Goal: Task Accomplishment & Management: Use online tool/utility

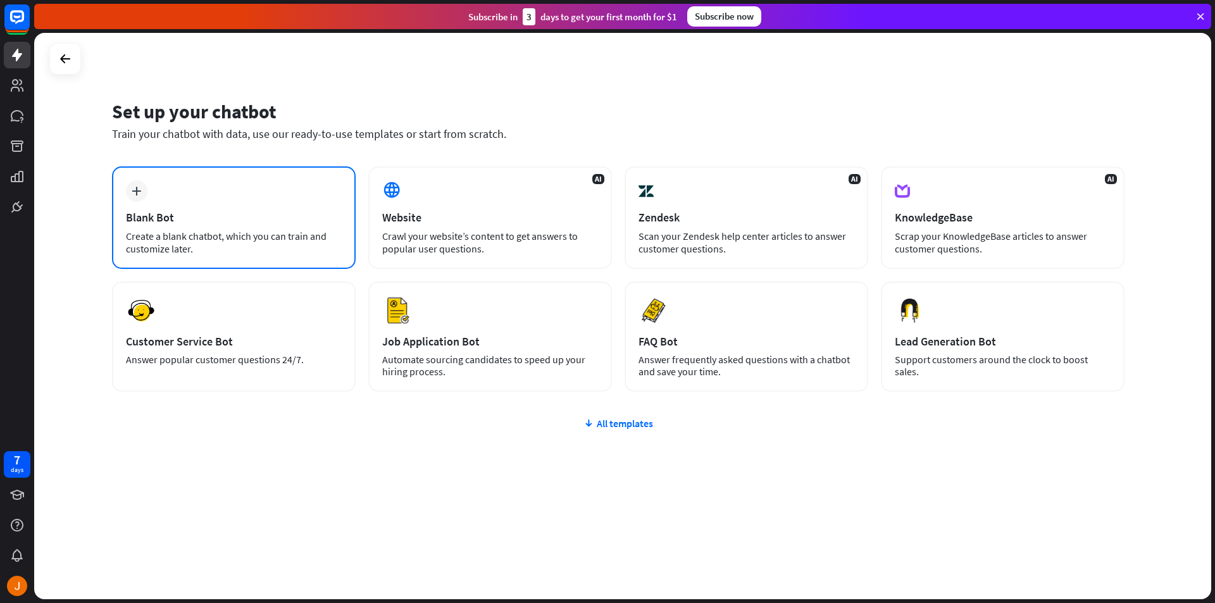
click at [226, 193] on div "plus Blank Bot Create a blank chatbot, which you can train and customize later." at bounding box center [234, 217] width 244 height 103
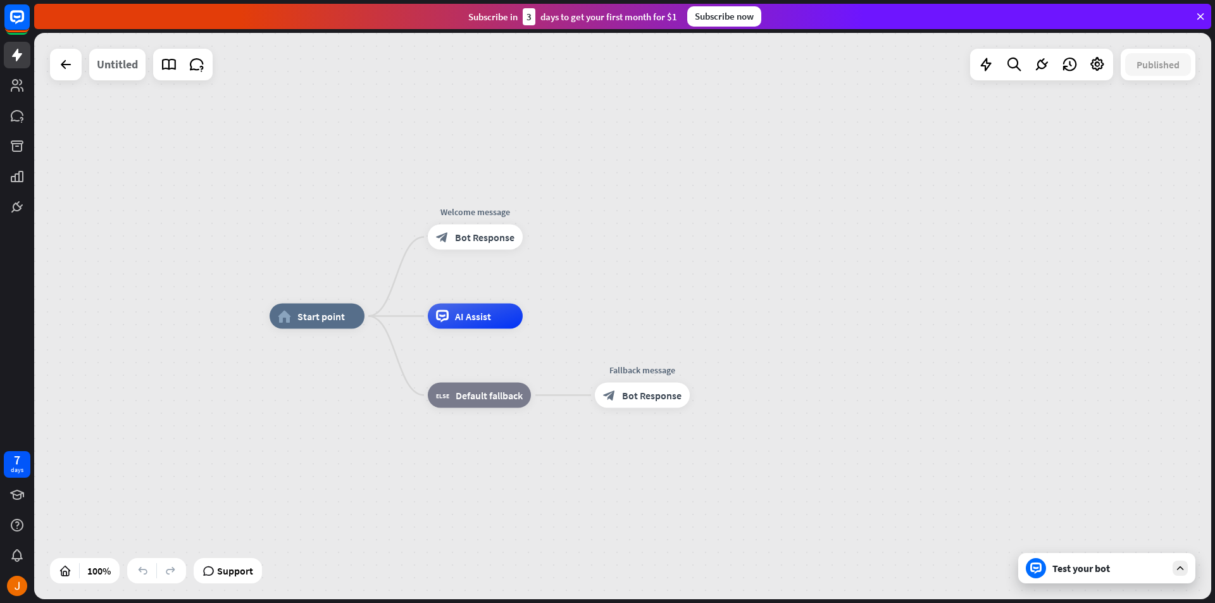
click at [115, 68] on div "Untitled" at bounding box center [117, 65] width 41 height 32
click at [117, 68] on div "Untitled" at bounding box center [117, 65] width 41 height 32
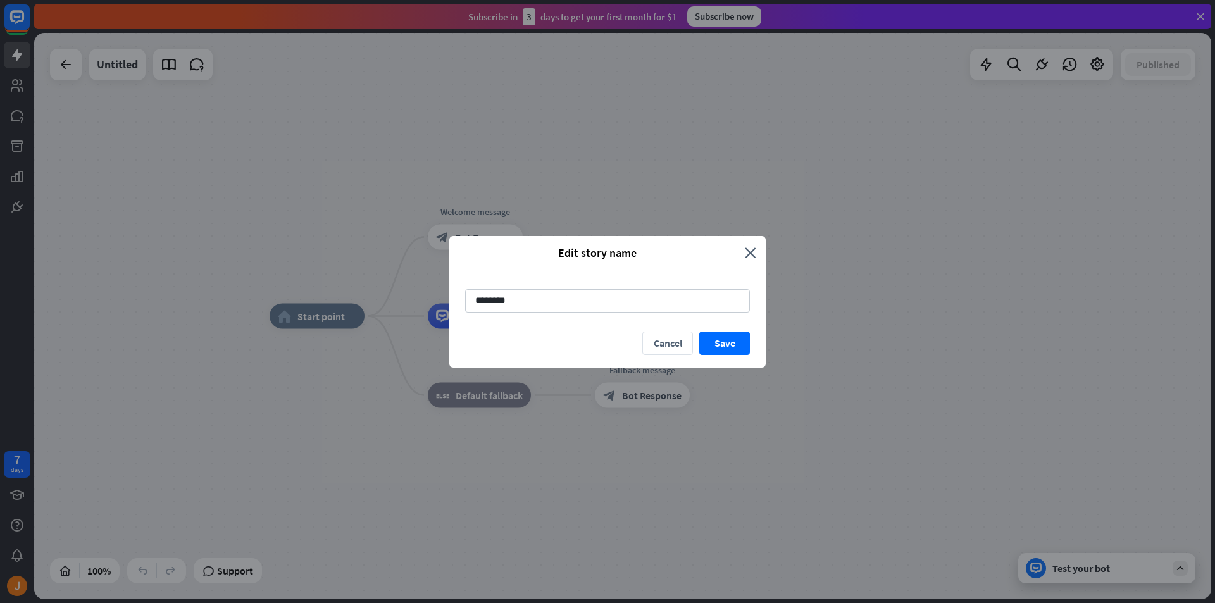
drag, startPoint x: 544, startPoint y: 306, endPoint x: 390, endPoint y: 294, distance: 154.2
click at [390, 294] on div "Edit story name close ******** Cancel Save" at bounding box center [607, 301] width 1215 height 603
type input "******"
click at [728, 347] on button "Save" at bounding box center [724, 343] width 51 height 23
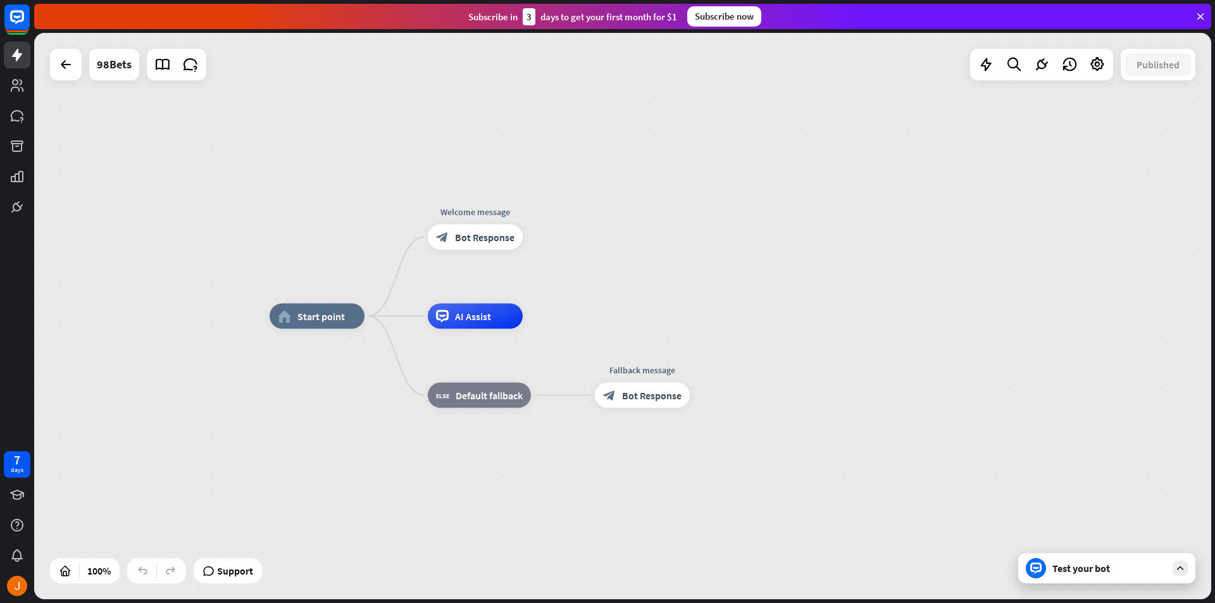
click at [1141, 573] on div "Test your bot" at bounding box center [1109, 568] width 114 height 13
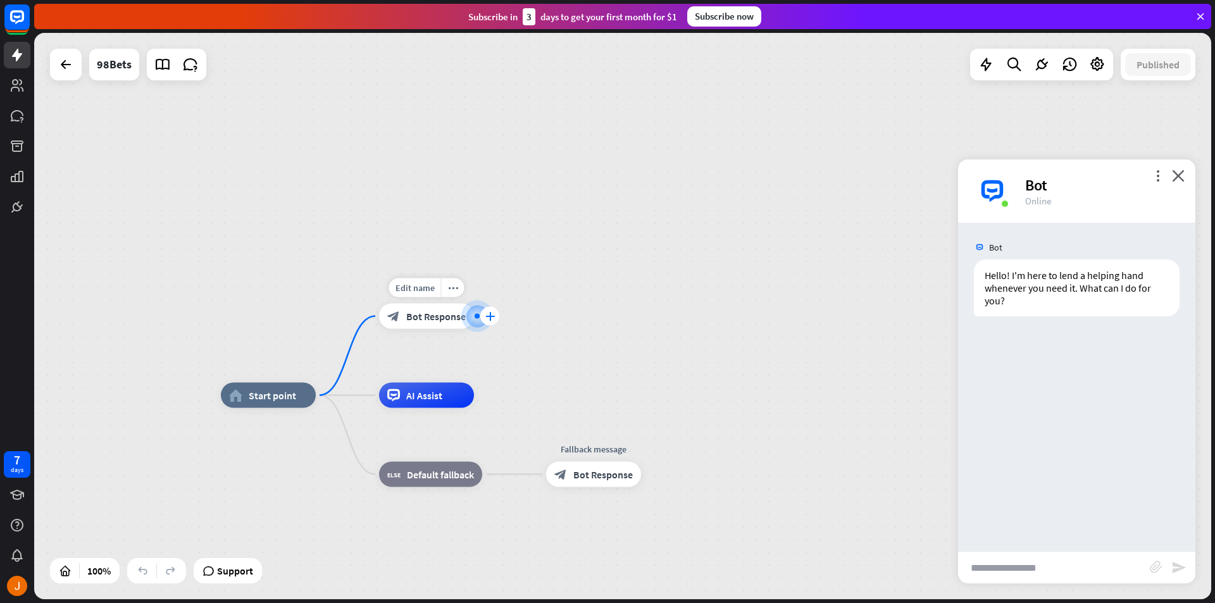
click at [493, 313] on icon "plus" at bounding box center [489, 316] width 9 height 9
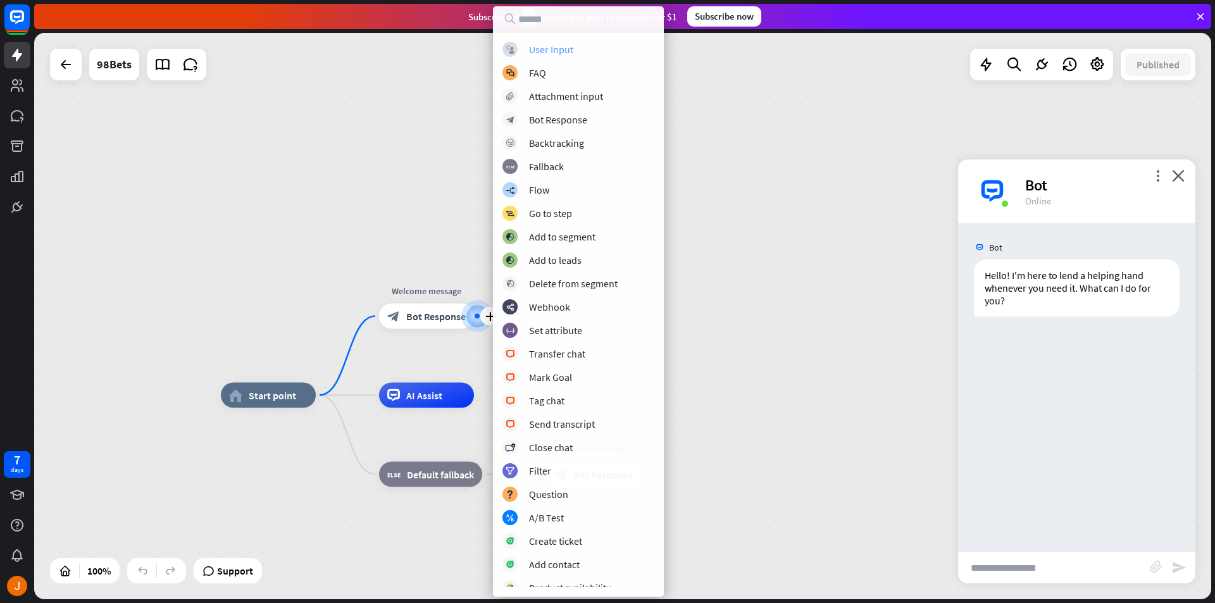
click at [586, 46] on div "block_user_input User Input" at bounding box center [578, 49] width 152 height 15
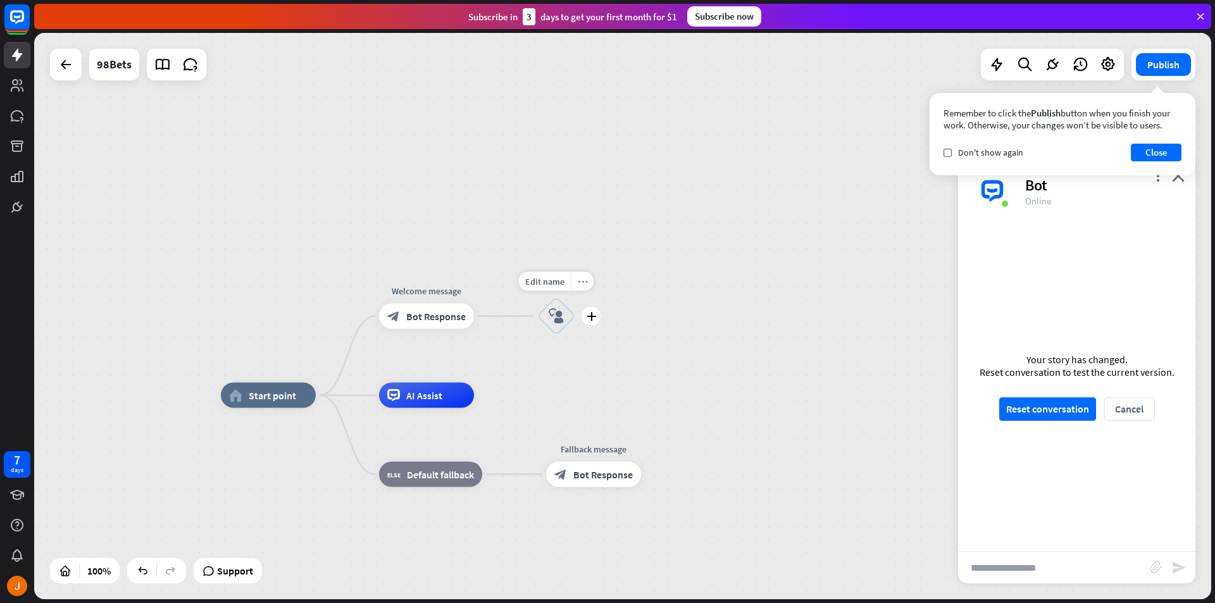
click at [579, 282] on icon "more_horiz" at bounding box center [583, 281] width 10 height 9
click at [537, 382] on div "home_2 Start point Welcome message block_bot_response Bot Response block_user_i…" at bounding box center [622, 316] width 1177 height 566
click at [589, 275] on div "more_horiz" at bounding box center [583, 281] width 23 height 19
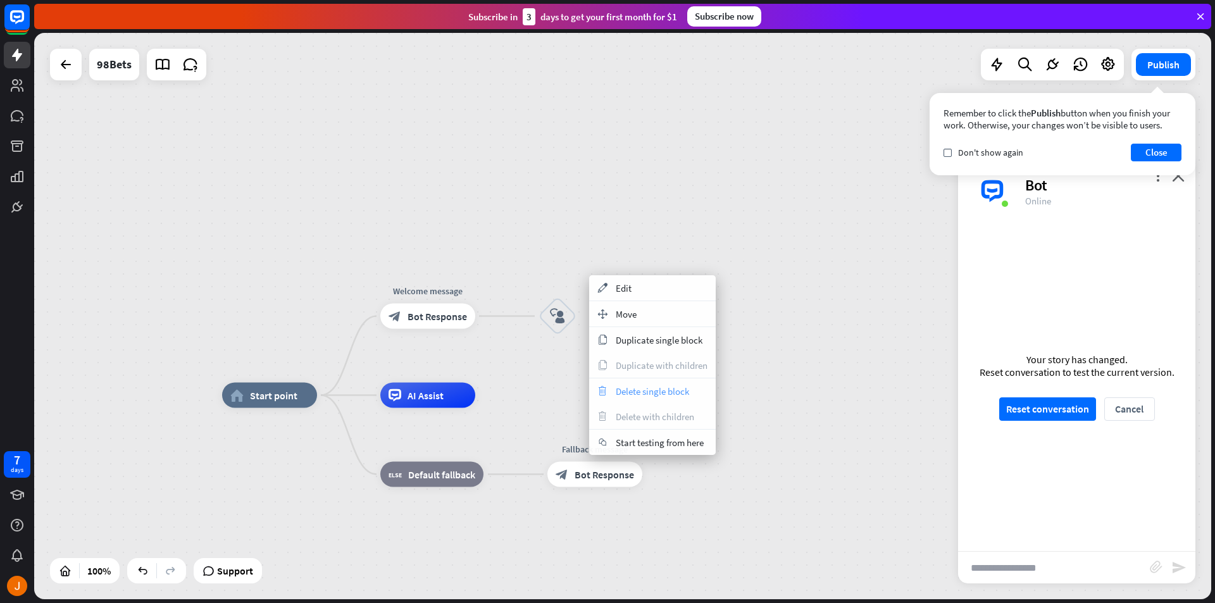
click at [678, 394] on span "Delete single block" at bounding box center [652, 391] width 73 height 12
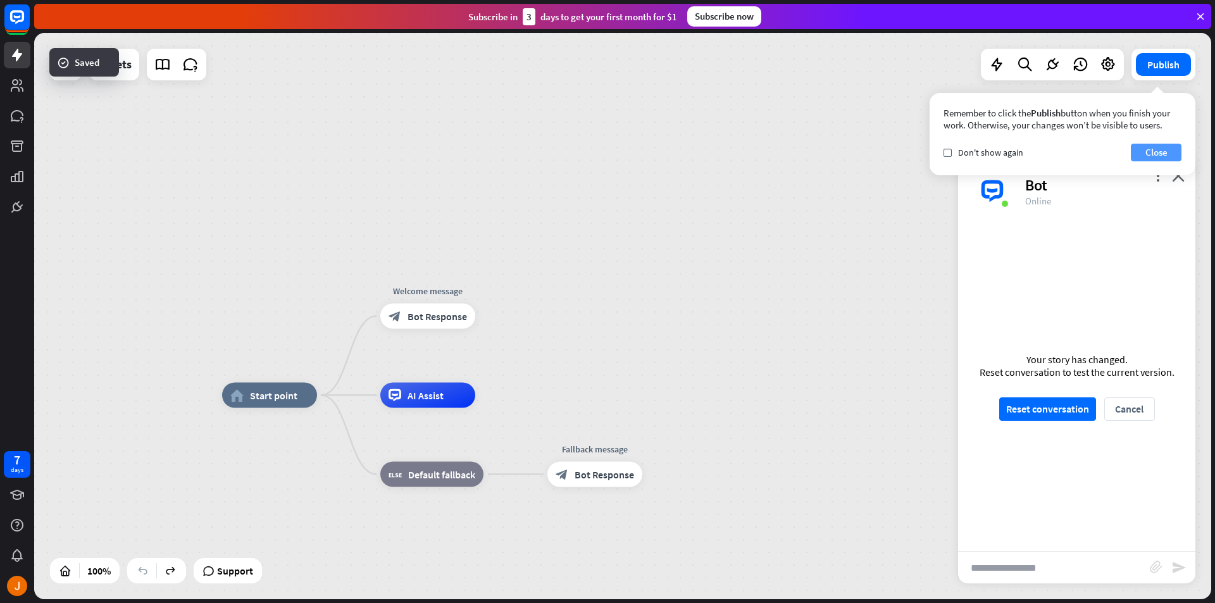
click at [1167, 155] on button "Close" at bounding box center [1156, 153] width 51 height 18
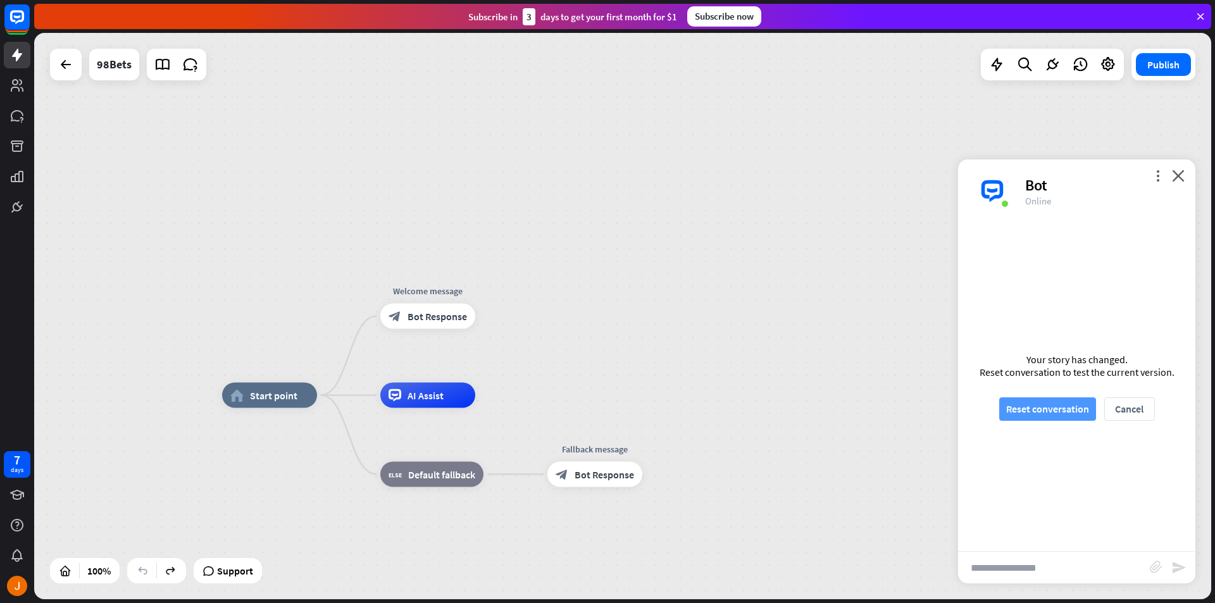
click at [1075, 402] on button "Reset conversation" at bounding box center [1047, 408] width 97 height 23
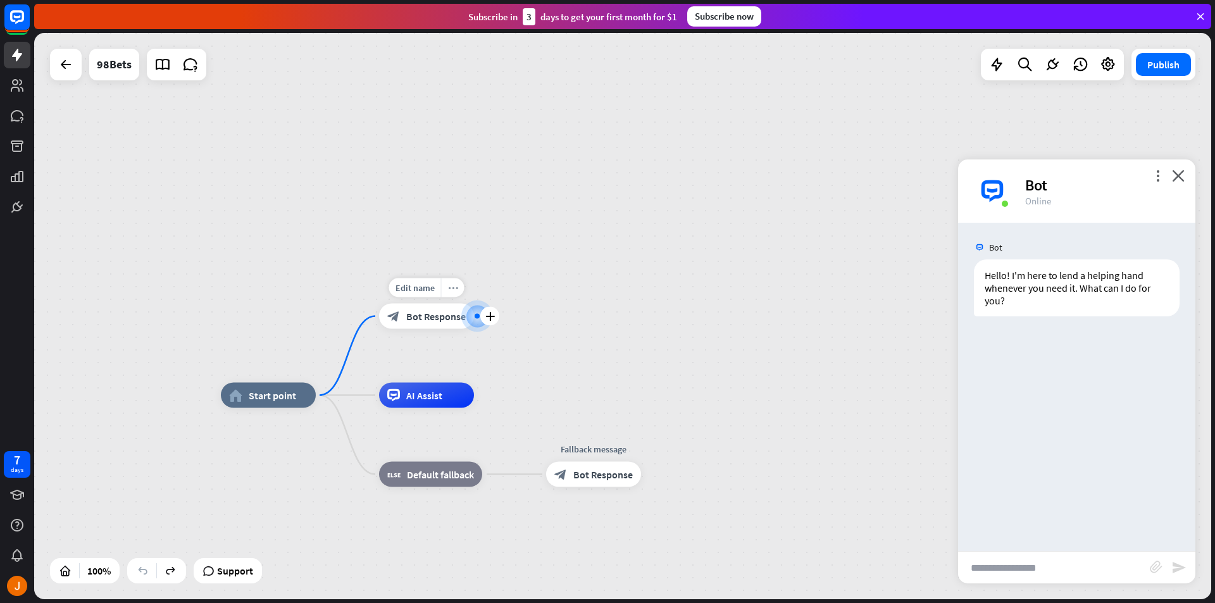
click at [446, 295] on div "more_horiz" at bounding box center [452, 287] width 23 height 19
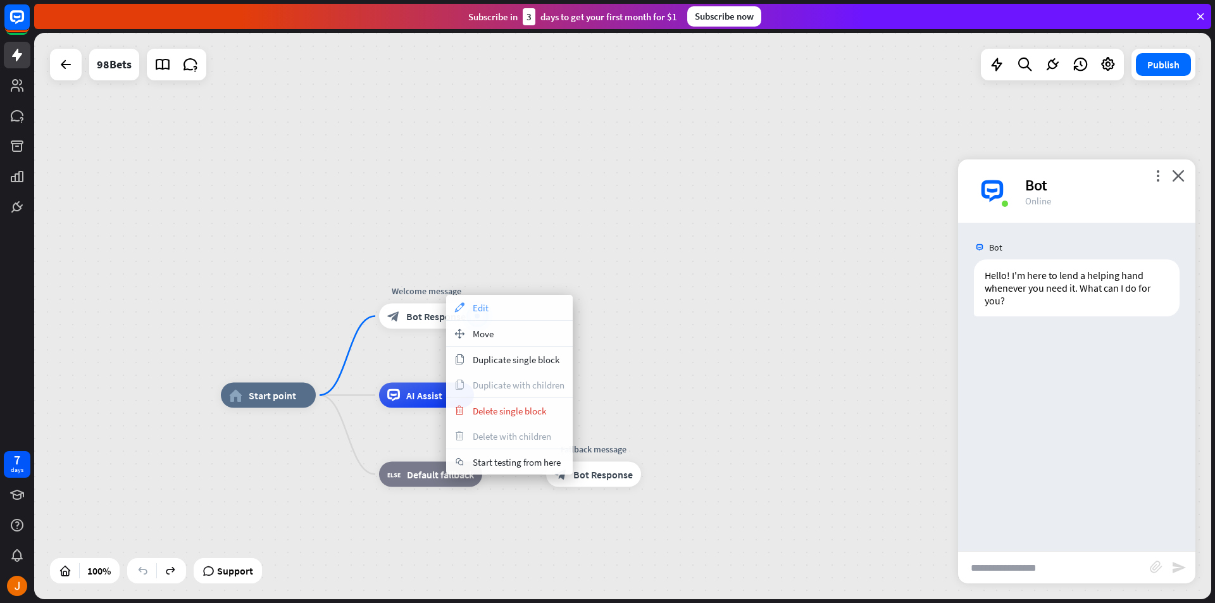
click at [473, 307] on span "Edit" at bounding box center [481, 308] width 16 height 12
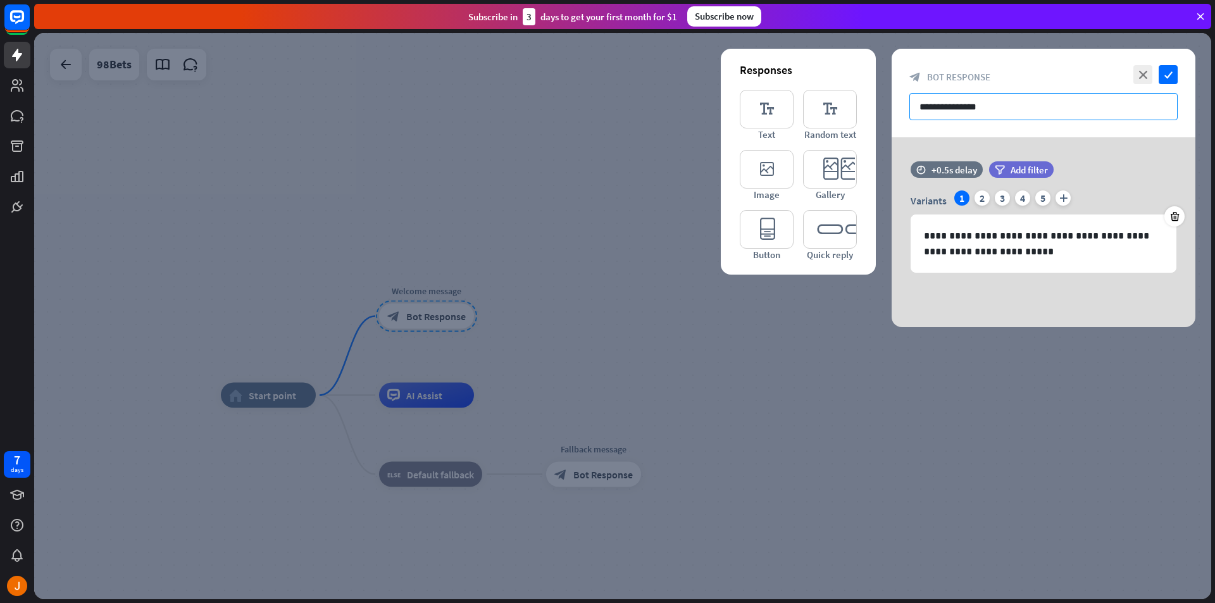
click at [981, 108] on input "**********" at bounding box center [1043, 106] width 268 height 27
drag, startPoint x: 1009, startPoint y: 109, endPoint x: 911, endPoint y: 113, distance: 98.1
click at [911, 113] on input "**********" at bounding box center [1043, 106] width 268 height 27
click at [1004, 253] on p "**********" at bounding box center [1043, 244] width 239 height 32
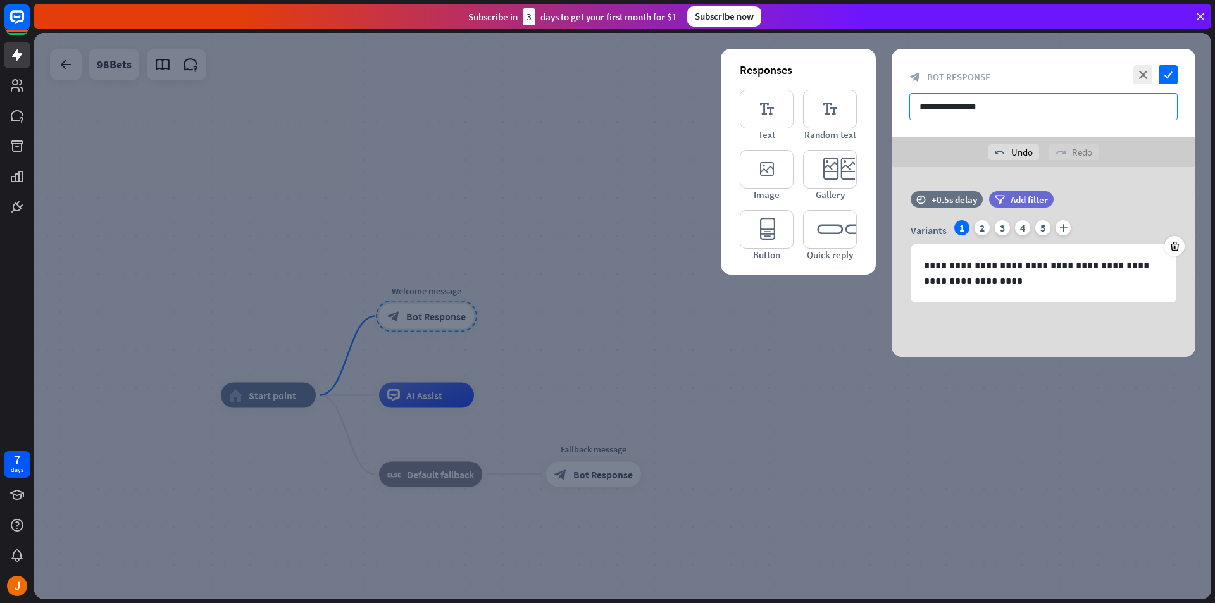
click at [1007, 102] on input "**********" at bounding box center [1043, 106] width 268 height 27
drag, startPoint x: 1013, startPoint y: 104, endPoint x: 878, endPoint y: 104, distance: 134.8
click at [878, 104] on div "**********" at bounding box center [622, 316] width 1177 height 566
paste input "**********"
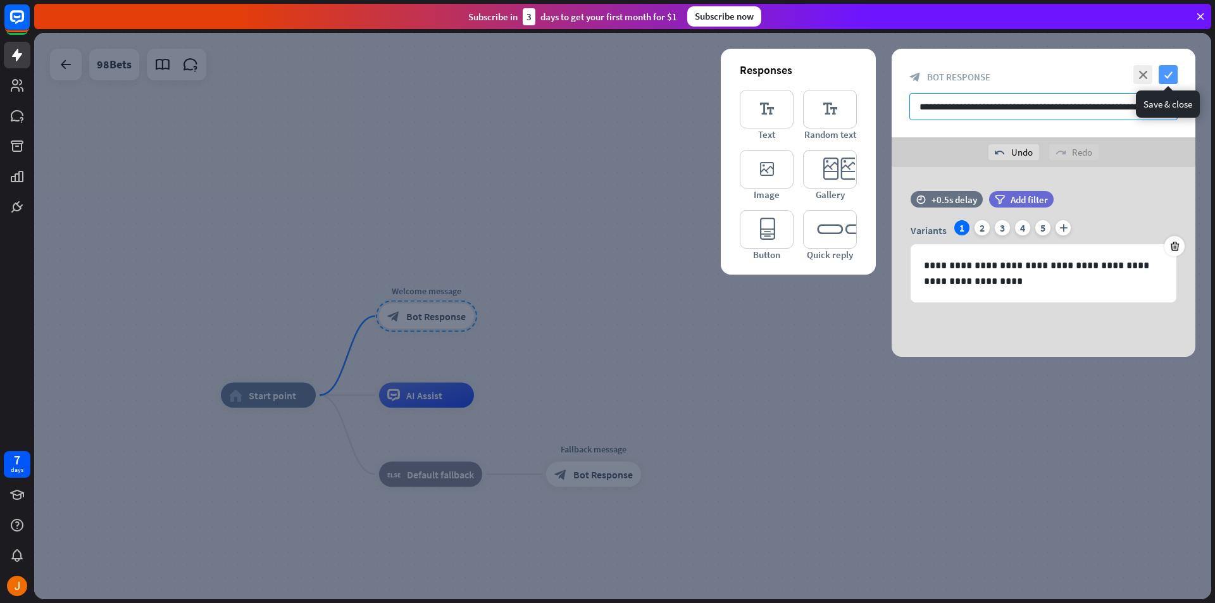
type input "**********"
click at [1161, 73] on icon "check" at bounding box center [1168, 74] width 19 height 19
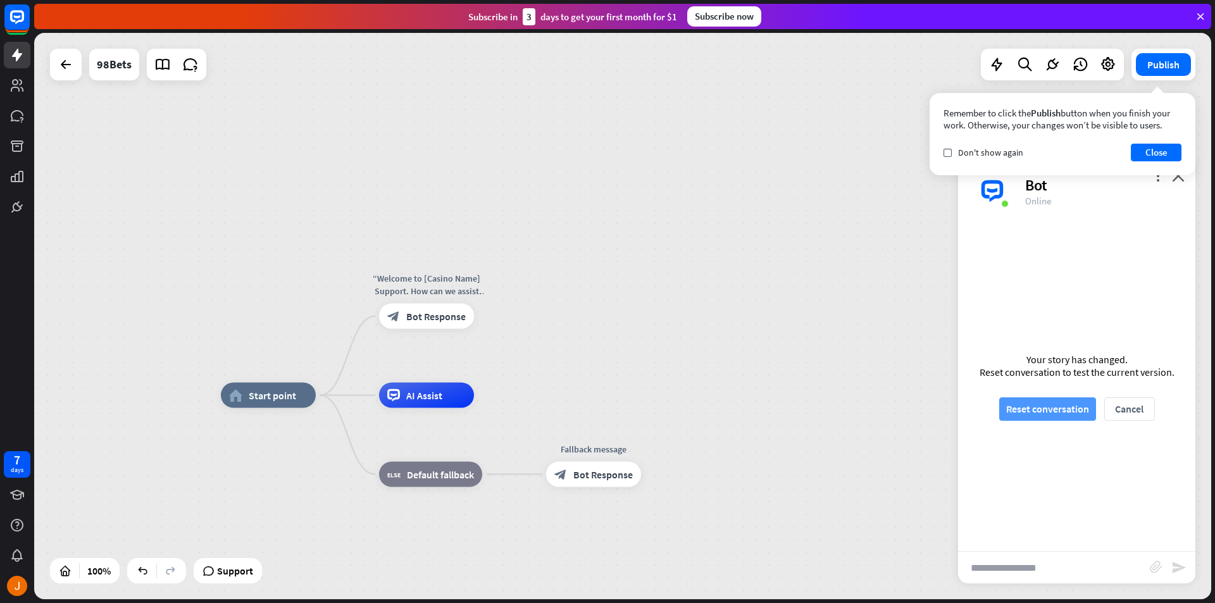
click at [1064, 418] on button "Reset conversation" at bounding box center [1047, 408] width 97 height 23
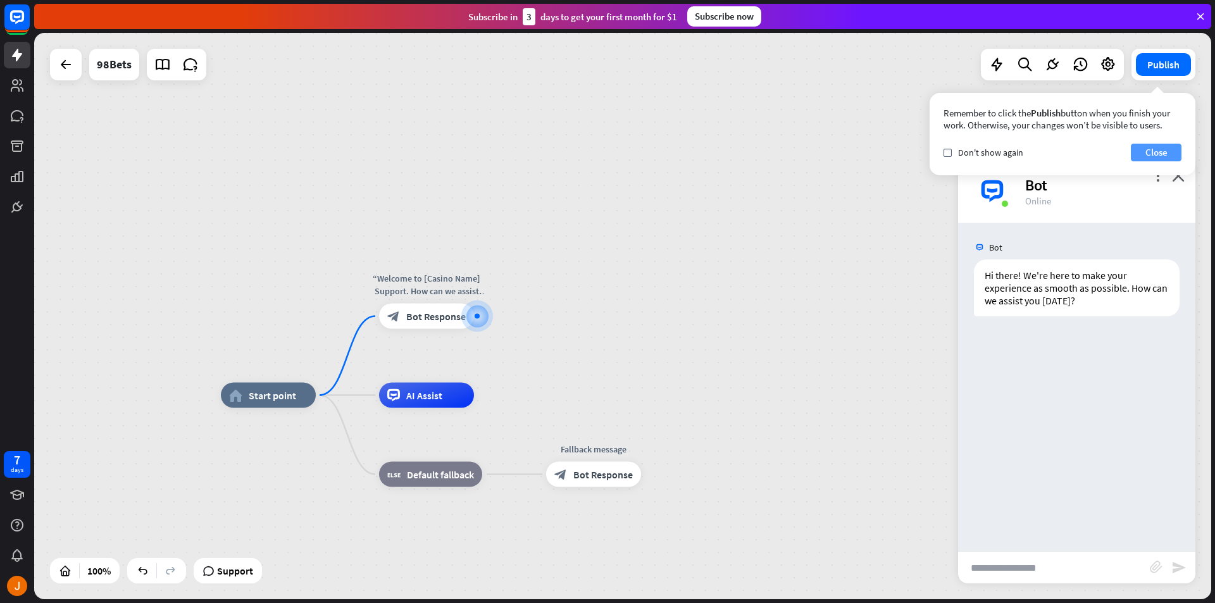
click at [1154, 158] on button "Close" at bounding box center [1156, 153] width 51 height 18
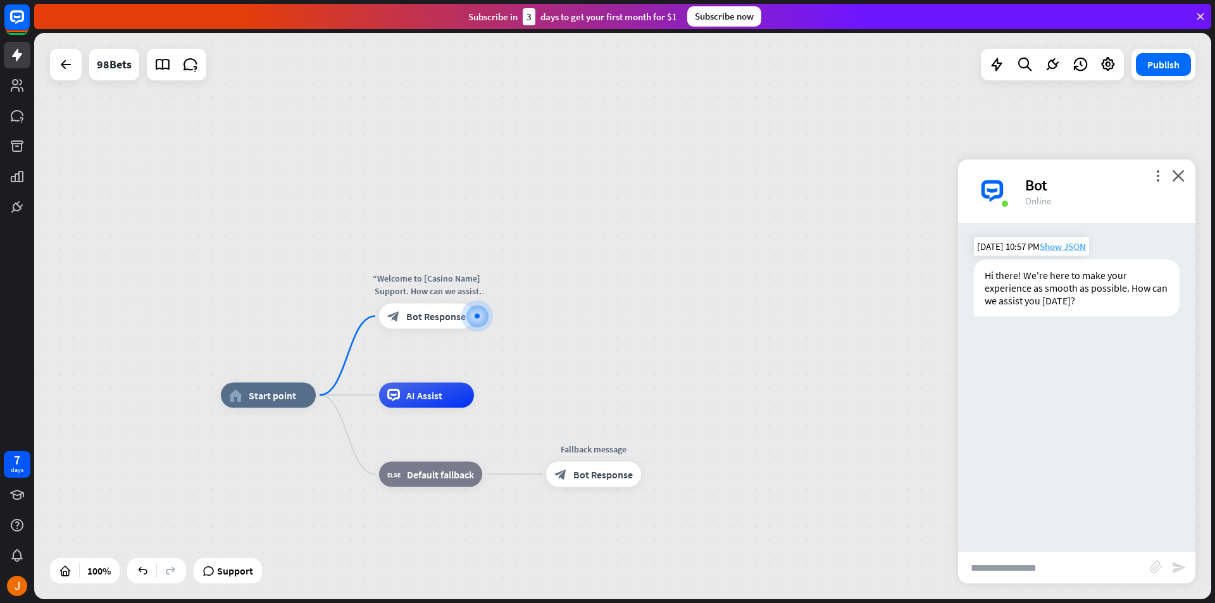
click at [1069, 247] on span "Show JSON" at bounding box center [1063, 246] width 46 height 12
click at [1068, 249] on span "Show JSON" at bounding box center [1063, 246] width 46 height 12
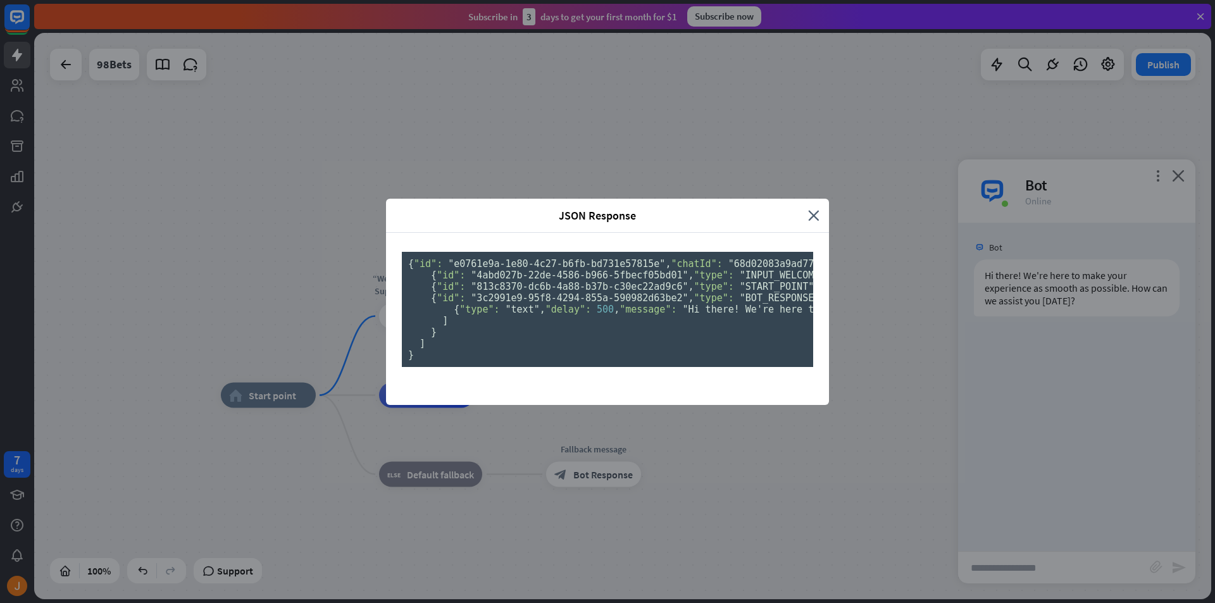
click at [623, 367] on pre "{ "id": "e0761e9a-1e80-4c27-b6fb-bd731e57815e" , "chatId": "68d02083a9ad7700077…" at bounding box center [607, 309] width 411 height 115
click at [621, 304] on span ""3c2991e9-95f8-4294-855a-590982d63be2"" at bounding box center [579, 297] width 217 height 11
click at [809, 208] on icon "close" at bounding box center [813, 215] width 11 height 15
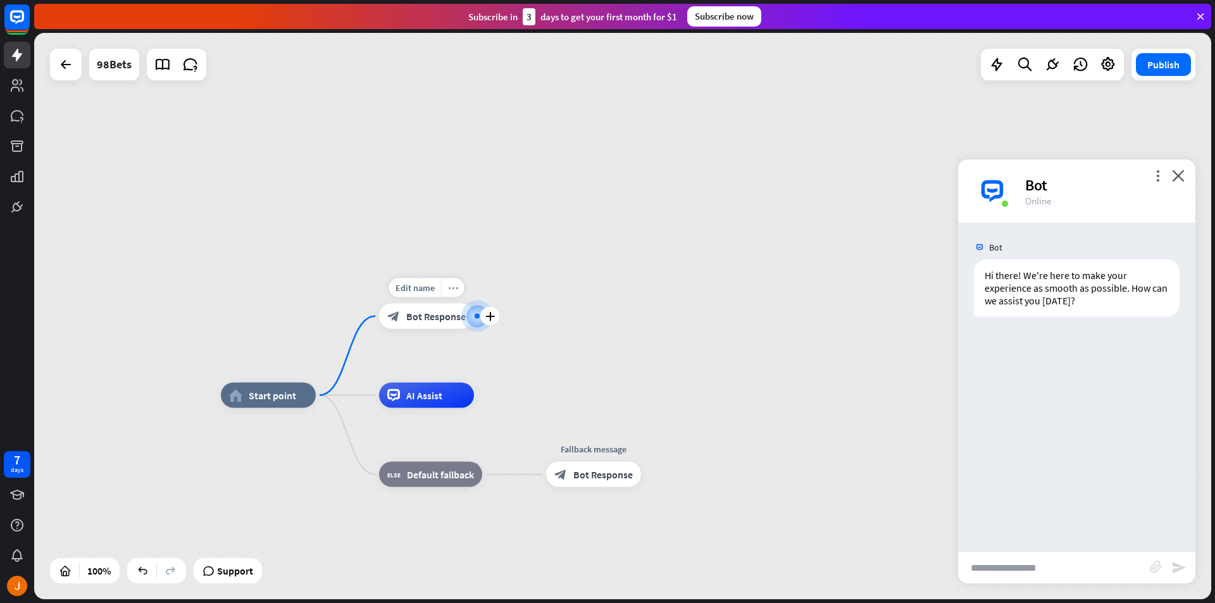
click at [449, 290] on icon "more_horiz" at bounding box center [453, 287] width 10 height 9
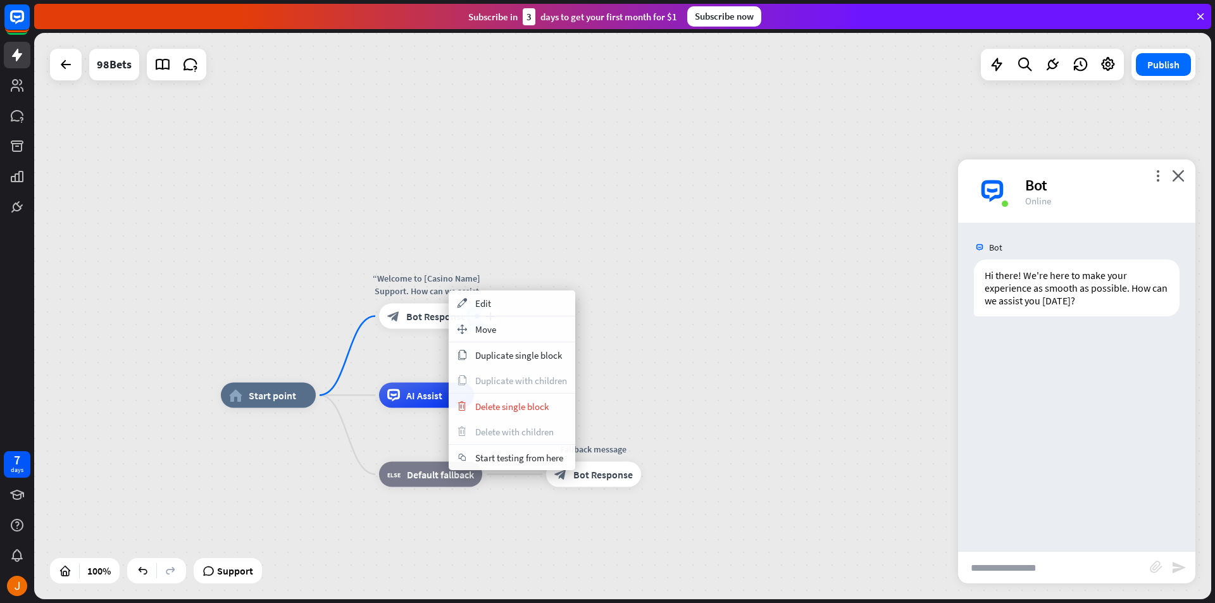
click at [428, 283] on div "“Welcome to [Casino Name] Support. How can we assist you [DATE]?”" at bounding box center [427, 284] width 114 height 25
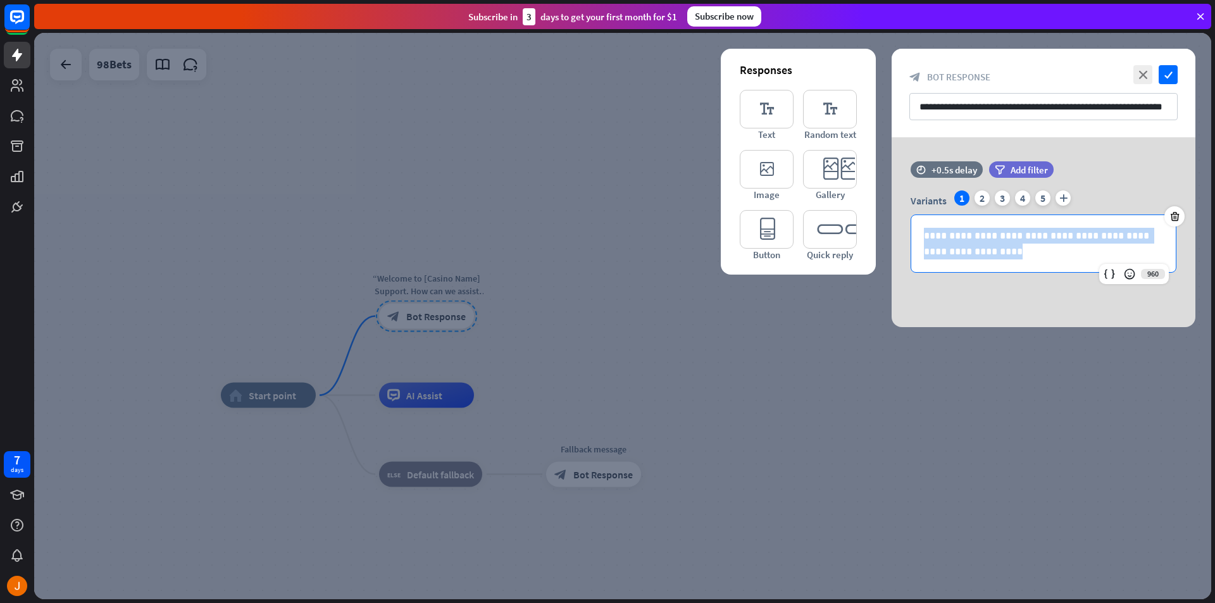
drag, startPoint x: 1024, startPoint y: 256, endPoint x: 873, endPoint y: 213, distance: 156.5
click at [892, 214] on div "**********" at bounding box center [1044, 232] width 304 height 190
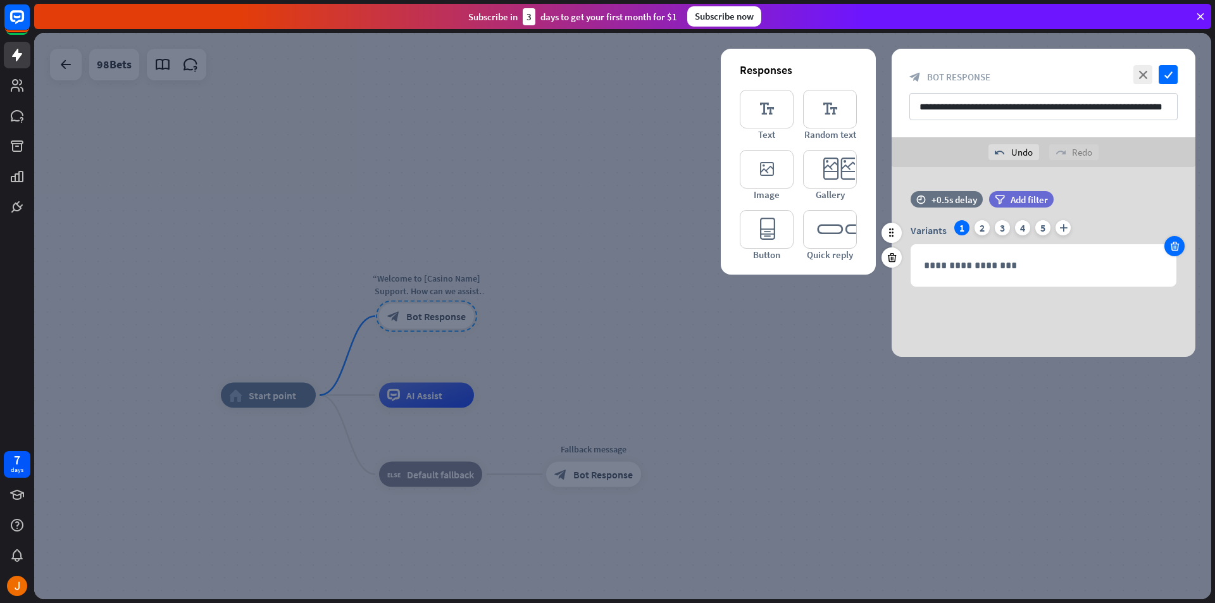
click at [1178, 248] on icon at bounding box center [1175, 245] width 12 height 11
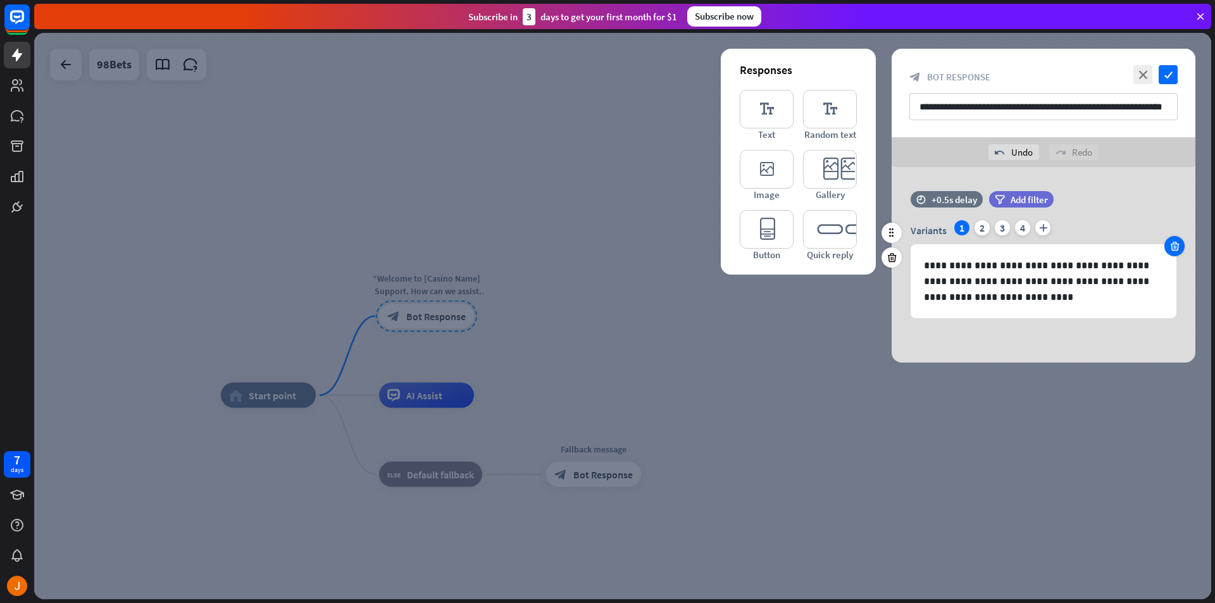
click at [1171, 249] on icon at bounding box center [1175, 245] width 12 height 11
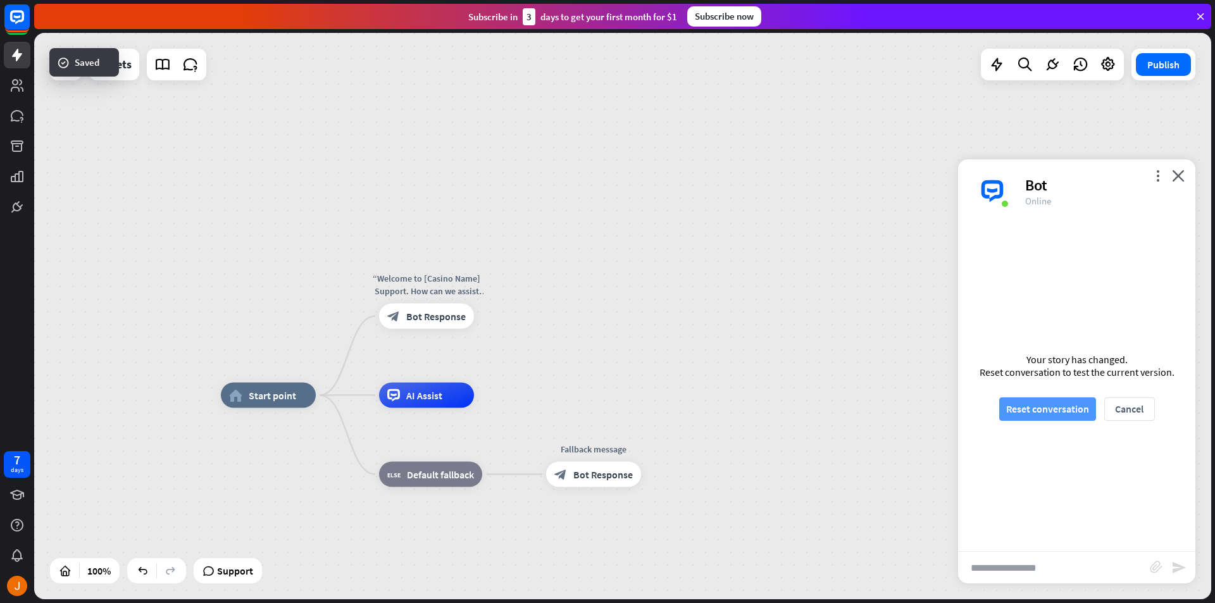
click at [1070, 407] on button "Reset conversation" at bounding box center [1047, 408] width 97 height 23
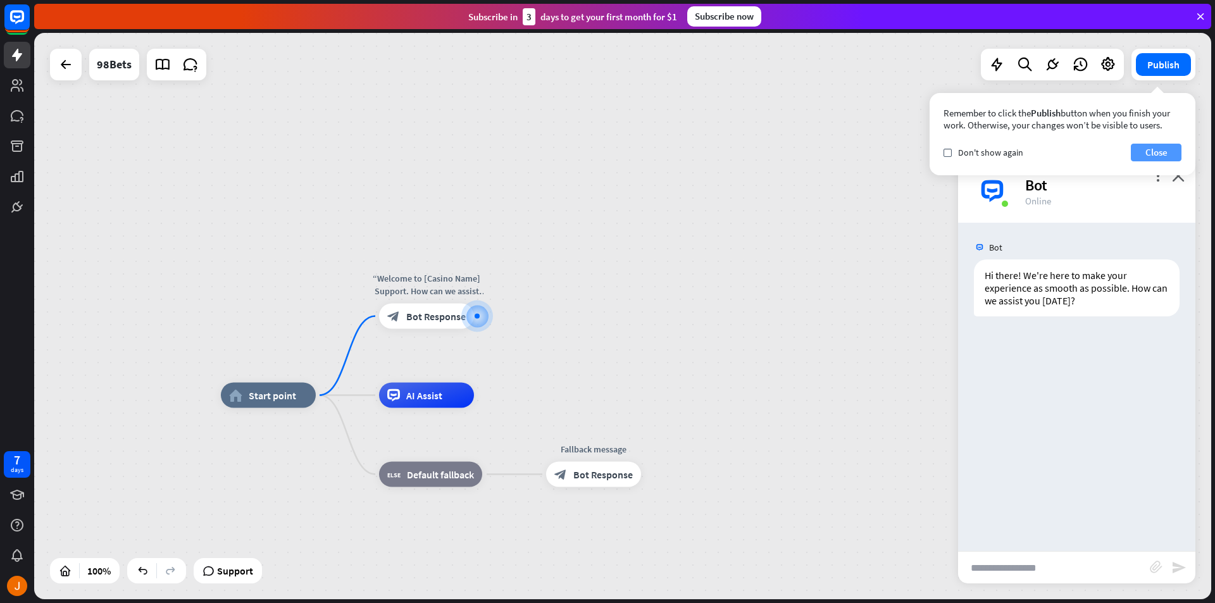
click at [1146, 153] on button "Close" at bounding box center [1156, 153] width 51 height 18
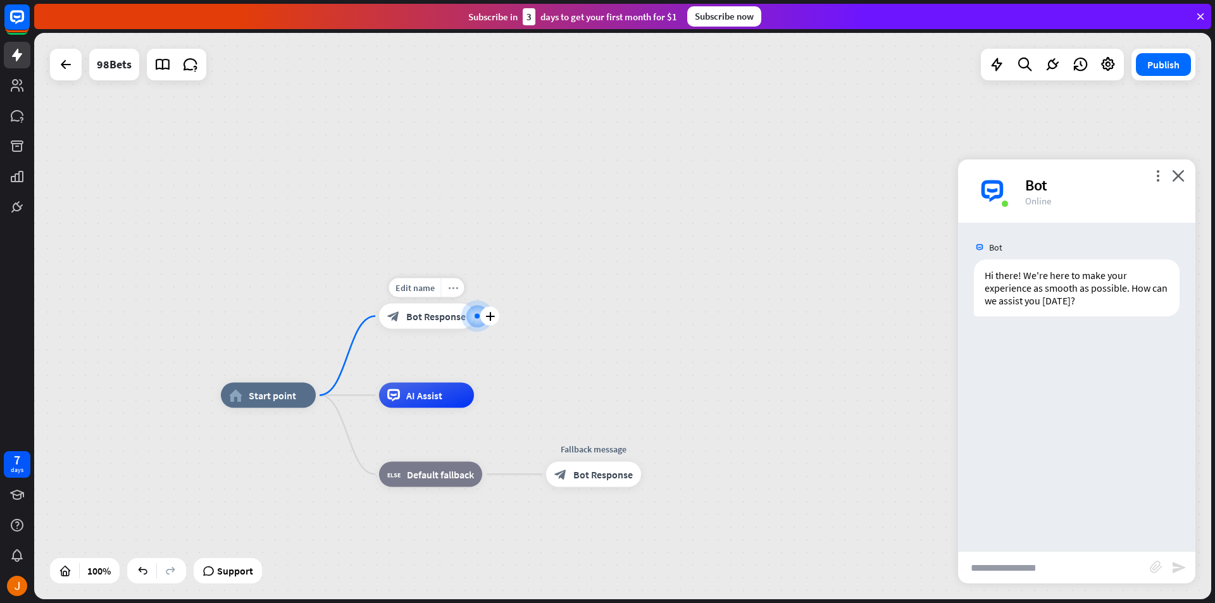
click at [452, 290] on icon "more_horiz" at bounding box center [453, 287] width 10 height 9
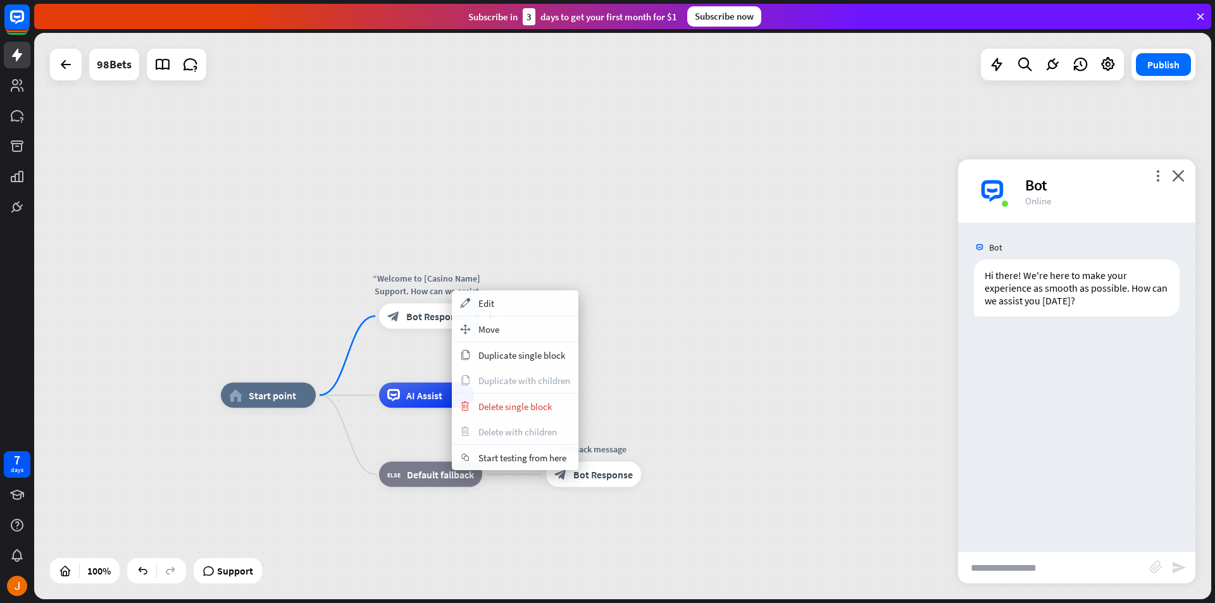
click at [447, 283] on div "“Welcome to [Casino Name] Support. How can we assist you [DATE]?”" at bounding box center [427, 284] width 114 height 25
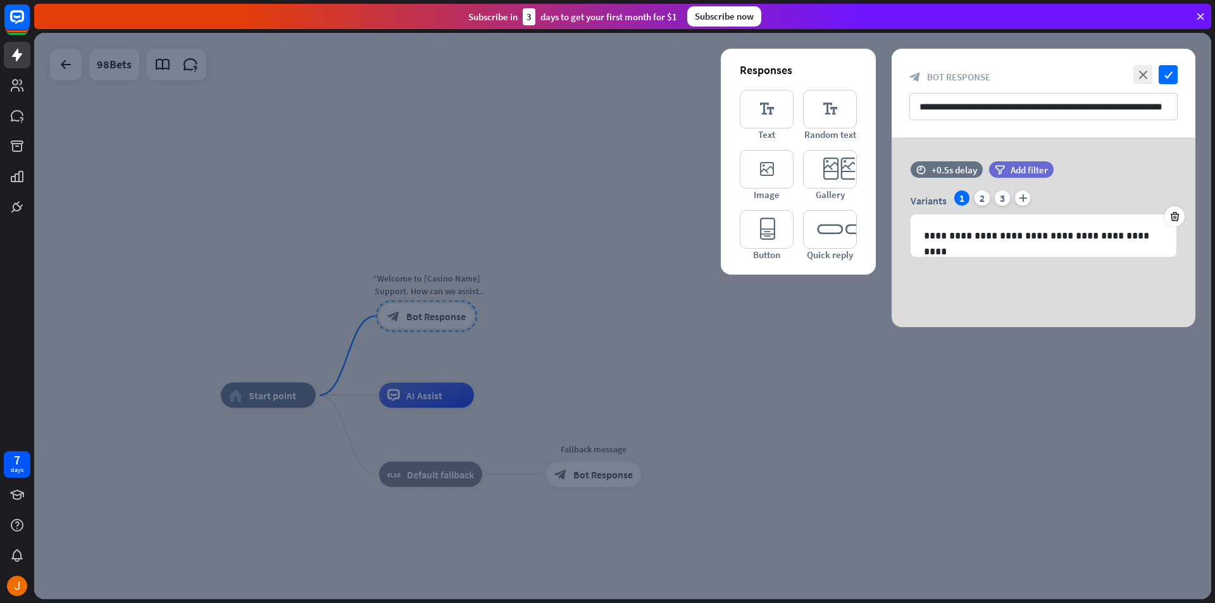
click at [527, 204] on div at bounding box center [622, 316] width 1177 height 566
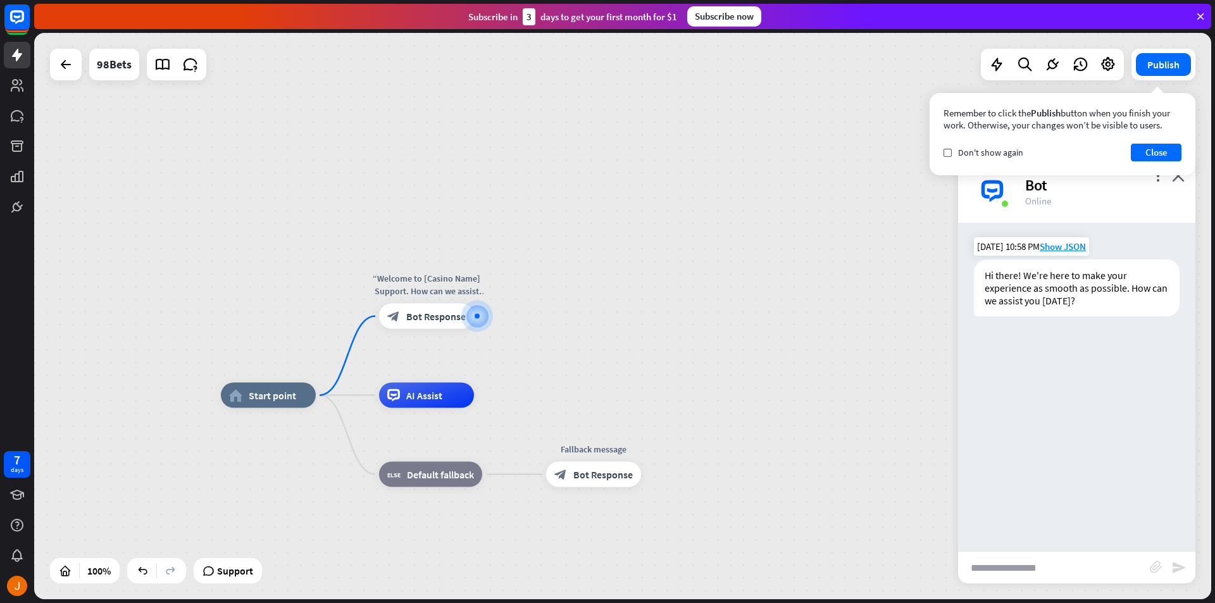
click at [1087, 296] on div "Hi there! We're here to make your experience as smooth as possible. How can we …" at bounding box center [1077, 287] width 206 height 57
click at [1153, 151] on button "Close" at bounding box center [1156, 153] width 51 height 18
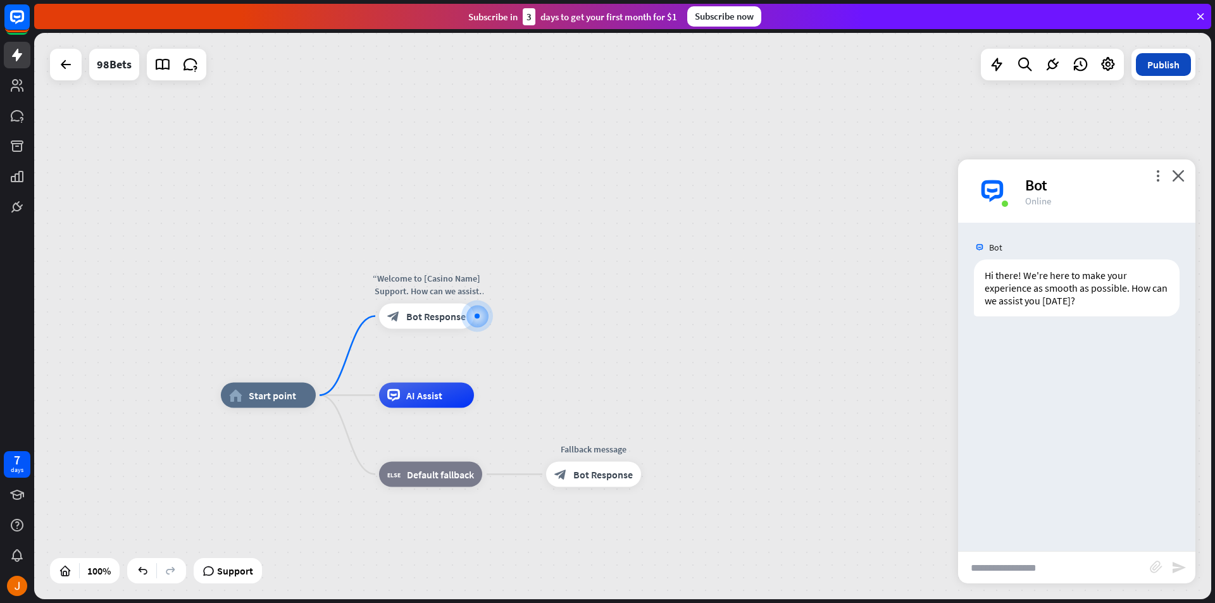
click at [1152, 67] on button "Publish" at bounding box center [1163, 64] width 55 height 23
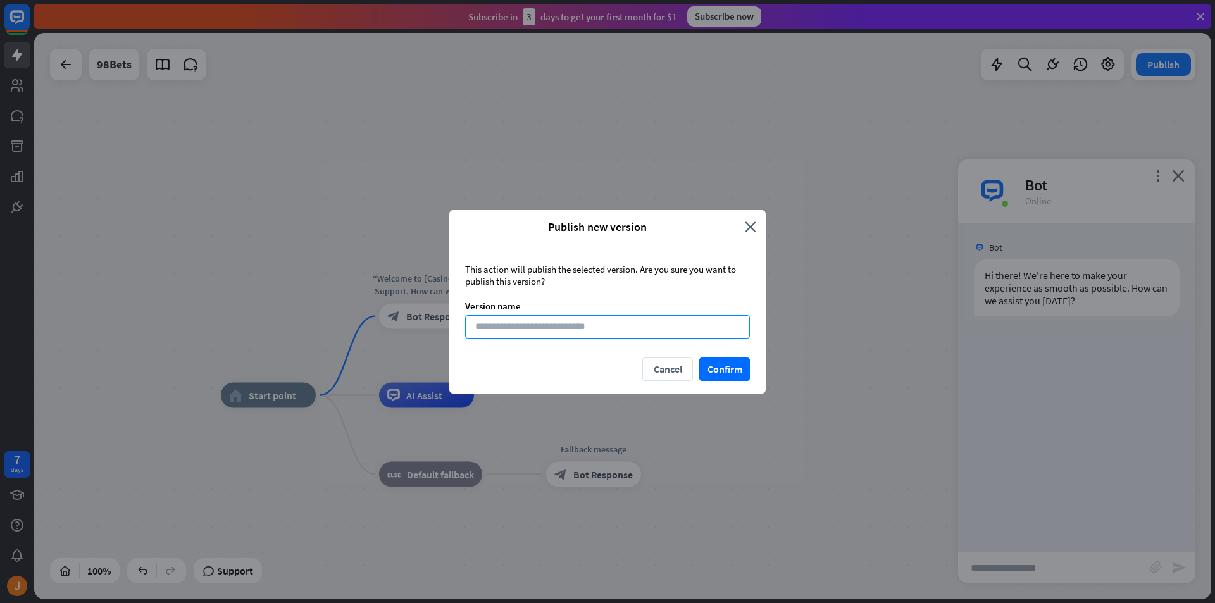
click at [630, 333] on input at bounding box center [607, 326] width 285 height 23
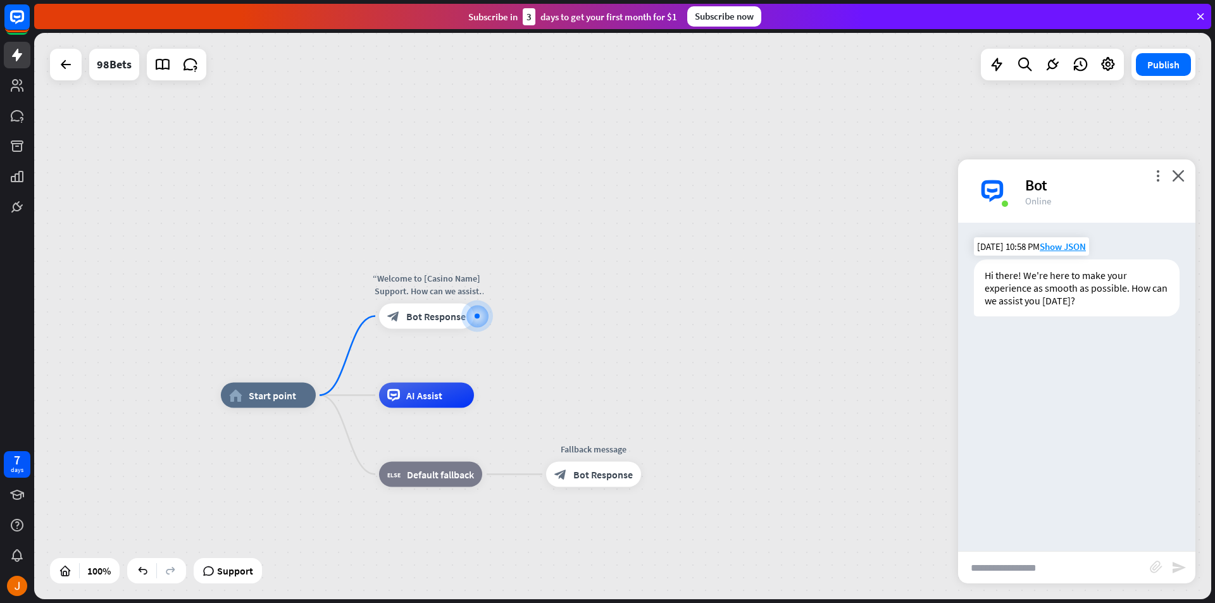
click at [1089, 304] on div "Hi there! We're here to make your experience as smooth as possible. How can we …" at bounding box center [1077, 287] width 206 height 57
click at [1079, 290] on div "Hi there! We're here to make your experience as smooth as possible. How can we …" at bounding box center [1077, 287] width 206 height 57
click at [1080, 290] on div "Hi there! We're here to make your experience as smooth as possible. How can we …" at bounding box center [1077, 287] width 206 height 57
click at [1161, 177] on icon "more_vert" at bounding box center [1158, 176] width 12 height 12
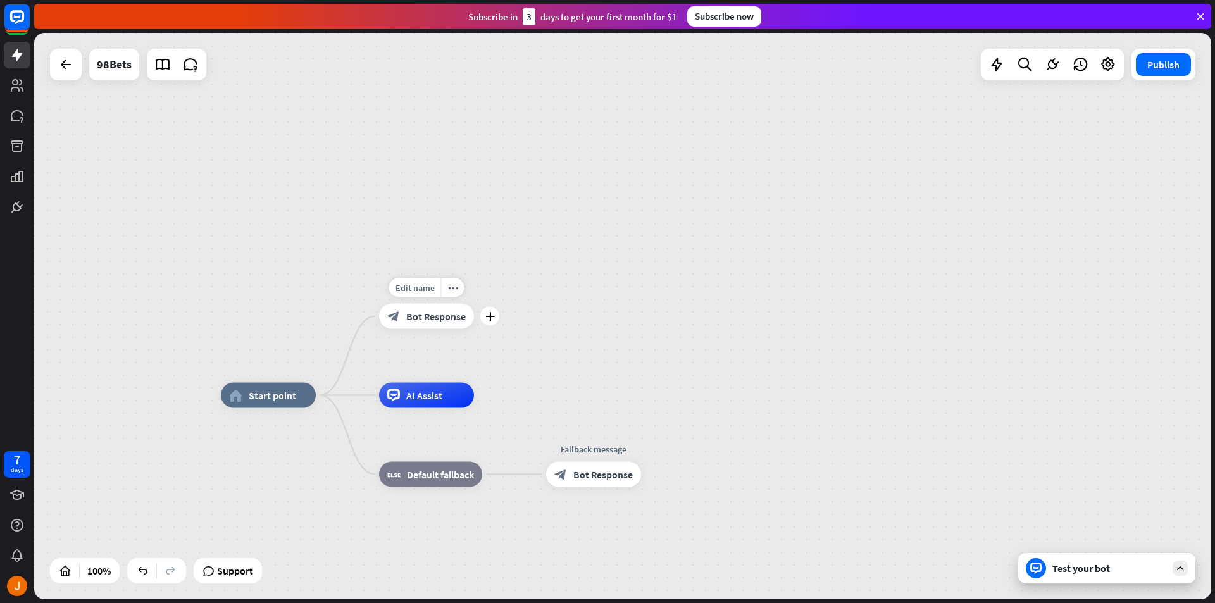
click at [436, 310] on span "Bot Response" at bounding box center [435, 316] width 59 height 13
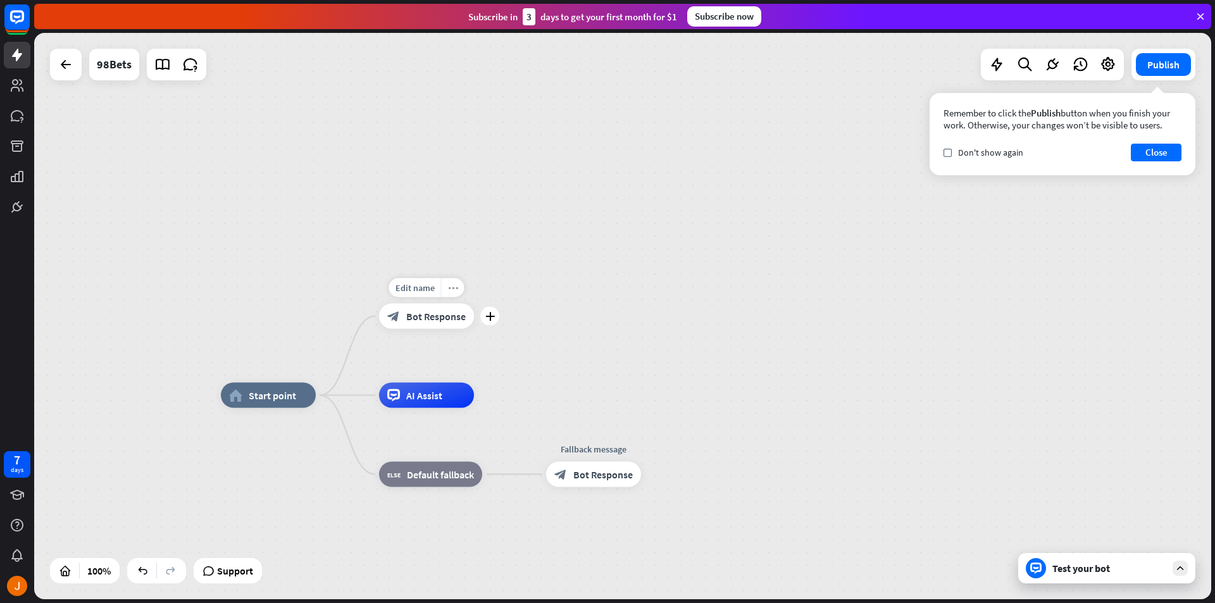
click at [460, 294] on div "more_horiz" at bounding box center [452, 287] width 23 height 19
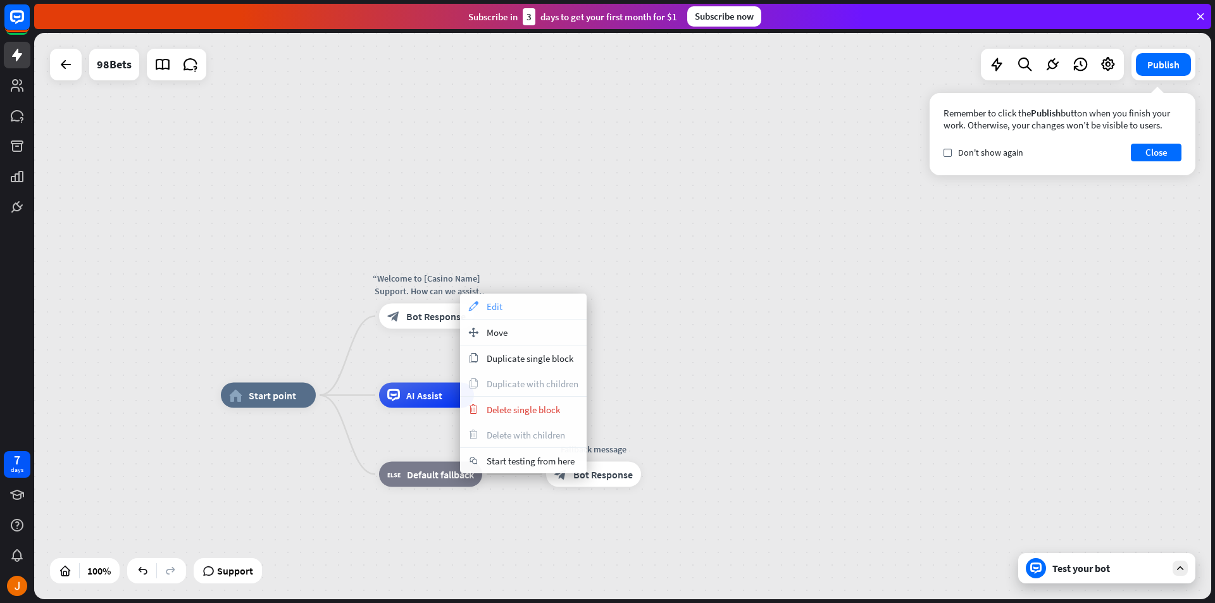
click at [482, 307] on div "appearance Edit" at bounding box center [523, 306] width 127 height 25
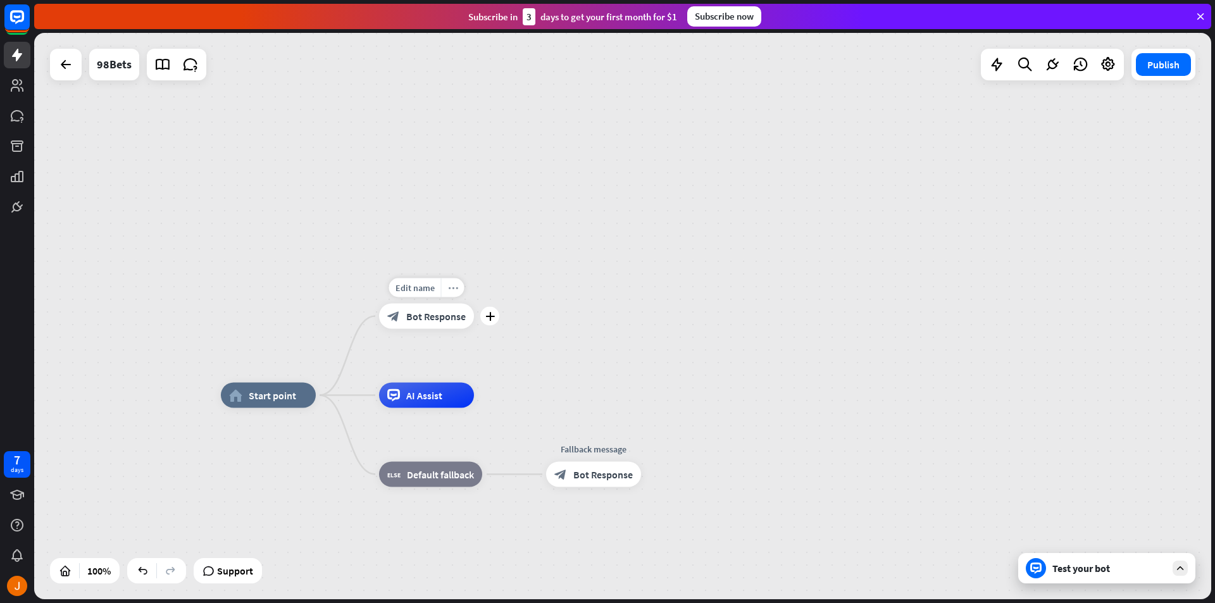
click at [445, 280] on div "more_horiz" at bounding box center [452, 287] width 23 height 19
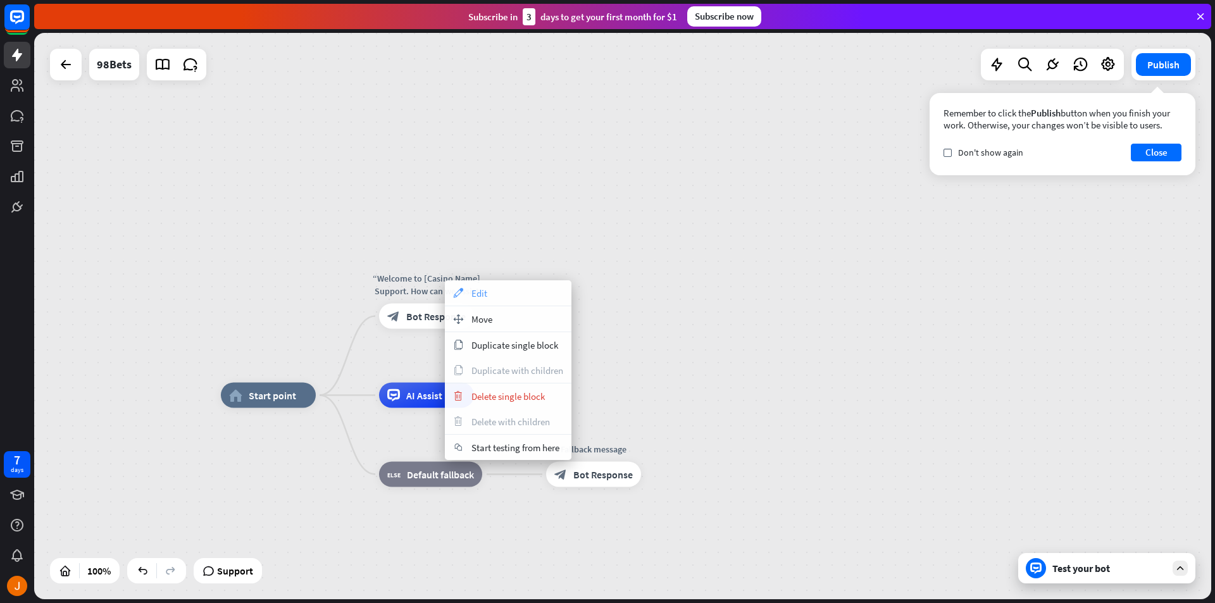
click at [472, 290] on span "Edit" at bounding box center [479, 293] width 16 height 12
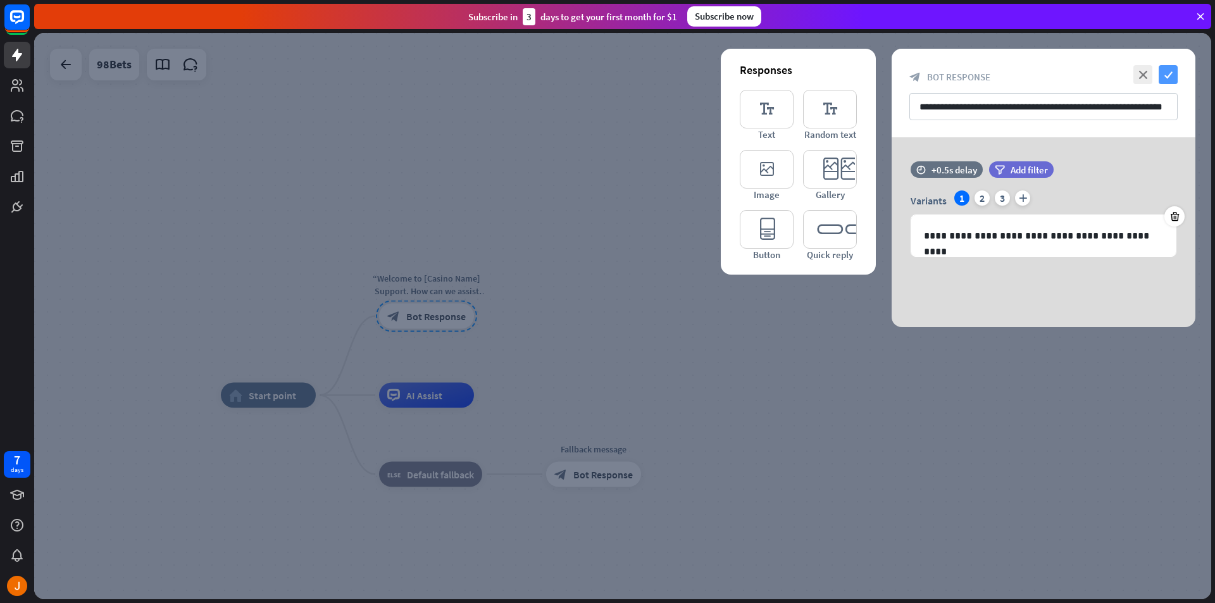
click at [1167, 77] on icon "check" at bounding box center [1168, 74] width 19 height 19
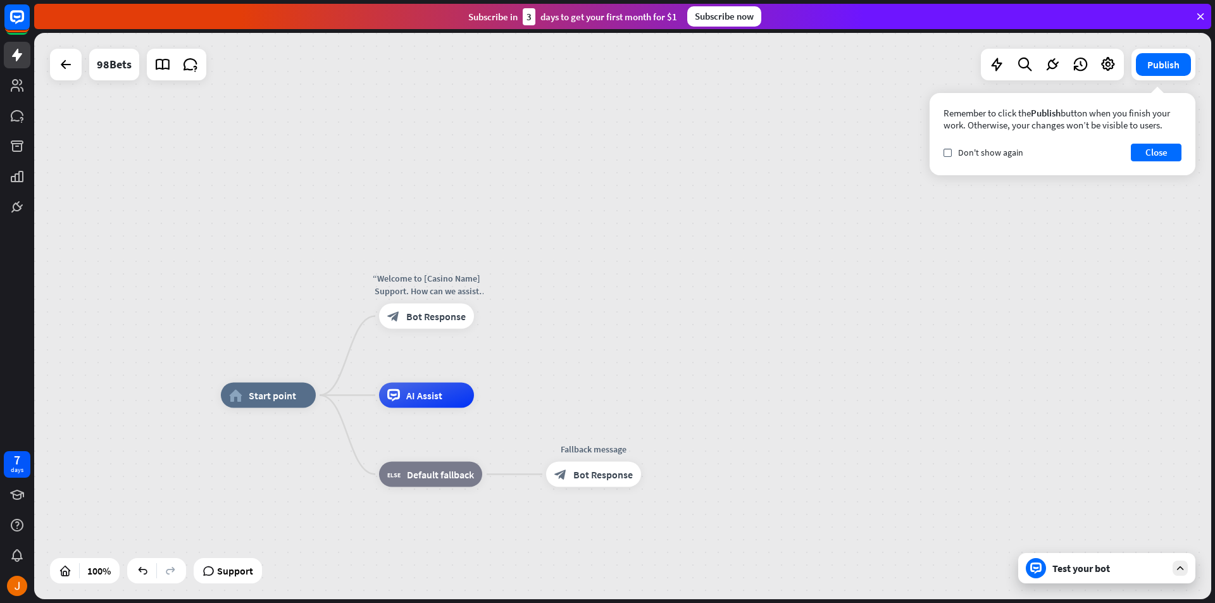
click at [1185, 577] on div "Test your bot" at bounding box center [1106, 568] width 177 height 30
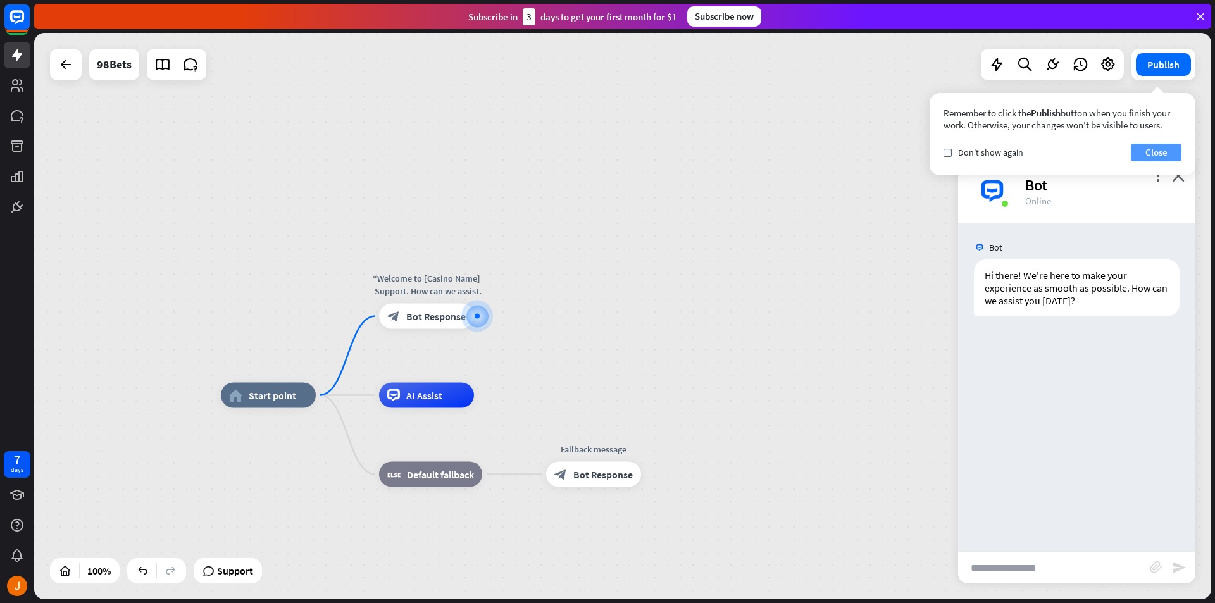
click at [1157, 154] on button "Close" at bounding box center [1156, 153] width 51 height 18
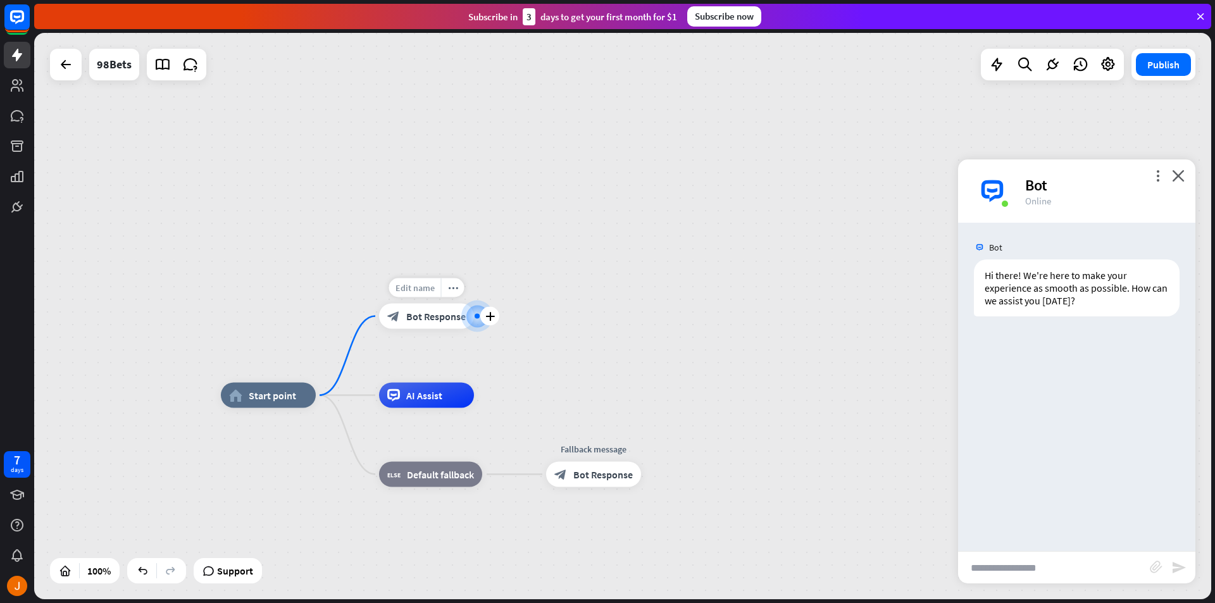
click at [431, 278] on div "Edit name" at bounding box center [415, 287] width 52 height 19
click at [477, 317] on div at bounding box center [477, 316] width 5 height 5
click at [458, 287] on div "more_horiz" at bounding box center [452, 287] width 23 height 19
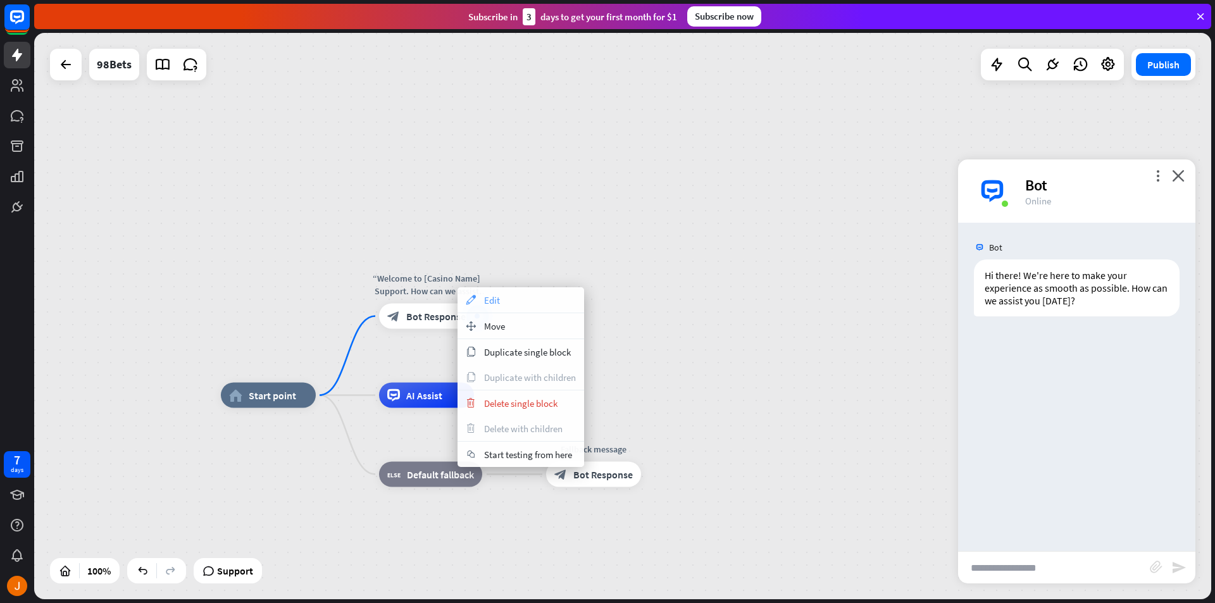
click at [494, 303] on span "Edit" at bounding box center [492, 300] width 16 height 12
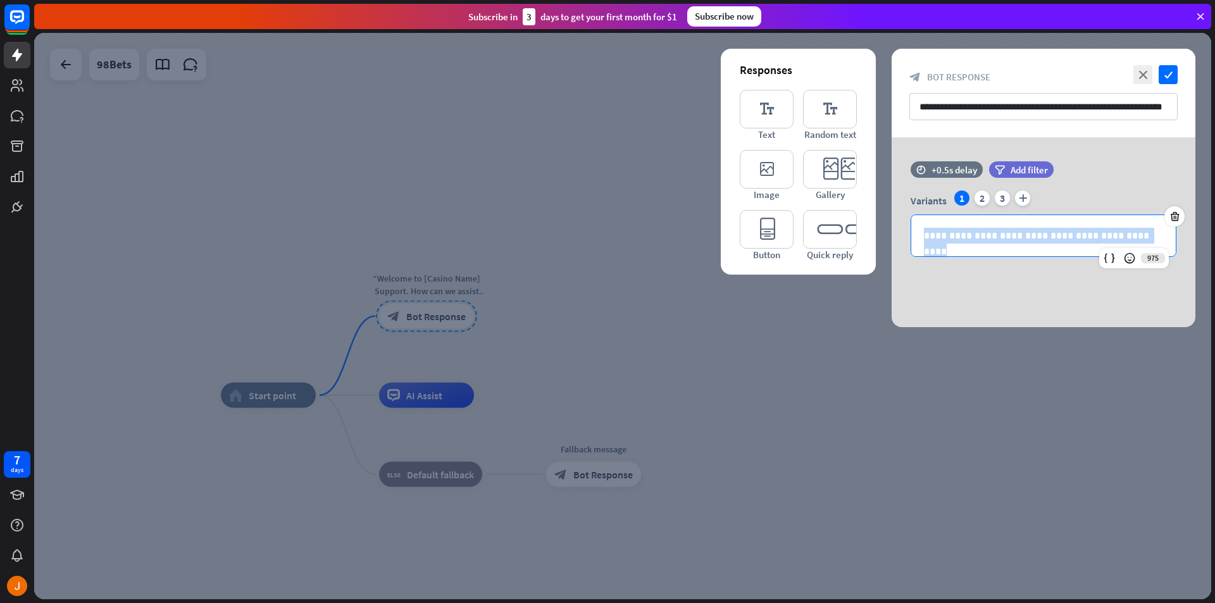
drag, startPoint x: 1168, startPoint y: 240, endPoint x: 877, endPoint y: 230, distance: 290.7
click at [877, 230] on div "**********" at bounding box center [1043, 232] width 335 height 190
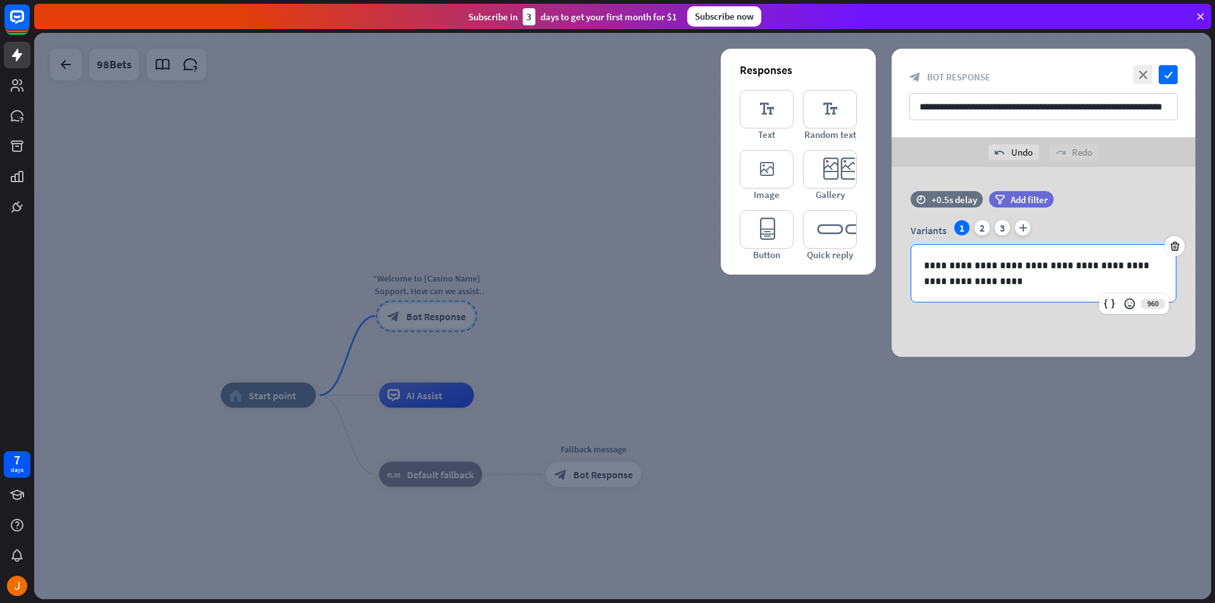
click at [984, 351] on div "**********" at bounding box center [1044, 262] width 304 height 190
click at [964, 473] on div at bounding box center [622, 316] width 1177 height 566
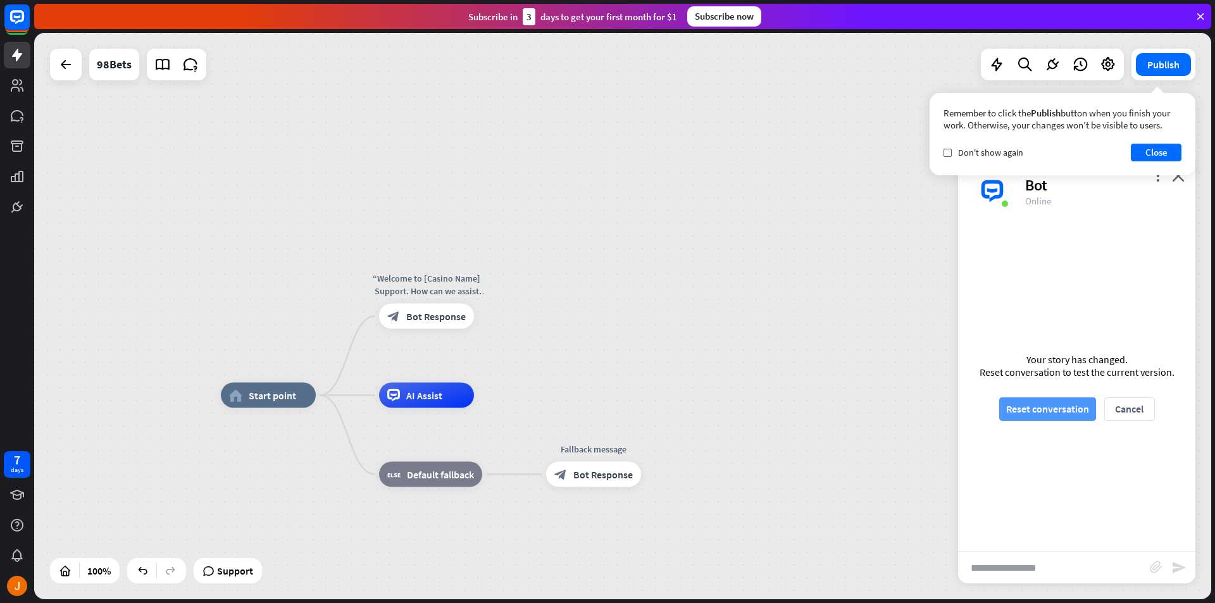
click at [1035, 413] on button "Reset conversation" at bounding box center [1047, 408] width 97 height 23
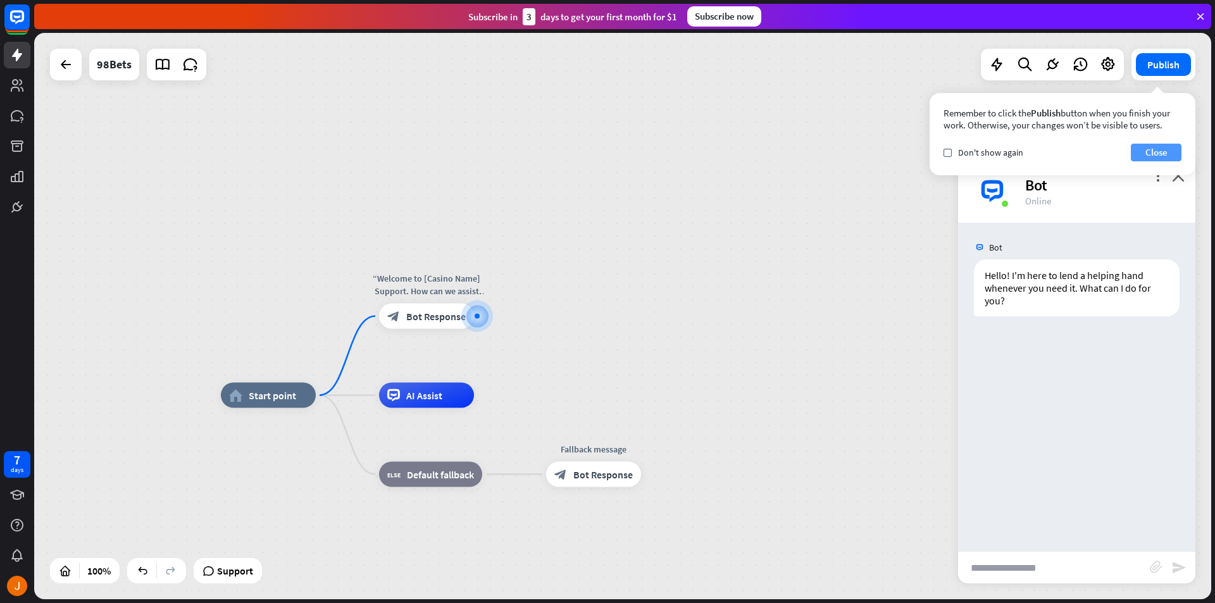
click at [1162, 151] on button "Close" at bounding box center [1156, 153] width 51 height 18
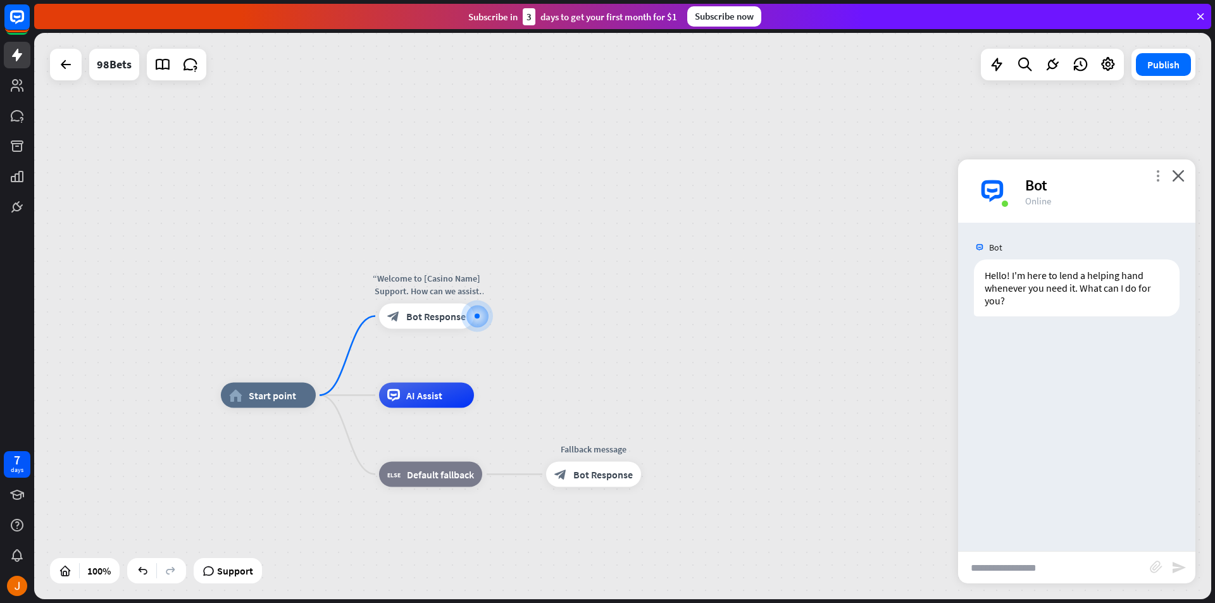
click at [1163, 170] on icon "more_vert" at bounding box center [1158, 176] width 12 height 12
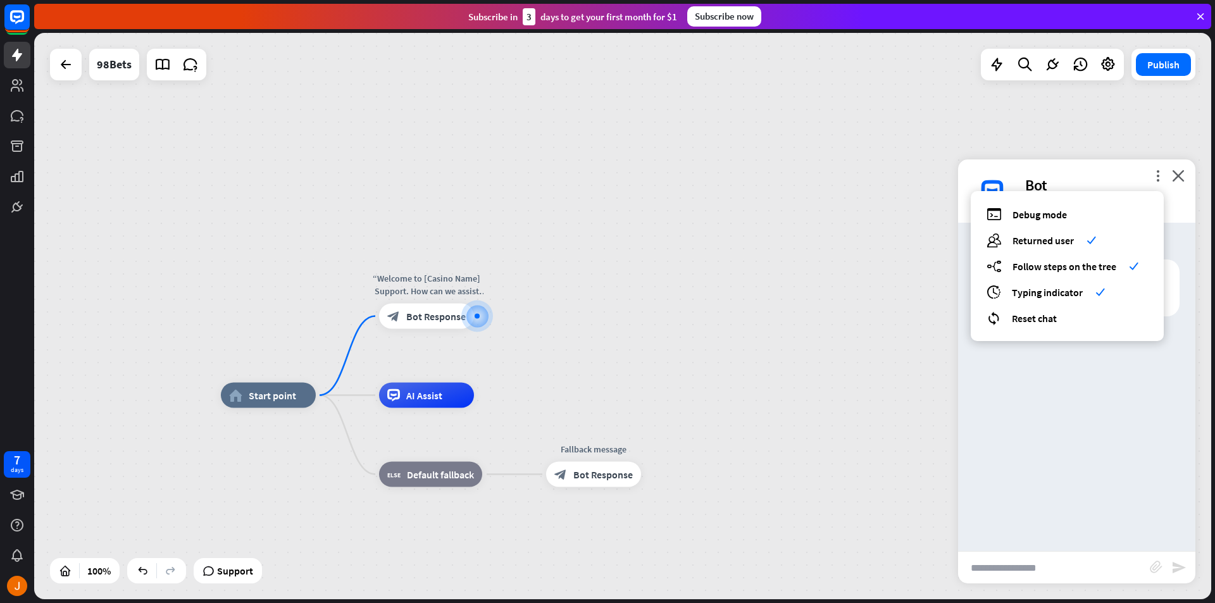
click at [1101, 385] on div "Bot Hello! I'm here to lend a helping hand whenever you need it. What can I do …" at bounding box center [1076, 387] width 237 height 328
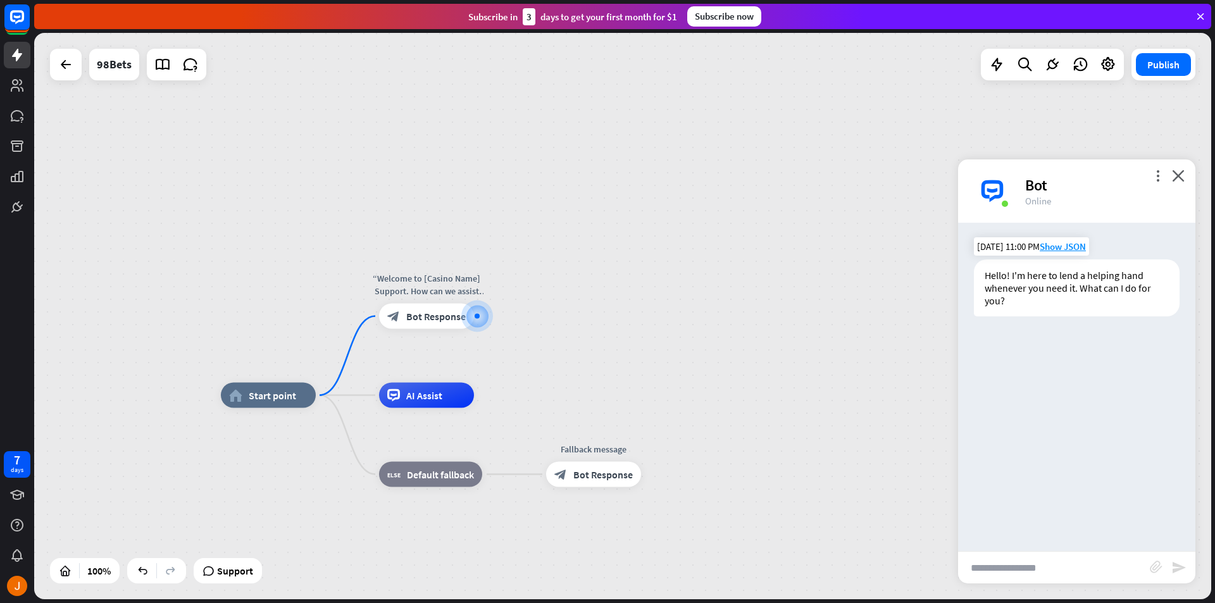
click at [1113, 290] on div "Hello! I'm here to lend a helping hand whenever you need it. What can I do for …" at bounding box center [1077, 287] width 206 height 57
click at [1067, 297] on div "Hello! I'm here to lend a helping hand whenever you need it. What can I do for …" at bounding box center [1077, 287] width 206 height 57
click at [1066, 297] on div "Hello! I'm here to lend a helping hand whenever you need it. What can I do for …" at bounding box center [1077, 287] width 206 height 57
click at [1048, 271] on div "Hello! I'm here to lend a helping hand whenever you need it. What can I do for …" at bounding box center [1077, 287] width 206 height 57
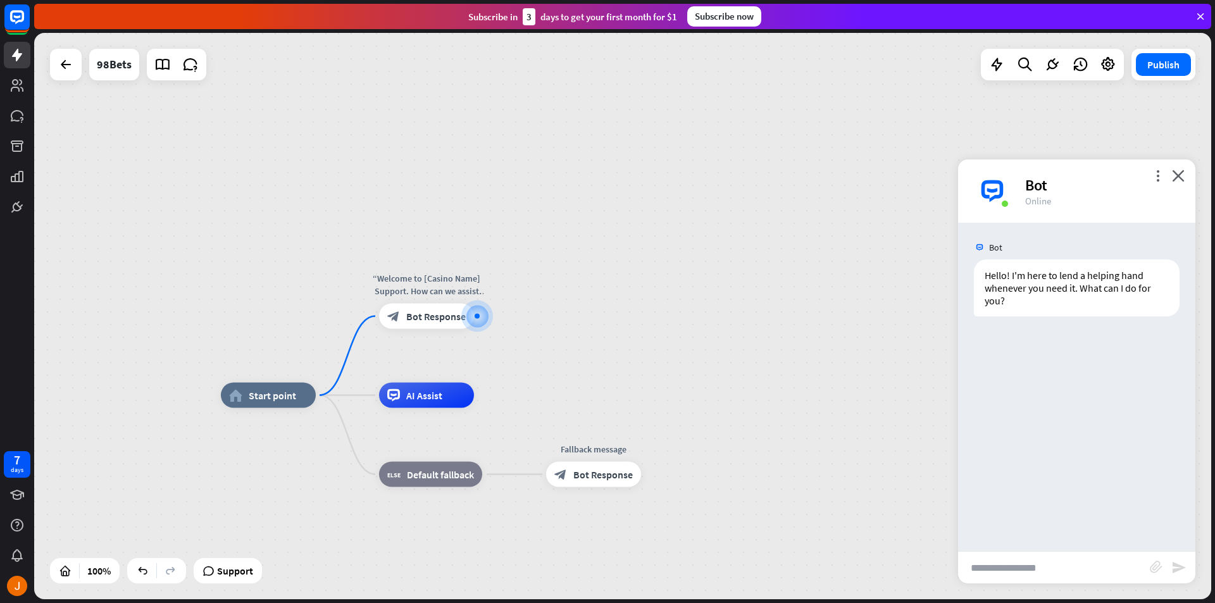
click at [991, 248] on span "Bot" at bounding box center [995, 247] width 13 height 11
drag, startPoint x: 1041, startPoint y: 192, endPoint x: 1099, endPoint y: 179, distance: 59.0
click at [1042, 191] on div "Bot" at bounding box center [1102, 185] width 155 height 20
click at [1152, 178] on icon "more_vert" at bounding box center [1158, 176] width 12 height 12
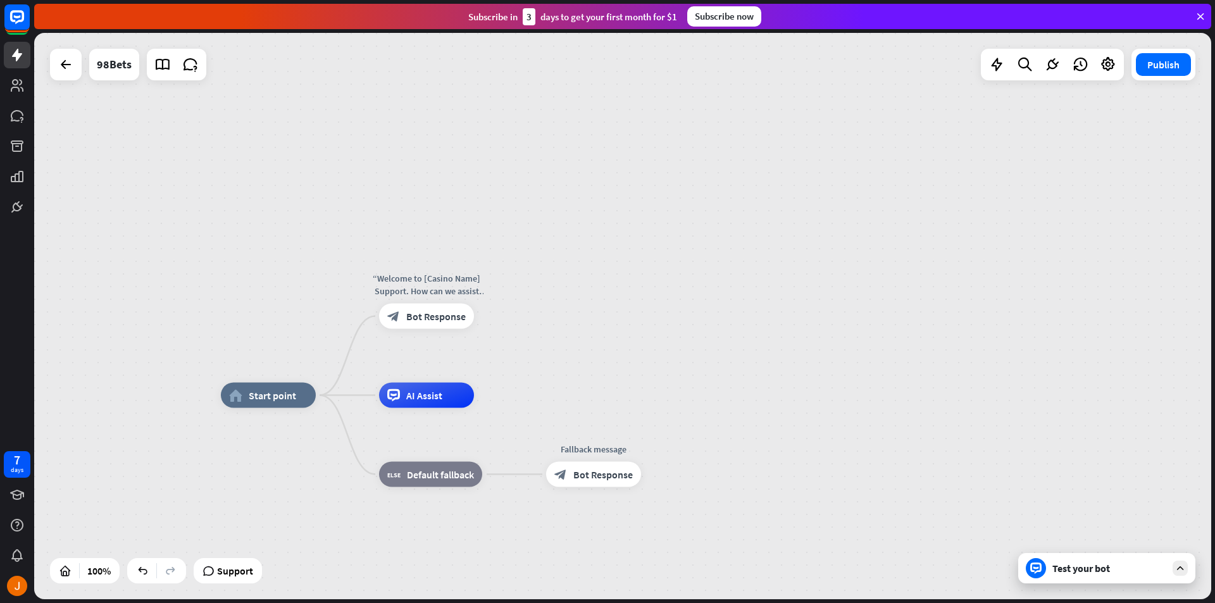
click at [1175, 566] on icon at bounding box center [1180, 568] width 11 height 11
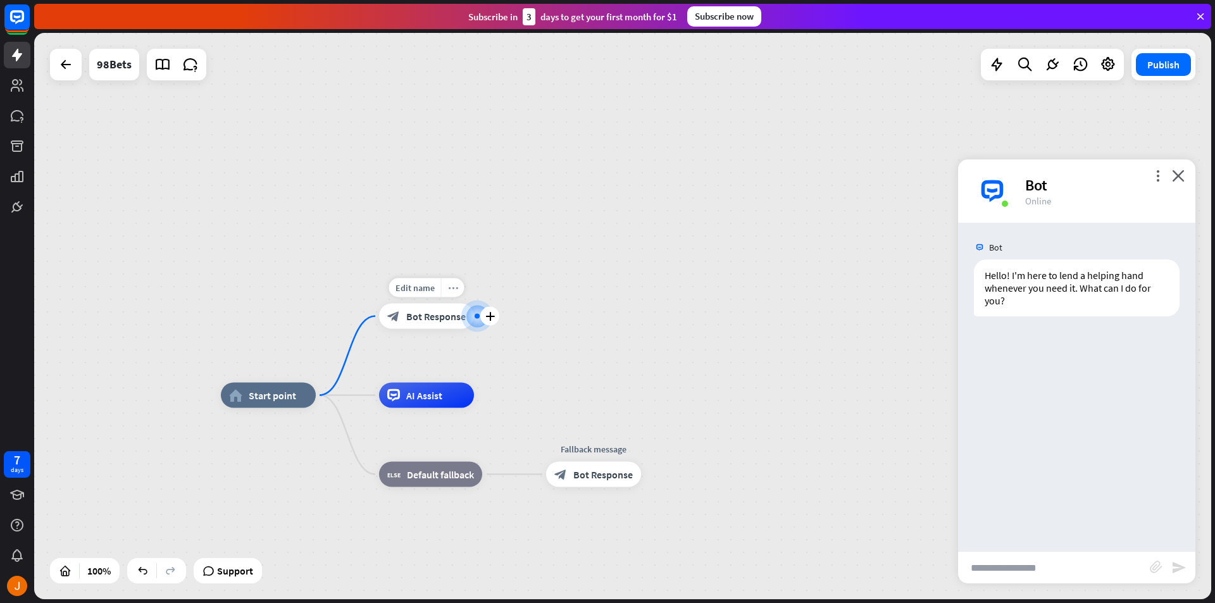
click at [455, 293] on div "more_horiz" at bounding box center [452, 287] width 23 height 19
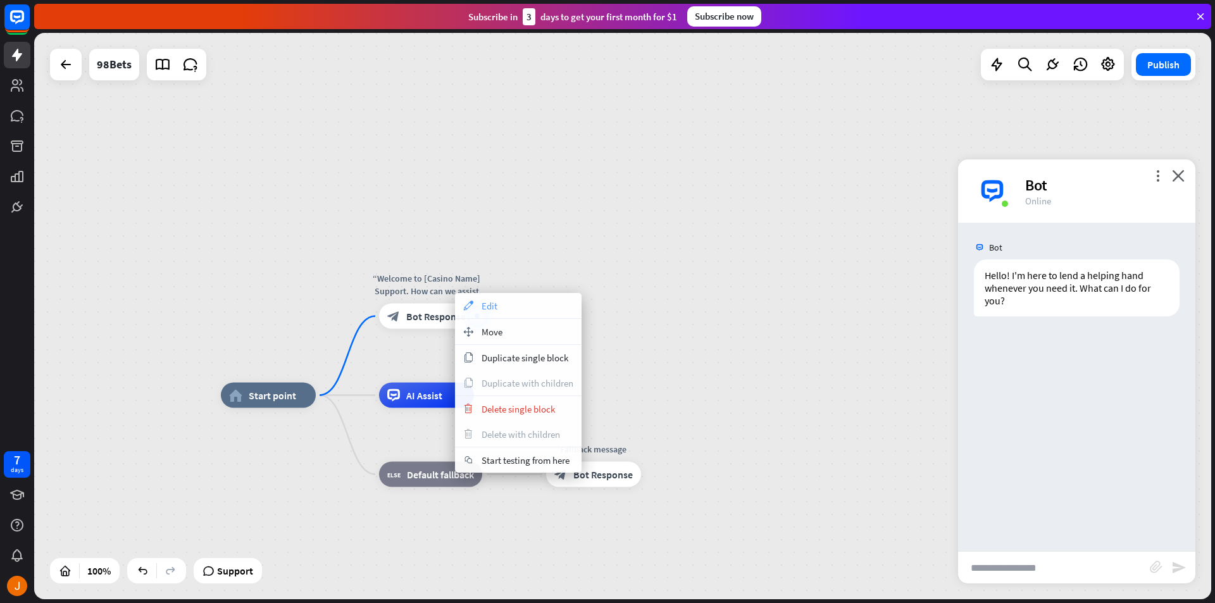
click at [475, 304] on div "appearance Edit" at bounding box center [518, 305] width 127 height 25
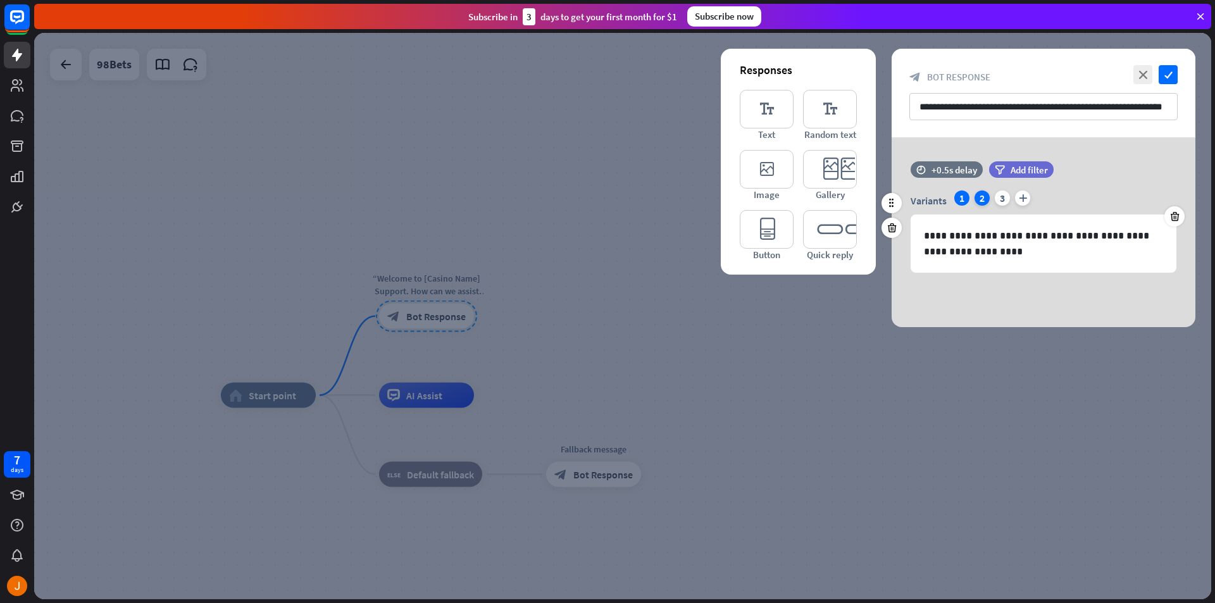
click at [981, 198] on div "2" at bounding box center [982, 197] width 15 height 15
click at [962, 194] on div "1" at bounding box center [961, 197] width 15 height 15
click at [1123, 108] on input "**********" at bounding box center [1043, 106] width 268 height 27
click at [1133, 113] on input "**********" at bounding box center [1043, 106] width 268 height 27
click at [1132, 113] on input "**********" at bounding box center [1043, 106] width 268 height 27
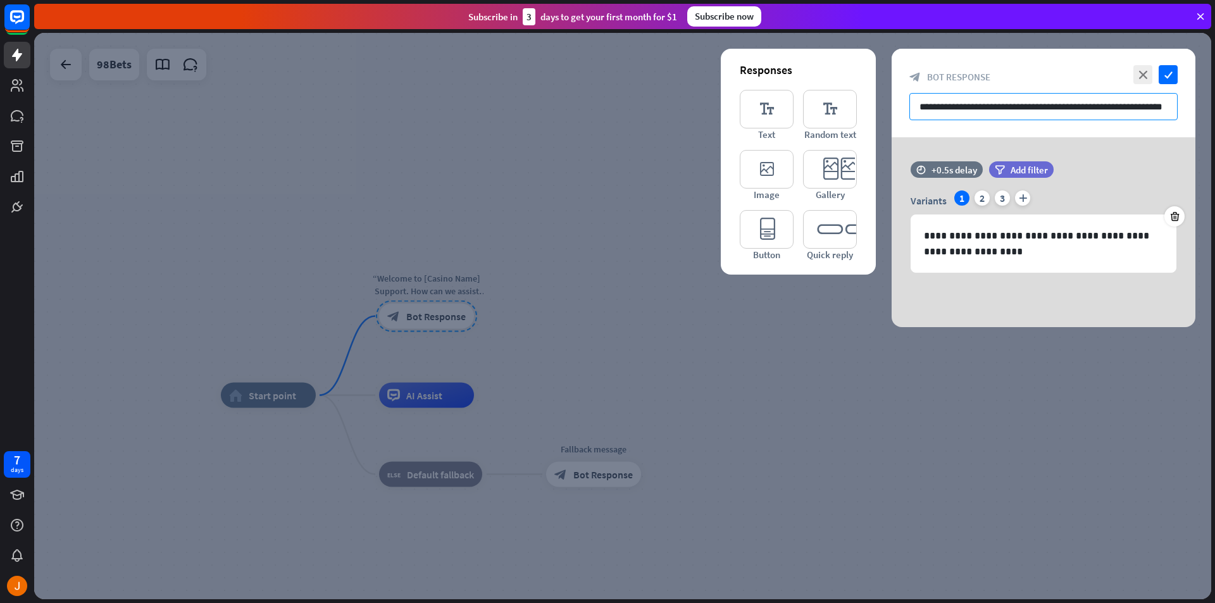
click at [1132, 113] on input "**********" at bounding box center [1043, 106] width 268 height 27
click at [1089, 256] on p "**********" at bounding box center [1043, 244] width 239 height 32
click at [926, 238] on p "**********" at bounding box center [1043, 244] width 239 height 32
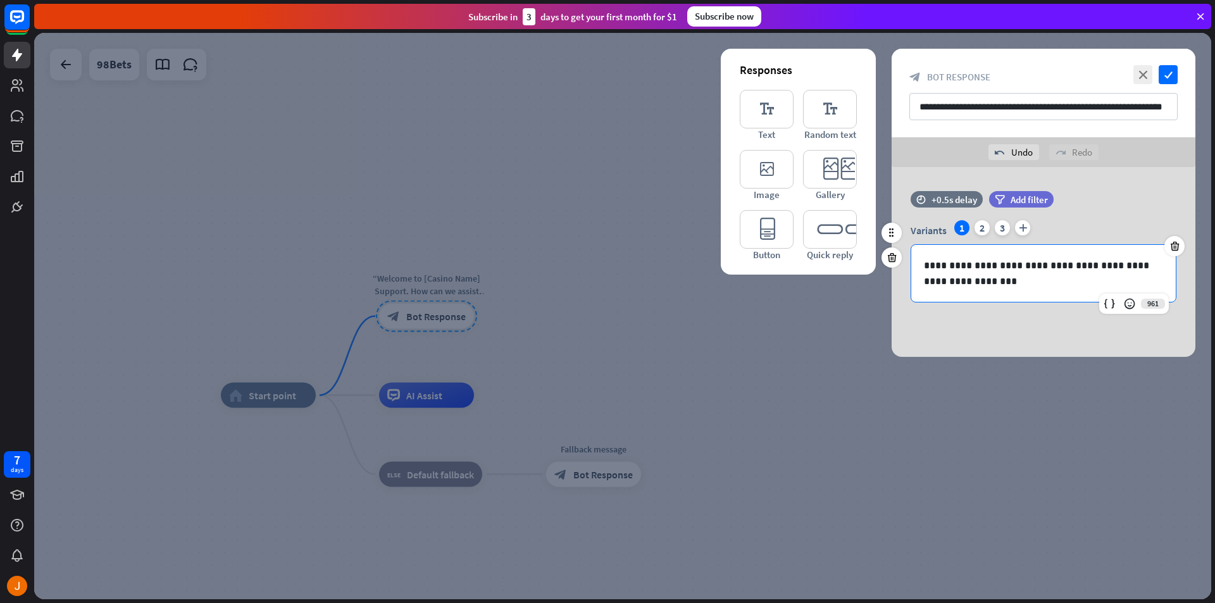
click at [986, 280] on p "**********" at bounding box center [1043, 274] width 239 height 32
click at [1063, 285] on p "**********" at bounding box center [1043, 274] width 239 height 32
click at [786, 109] on icon "editor_text" at bounding box center [767, 109] width 54 height 39
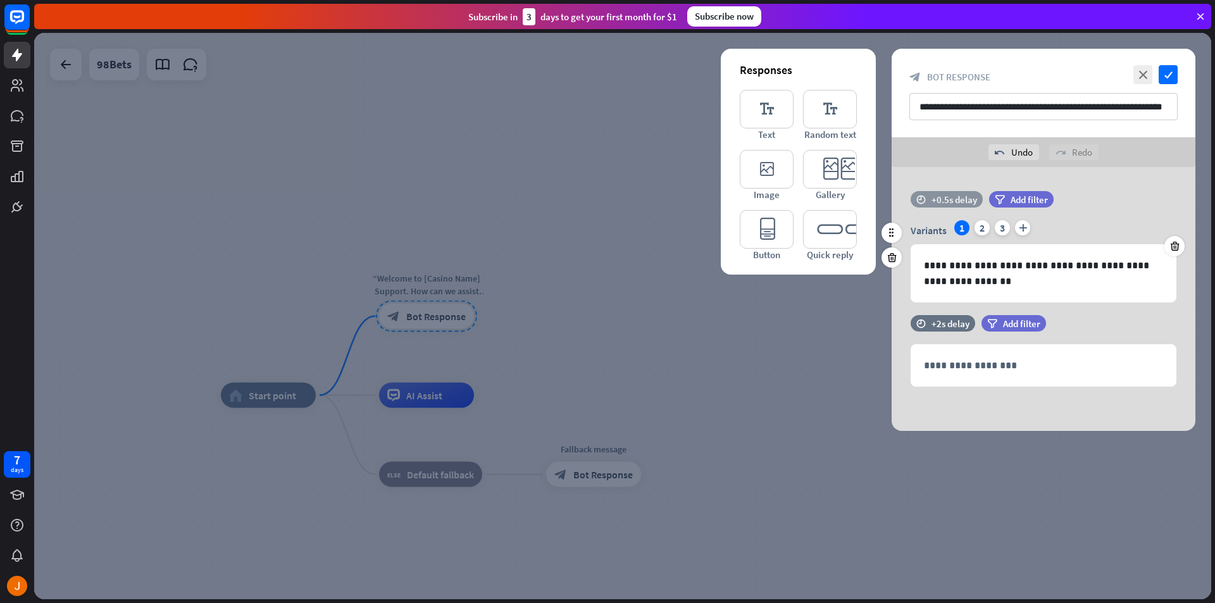
click at [956, 201] on div "+0.5s delay" at bounding box center [955, 200] width 46 height 12
click at [954, 199] on div "+0.3s" at bounding box center [955, 199] width 9 height 9
click at [1067, 227] on div "Variants 1 2 3 plus" at bounding box center [1044, 230] width 266 height 20
click at [978, 208] on div "time +0.3s delay" at bounding box center [947, 205] width 72 height 29
click at [952, 190] on div "**********" at bounding box center [1044, 299] width 304 height 264
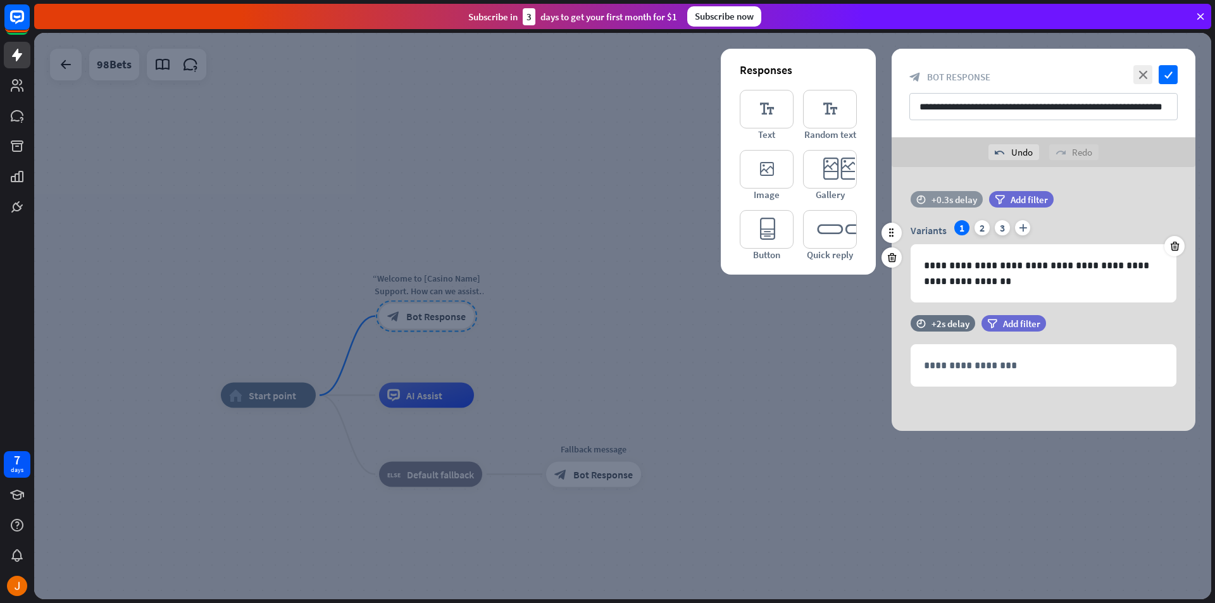
click at [954, 202] on div "+0.3s delay" at bounding box center [955, 200] width 46 height 12
drag, startPoint x: 952, startPoint y: 197, endPoint x: 951, endPoint y: 213, distance: 16.5
click at [951, 204] on div "+0.2s" at bounding box center [952, 199] width 9 height 9
click at [1085, 218] on div "time +0.1s +0.2s +10s" at bounding box center [1044, 205] width 266 height 29
click at [1082, 170] on div "**********" at bounding box center [1044, 299] width 304 height 264
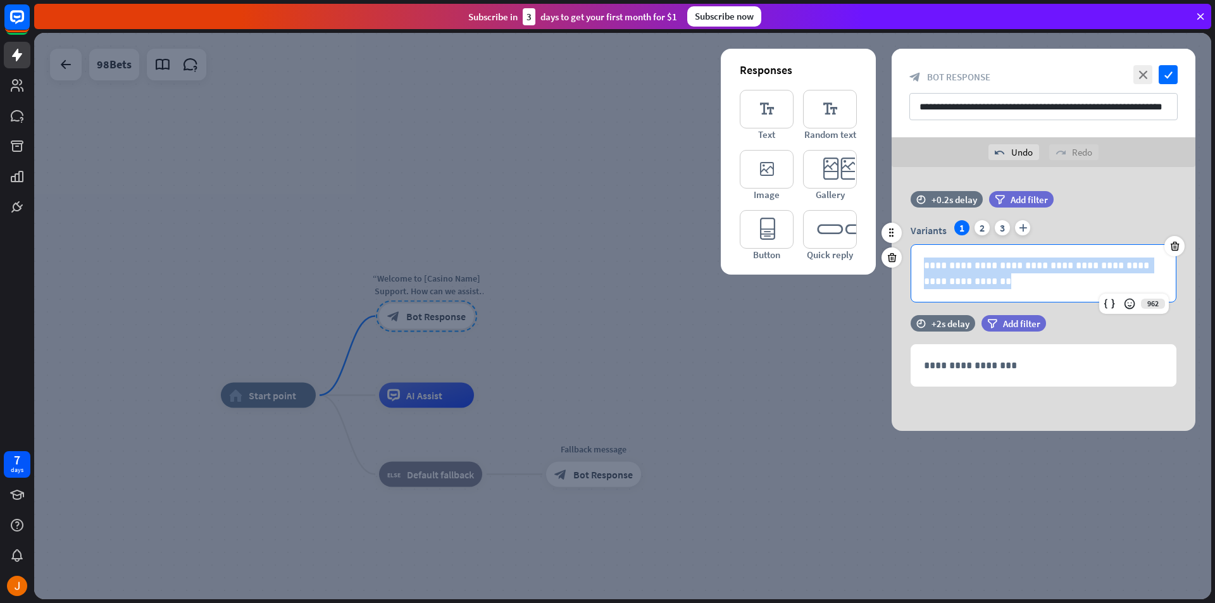
drag, startPoint x: 976, startPoint y: 278, endPoint x: 899, endPoint y: 249, distance: 83.1
click at [899, 249] on div "**********" at bounding box center [1044, 253] width 304 height 124
copy p "**********"
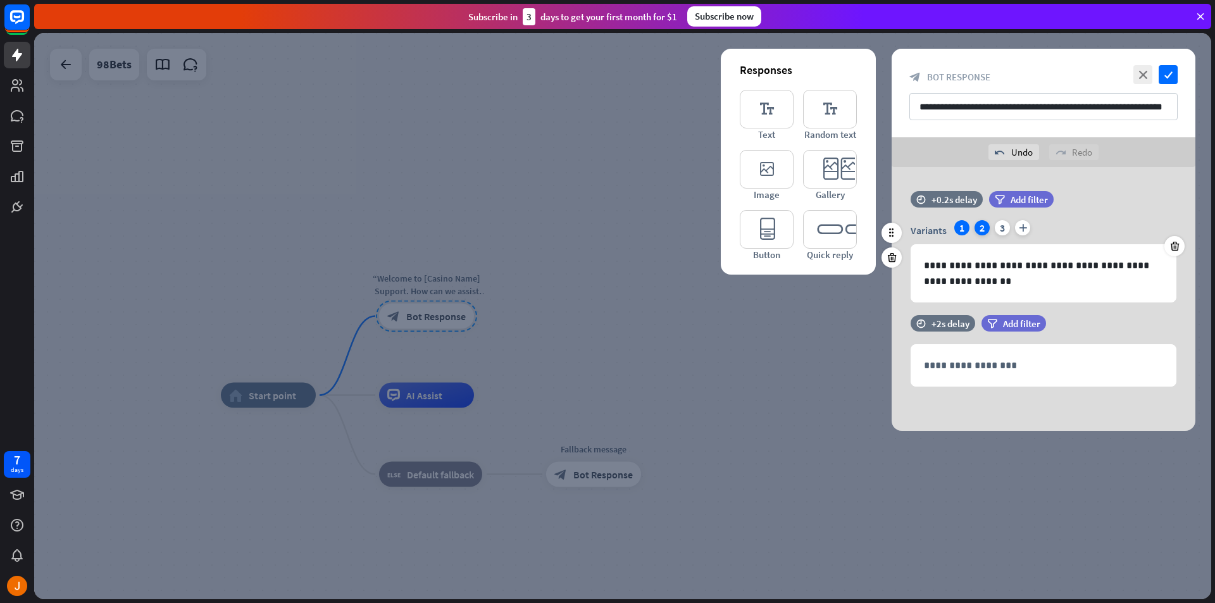
click at [979, 222] on div "2" at bounding box center [982, 227] width 15 height 15
click at [1063, 278] on p "**********" at bounding box center [1043, 274] width 239 height 32
click at [1008, 226] on div "3" at bounding box center [1002, 227] width 15 height 15
click at [1027, 279] on p "**********" at bounding box center [1043, 274] width 239 height 32
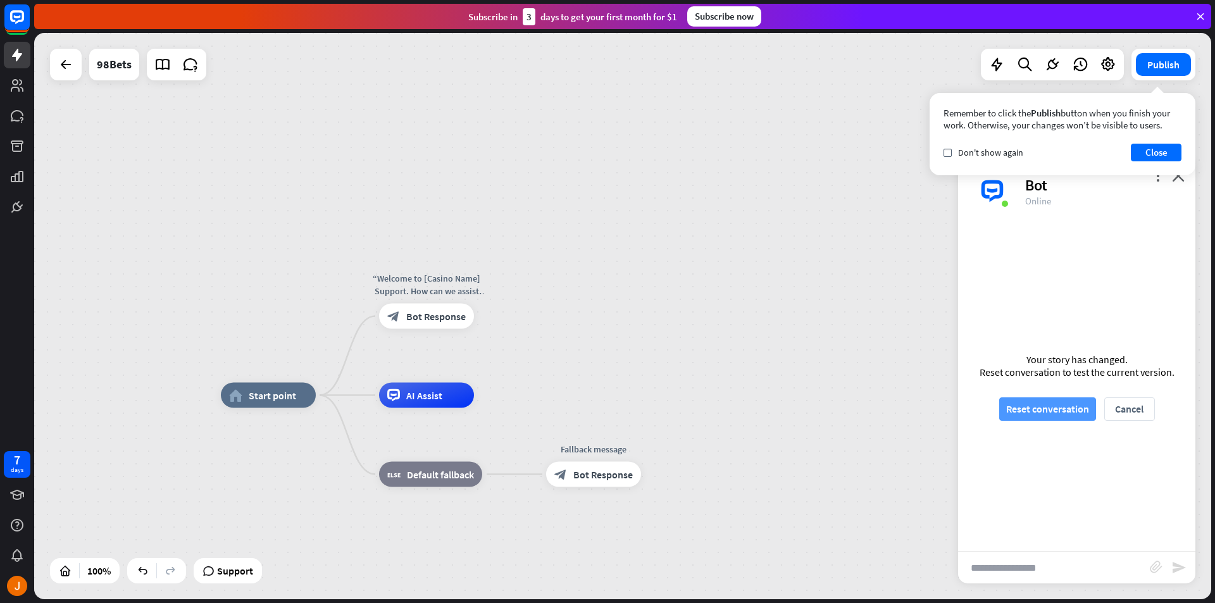
click at [1070, 418] on button "Reset conversation" at bounding box center [1047, 408] width 97 height 23
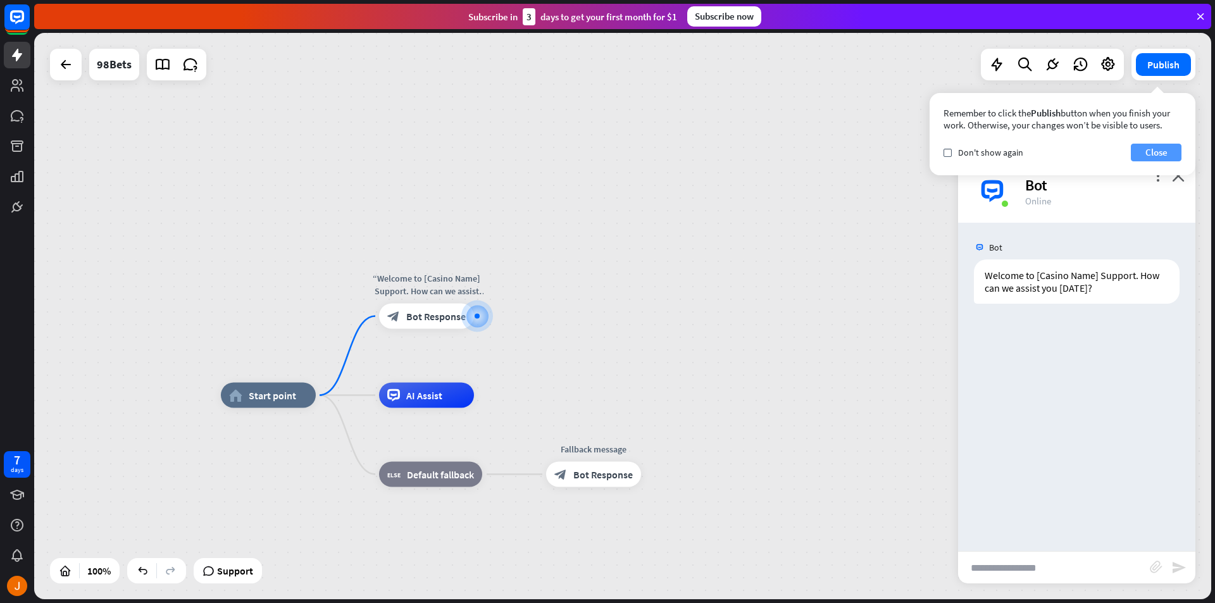
click at [1149, 148] on button "Close" at bounding box center [1156, 153] width 51 height 18
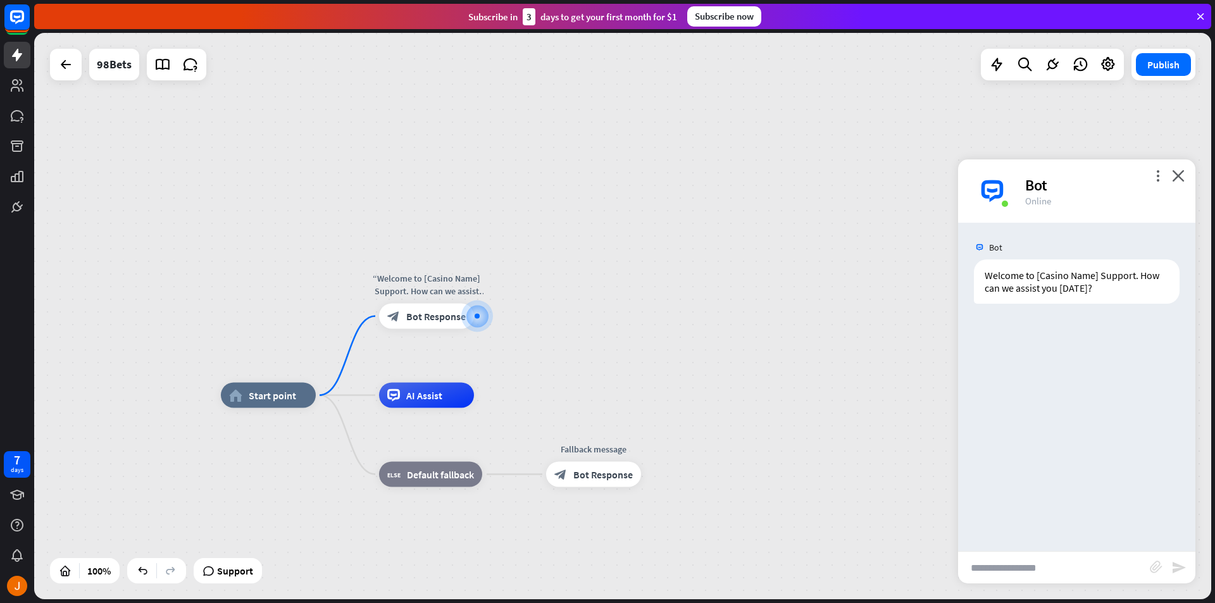
click at [1151, 173] on div "more_vert close Bot Online" at bounding box center [1076, 190] width 237 height 63
click at [1161, 181] on icon "more_vert" at bounding box center [1158, 176] width 12 height 12
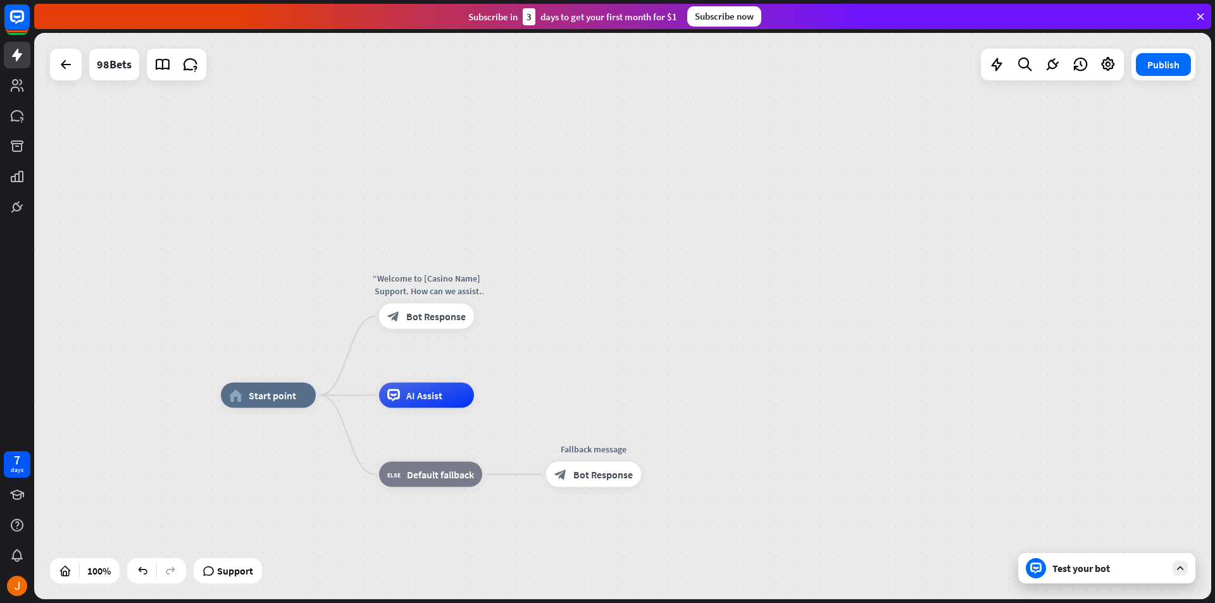
click at [1107, 553] on div "Test your bot" at bounding box center [1106, 568] width 177 height 30
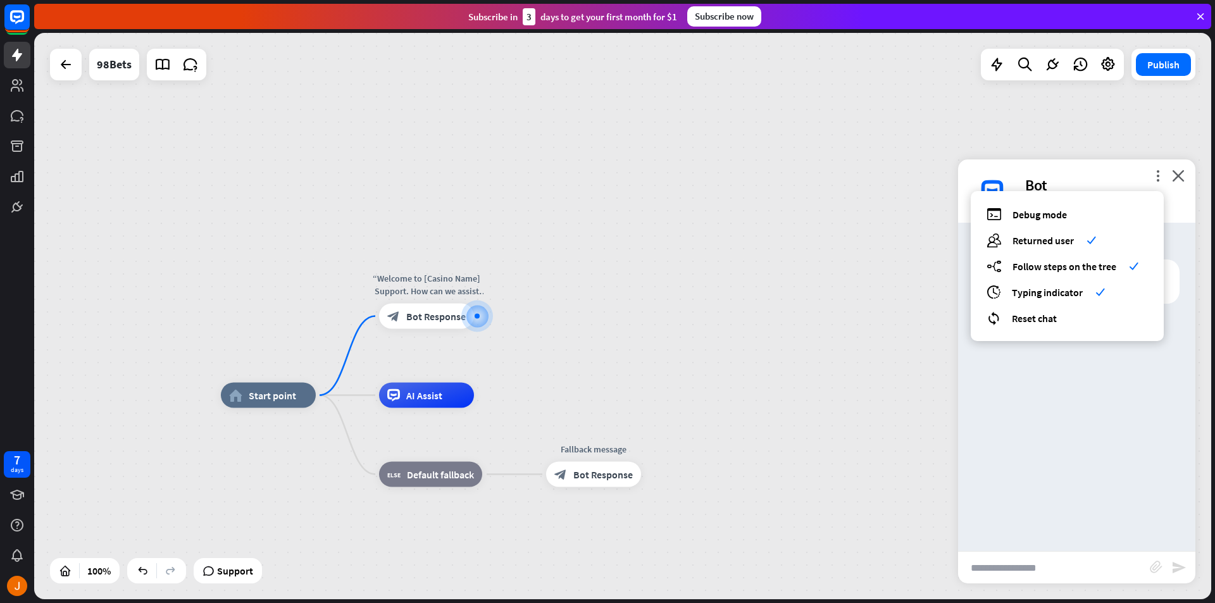
click at [1104, 401] on div "Bot Welcome to [Casino Name] Support. How can we assist you [DATE]? [DATE] 11:0…" at bounding box center [1076, 387] width 237 height 328
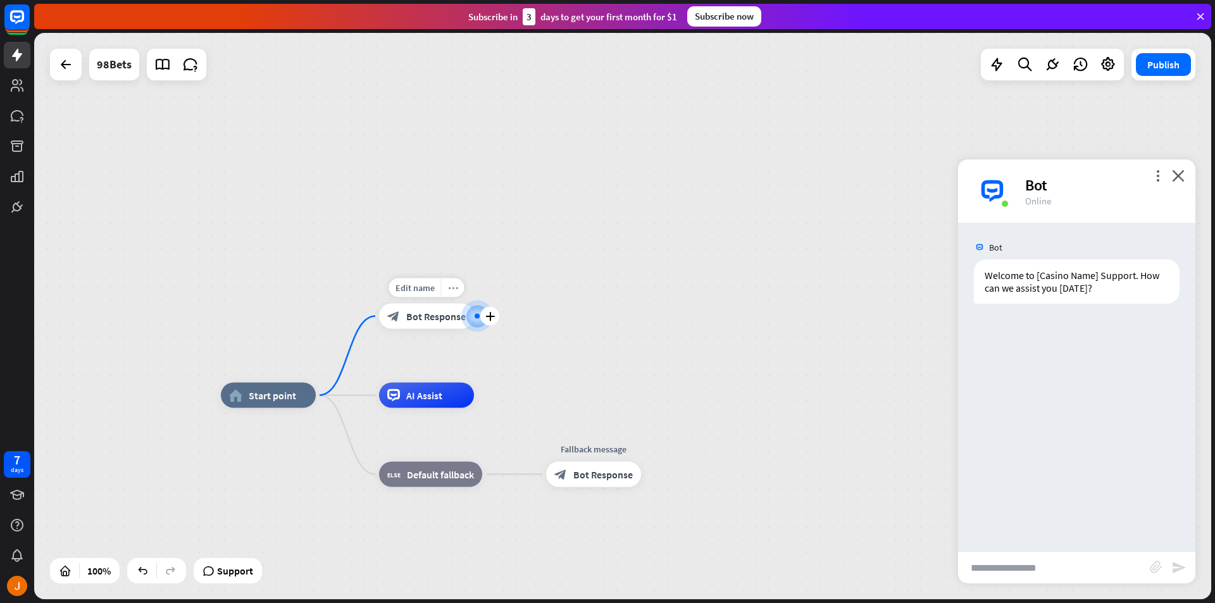
click at [457, 293] on div "more_horiz" at bounding box center [452, 287] width 23 height 19
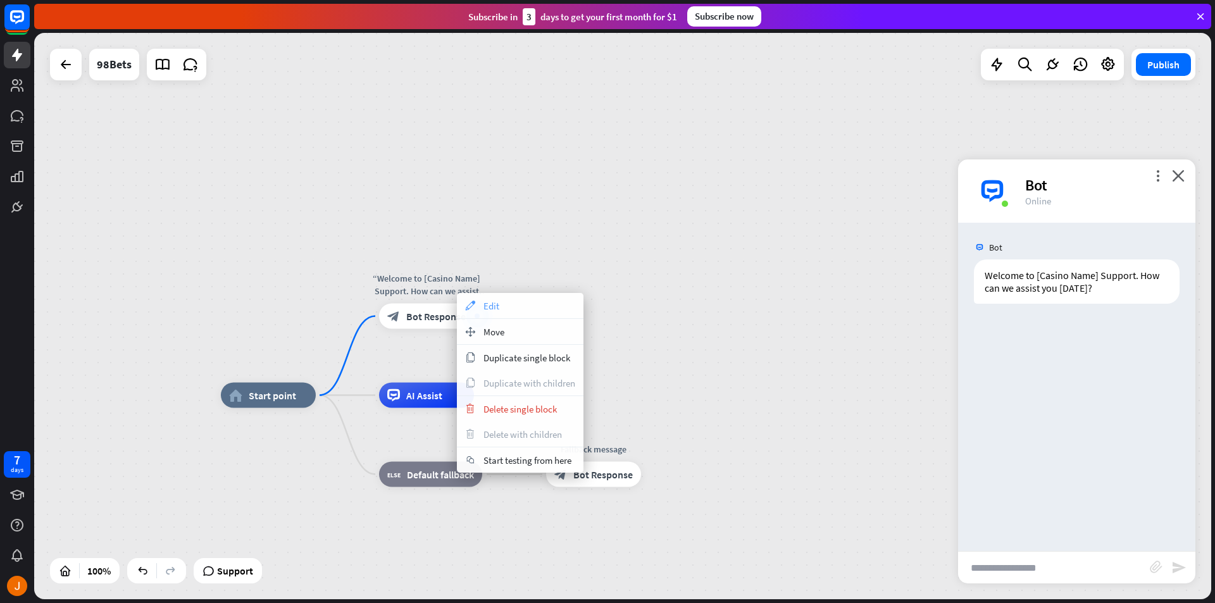
click at [494, 310] on span "Edit" at bounding box center [491, 306] width 16 height 12
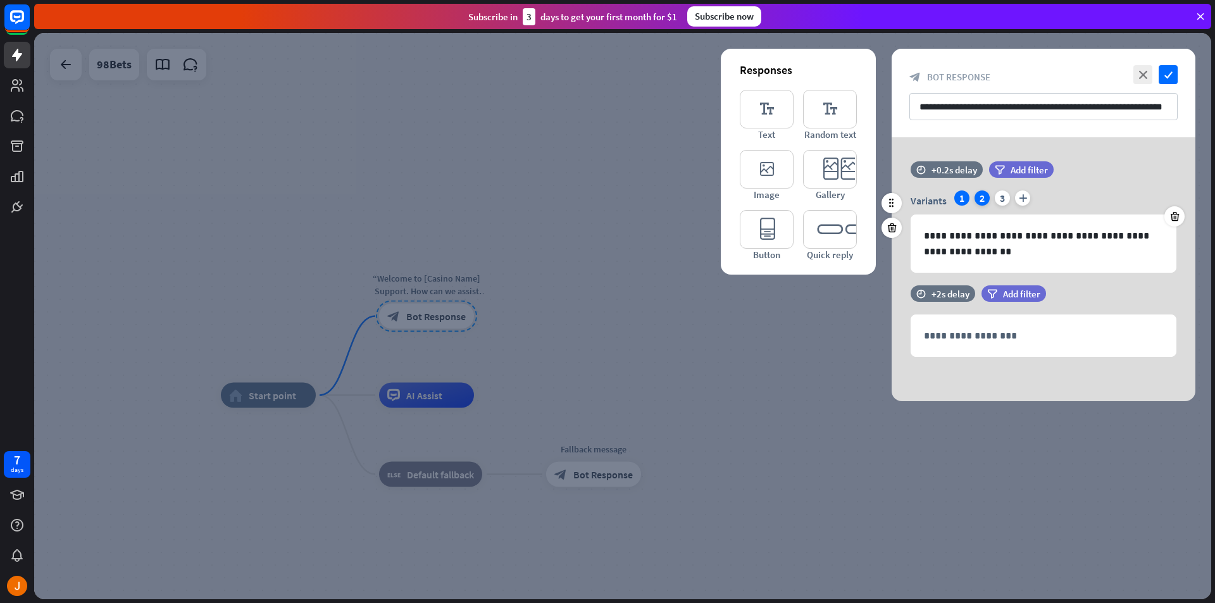
click at [989, 197] on div "2" at bounding box center [982, 197] width 15 height 15
click at [968, 197] on div "1" at bounding box center [961, 197] width 15 height 15
drag, startPoint x: 1036, startPoint y: 235, endPoint x: 982, endPoint y: 230, distance: 54.1
click at [982, 230] on p "**********" at bounding box center [1043, 244] width 239 height 32
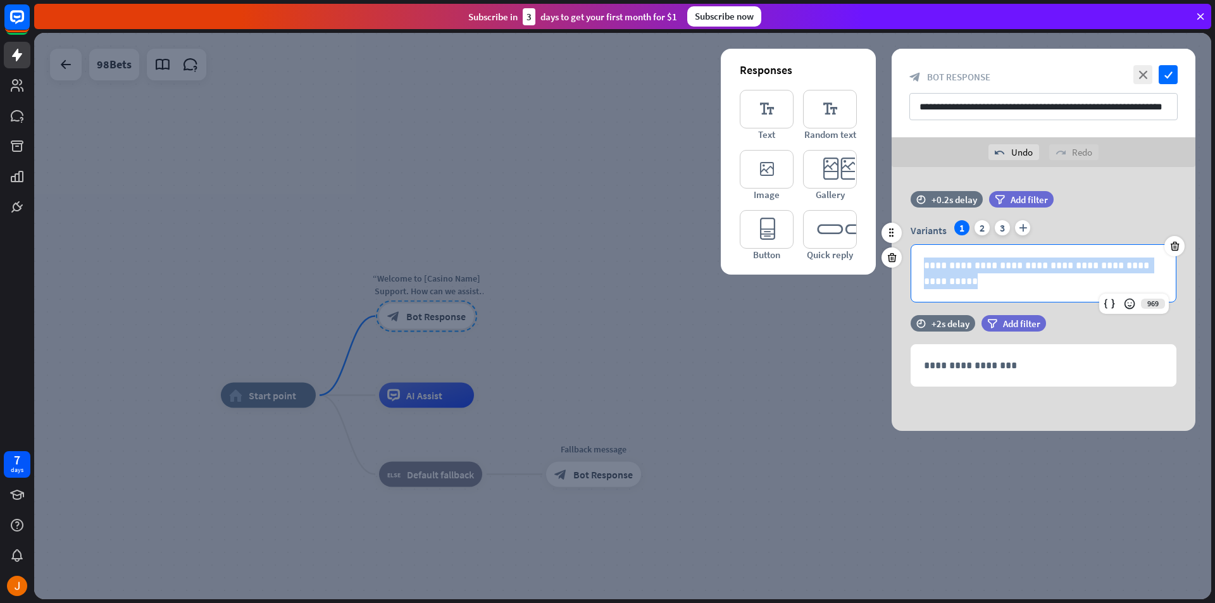
copy p "**********"
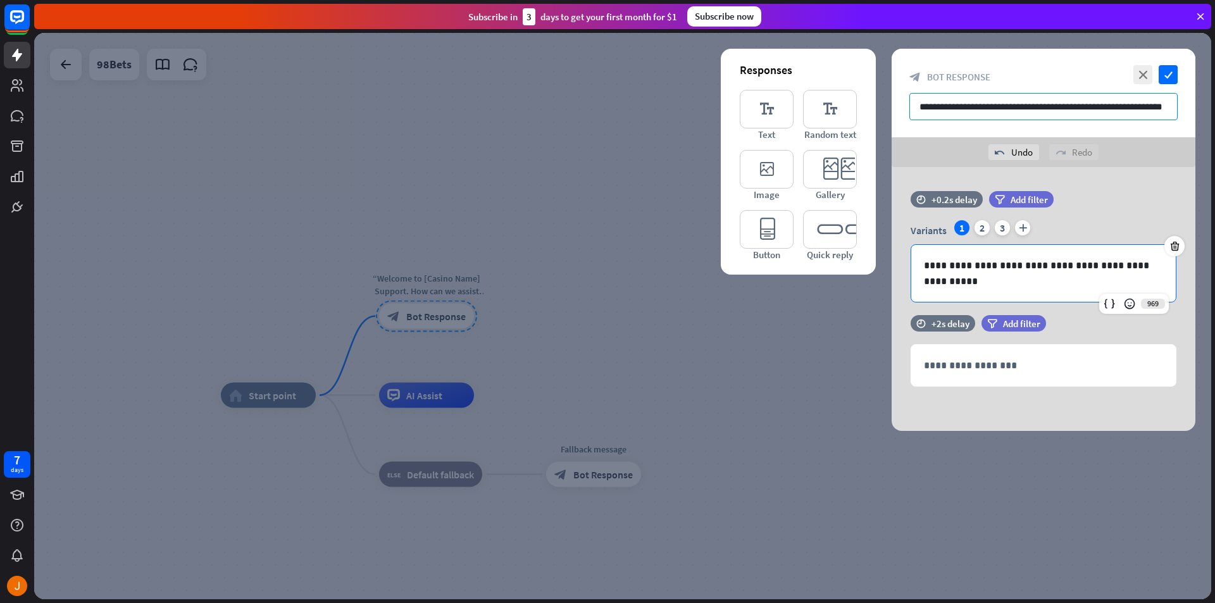
click at [1125, 111] on input "**********" at bounding box center [1043, 106] width 268 height 27
paste input "text"
type input "**********"
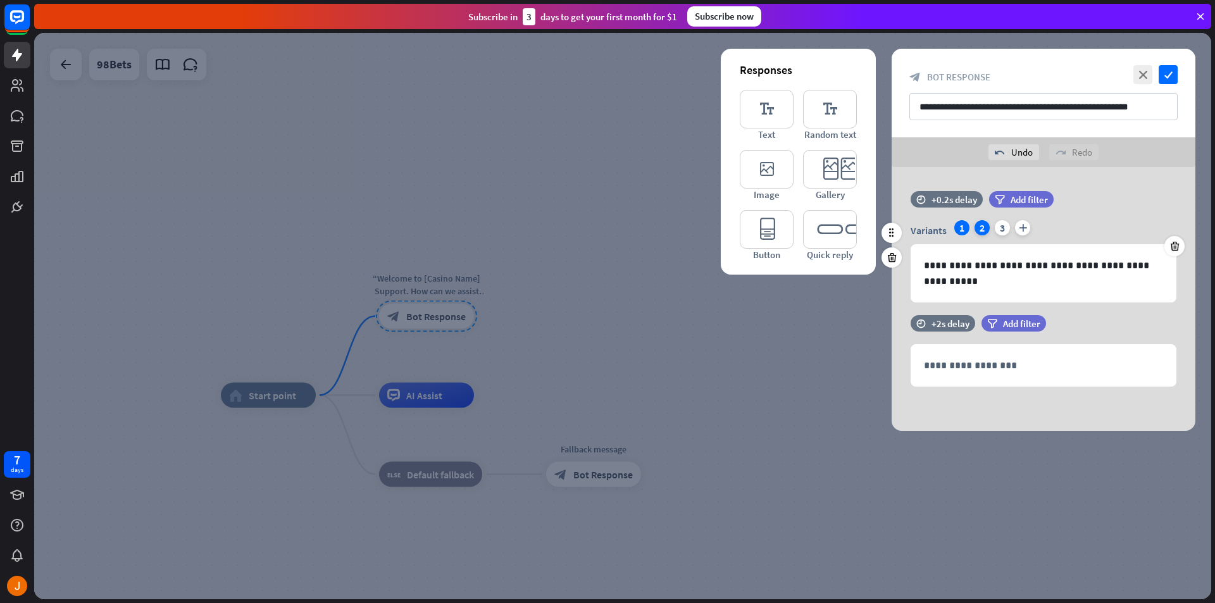
click at [982, 228] on div "2" at bounding box center [982, 227] width 15 height 15
click at [1010, 291] on div "**********" at bounding box center [1043, 273] width 265 height 57
click at [1004, 225] on div "3" at bounding box center [1002, 227] width 15 height 15
click at [1002, 277] on p "**********" at bounding box center [1043, 274] width 239 height 32
click at [1169, 73] on icon "check" at bounding box center [1168, 74] width 19 height 19
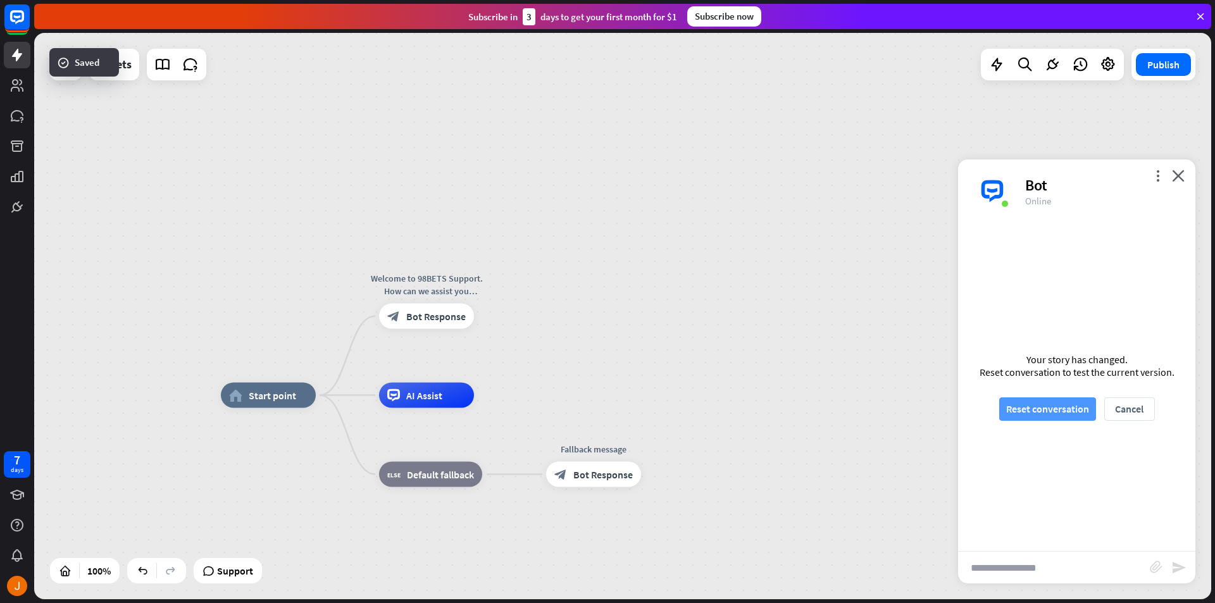
click at [1065, 416] on button "Reset conversation" at bounding box center [1047, 408] width 97 height 23
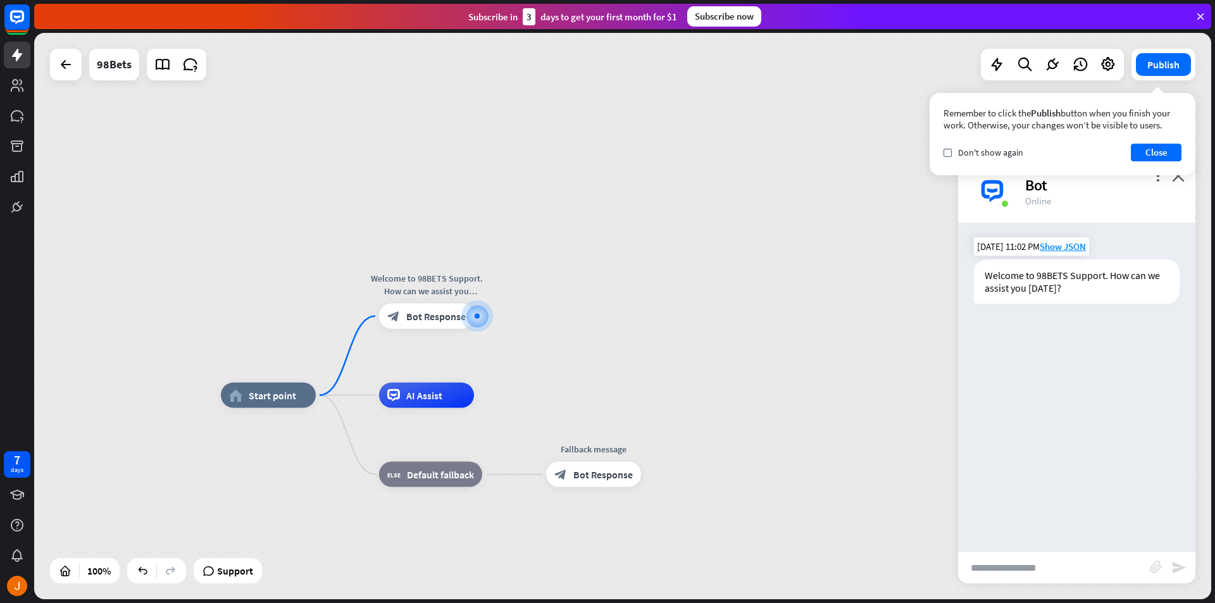
click at [1056, 279] on div "Welcome to 98BETS Support. How can we assist you [DATE]?" at bounding box center [1077, 281] width 206 height 44
click at [458, 294] on div "more_horiz" at bounding box center [452, 287] width 23 height 19
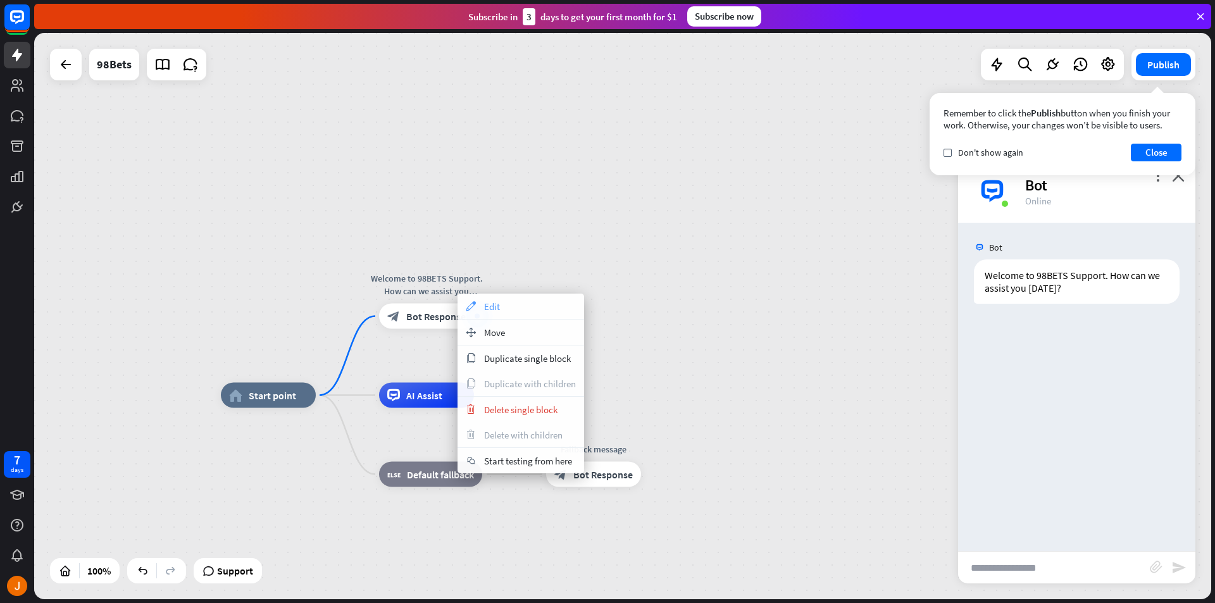
click at [490, 310] on span "Edit" at bounding box center [492, 307] width 16 height 12
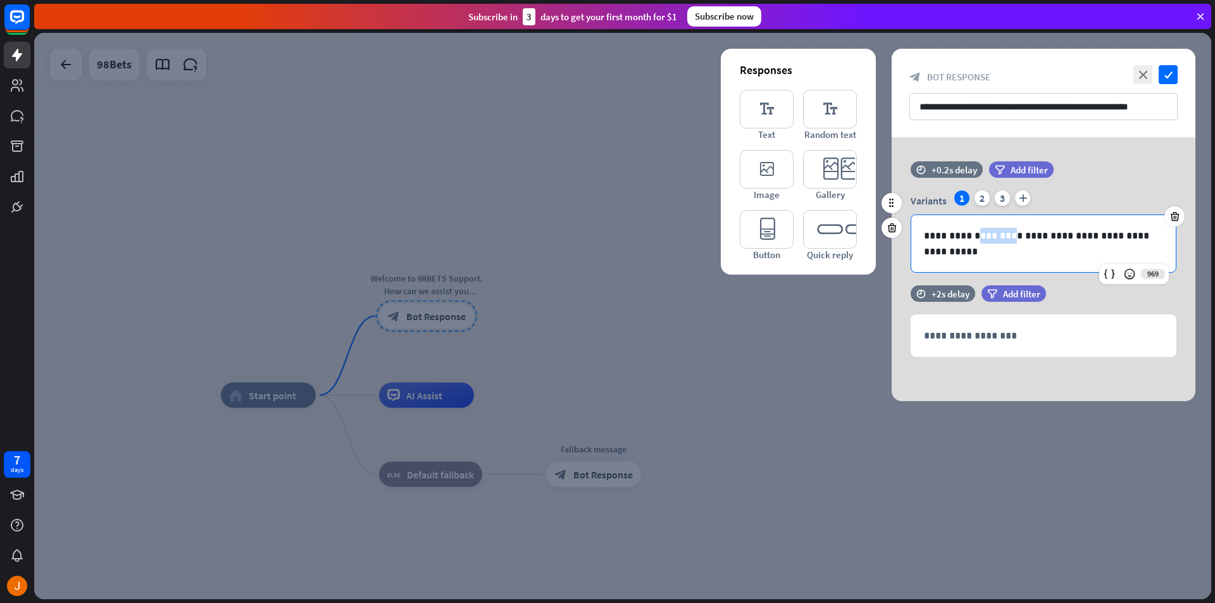
drag, startPoint x: 1010, startPoint y: 234, endPoint x: 976, endPoint y: 228, distance: 34.5
click at [976, 228] on p "**********" at bounding box center [1043, 244] width 239 height 32
click at [1007, 247] on p "**********" at bounding box center [1043, 244] width 239 height 32
drag, startPoint x: 1007, startPoint y: 234, endPoint x: 976, endPoint y: 241, distance: 31.8
click at [976, 241] on p "**********" at bounding box center [1043, 244] width 239 height 32
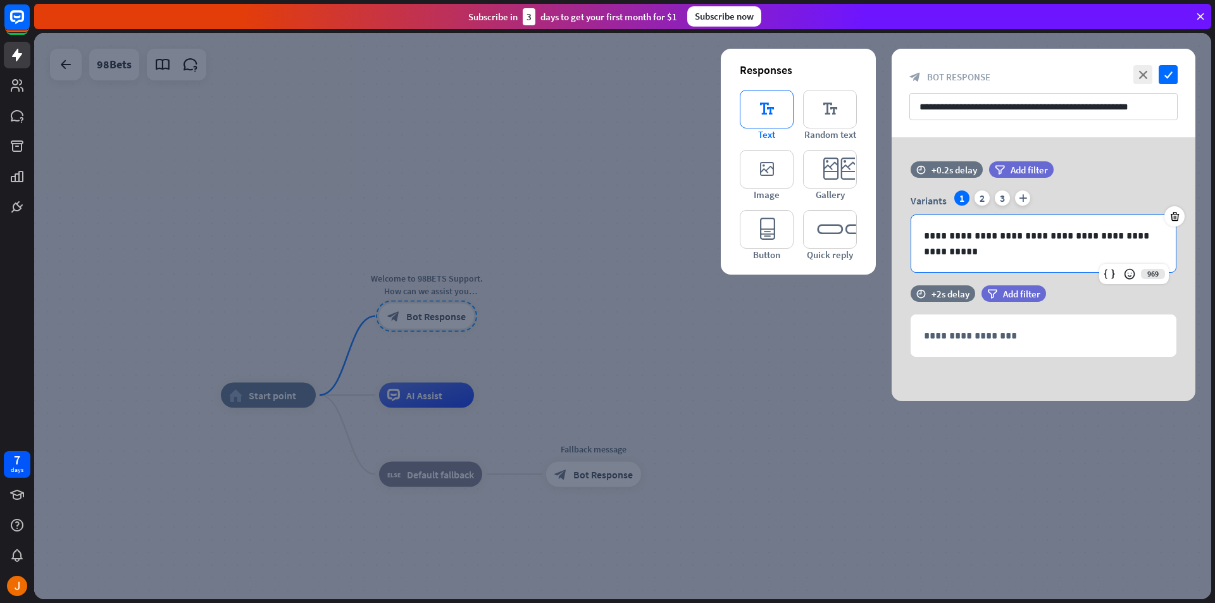
click at [777, 116] on icon "editor_text" at bounding box center [767, 109] width 54 height 39
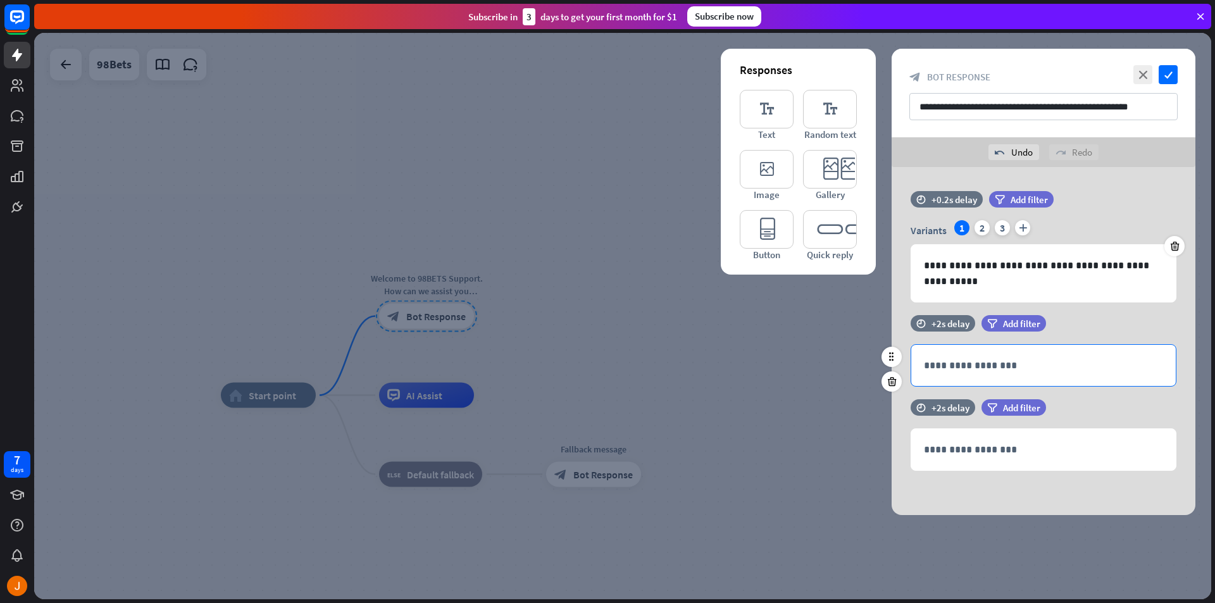
click at [1149, 368] on p "**********" at bounding box center [1043, 366] width 239 height 16
click at [1158, 346] on div "**********" at bounding box center [1043, 365] width 265 height 41
click at [1076, 311] on div "**********" at bounding box center [1044, 253] width 304 height 124
drag, startPoint x: 1091, startPoint y: 320, endPoint x: 1114, endPoint y: 321, distance: 23.4
drag, startPoint x: 1114, startPoint y: 321, endPoint x: 1124, endPoint y: 359, distance: 39.8
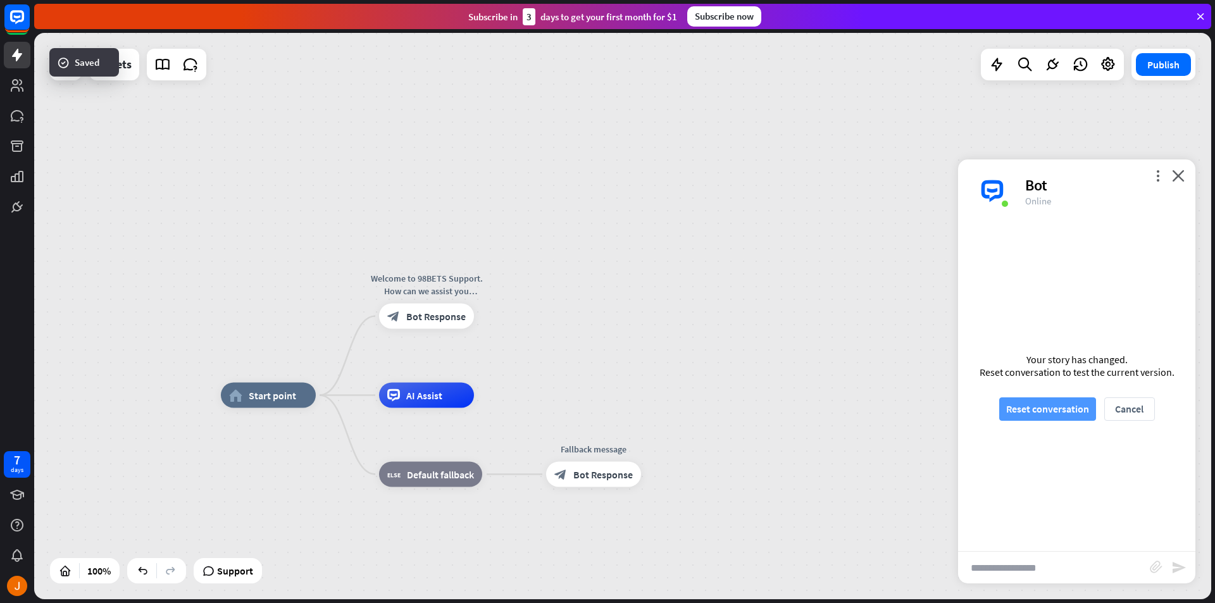
click at [1080, 413] on button "Reset conversation" at bounding box center [1047, 408] width 97 height 23
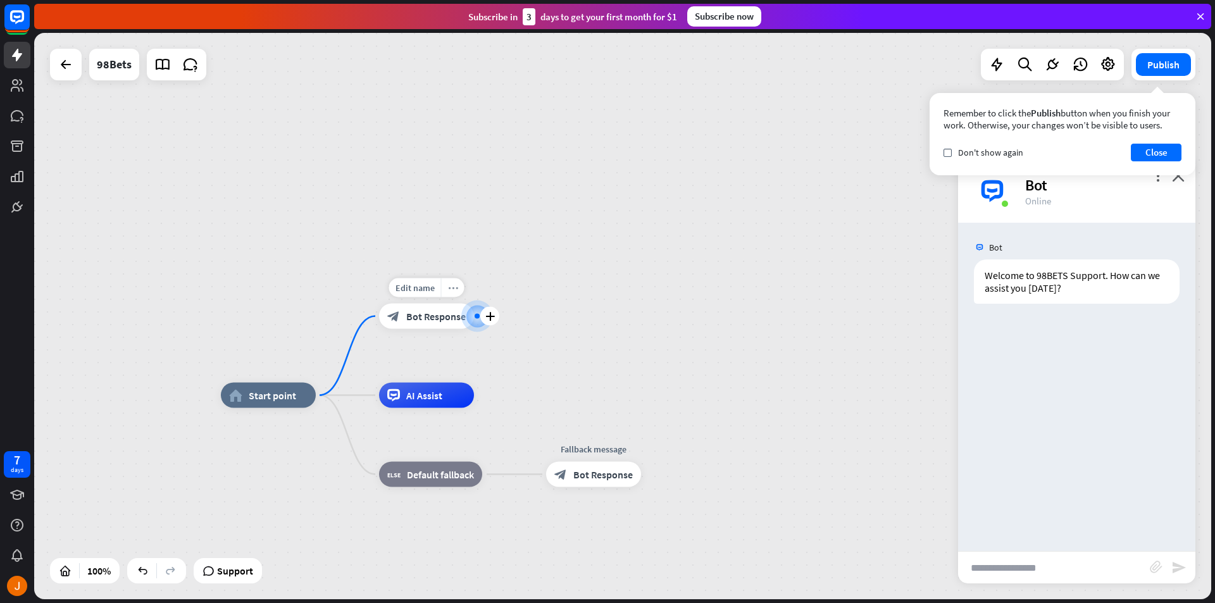
click at [449, 287] on icon "more_horiz" at bounding box center [453, 287] width 10 height 9
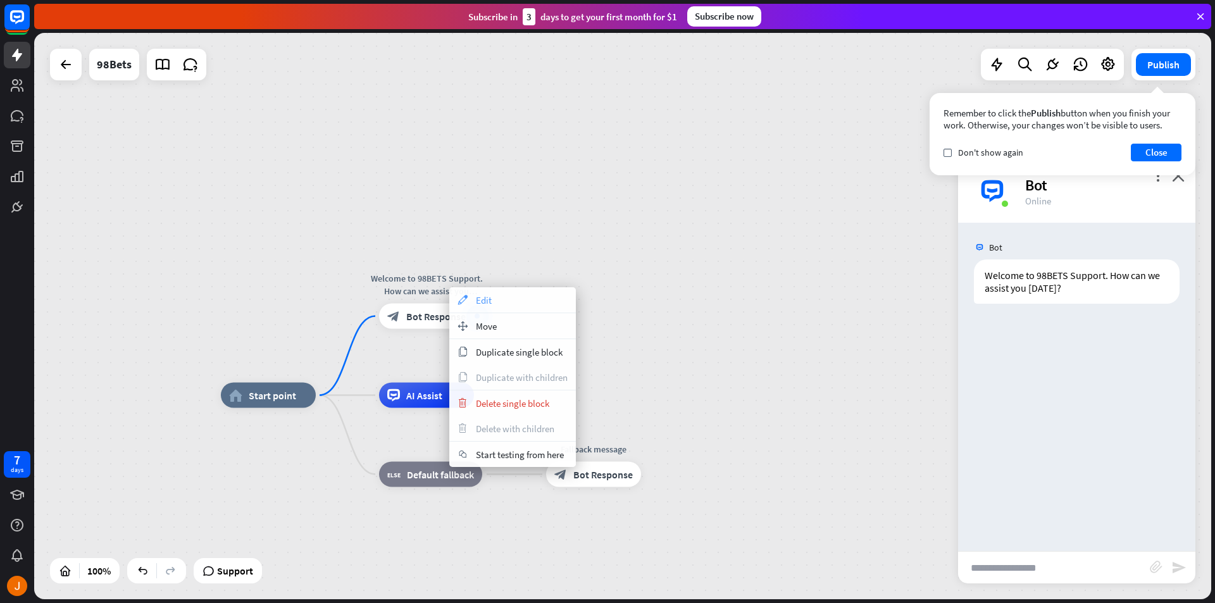
click at [477, 297] on span "Edit" at bounding box center [484, 300] width 16 height 12
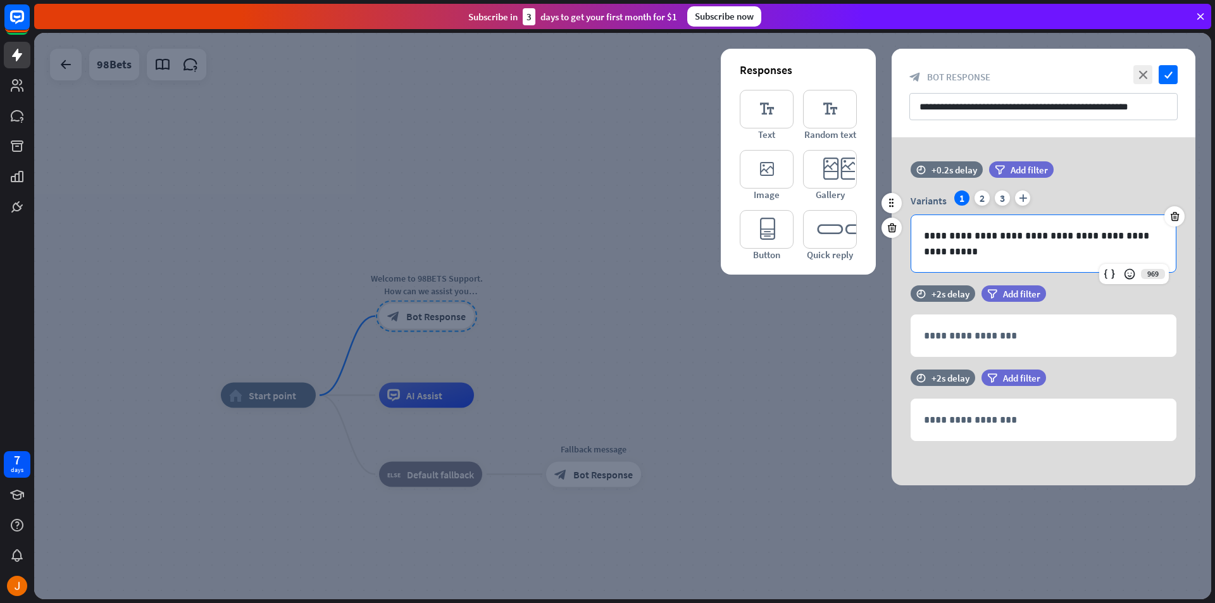
click at [976, 234] on p "**********" at bounding box center [1043, 244] width 239 height 32
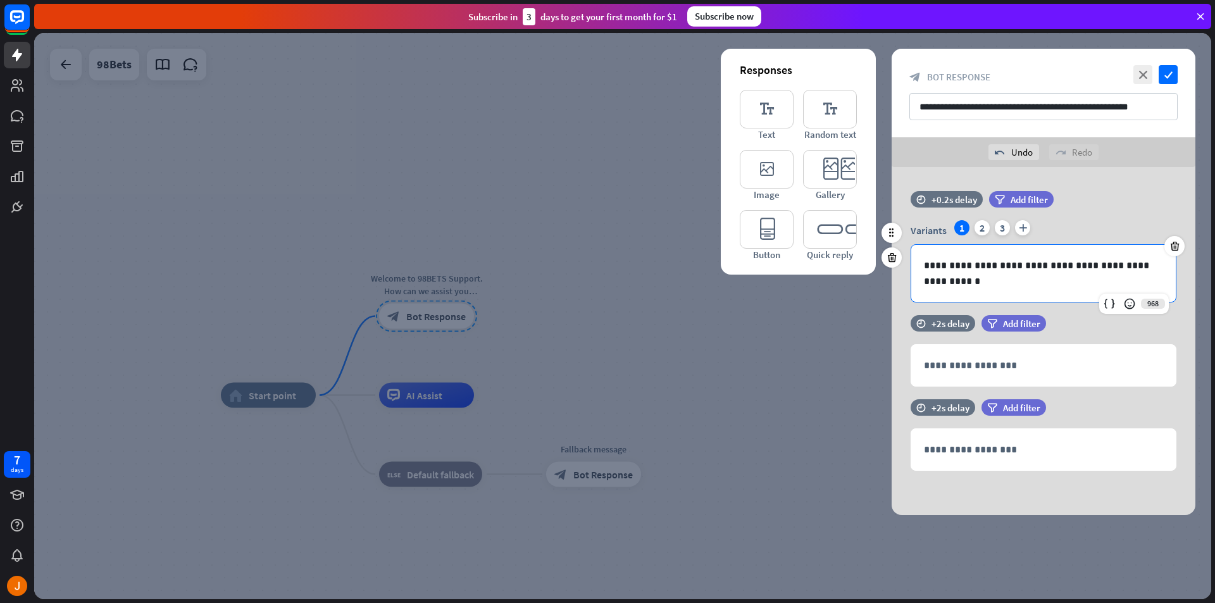
click at [1011, 268] on p "**********" at bounding box center [1043, 274] width 239 height 32
click at [1011, 265] on p "**********" at bounding box center [1043, 274] width 239 height 32
click at [1166, 81] on icon "check" at bounding box center [1168, 74] width 19 height 19
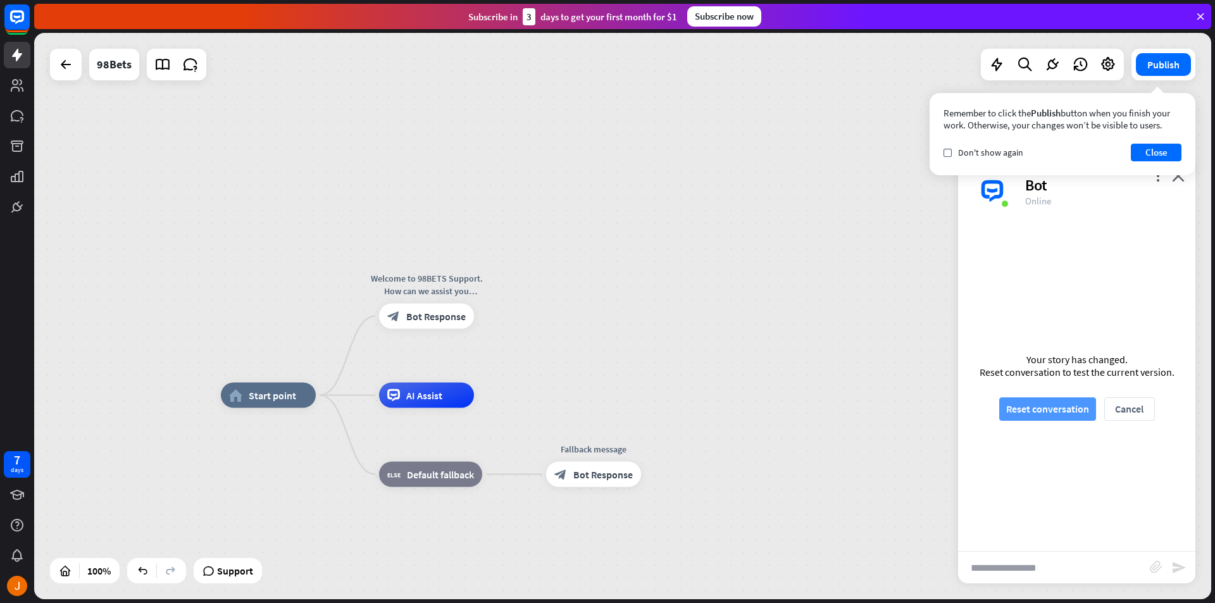
click at [1058, 413] on button "Reset conversation" at bounding box center [1047, 408] width 97 height 23
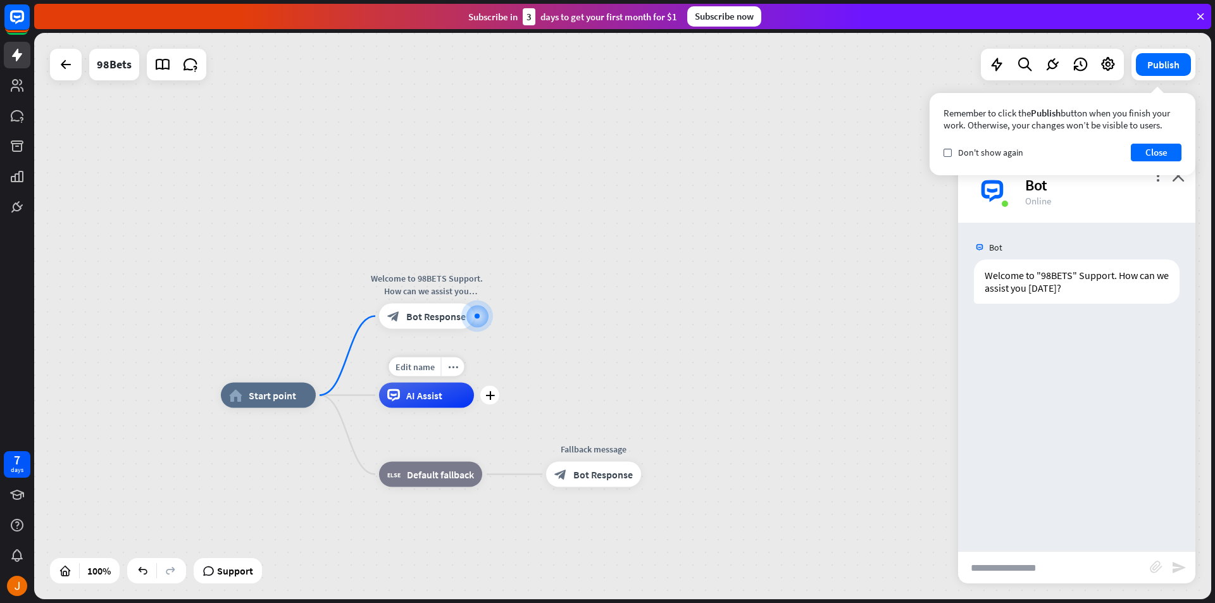
click at [435, 406] on div "AI Assist" at bounding box center [426, 395] width 95 height 25
click at [453, 367] on icon "more_horiz" at bounding box center [453, 366] width 10 height 9
click at [492, 384] on span "Start testing from here" at bounding box center [524, 380] width 88 height 12
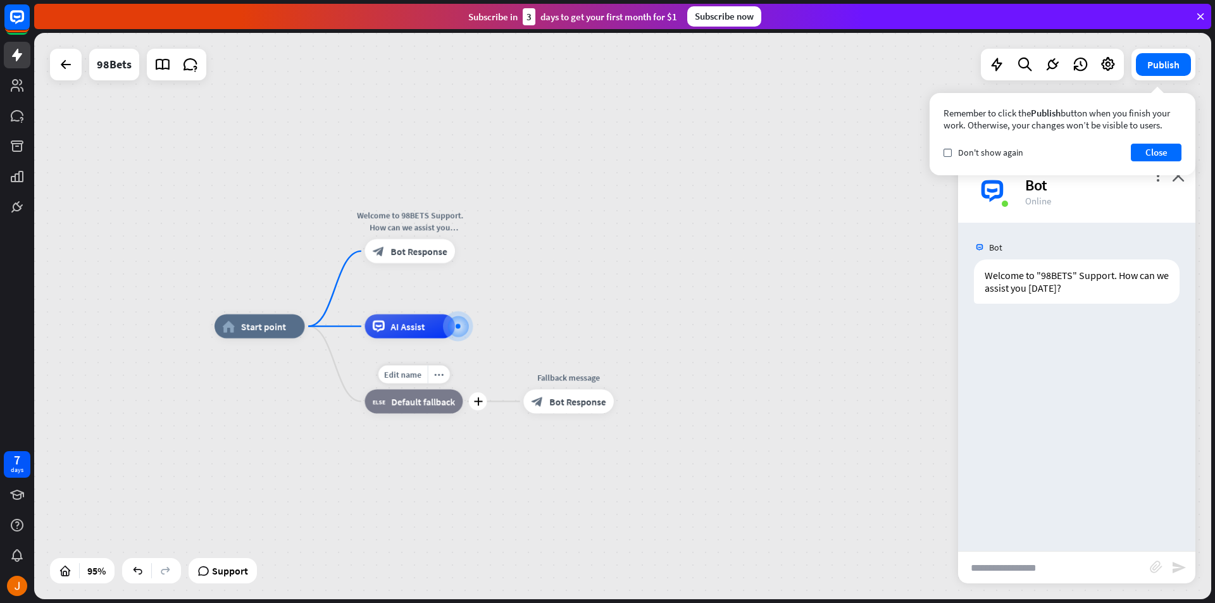
click at [433, 412] on div "block_fallback Default fallback" at bounding box center [414, 401] width 98 height 24
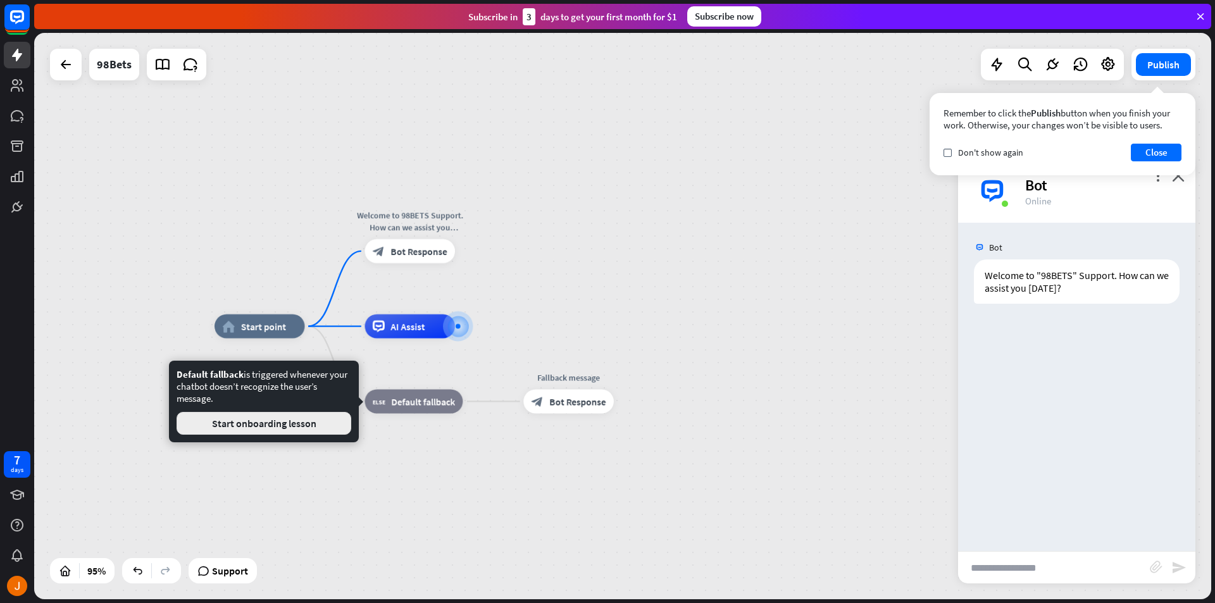
click at [328, 427] on button "Start onboarding lesson" at bounding box center [264, 423] width 175 height 23
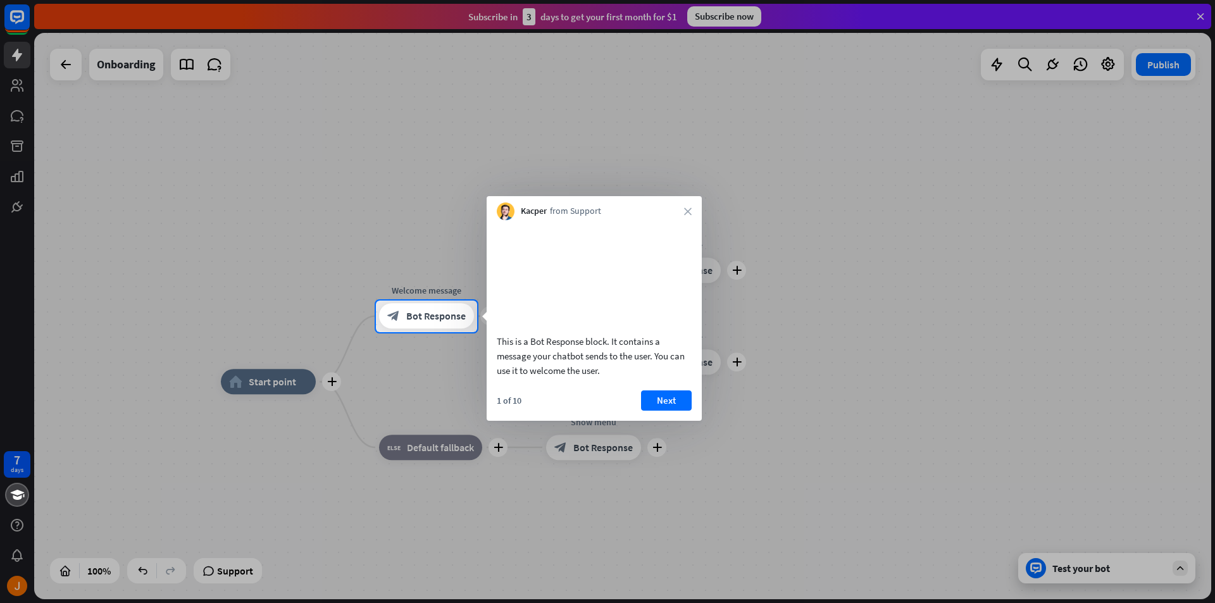
click at [692, 205] on div "Kacper from Support close" at bounding box center [594, 208] width 215 height 24
click at [689, 214] on icon "close" at bounding box center [688, 212] width 8 height 8
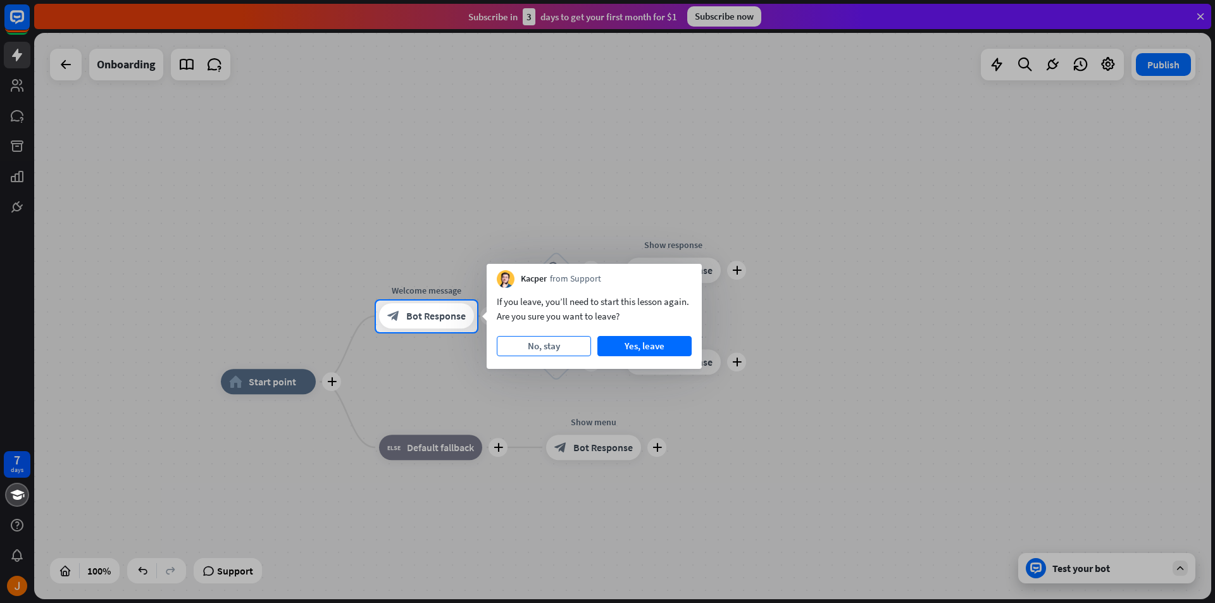
click at [565, 352] on button "No, stay" at bounding box center [544, 346] width 94 height 20
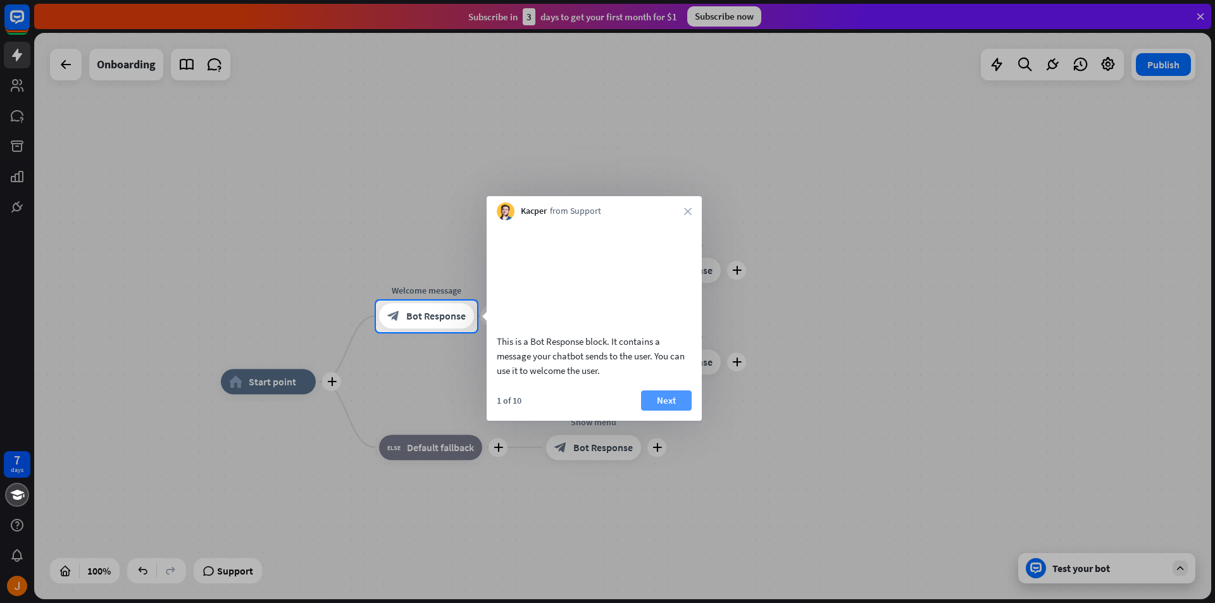
click at [677, 411] on button "Next" at bounding box center [666, 400] width 51 height 20
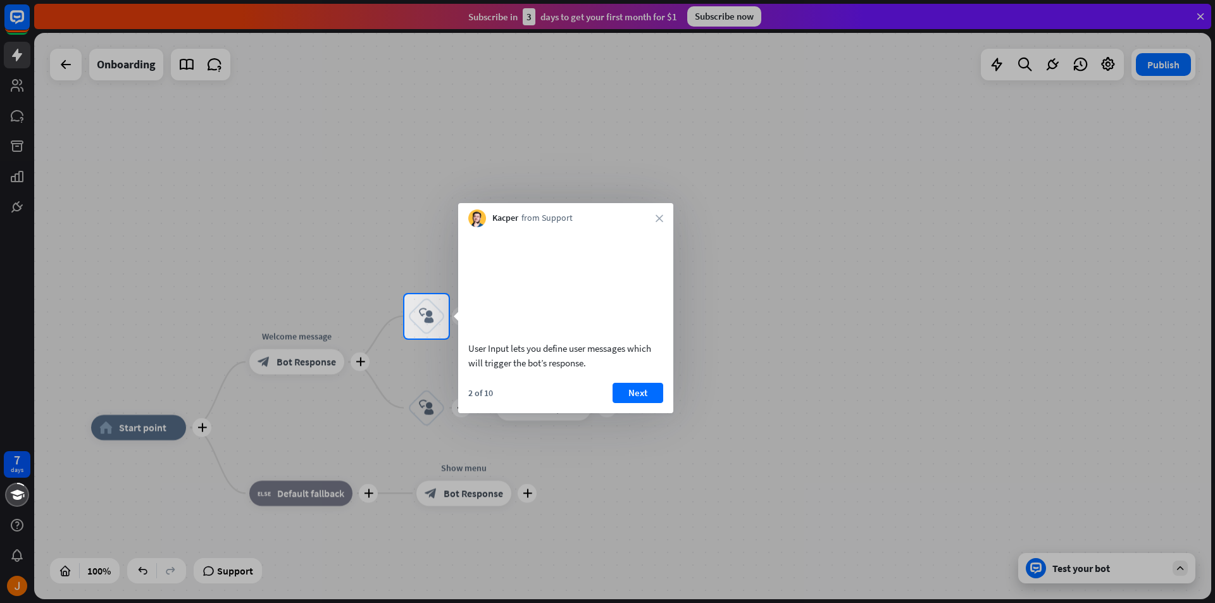
click at [665, 212] on div "Kacper from Support close" at bounding box center [565, 215] width 215 height 24
click at [665, 220] on div "Kacper from Support close" at bounding box center [565, 215] width 215 height 24
click at [656, 217] on icon "close" at bounding box center [660, 219] width 8 height 8
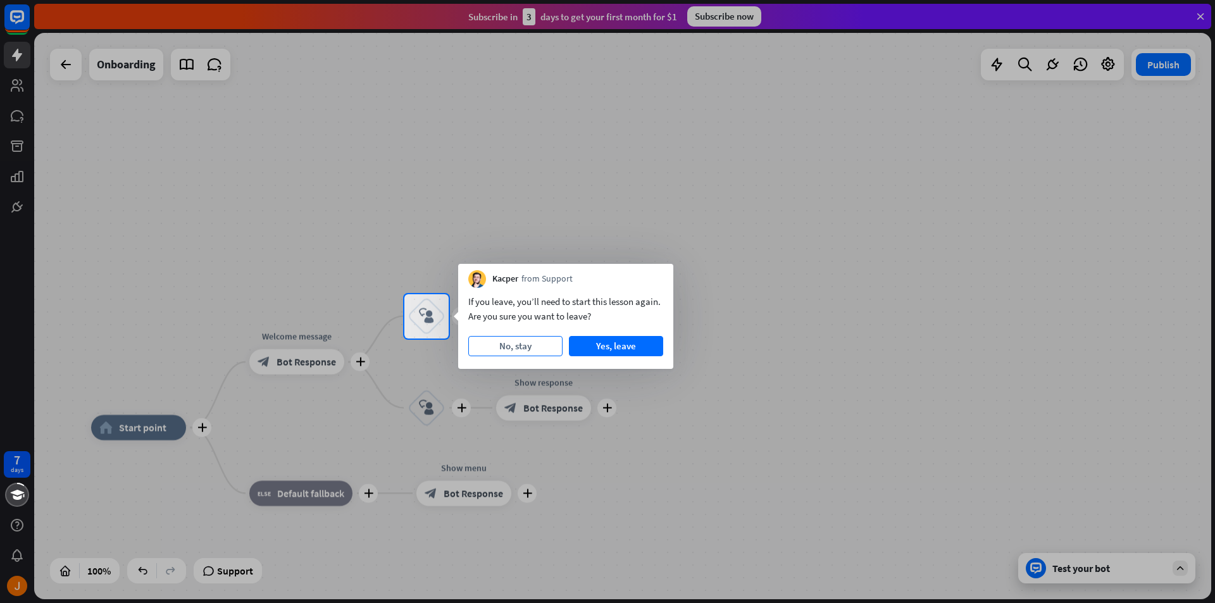
click at [540, 347] on button "No, stay" at bounding box center [515, 346] width 94 height 20
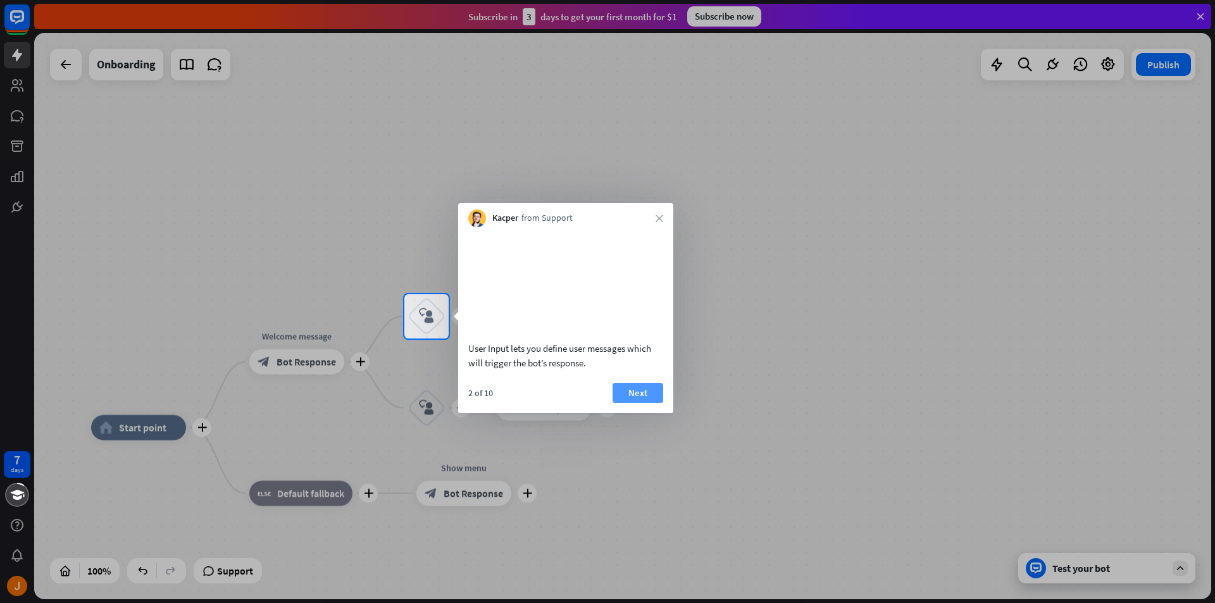
click at [644, 403] on button "Next" at bounding box center [638, 393] width 51 height 20
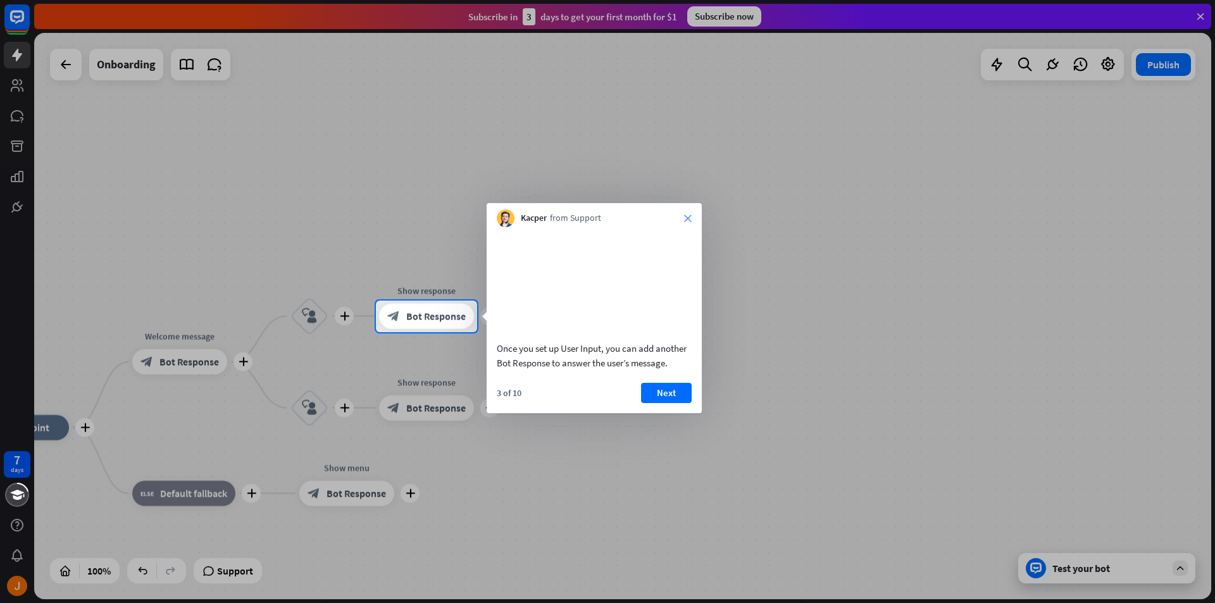
click at [684, 218] on icon "close" at bounding box center [688, 219] width 8 height 8
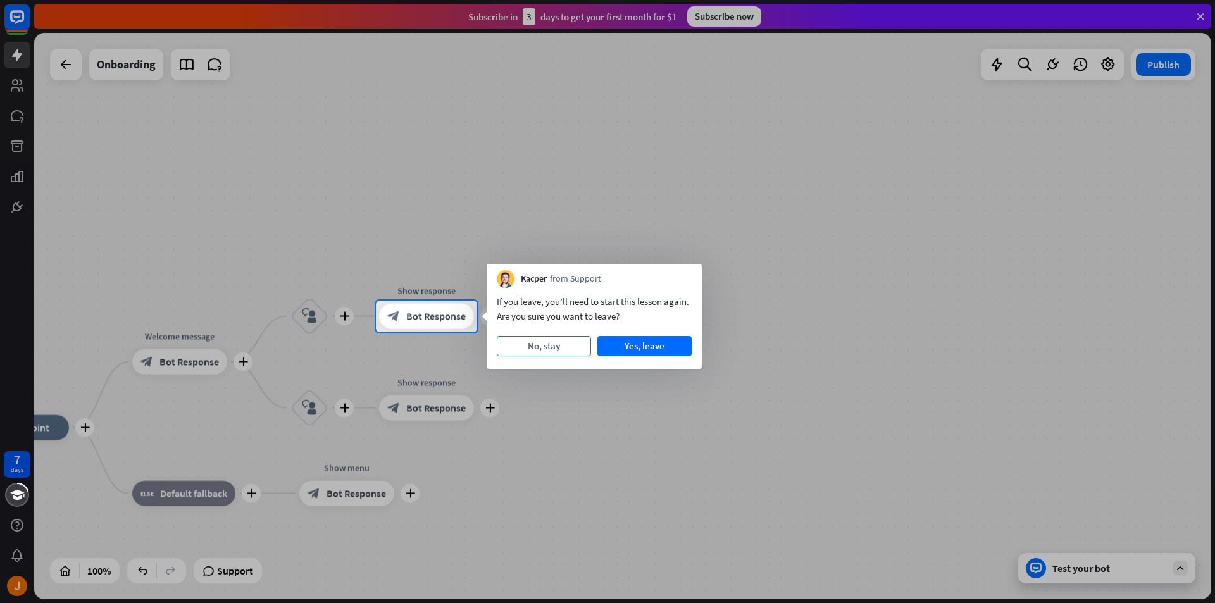
click at [558, 355] on button "No, stay" at bounding box center [544, 346] width 94 height 20
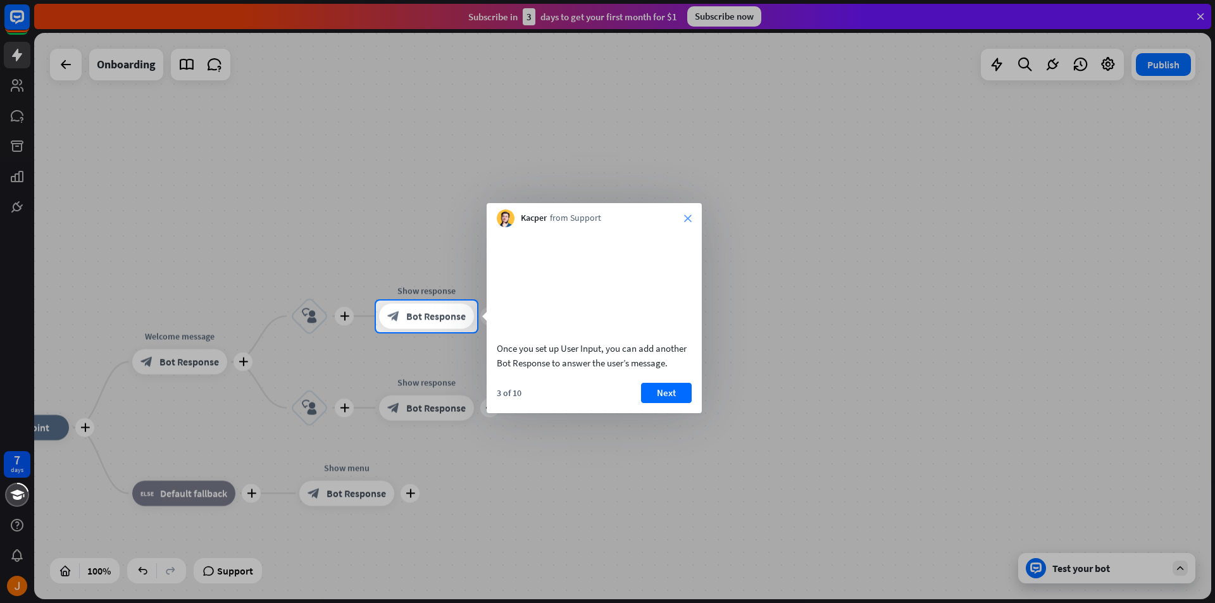
click at [687, 216] on icon "close" at bounding box center [688, 219] width 8 height 8
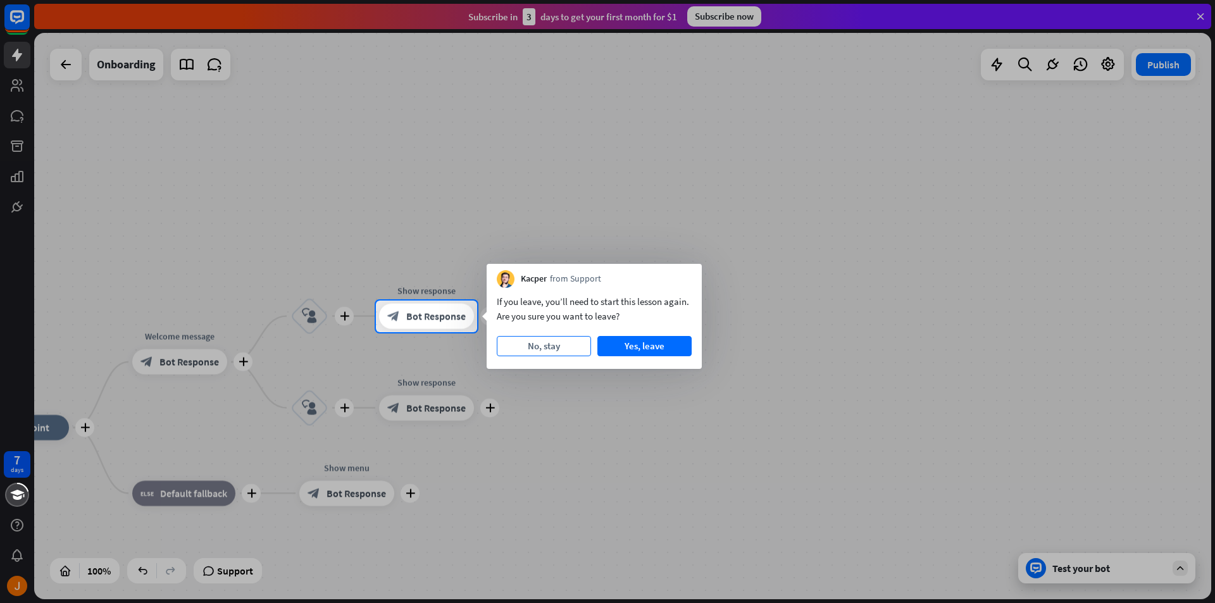
click at [551, 356] on button "No, stay" at bounding box center [544, 346] width 94 height 20
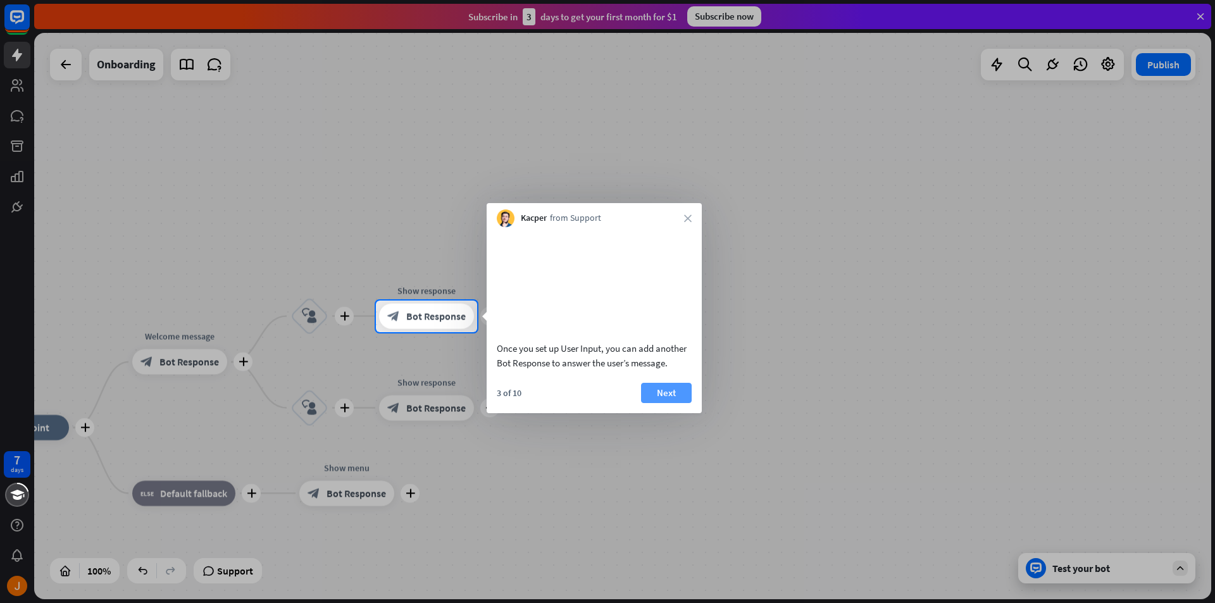
drag, startPoint x: 654, startPoint y: 402, endPoint x: 662, endPoint y: 406, distance: 8.8
click at [655, 402] on button "Next" at bounding box center [666, 393] width 51 height 20
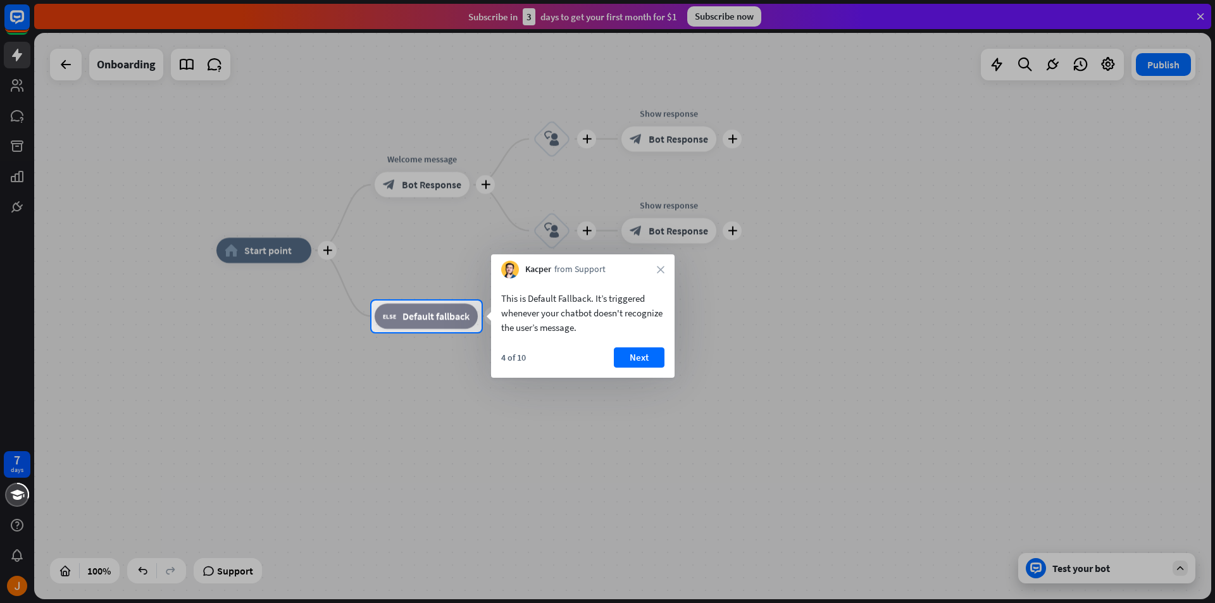
click at [72, 74] on div at bounding box center [607, 150] width 1215 height 301
click at [660, 269] on icon "close" at bounding box center [661, 270] width 8 height 8
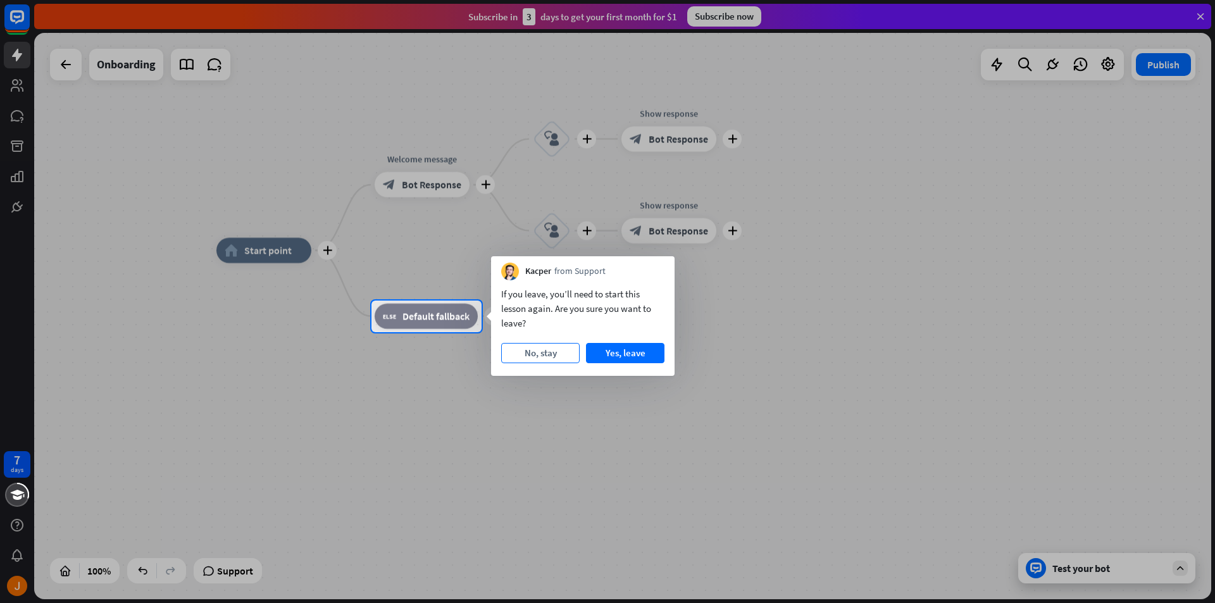
click at [558, 356] on button "No, stay" at bounding box center [540, 353] width 78 height 20
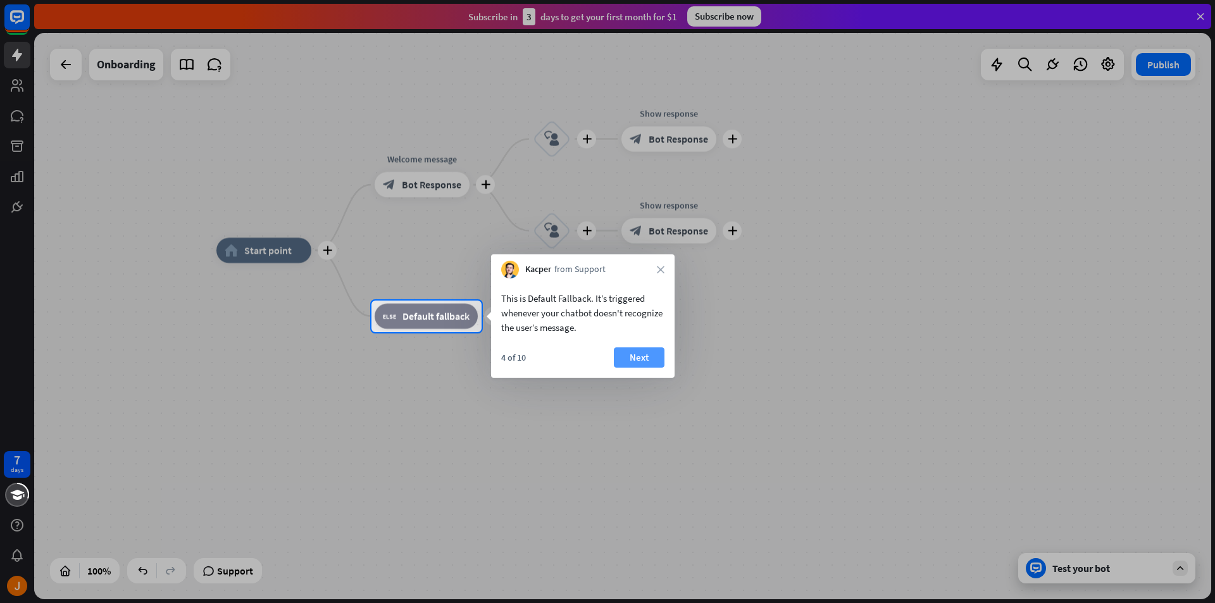
click at [639, 361] on button "Next" at bounding box center [639, 357] width 51 height 20
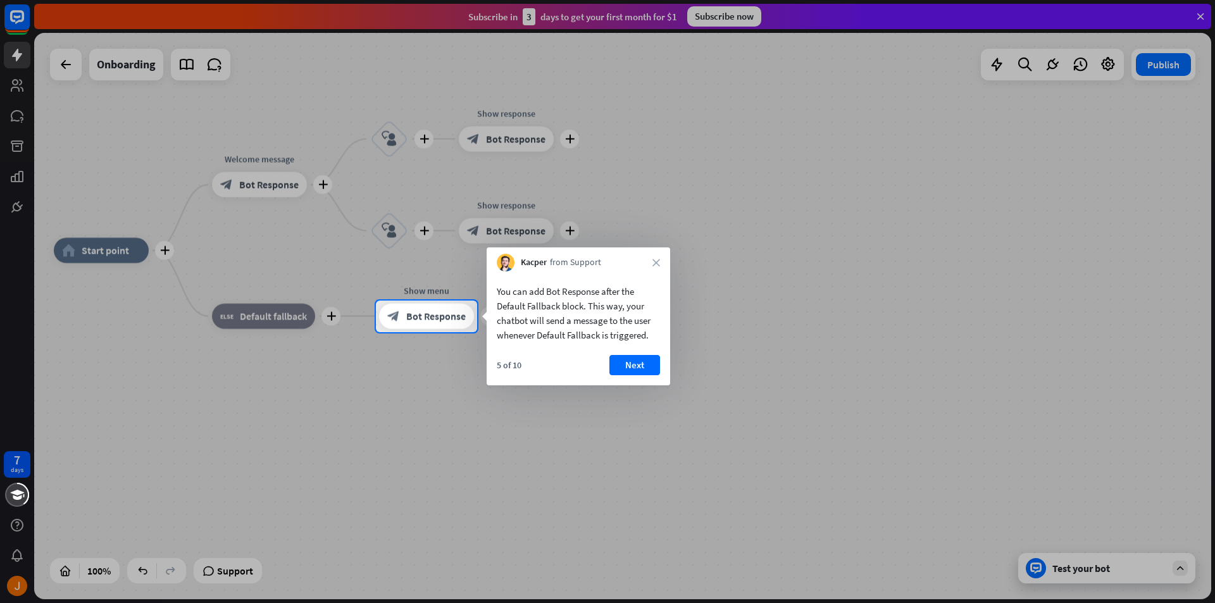
click at [662, 261] on div "Kacper from Support close" at bounding box center [579, 259] width 184 height 24
click at [647, 261] on div "Kacper from Support close" at bounding box center [579, 259] width 184 height 24
click at [656, 265] on icon "close" at bounding box center [656, 263] width 8 height 8
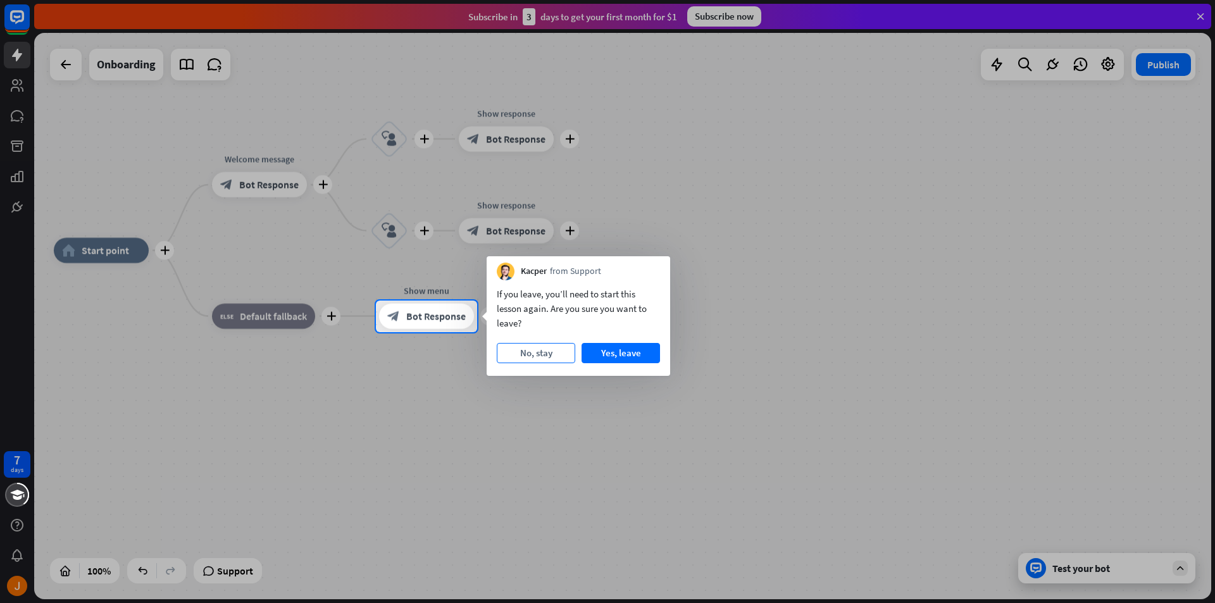
click at [557, 362] on button "No, stay" at bounding box center [536, 353] width 78 height 20
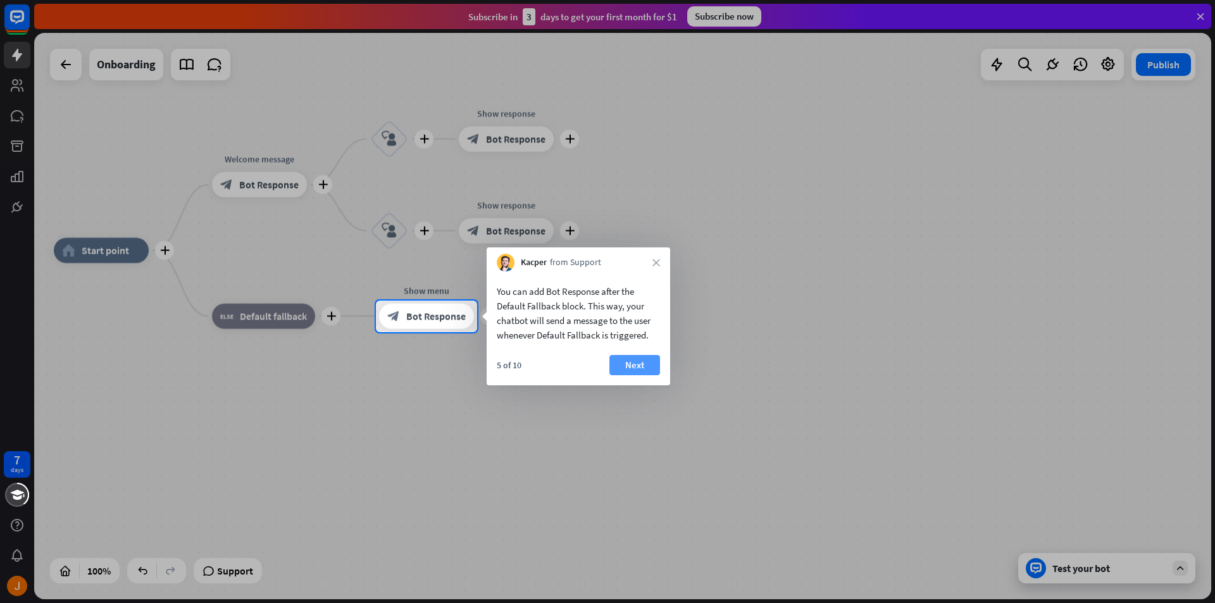
click at [625, 370] on button "Next" at bounding box center [634, 365] width 51 height 20
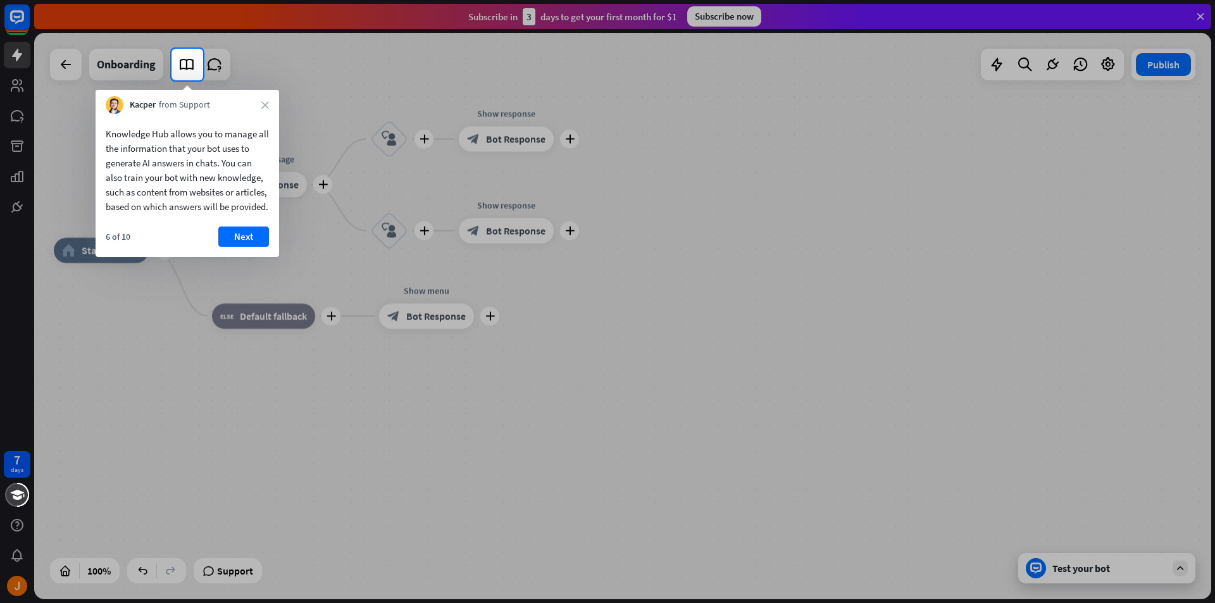
click at [76, 59] on div at bounding box center [86, 65] width 172 height 32
click at [188, 66] on icon at bounding box center [186, 64] width 16 height 16
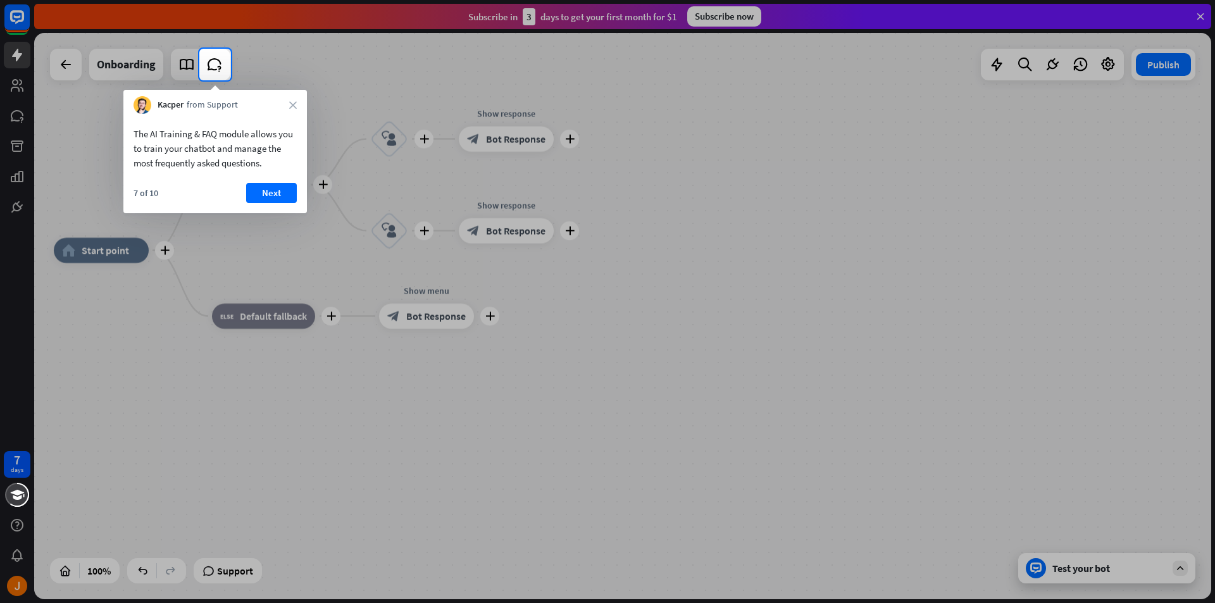
click at [287, 106] on div "Kacper from Support close" at bounding box center [215, 102] width 184 height 24
click at [275, 192] on button "Next" at bounding box center [271, 193] width 51 height 20
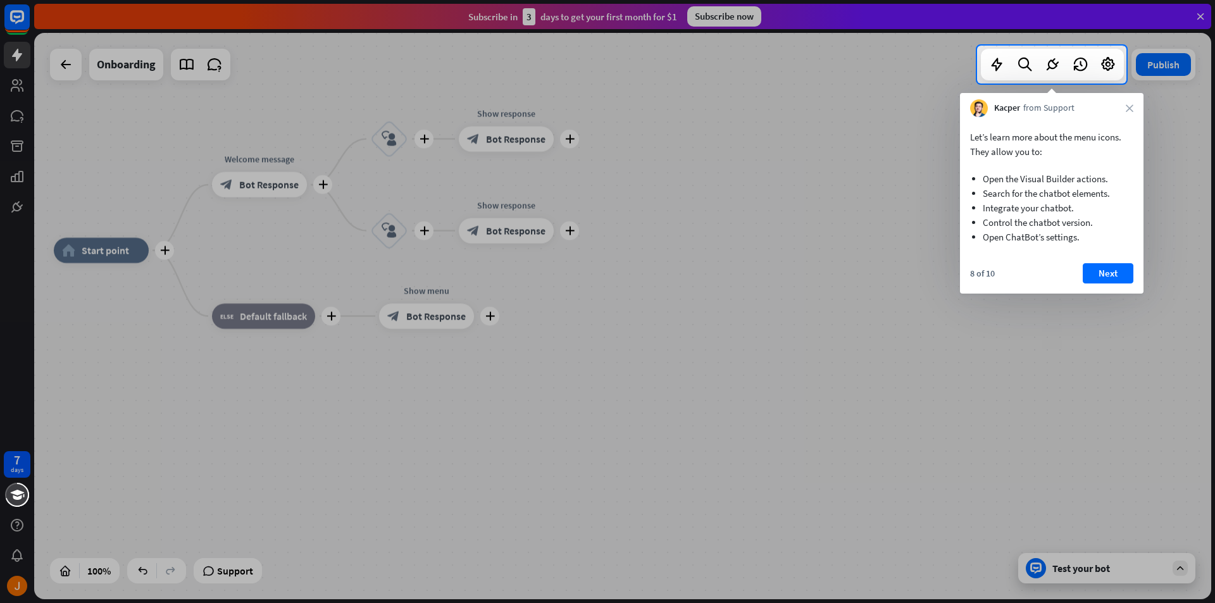
click at [1125, 111] on div "Kacper from Support close" at bounding box center [1052, 105] width 184 height 24
click at [1132, 113] on div "Kacper from Support close" at bounding box center [1052, 105] width 184 height 24
click at [1105, 270] on button "Next" at bounding box center [1108, 273] width 51 height 20
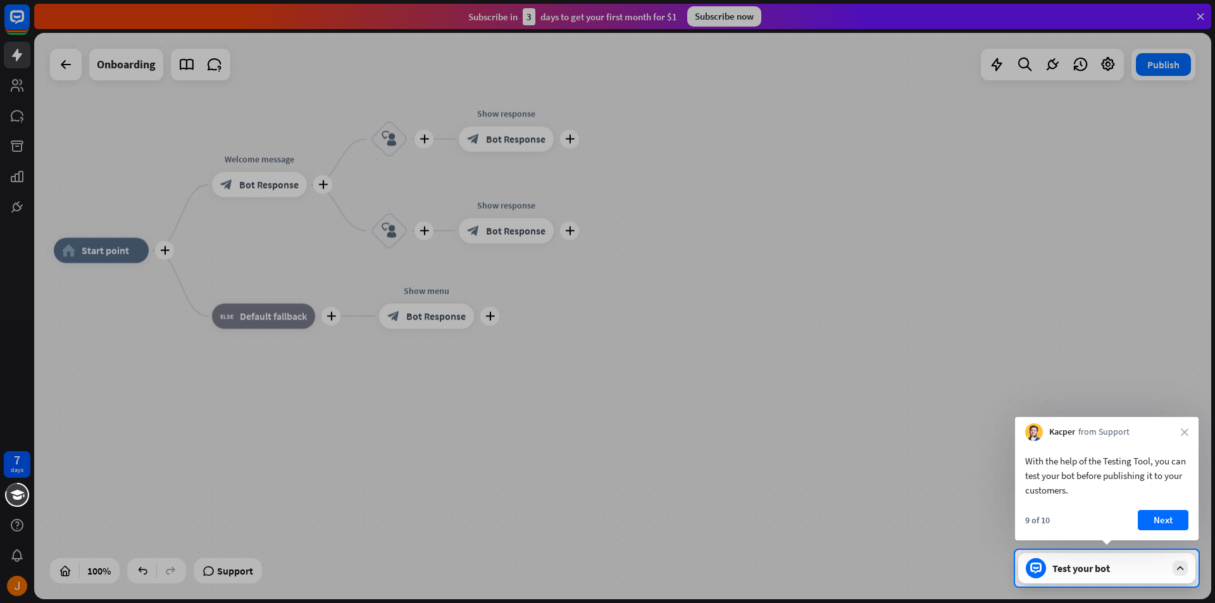
click at [1186, 431] on icon "close" at bounding box center [1185, 432] width 8 height 8
click at [1186, 432] on div "Kacper from Support" at bounding box center [1107, 433] width 184 height 24
click at [1076, 520] on button "No, stay" at bounding box center [1064, 518] width 78 height 20
click at [1187, 427] on div "Kacper from Support close" at bounding box center [1107, 429] width 184 height 24
click at [1163, 527] on button "Next" at bounding box center [1163, 520] width 51 height 20
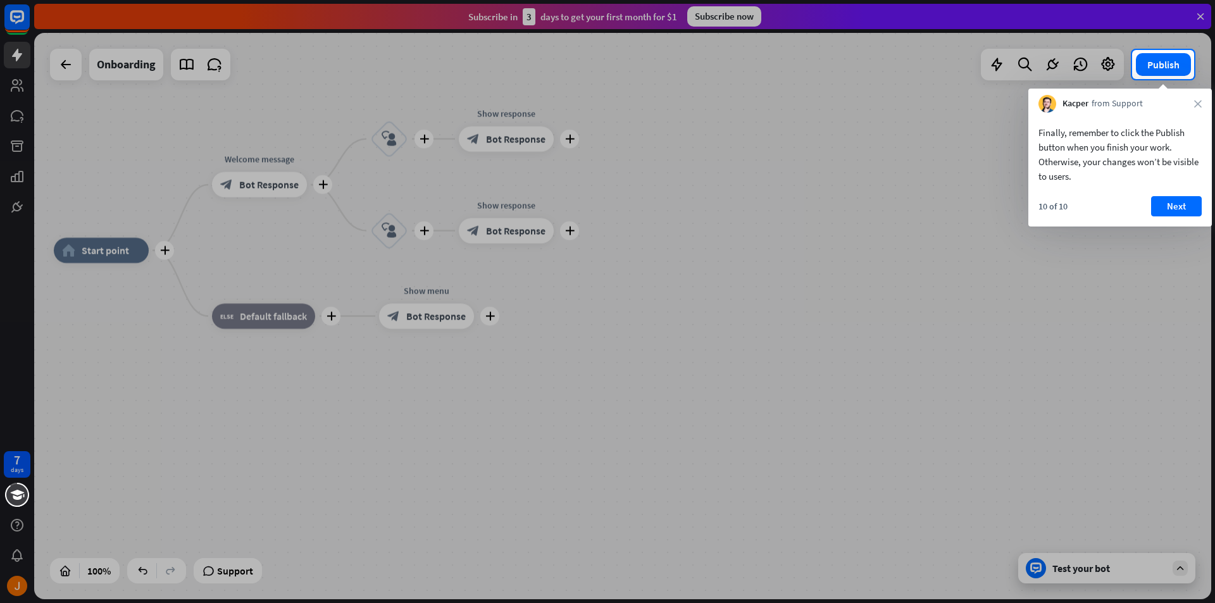
click at [1202, 101] on div "Kacper from Support close" at bounding box center [1120, 101] width 184 height 24
click at [1185, 219] on div "10 of 10 Next" at bounding box center [1120, 211] width 184 height 30
click at [1182, 209] on button "Next" at bounding box center [1176, 206] width 51 height 20
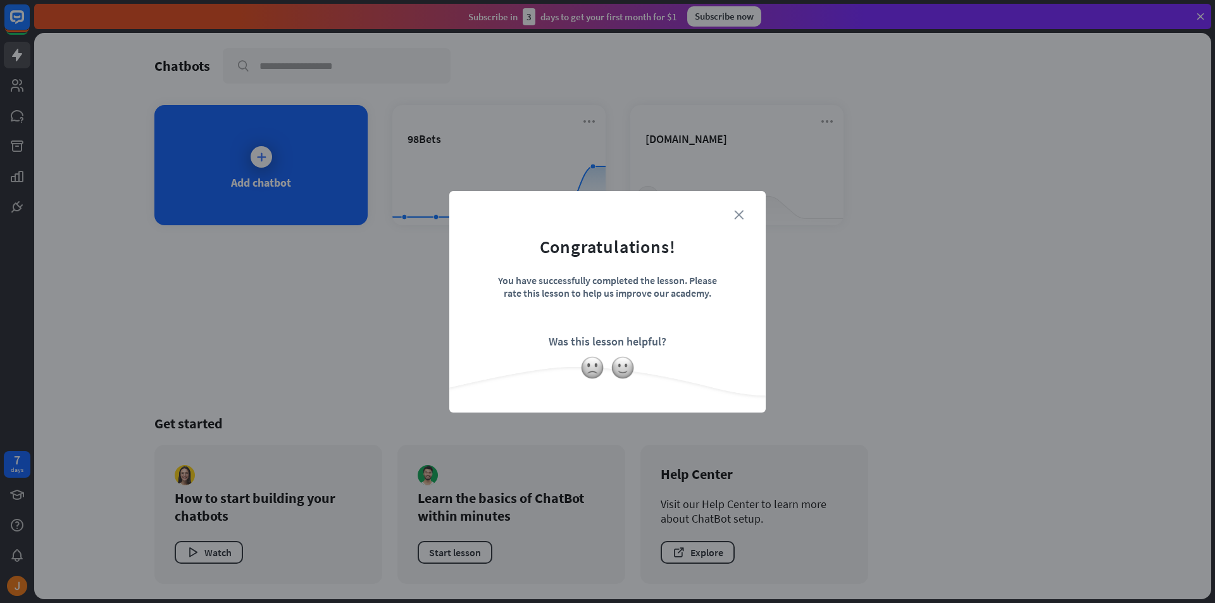
click at [736, 216] on icon "close" at bounding box center [738, 214] width 9 height 9
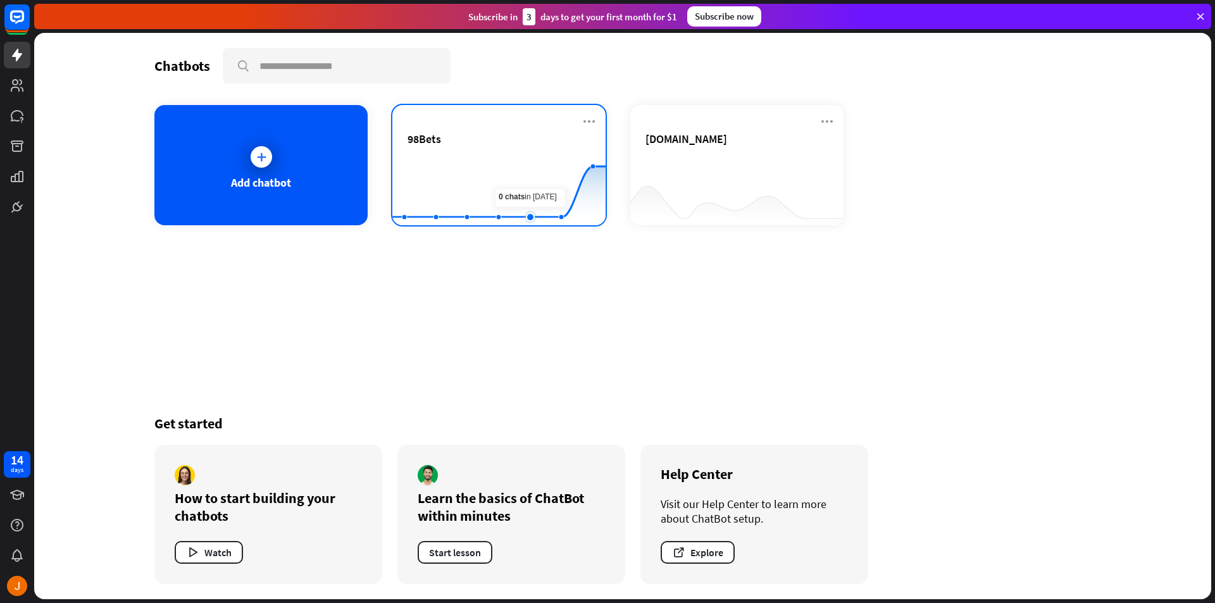
click at [527, 184] on rect at bounding box center [498, 193] width 213 height 79
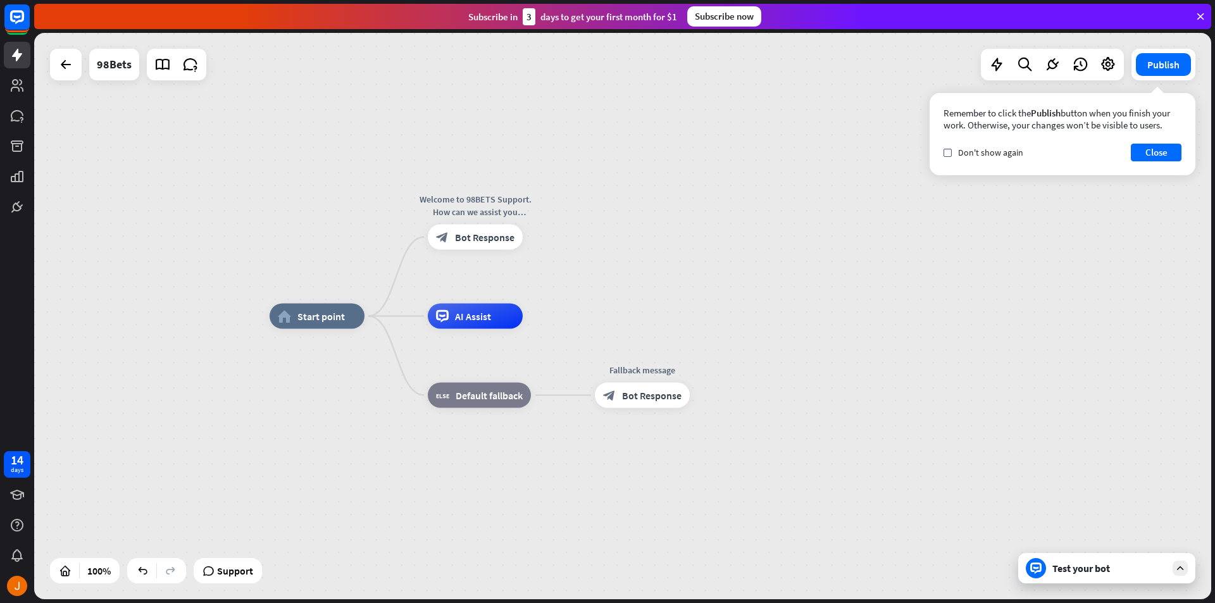
click at [713, 268] on div "home_2 Start point Welcome to 98BETS Support. How can we assist you [DATE]? blo…" at bounding box center [622, 316] width 1177 height 566
click at [163, 61] on icon at bounding box center [162, 64] width 16 height 16
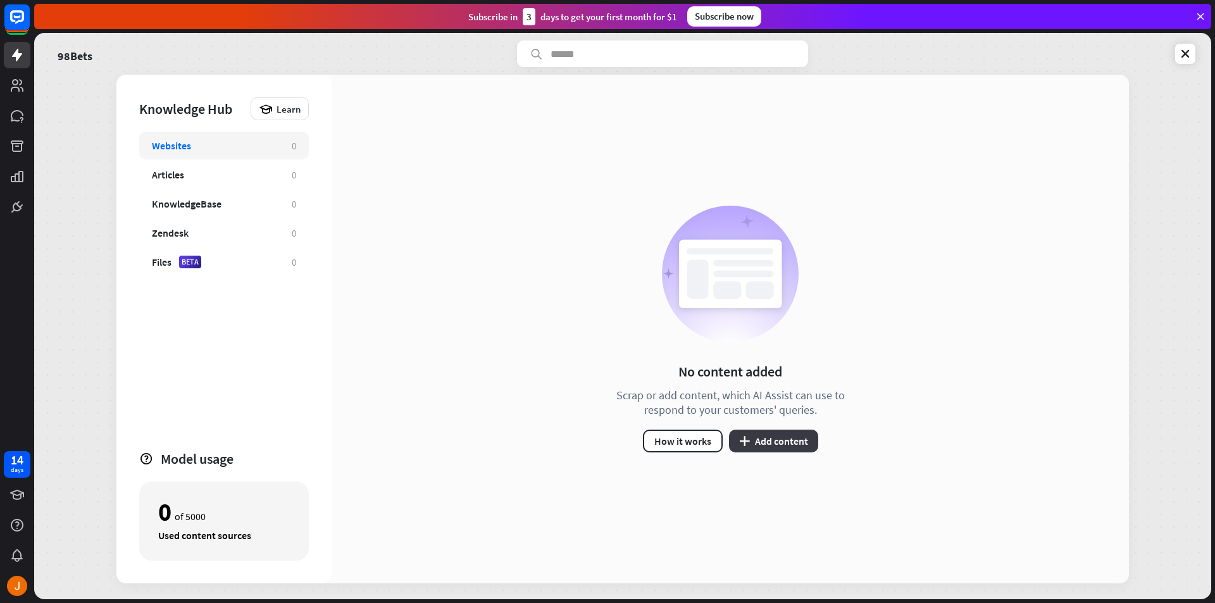
click at [794, 446] on button "plus Add content" at bounding box center [773, 441] width 89 height 23
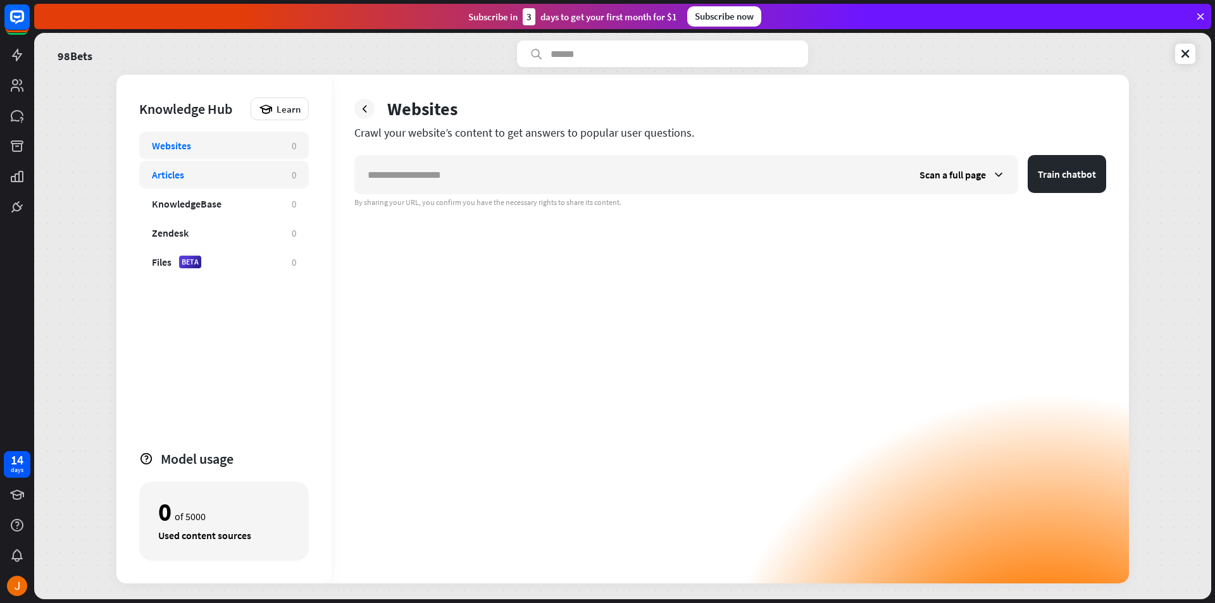
click at [189, 178] on div "Articles" at bounding box center [215, 174] width 127 height 13
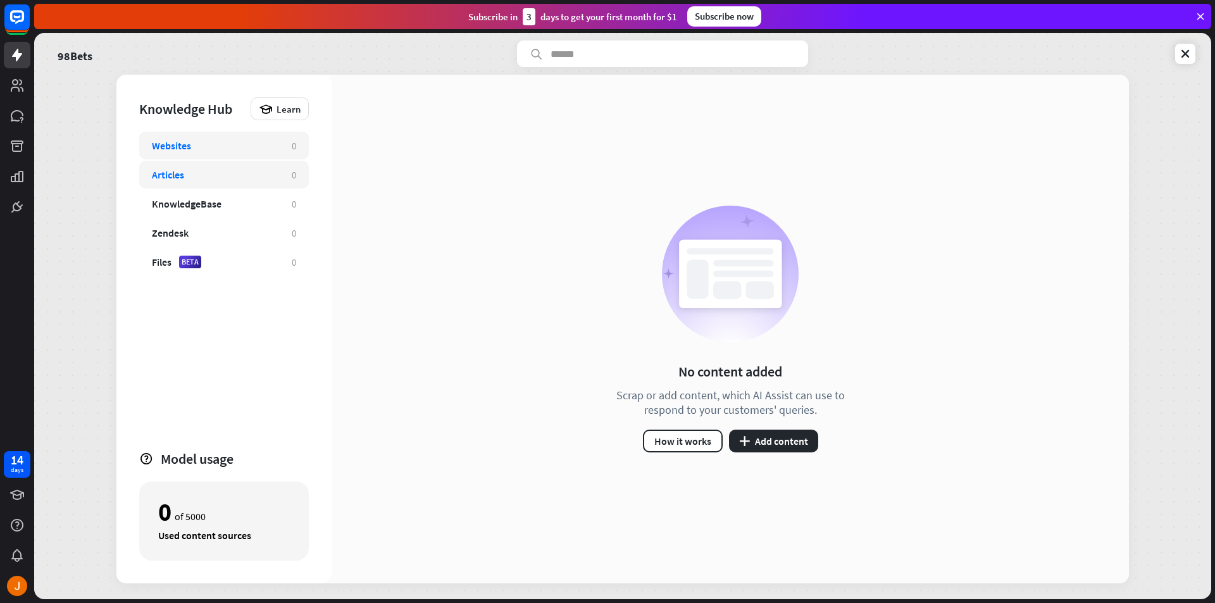
click at [209, 157] on div "Websites 0" at bounding box center [224, 146] width 170 height 28
click at [232, 259] on div "Files BETA" at bounding box center [215, 262] width 127 height 13
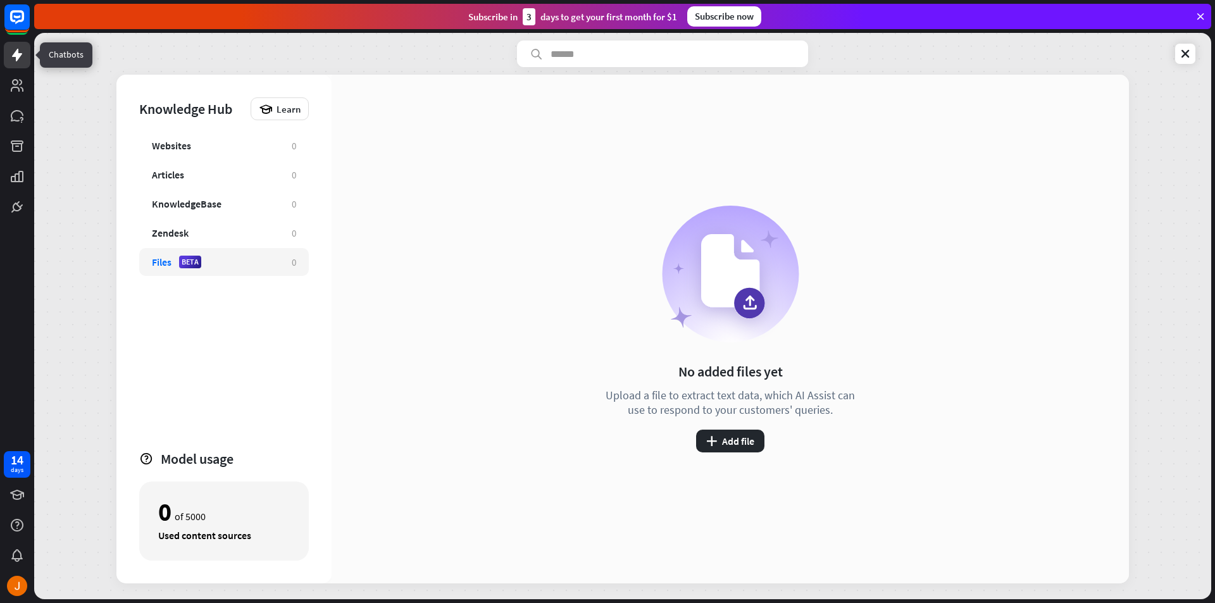
click at [24, 53] on icon at bounding box center [16, 54] width 15 height 15
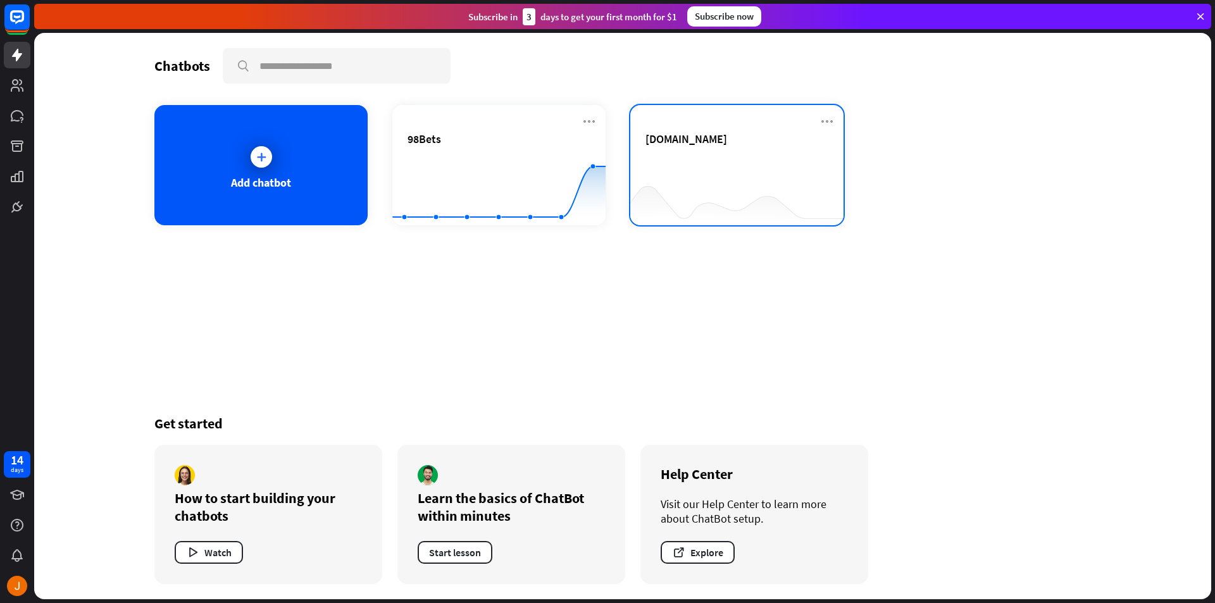
click at [692, 161] on div "[DOMAIN_NAME]" at bounding box center [737, 154] width 183 height 44
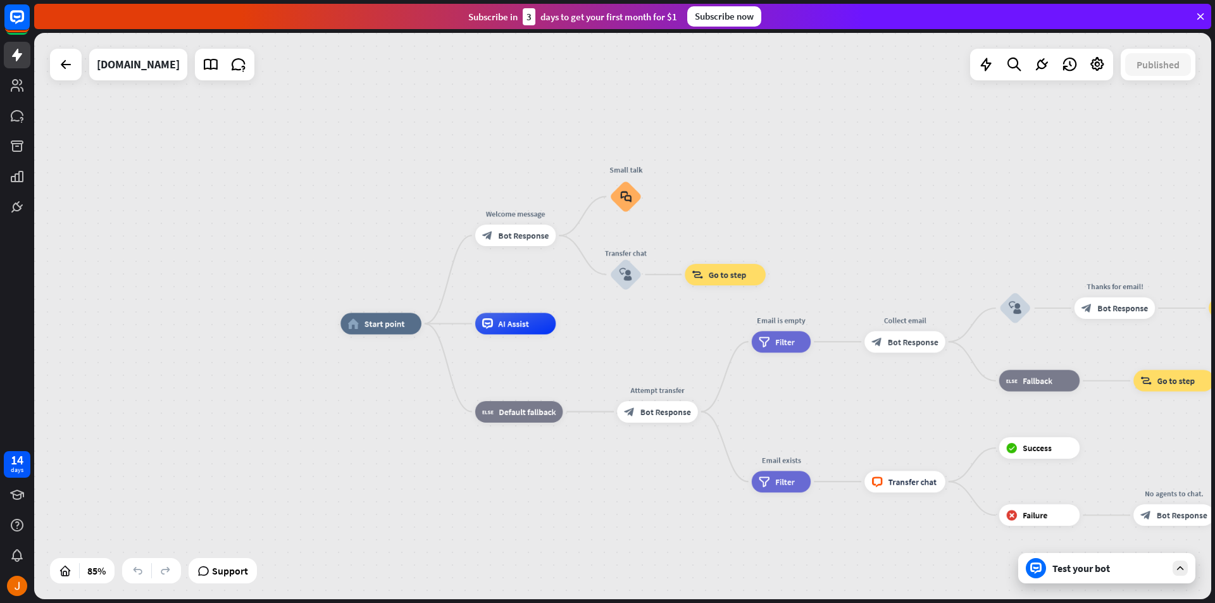
drag, startPoint x: 1005, startPoint y: 454, endPoint x: 796, endPoint y: 351, distance: 232.9
click at [796, 351] on div "home_2 Start point Welcome message block_bot_response Bot Response Small talk b…" at bounding box center [840, 564] width 1001 height 482
drag, startPoint x: 1106, startPoint y: 385, endPoint x: 836, endPoint y: 365, distance: 270.4
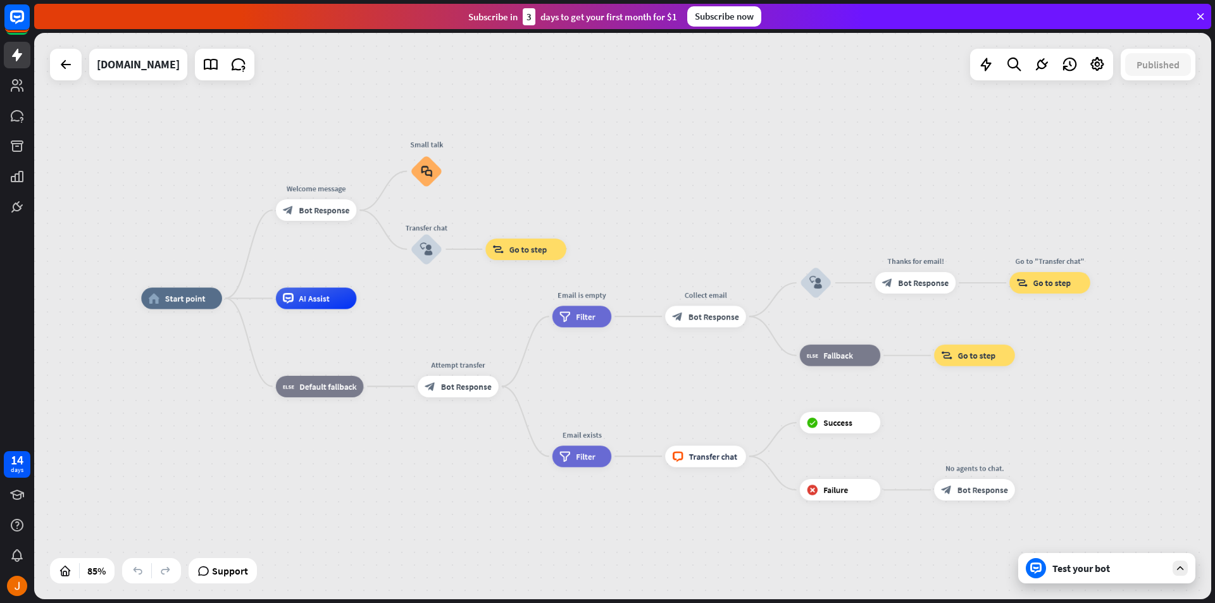
drag, startPoint x: 1114, startPoint y: 216, endPoint x: 904, endPoint y: 187, distance: 211.5
click at [908, 188] on div "home_2 Start point Welcome message block_bot_response Bot Response Small talk b…" at bounding box center [622, 316] width 1177 height 566
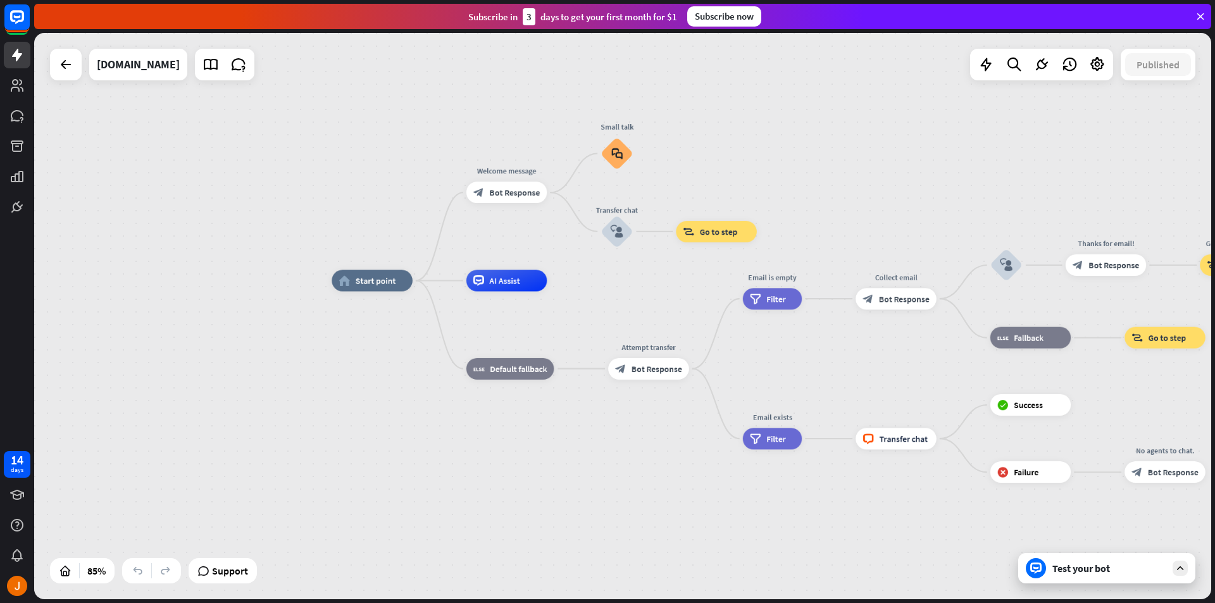
drag, startPoint x: 958, startPoint y: 195, endPoint x: 1155, endPoint y: 180, distance: 198.0
click at [1155, 180] on div "home_2 Start point Welcome message block_bot_response Bot Response Small talk b…" at bounding box center [622, 316] width 1177 height 566
click at [644, 124] on div "more_horiz" at bounding box center [639, 124] width 20 height 16
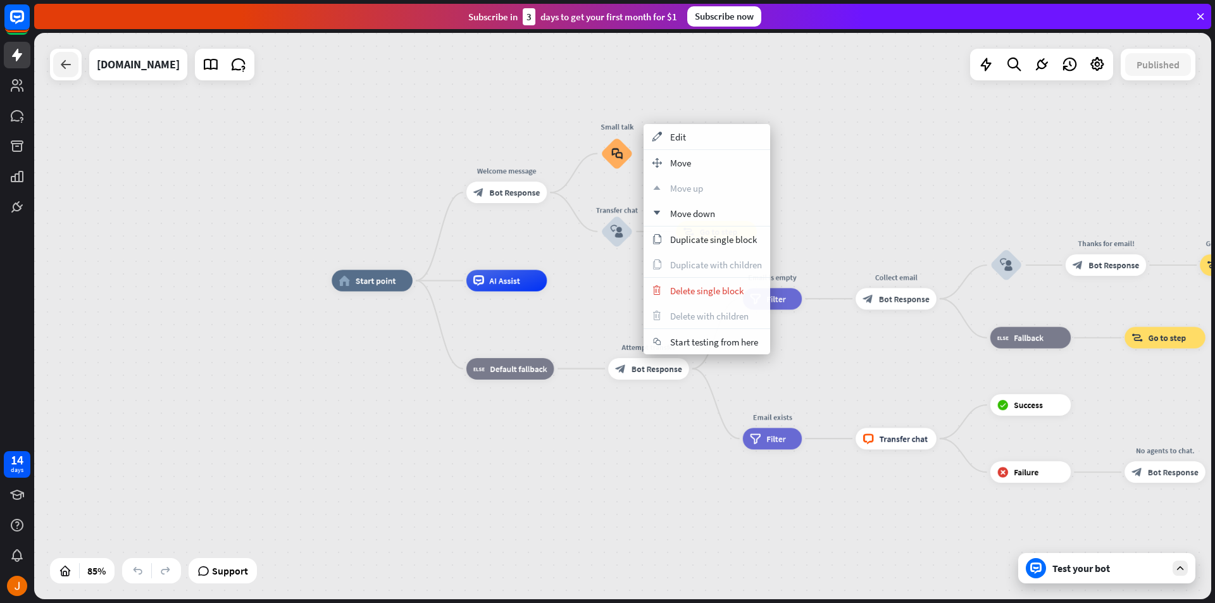
click at [65, 72] on icon at bounding box center [65, 64] width 15 height 15
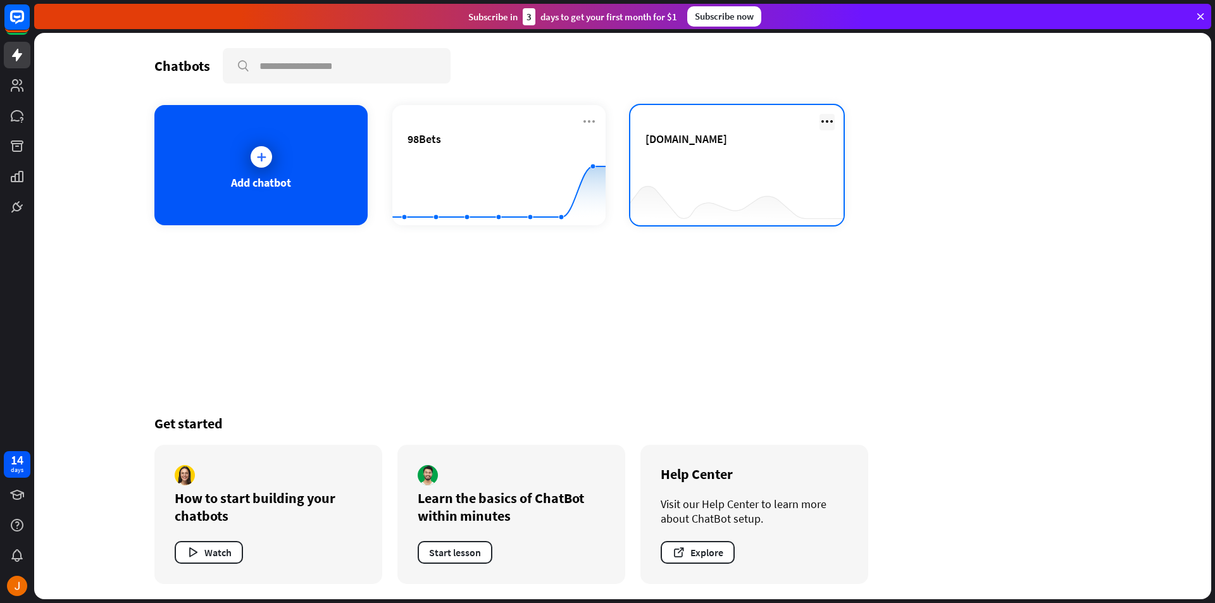
drag, startPoint x: 830, startPoint y: 116, endPoint x: 829, endPoint y: 127, distance: 10.8
click at [830, 117] on icon at bounding box center [827, 121] width 15 height 15
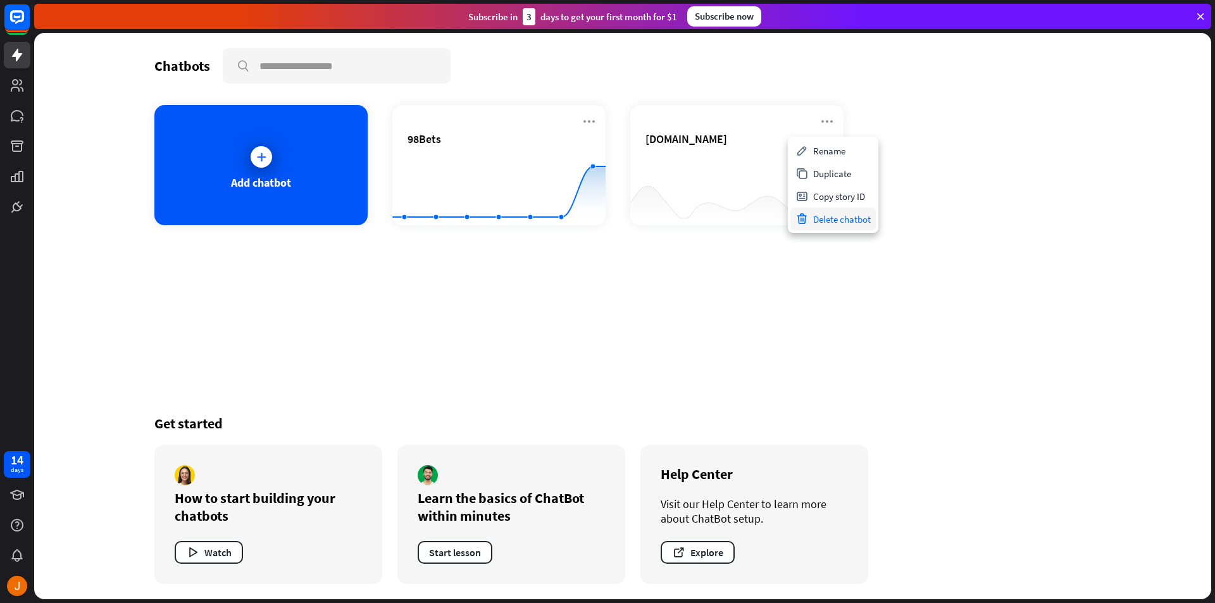
click at [856, 227] on div "Delete chatbot" at bounding box center [832, 219] width 85 height 23
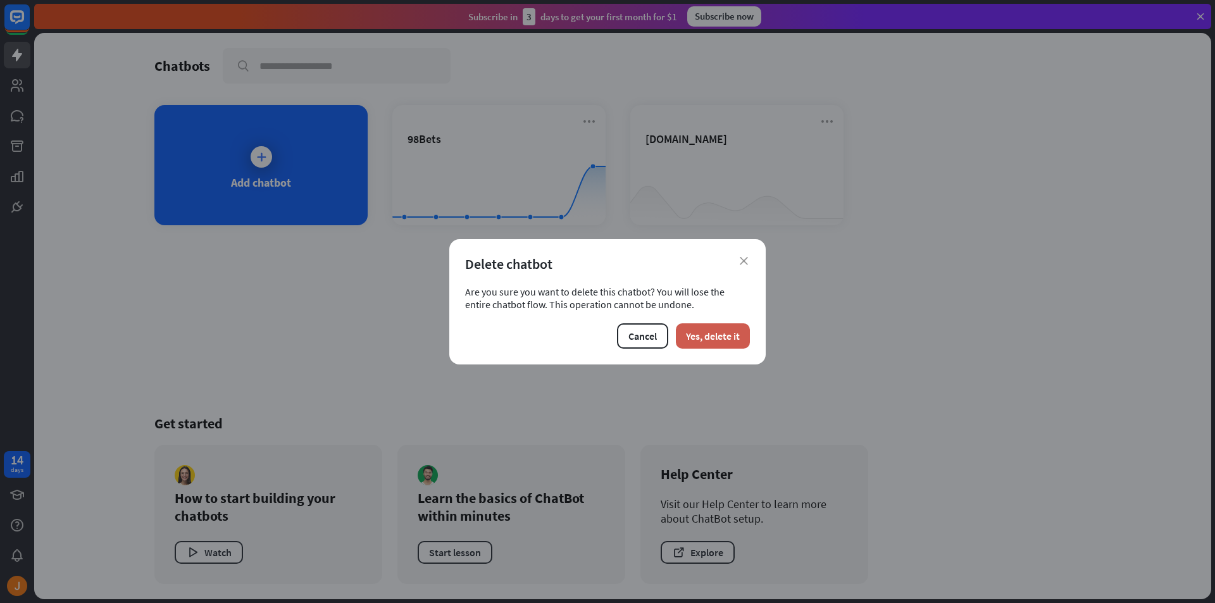
click at [744, 332] on button "Yes, delete it" at bounding box center [713, 335] width 74 height 25
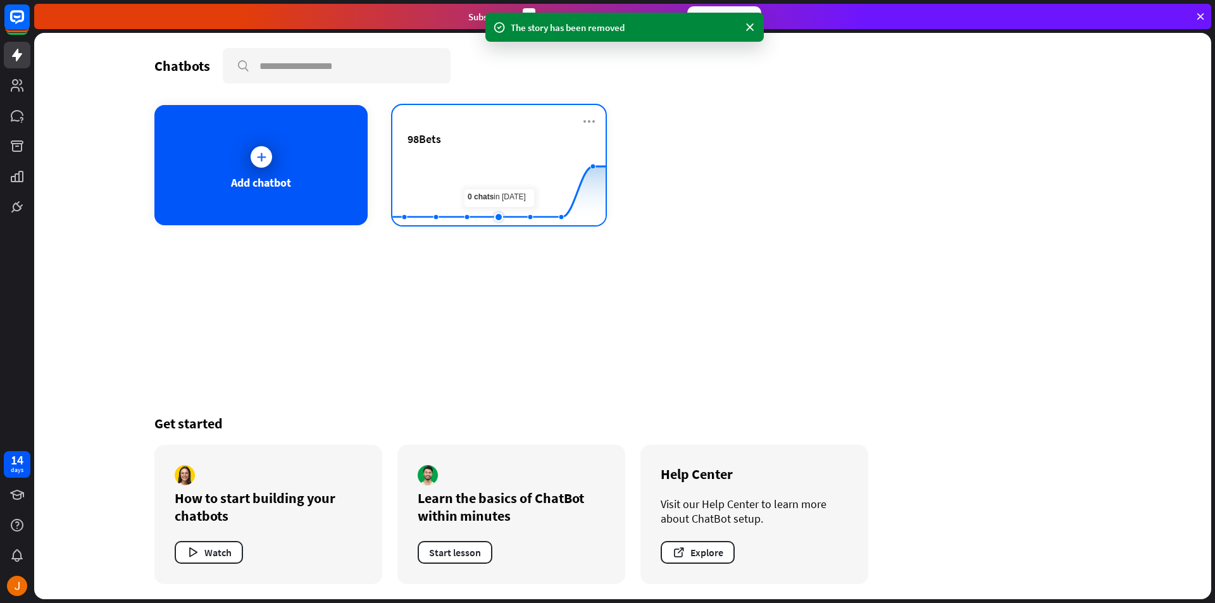
click at [498, 184] on rect at bounding box center [498, 193] width 213 height 79
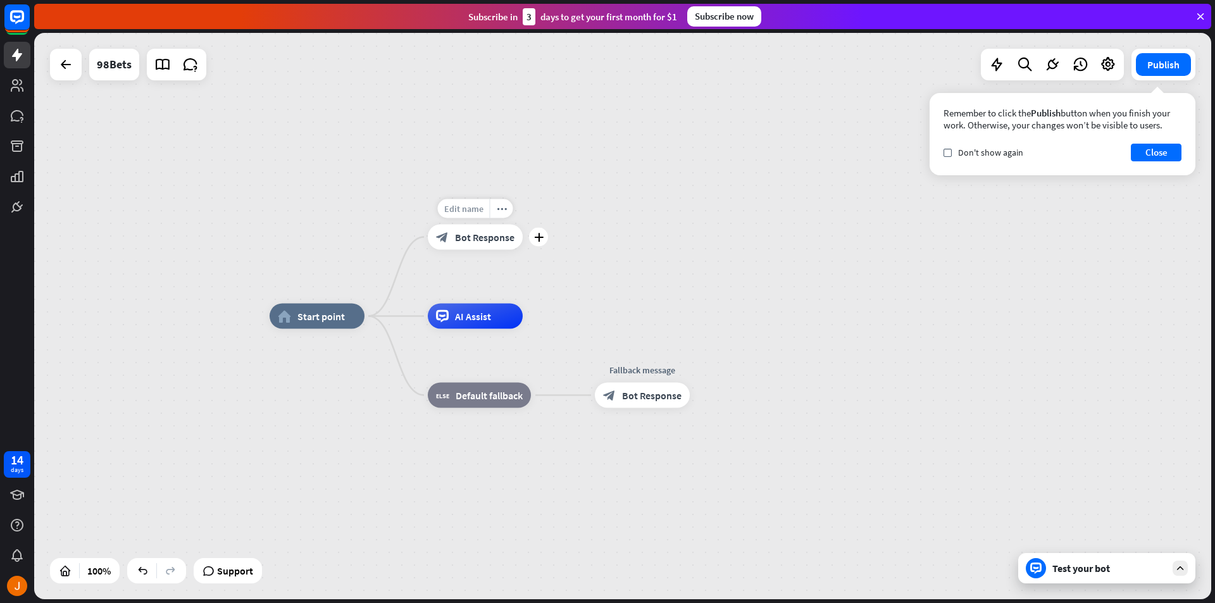
click at [471, 209] on span "Edit name" at bounding box center [463, 208] width 39 height 11
drag, startPoint x: 509, startPoint y: 208, endPoint x: 392, endPoint y: 202, distance: 116.6
click at [392, 201] on div "**********" at bounding box center [622, 316] width 1177 height 566
click at [494, 216] on input "**********" at bounding box center [475, 210] width 89 height 18
click at [636, 210] on div "**********" at bounding box center [622, 316] width 1177 height 566
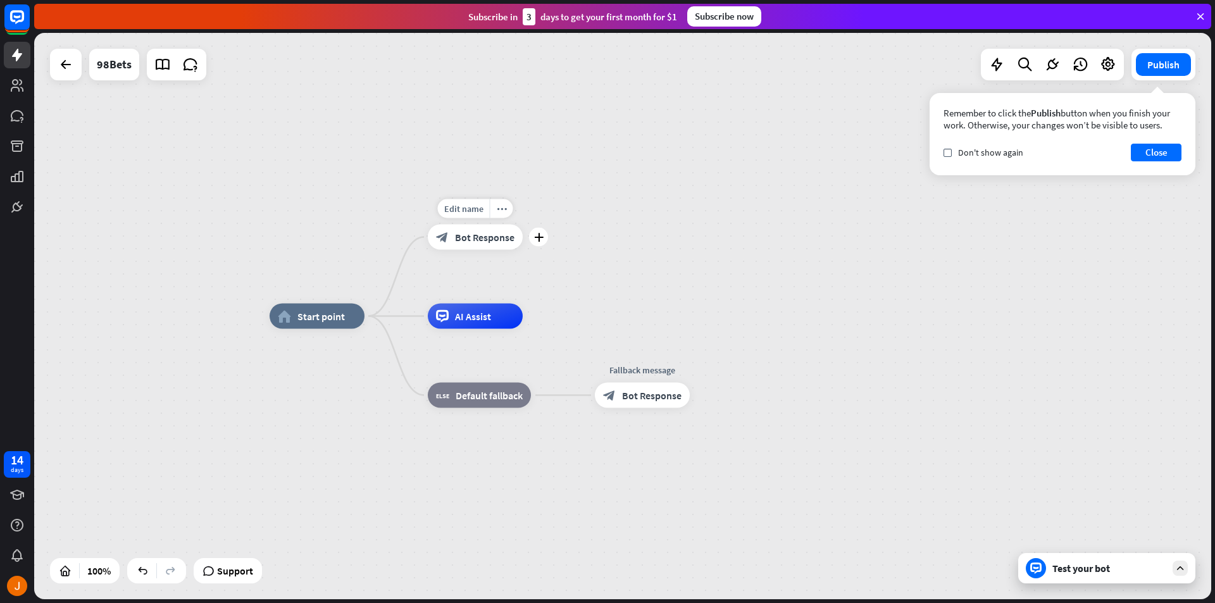
click at [515, 236] on div "block_bot_response Bot Response" at bounding box center [475, 237] width 95 height 25
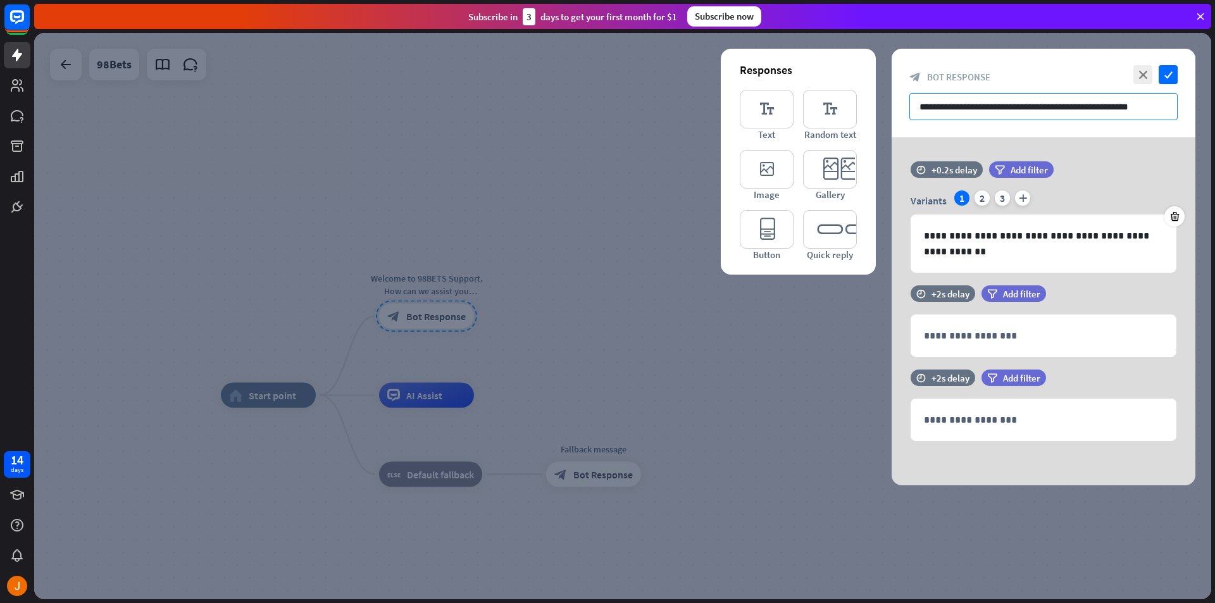
click at [1049, 115] on input "**********" at bounding box center [1043, 106] width 268 height 27
drag, startPoint x: 1166, startPoint y: 102, endPoint x: 858, endPoint y: 116, distance: 309.1
click at [892, 116] on div "**********" at bounding box center [1044, 267] width 304 height 437
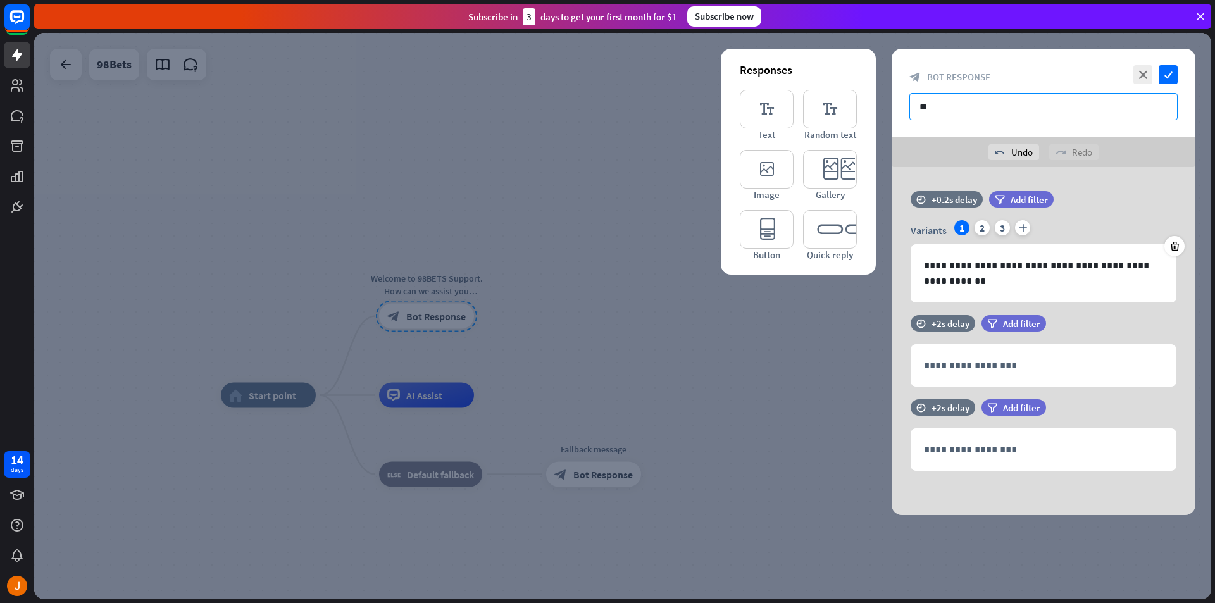
type input "*"
type input "*****"
click at [1165, 75] on icon "check" at bounding box center [1168, 74] width 19 height 19
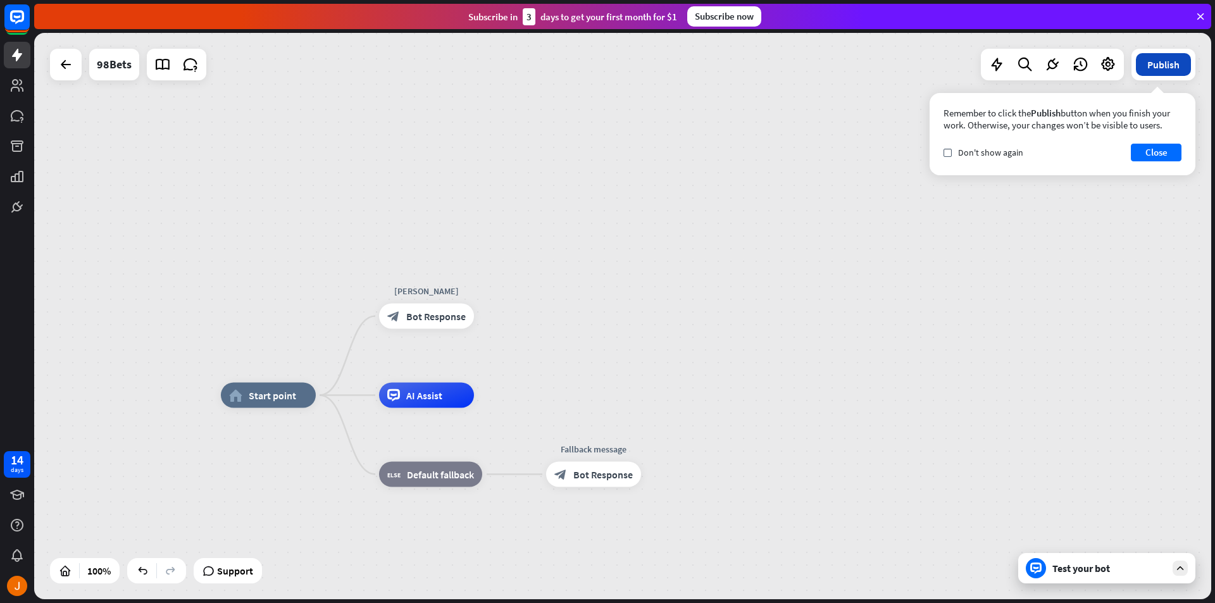
click at [1171, 67] on button "Publish" at bounding box center [1163, 64] width 55 height 23
click at [1155, 573] on div "Test your bot" at bounding box center [1109, 568] width 114 height 13
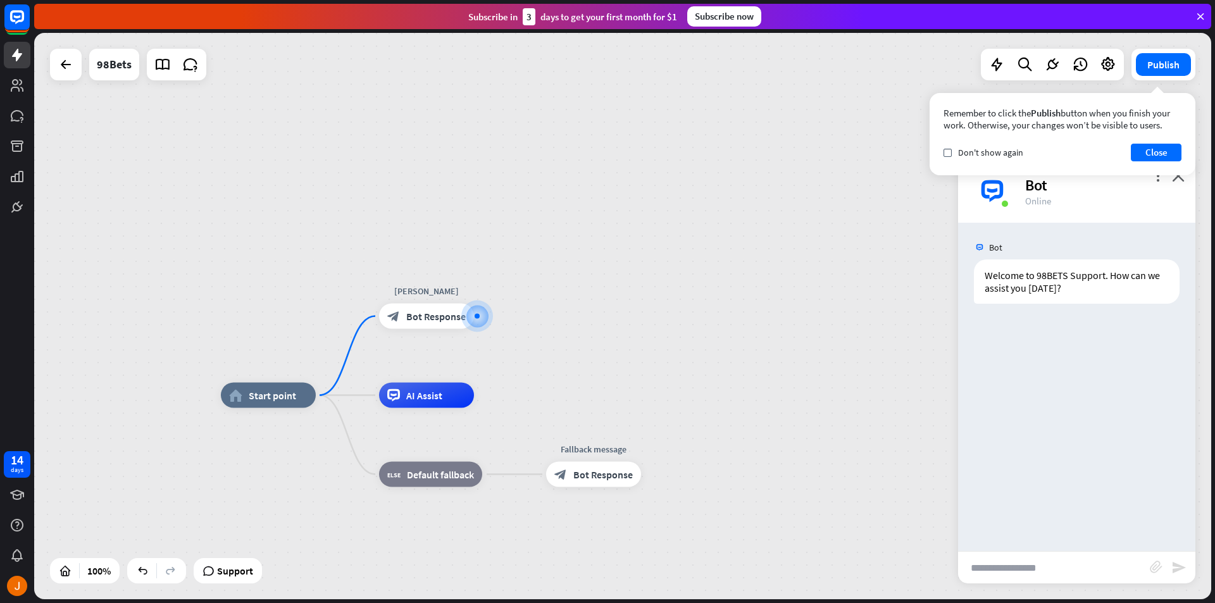
click at [990, 252] on span "Bot" at bounding box center [995, 247] width 13 height 11
click at [987, 245] on div "Bot" at bounding box center [988, 247] width 28 height 11
click at [980, 245] on img at bounding box center [979, 247] width 11 height 11
click at [1023, 276] on div "Welcome to 98BETS Support. How can we assist you [DATE]?" at bounding box center [1077, 281] width 206 height 44
drag, startPoint x: 1058, startPoint y: 246, endPoint x: 1064, endPoint y: 249, distance: 7.1
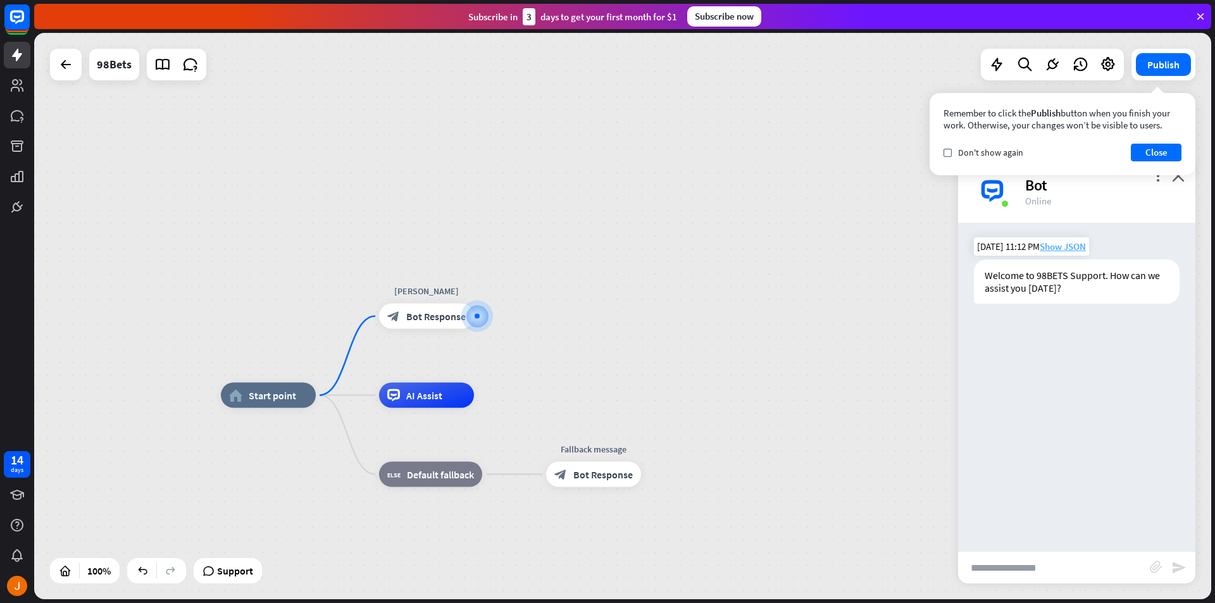
click at [1064, 249] on span "Show JSON" at bounding box center [1063, 246] width 46 height 12
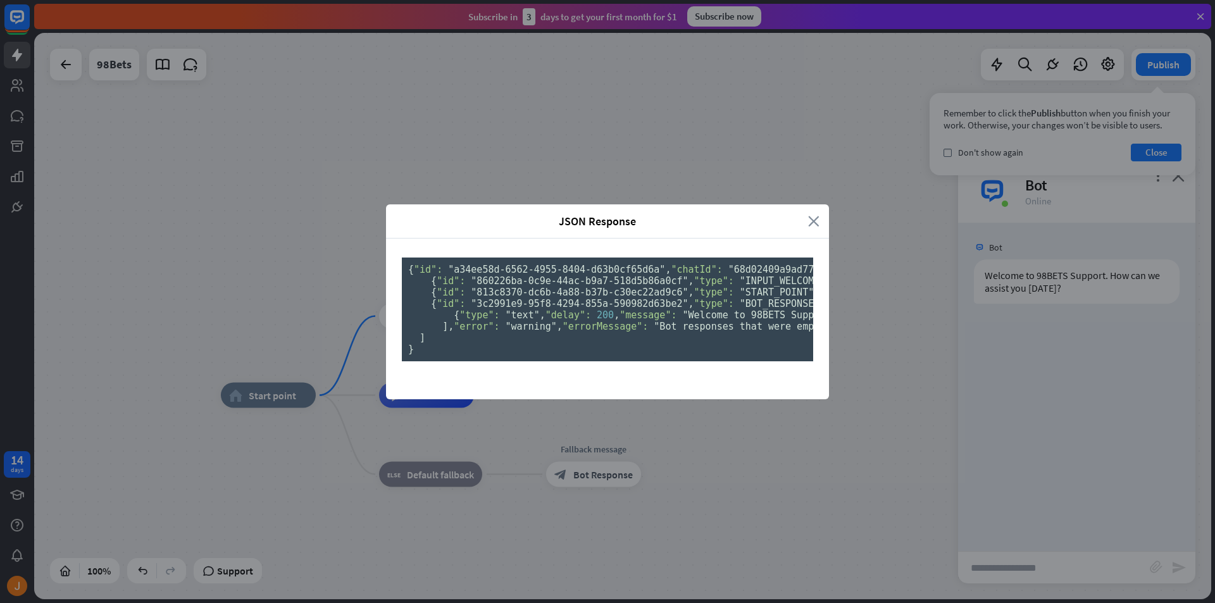
click at [816, 214] on icon "close" at bounding box center [813, 221] width 11 height 15
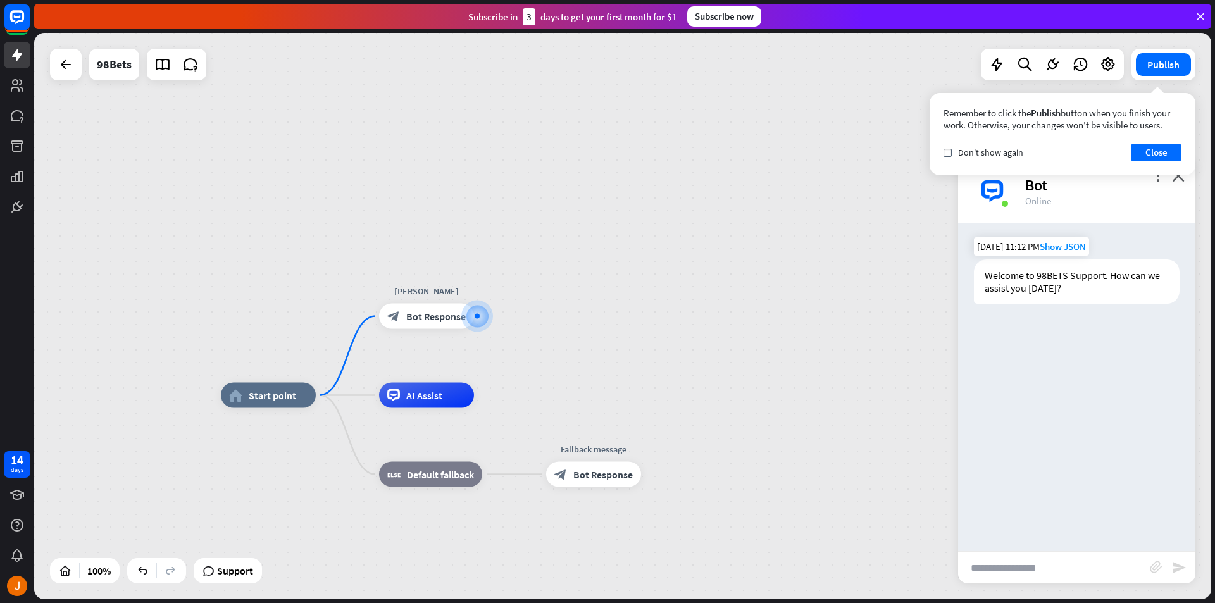
click at [1066, 299] on div "Welcome to 98BETS Support. How can we assist you [DATE]?" at bounding box center [1077, 281] width 206 height 44
click at [442, 408] on div "Edit name more_horiz plus AI Assist" at bounding box center [426, 395] width 95 height 25
click at [450, 372] on div "more_horiz" at bounding box center [452, 367] width 23 height 19
click at [504, 390] on span "Start testing from here" at bounding box center [521, 385] width 88 height 12
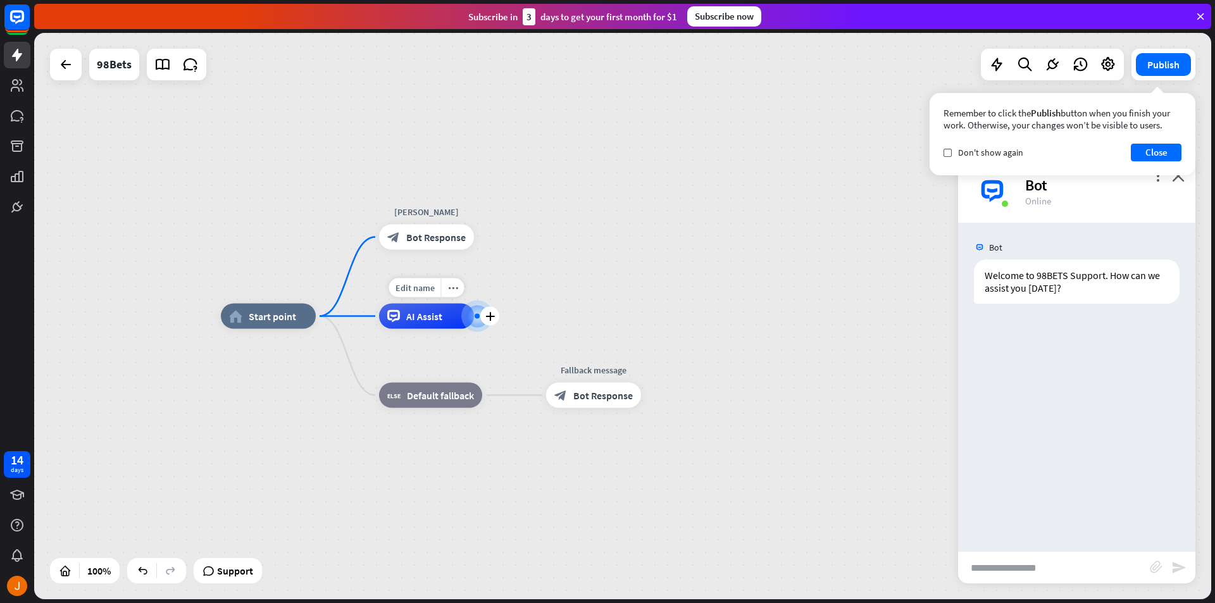
click at [475, 313] on div at bounding box center [477, 315] width 13 height 13
click at [434, 316] on span "AI Assist" at bounding box center [424, 316] width 36 height 13
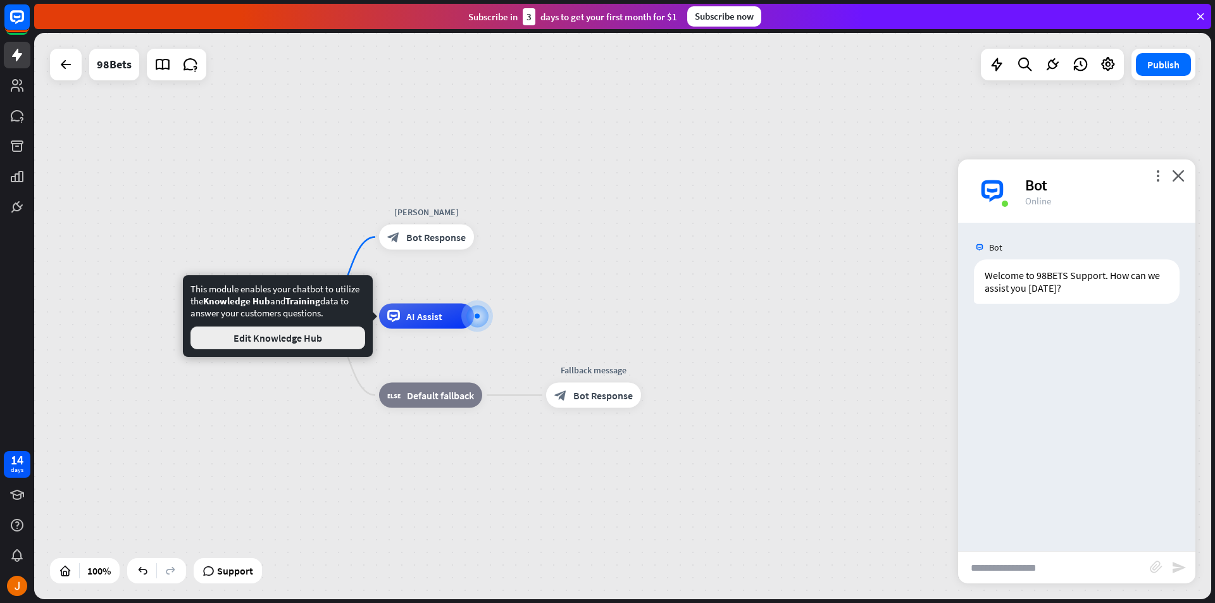
click at [335, 344] on button "Edit Knowledge Hub" at bounding box center [277, 338] width 175 height 23
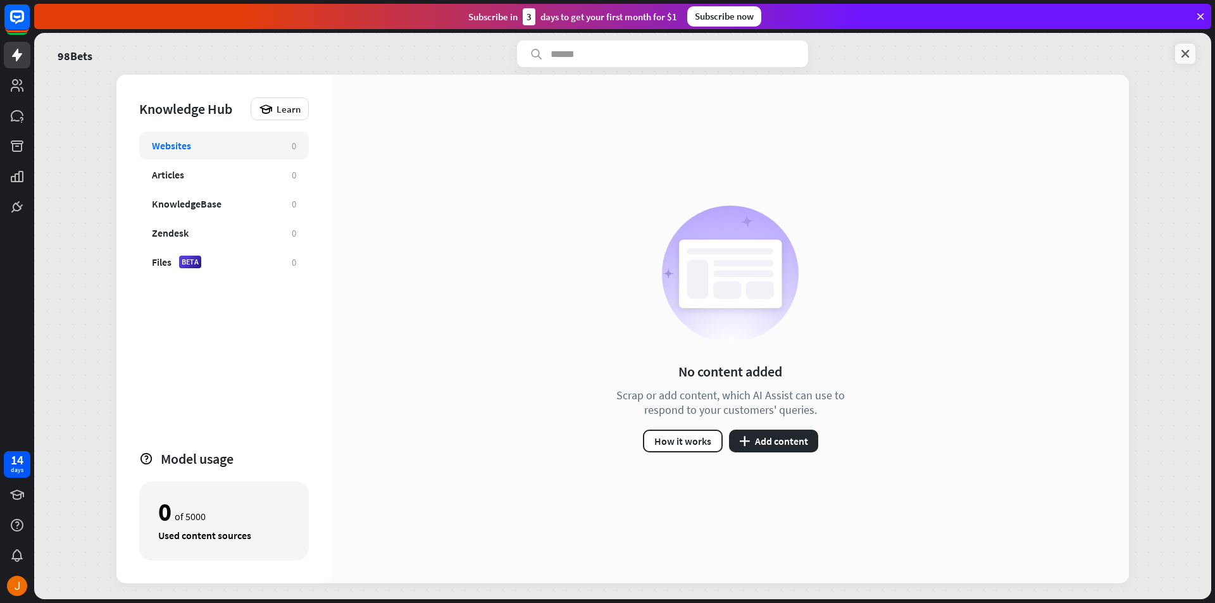
click at [1186, 61] on link at bounding box center [1185, 54] width 20 height 20
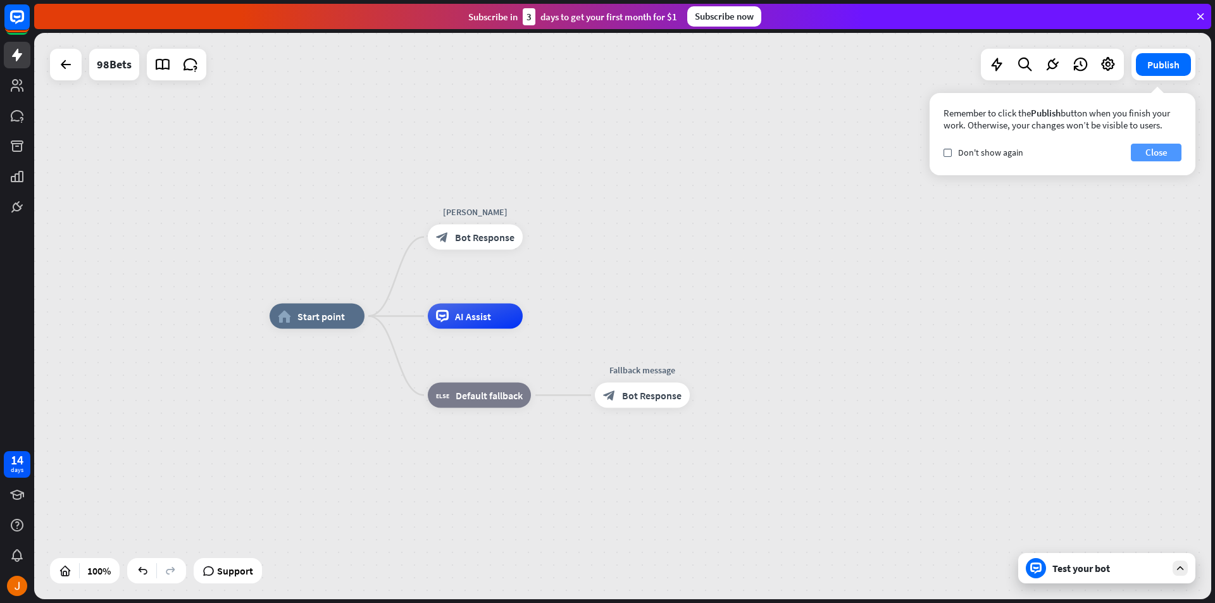
click at [1175, 156] on button "Close" at bounding box center [1156, 153] width 51 height 18
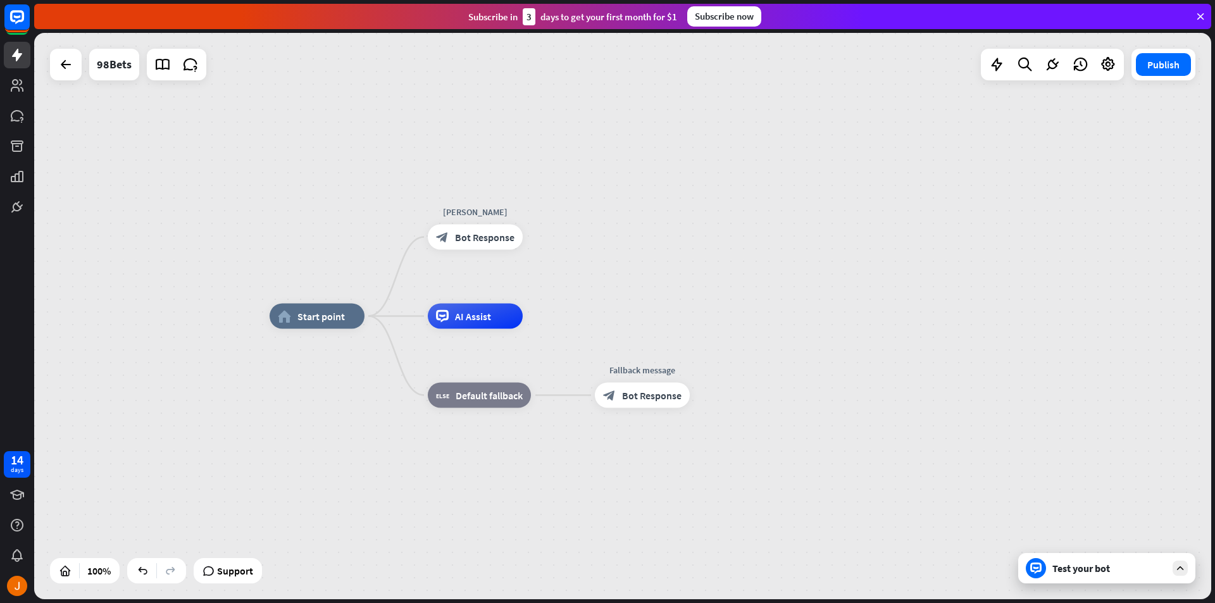
click at [1175, 570] on icon at bounding box center [1180, 568] width 11 height 11
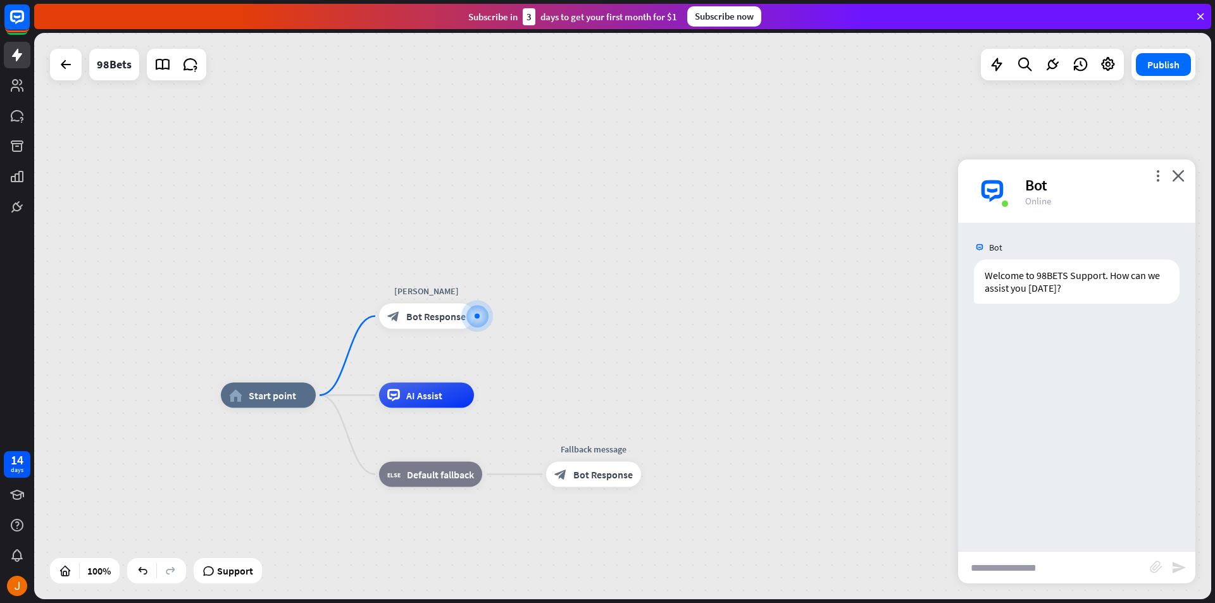
drag, startPoint x: 597, startPoint y: 473, endPoint x: 550, endPoint y: 335, distance: 146.5
click at [550, 335] on div "home_2 Start point [PERSON_NAME] block_bot_response Bot Response AI Assist bloc…" at bounding box center [622, 316] width 1177 height 566
click at [487, 315] on icon "plus" at bounding box center [489, 316] width 9 height 9
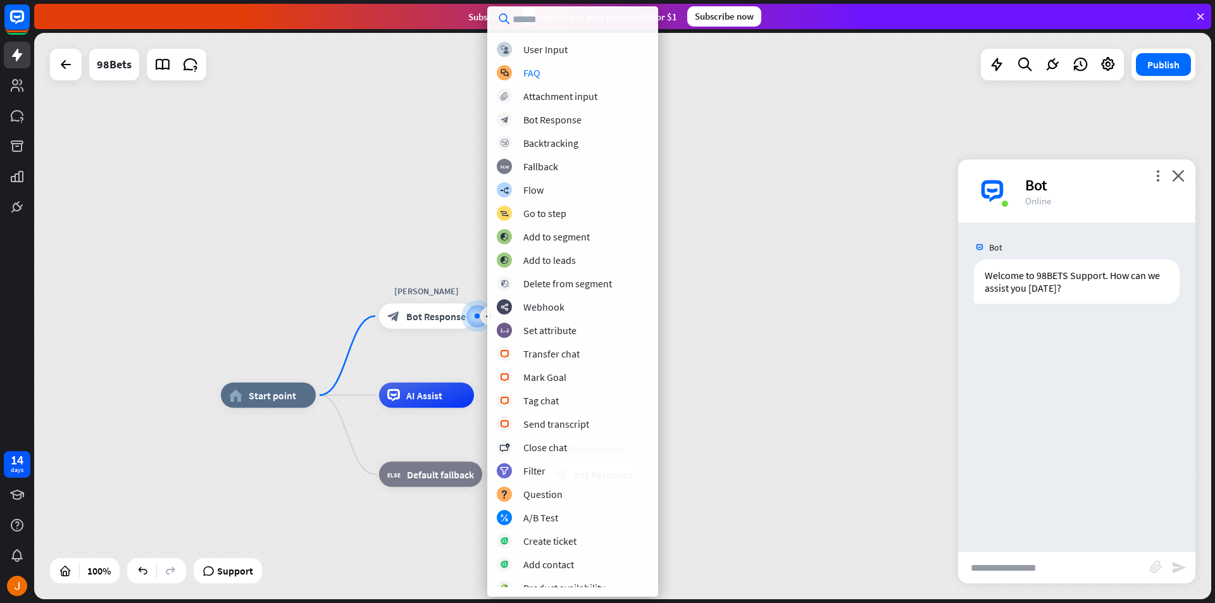
click at [571, 57] on div "block_user_input User Input block_faq FAQ block_attachment Attachment input blo…" at bounding box center [572, 315] width 171 height 546
click at [566, 51] on div "User Input" at bounding box center [545, 49] width 44 height 13
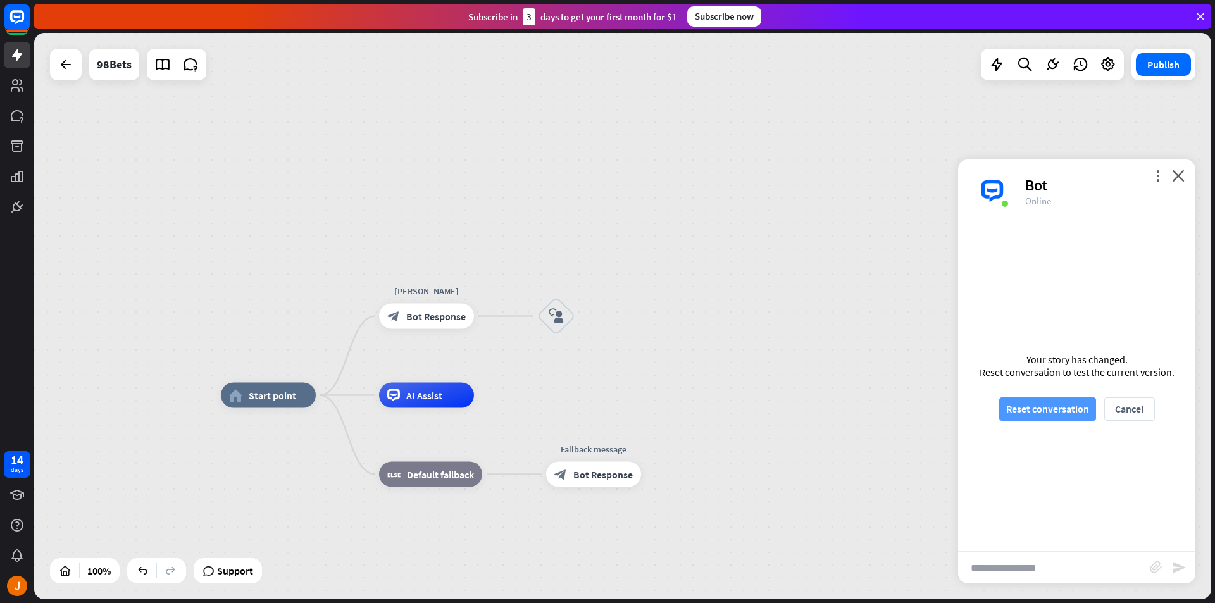
click at [1049, 409] on button "Reset conversation" at bounding box center [1047, 408] width 97 height 23
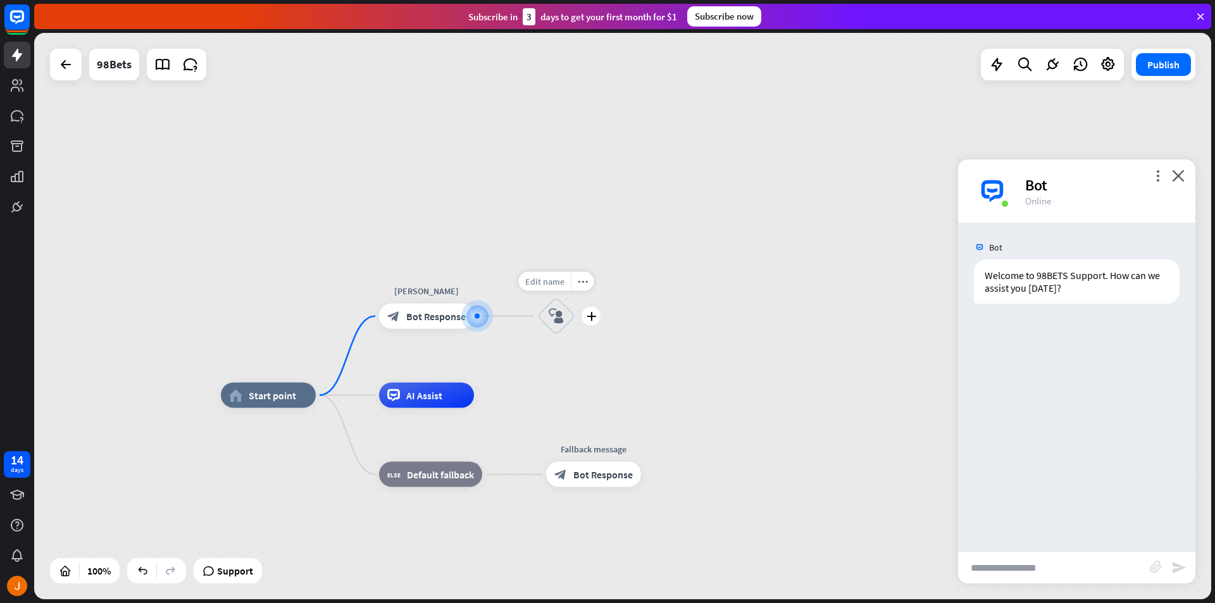
click at [551, 287] on div "Edit name" at bounding box center [545, 281] width 52 height 19
click at [565, 284] on input "text" at bounding box center [556, 282] width 89 height 18
type input "*****"
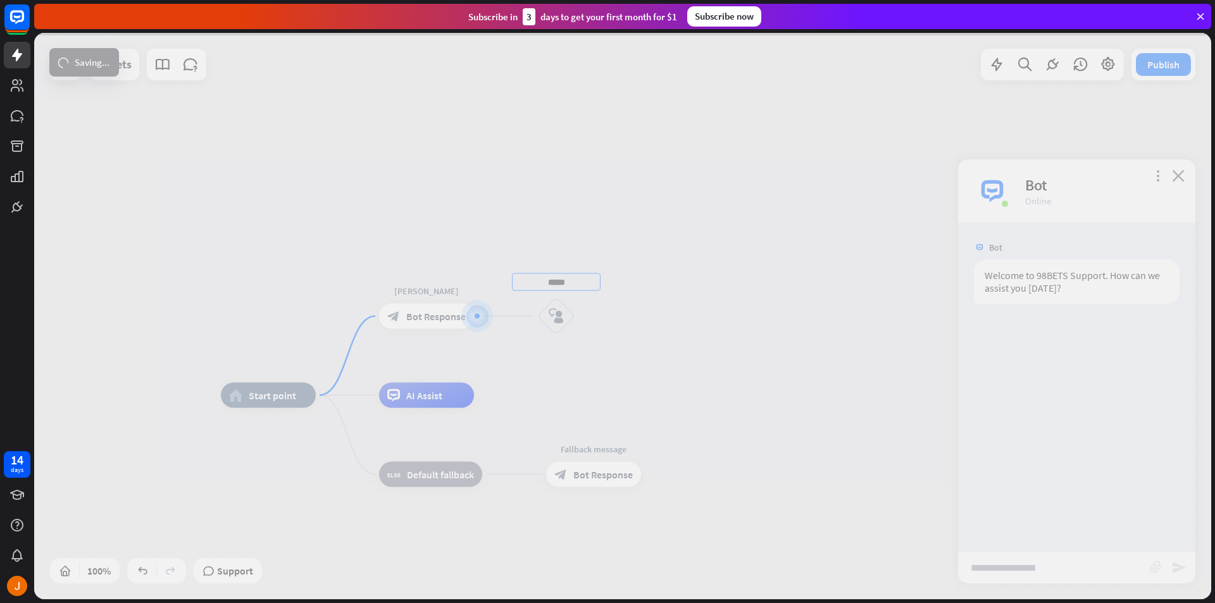
click at [864, 387] on div "home_2 Start point [PERSON_NAME] block_bot_response Bot Response ***** block_us…" at bounding box center [622, 316] width 1177 height 566
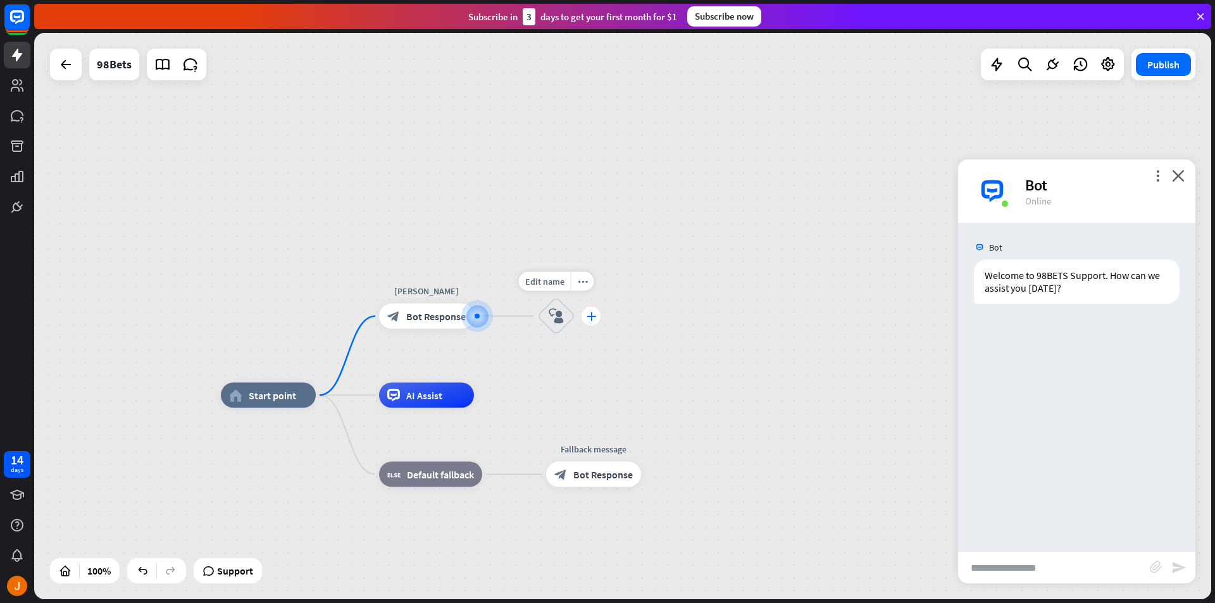
click at [593, 317] on icon "plus" at bounding box center [591, 316] width 9 height 9
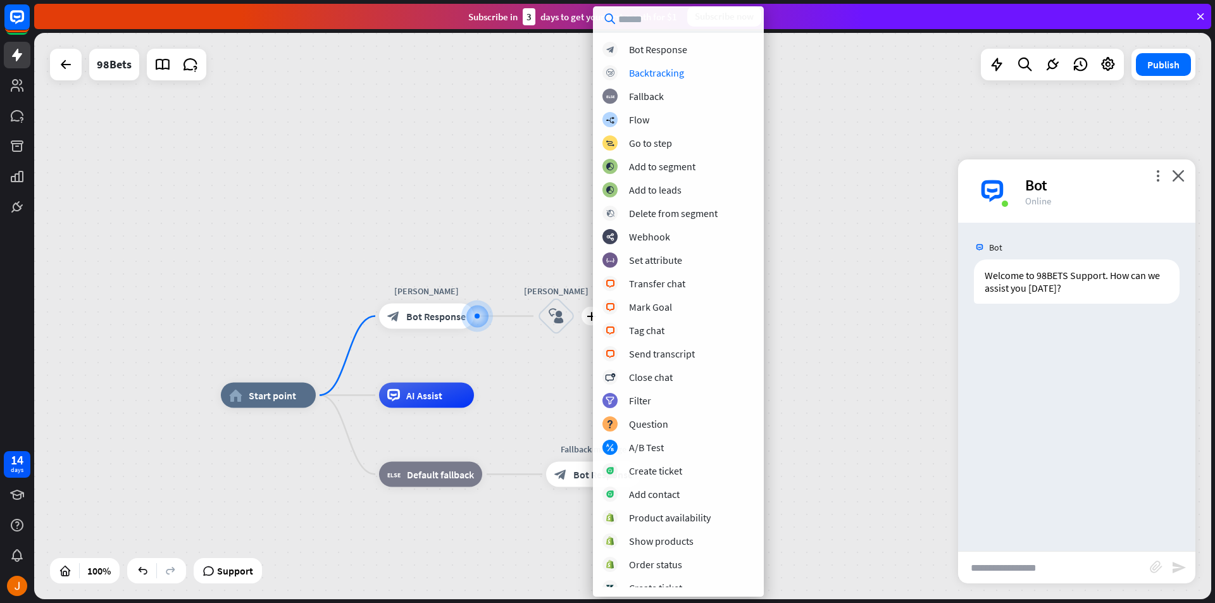
click at [658, 20] on input "text" at bounding box center [678, 18] width 171 height 25
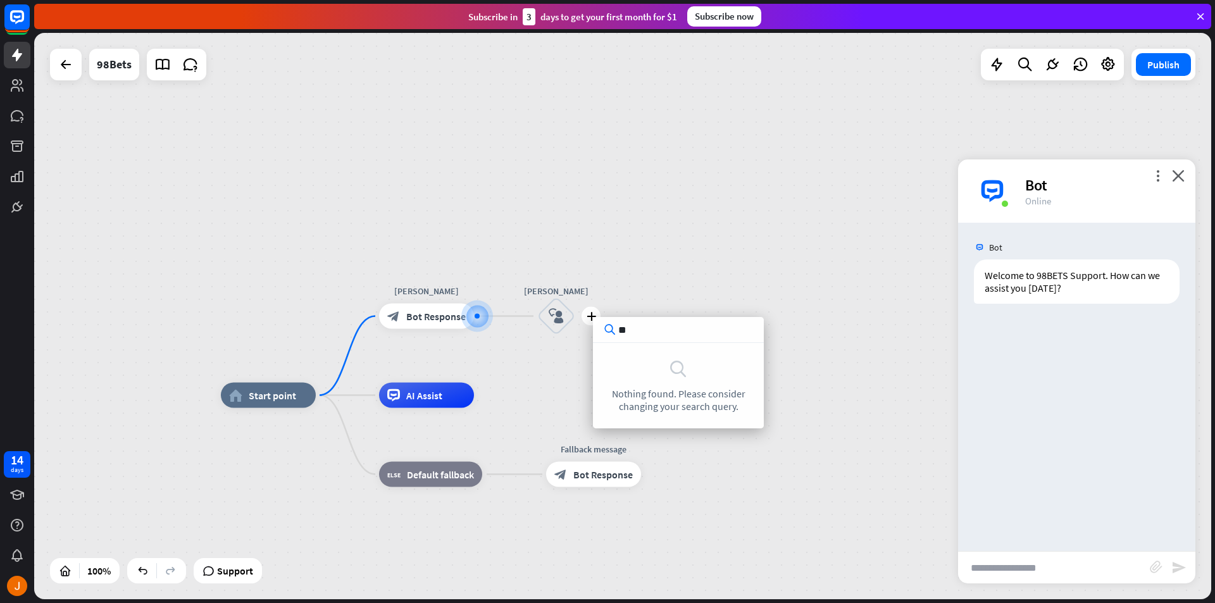
type input "*"
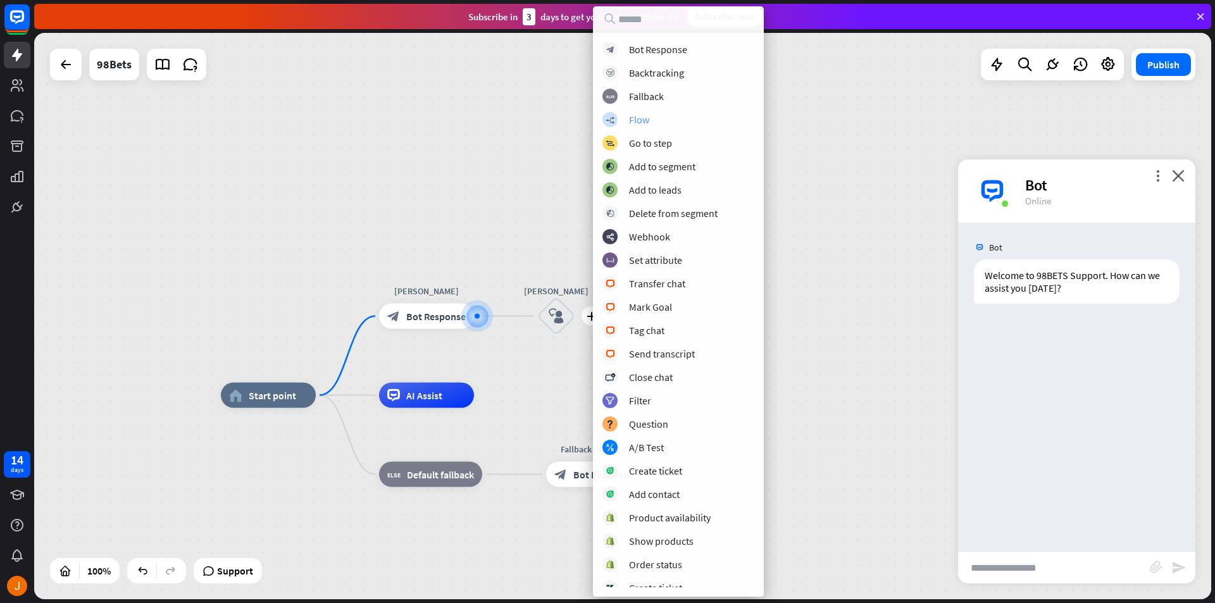
click at [643, 125] on div "Flow" at bounding box center [639, 119] width 20 height 13
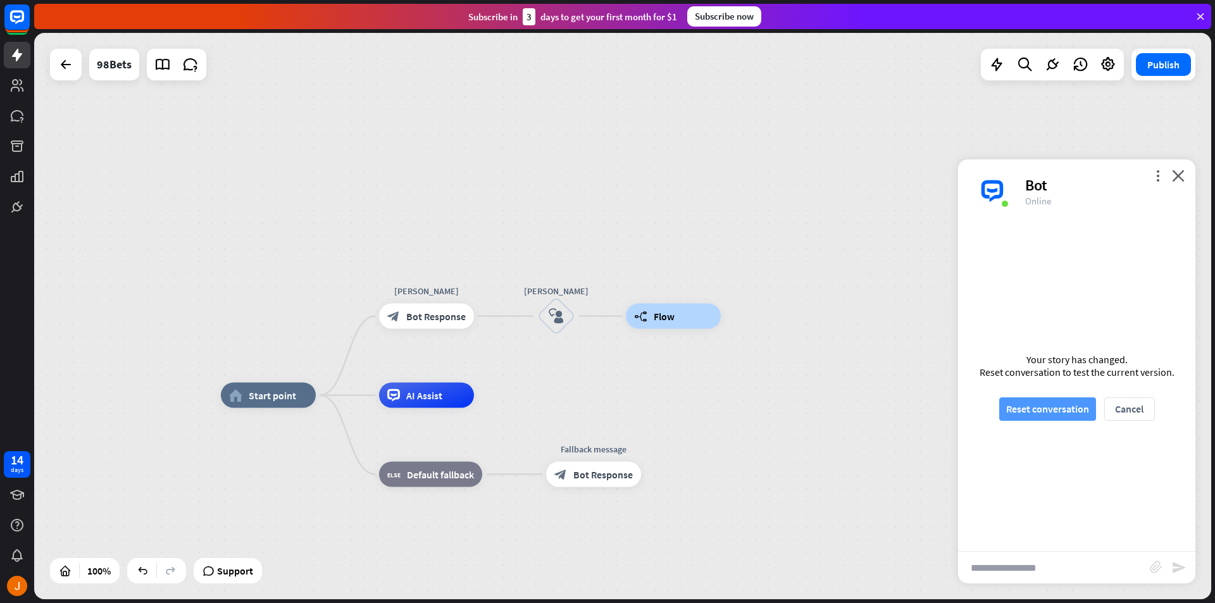
click at [1077, 406] on button "Reset conversation" at bounding box center [1047, 408] width 97 height 23
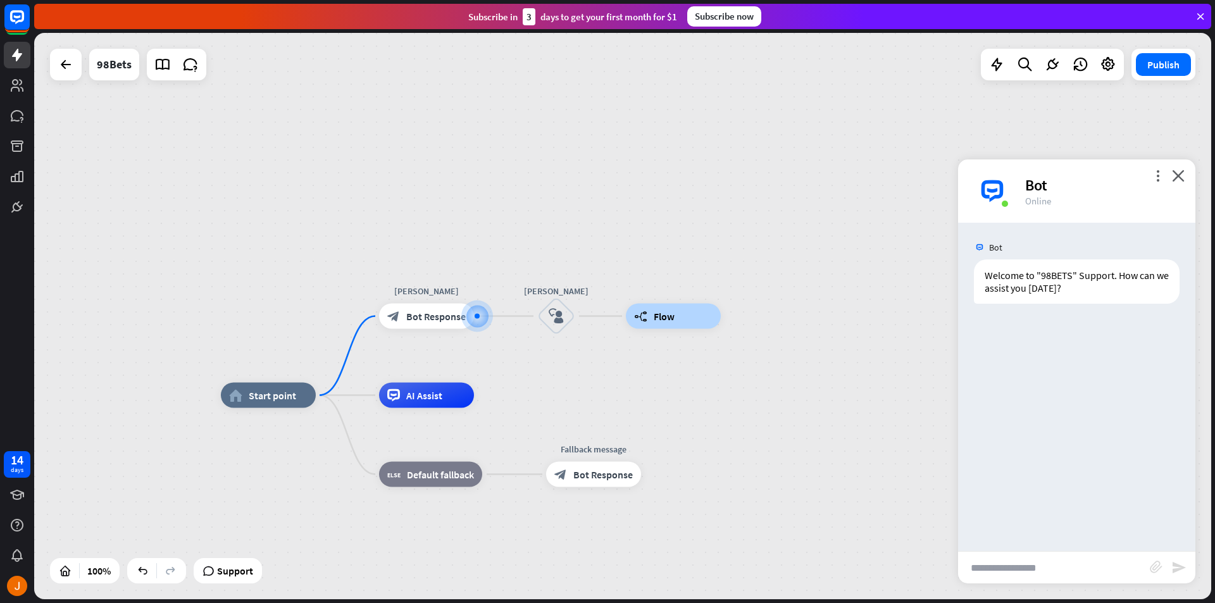
click at [1059, 571] on input "text" at bounding box center [1054, 568] width 192 height 32
type input "***"
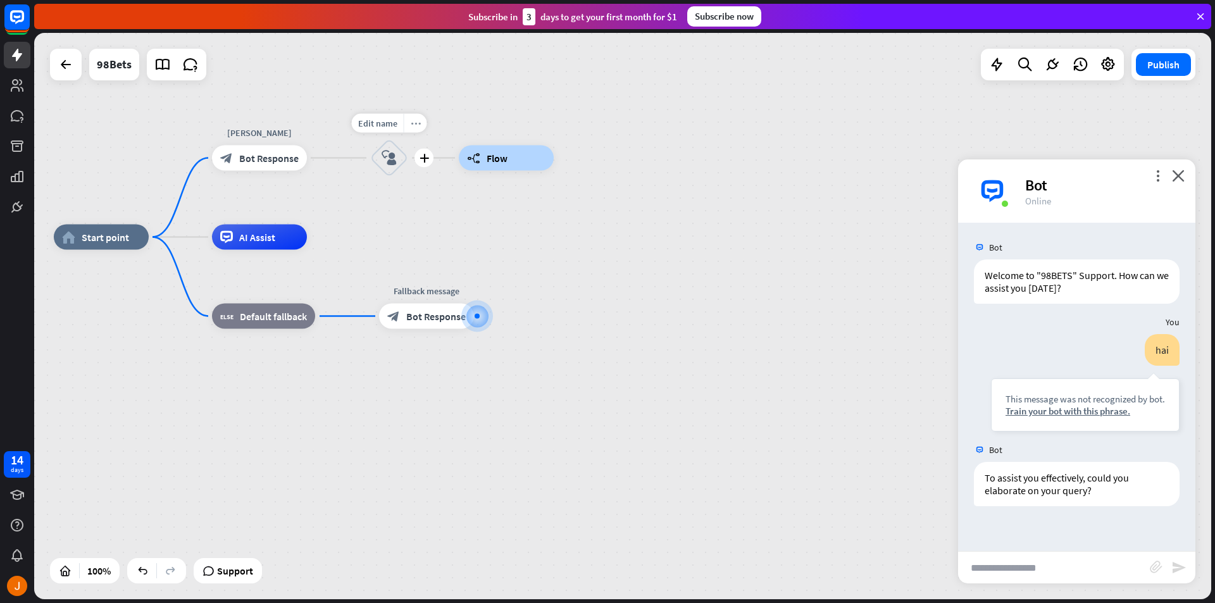
click at [411, 122] on icon "more_horiz" at bounding box center [416, 122] width 10 height 9
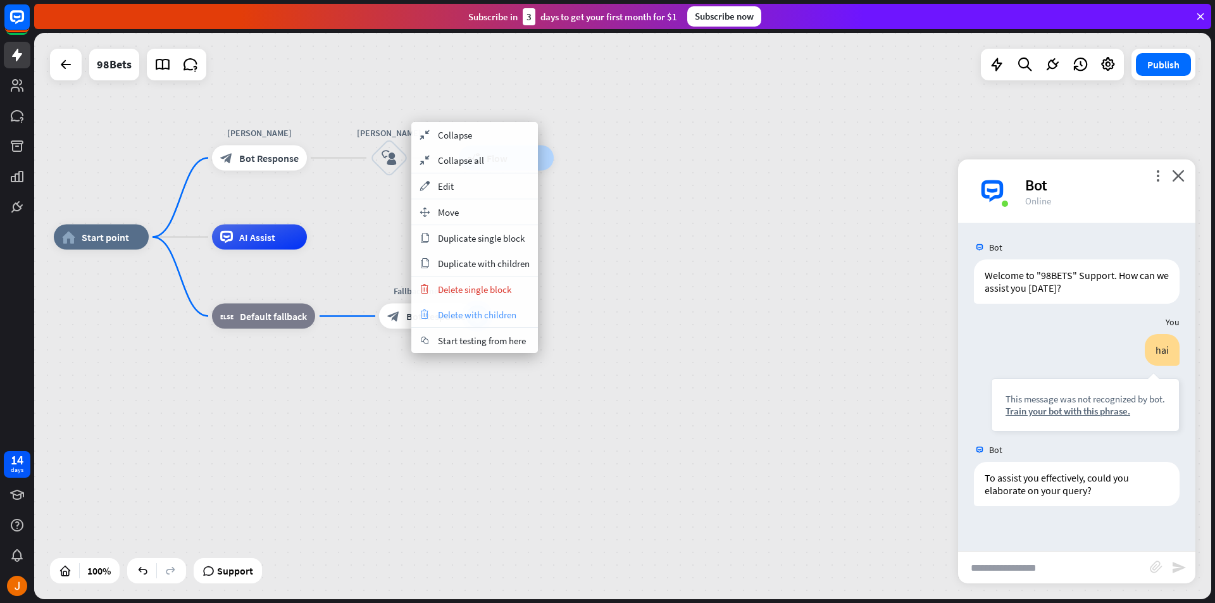
click at [508, 316] on span "Delete with children" at bounding box center [477, 315] width 78 height 12
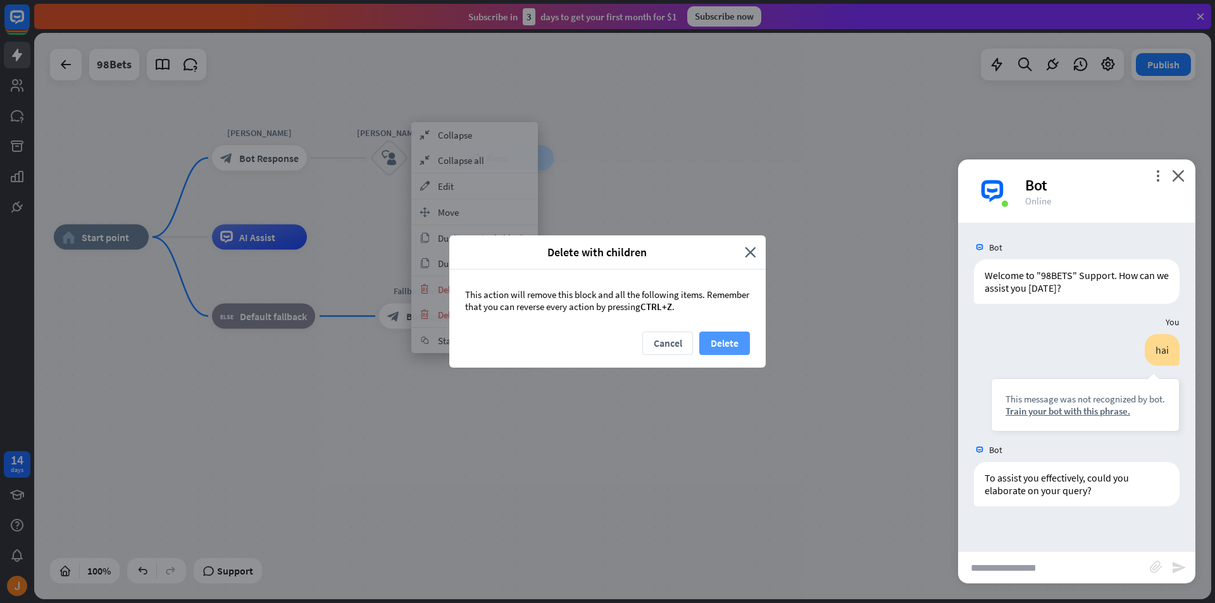
click at [726, 350] on button "Delete" at bounding box center [724, 343] width 51 height 23
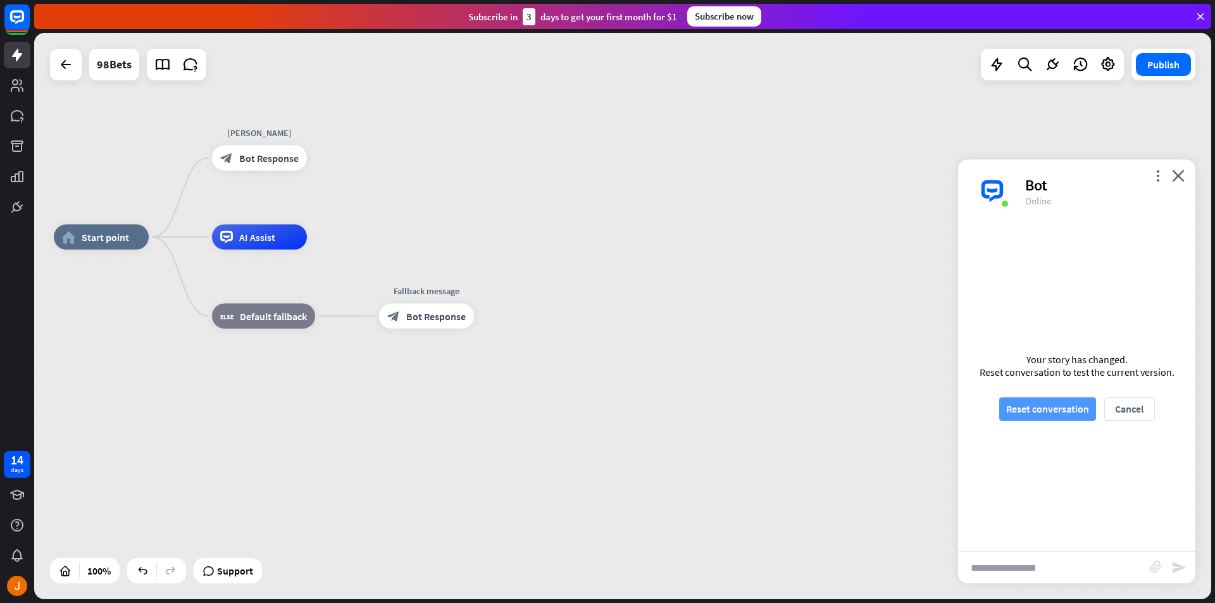
click at [1064, 411] on button "Reset conversation" at bounding box center [1047, 408] width 97 height 23
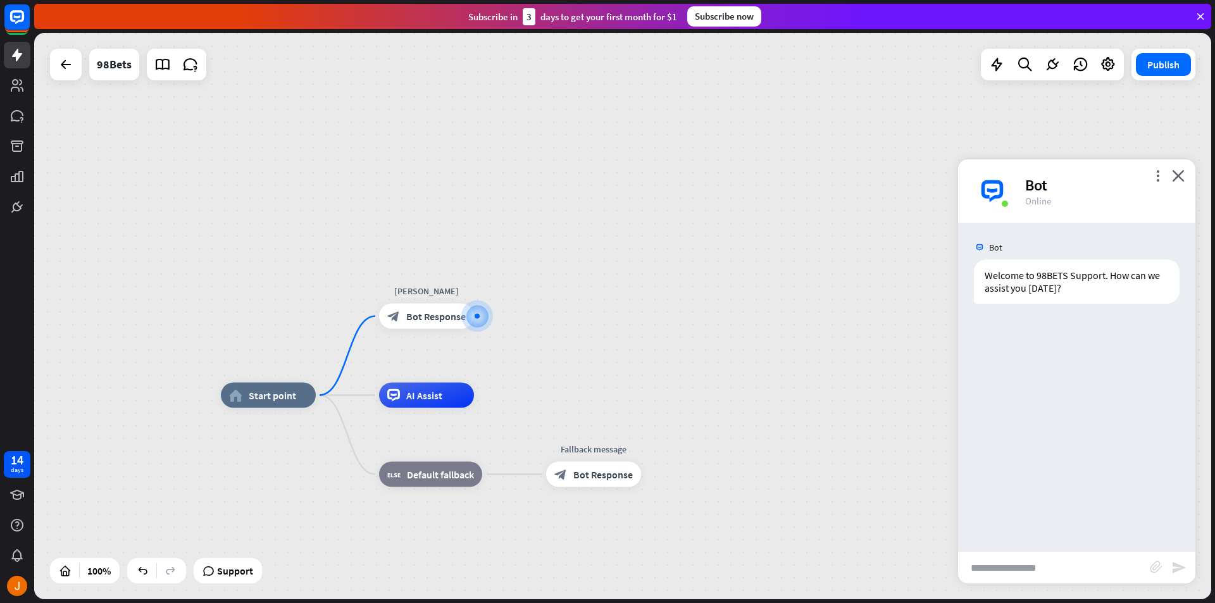
click at [1056, 570] on input "text" at bounding box center [1054, 568] width 192 height 32
type input "**"
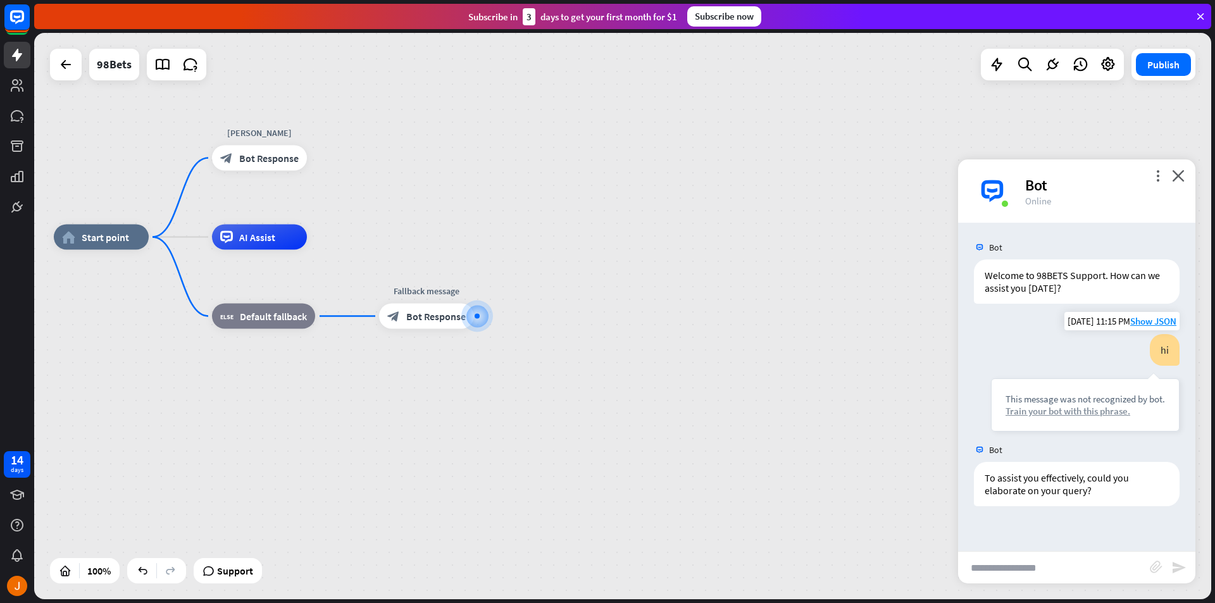
click at [1097, 412] on div "Train your bot with this phrase." at bounding box center [1085, 411] width 159 height 12
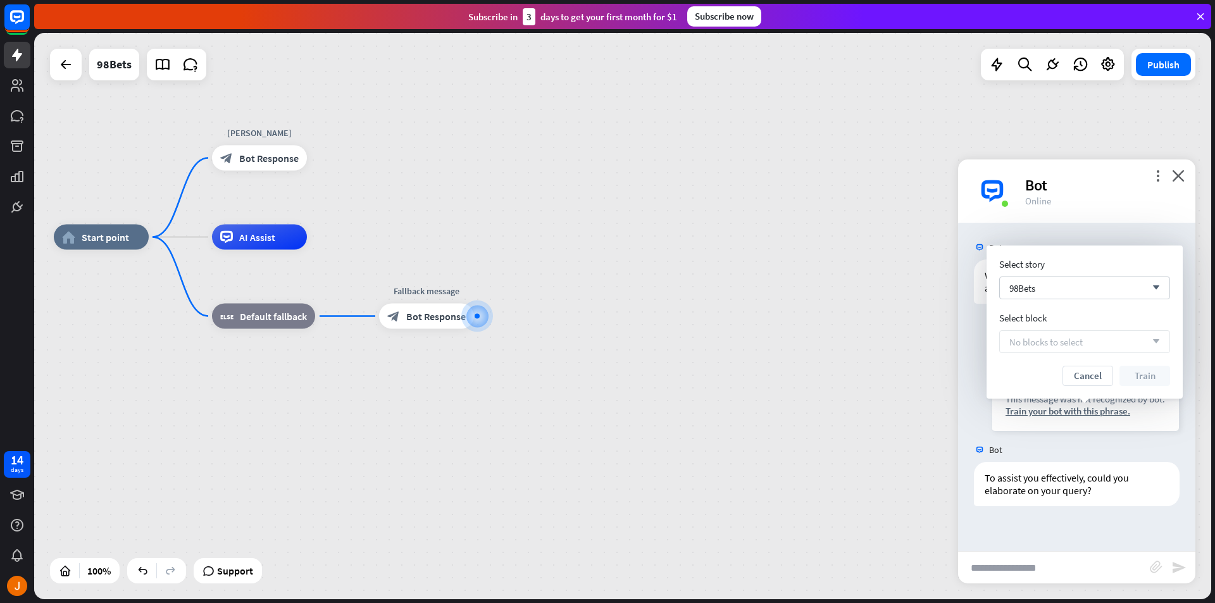
click at [1145, 345] on div "No blocks to select arrow_down" at bounding box center [1084, 341] width 171 height 23
click at [1153, 285] on icon "arrow_down" at bounding box center [1153, 288] width 14 height 8
click at [1153, 285] on icon "search" at bounding box center [1153, 288] width 13 height 13
click at [1147, 315] on div "98Bets checked" at bounding box center [1084, 320] width 161 height 25
click at [1097, 379] on button "Cancel" at bounding box center [1088, 376] width 51 height 20
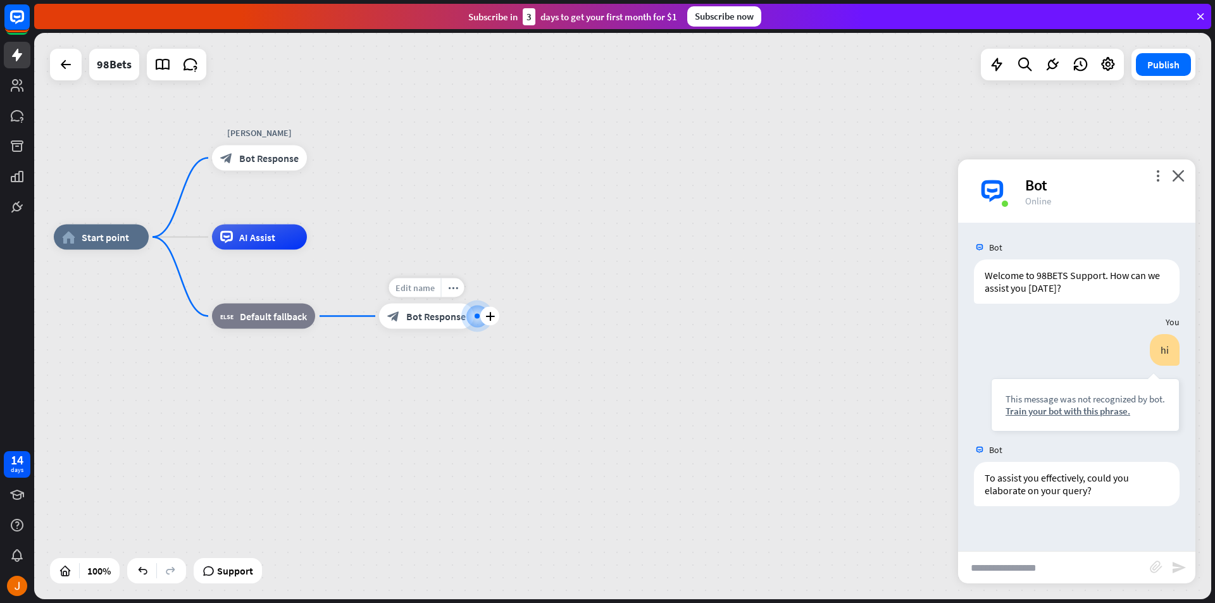
click at [427, 292] on span "Edit name" at bounding box center [415, 287] width 39 height 11
click at [516, 279] on div "**********" at bounding box center [642, 520] width 1177 height 566
click at [451, 290] on icon "more_horiz" at bounding box center [453, 287] width 10 height 9
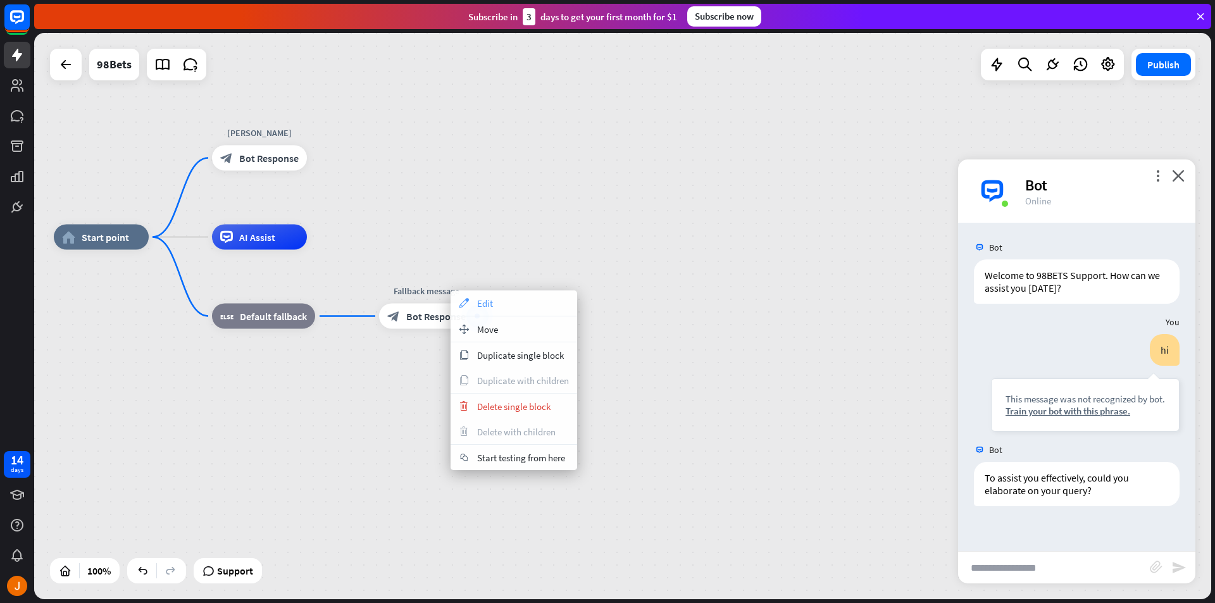
click at [486, 300] on span "Edit" at bounding box center [485, 303] width 16 height 12
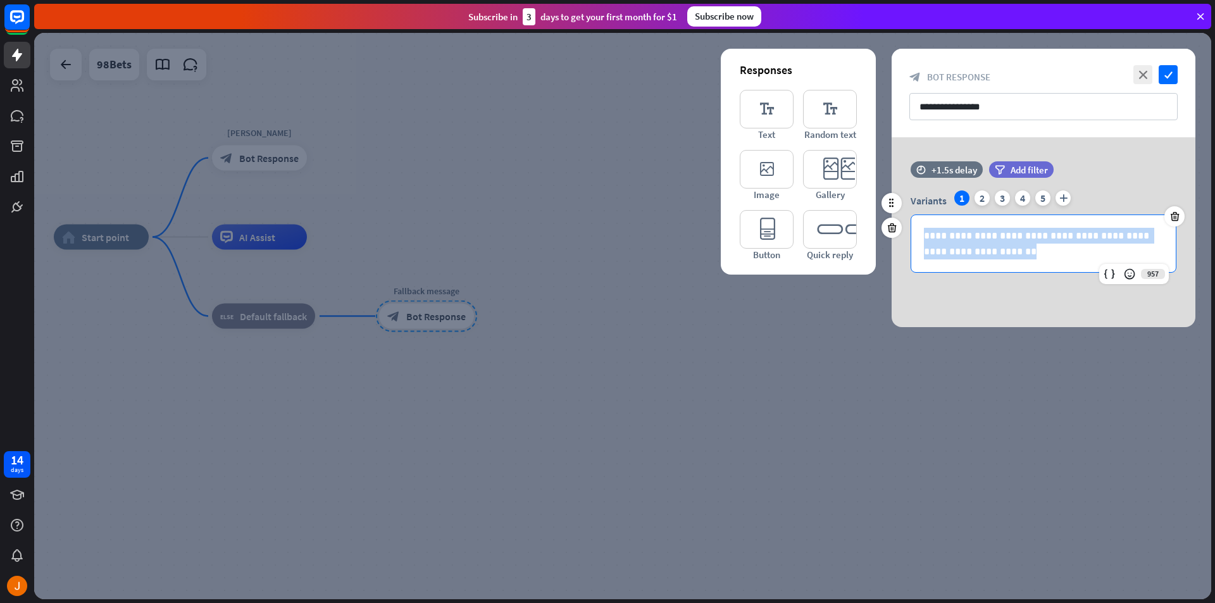
drag, startPoint x: 1010, startPoint y: 252, endPoint x: 903, endPoint y: 217, distance: 112.5
click at [903, 217] on div "**********" at bounding box center [1044, 231] width 304 height 82
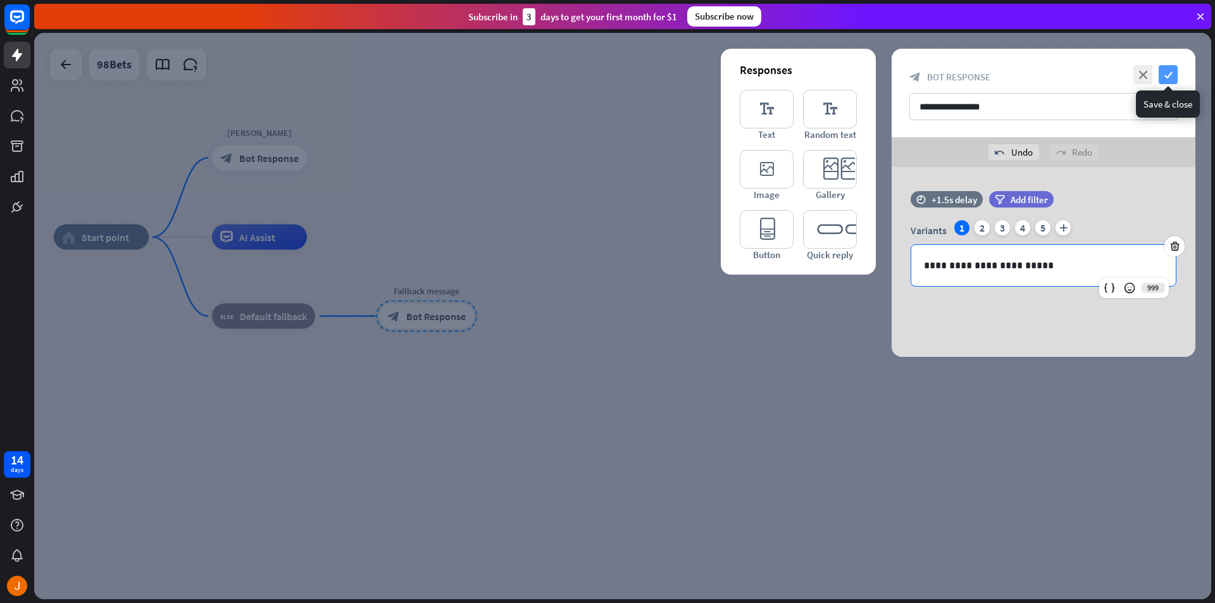
click at [1175, 73] on icon "check" at bounding box center [1168, 74] width 19 height 19
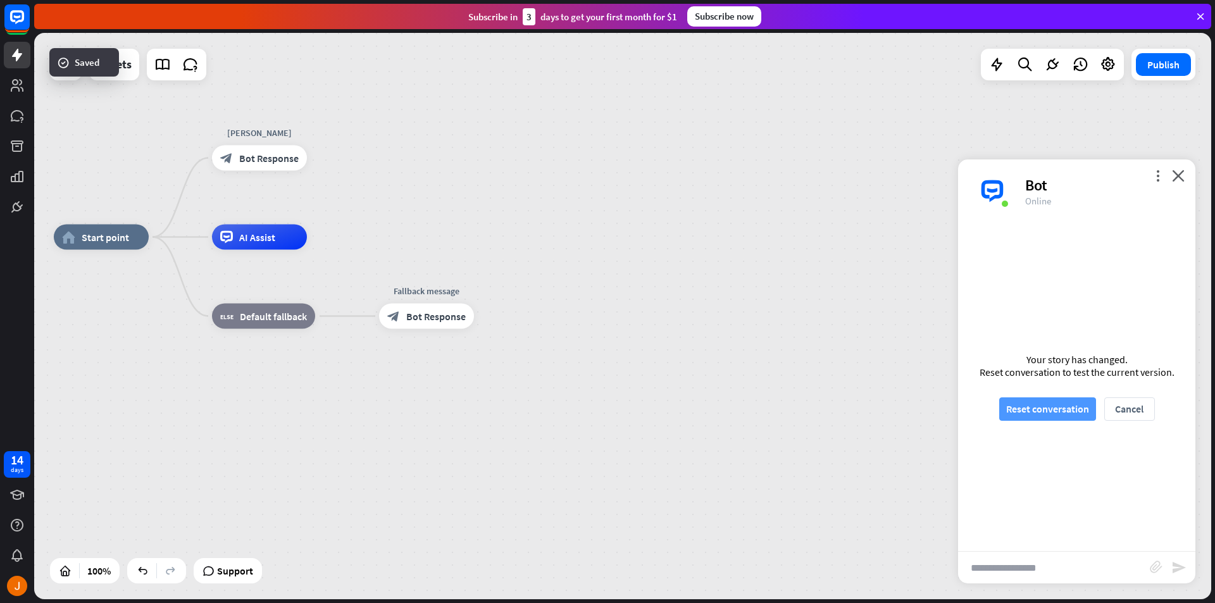
click at [1044, 409] on button "Reset conversation" at bounding box center [1047, 408] width 97 height 23
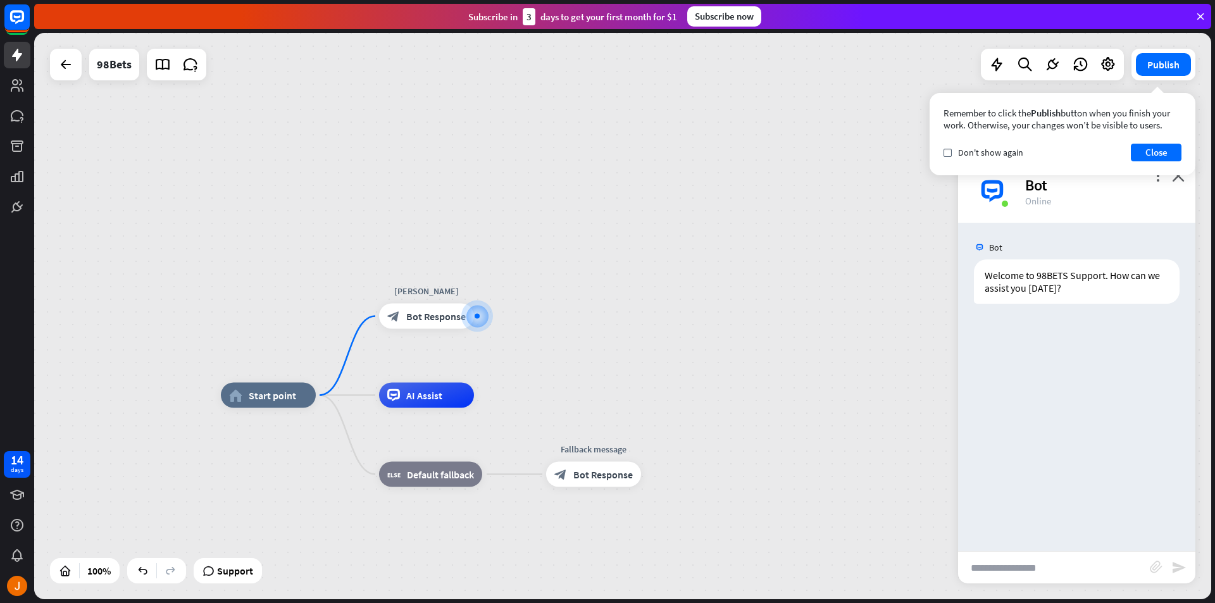
click at [1111, 572] on input "text" at bounding box center [1054, 568] width 192 height 32
type input "**"
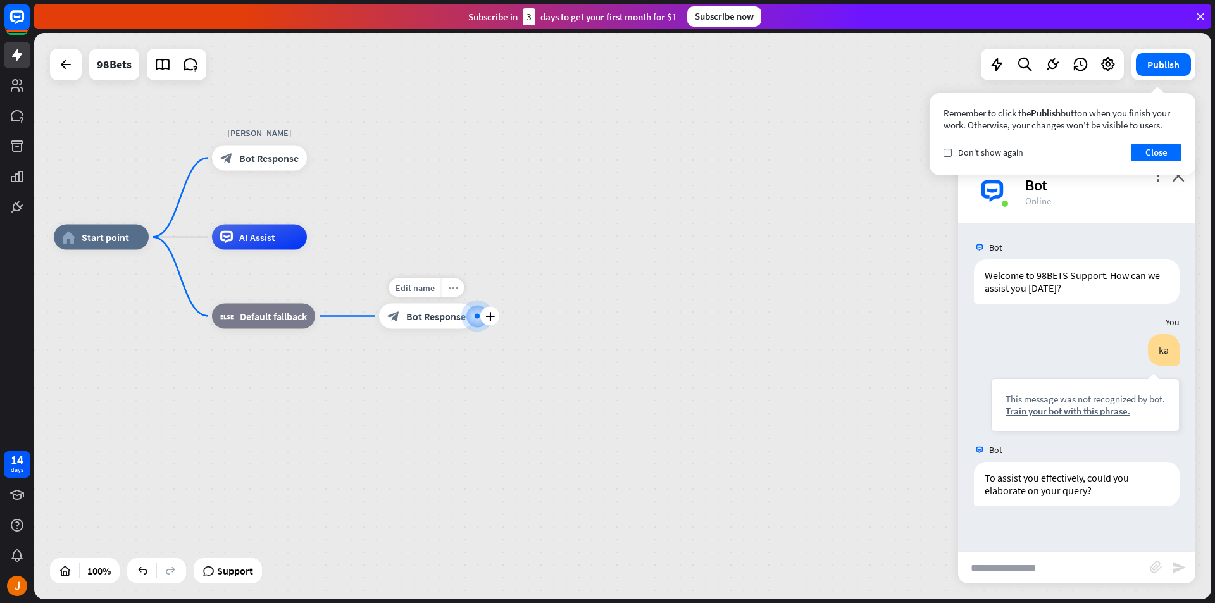
click at [449, 293] on div "more_horiz" at bounding box center [452, 287] width 23 height 19
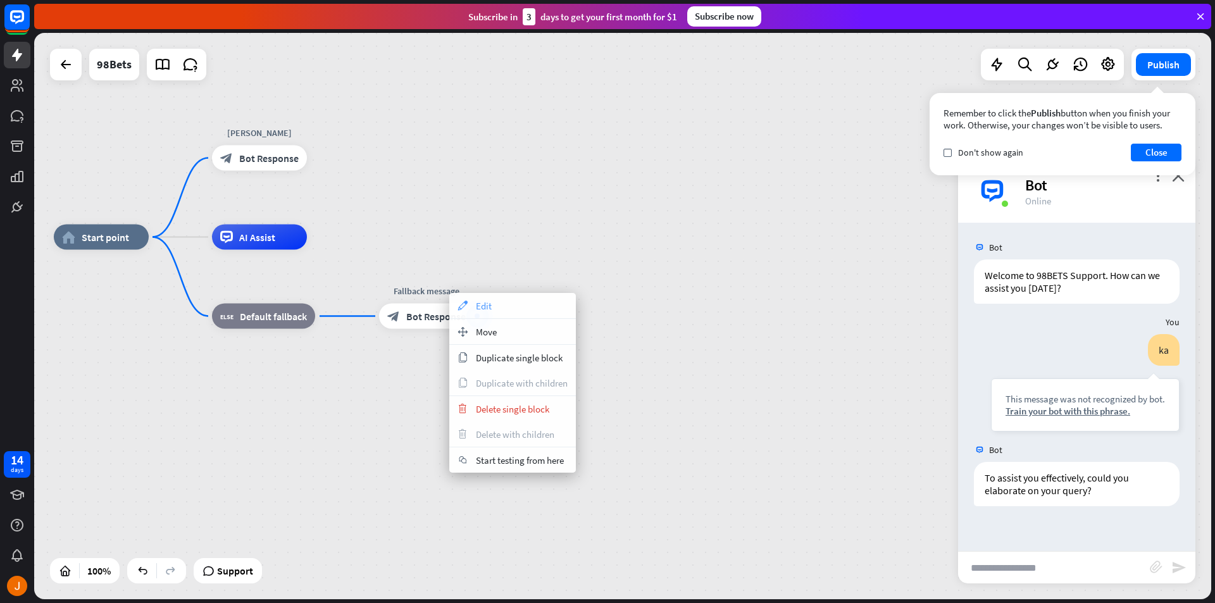
click at [493, 310] on div "appearance Edit" at bounding box center [512, 305] width 127 height 25
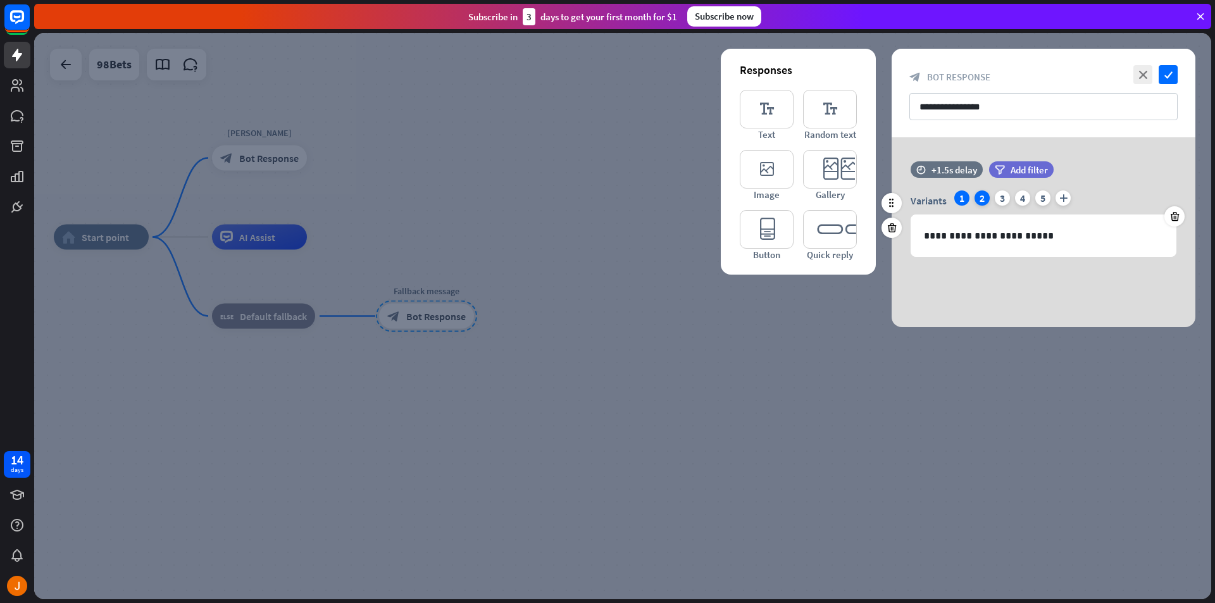
click at [985, 199] on div "2" at bounding box center [982, 197] width 15 height 15
click at [956, 202] on div "1" at bounding box center [961, 197] width 15 height 15
drag, startPoint x: 1039, startPoint y: 239, endPoint x: 895, endPoint y: 228, distance: 144.7
click at [895, 228] on div "**********" at bounding box center [1044, 215] width 304 height 108
copy p "**********"
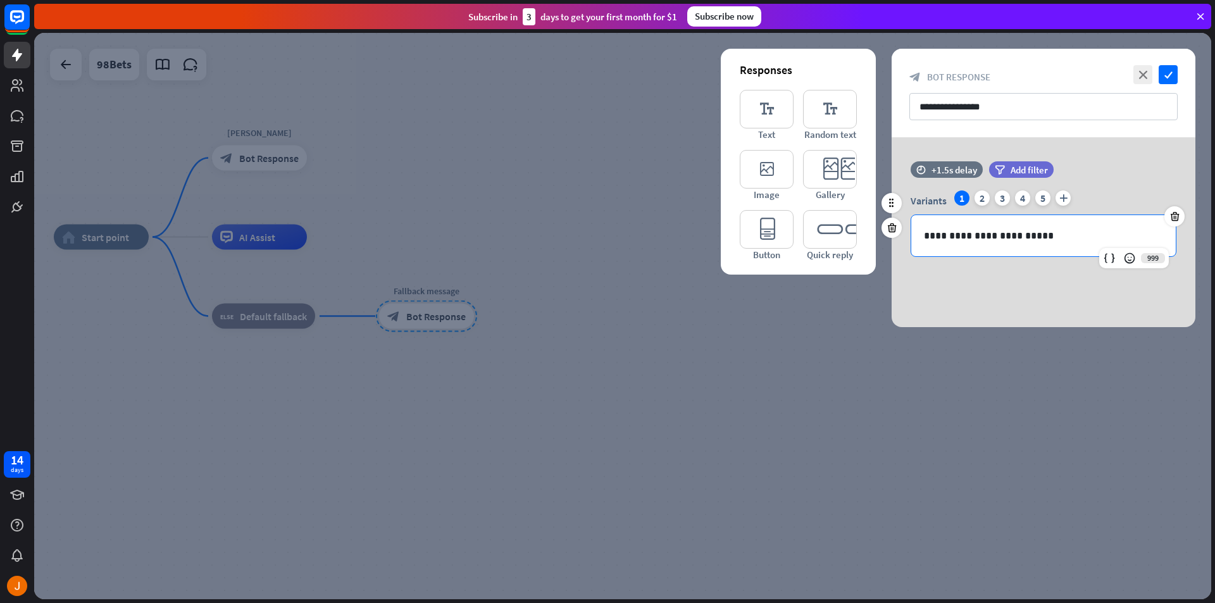
drag, startPoint x: 979, startPoint y: 201, endPoint x: 1008, endPoint y: 234, distance: 44.4
click at [978, 201] on div "2" at bounding box center [982, 197] width 15 height 15
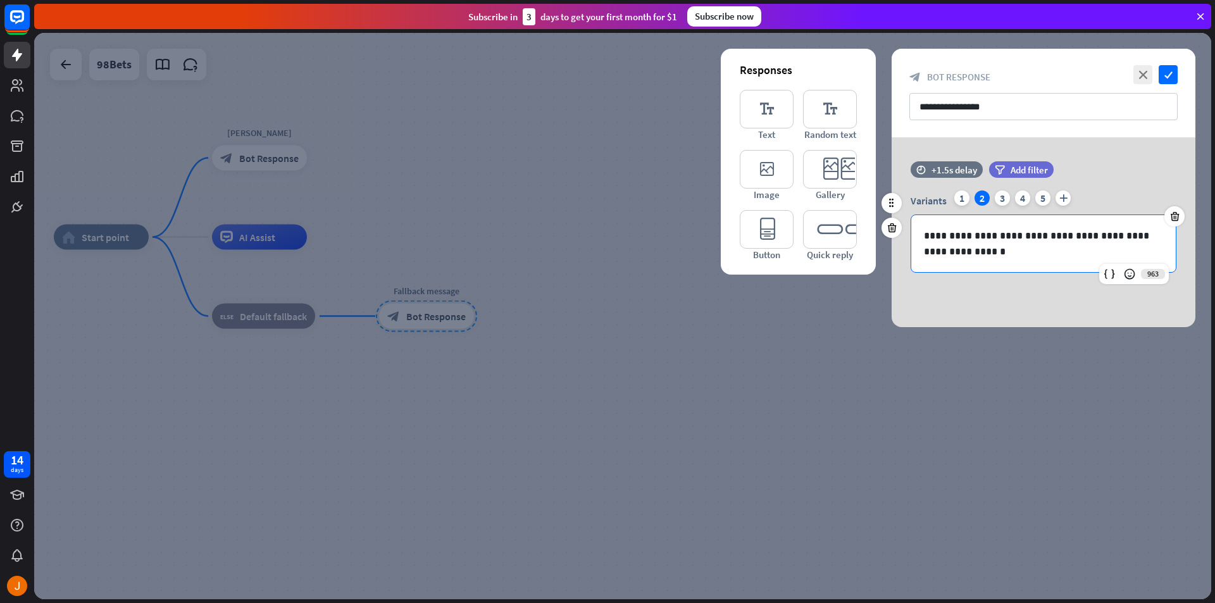
click at [997, 251] on p "**********" at bounding box center [1043, 244] width 239 height 32
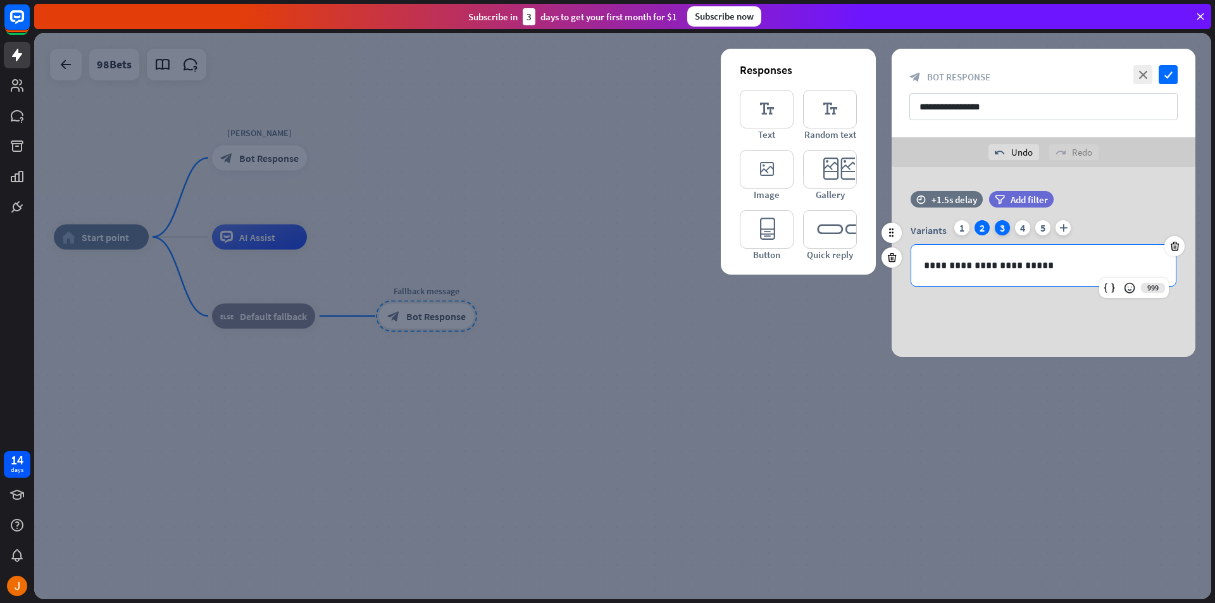
click at [997, 227] on div "3" at bounding box center [1002, 227] width 15 height 15
click at [1017, 261] on p "**********" at bounding box center [1043, 266] width 239 height 16
click at [1037, 265] on p "**********" at bounding box center [1043, 266] width 239 height 16
click at [1021, 229] on div "4" at bounding box center [1022, 227] width 15 height 15
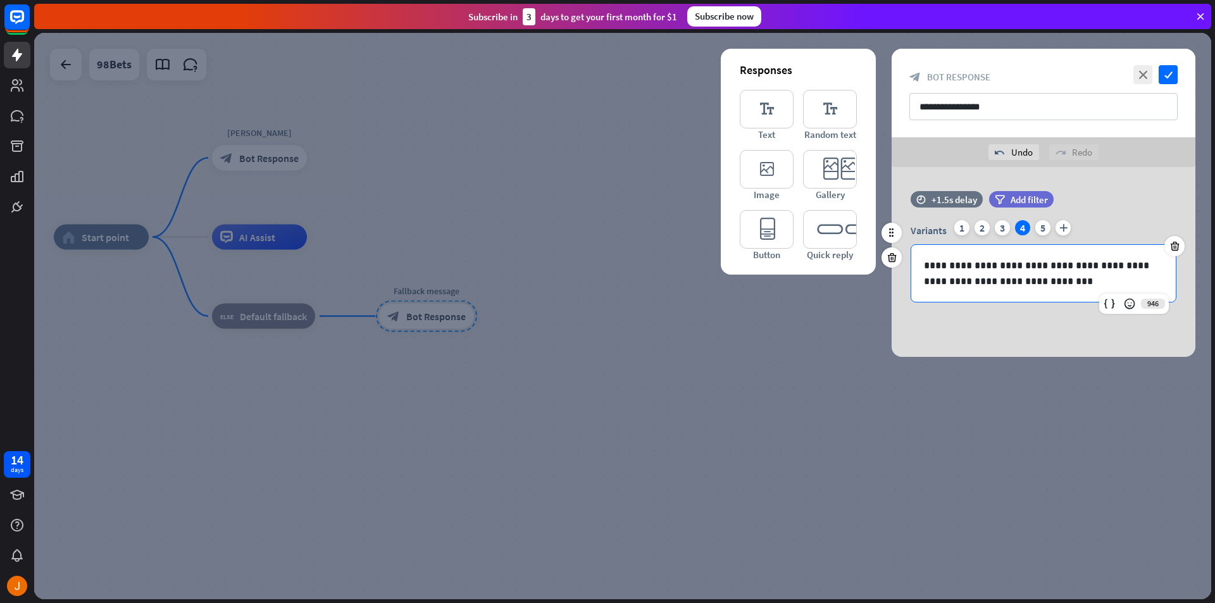
click at [1028, 261] on p "**********" at bounding box center [1043, 274] width 239 height 32
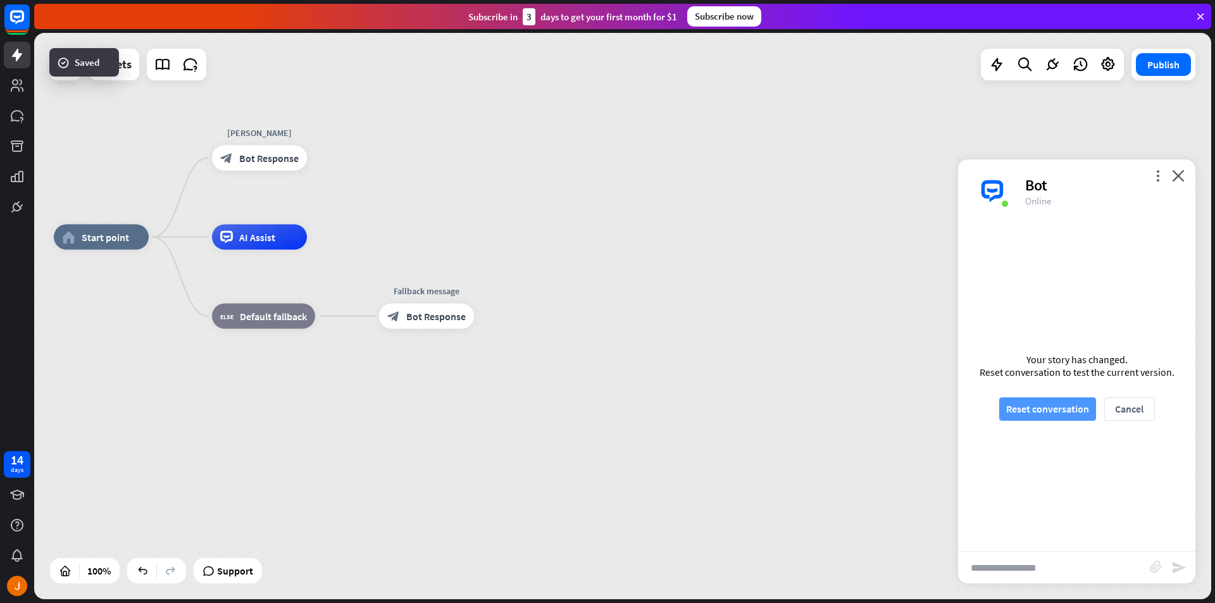
click at [1080, 409] on button "Reset conversation" at bounding box center [1047, 408] width 97 height 23
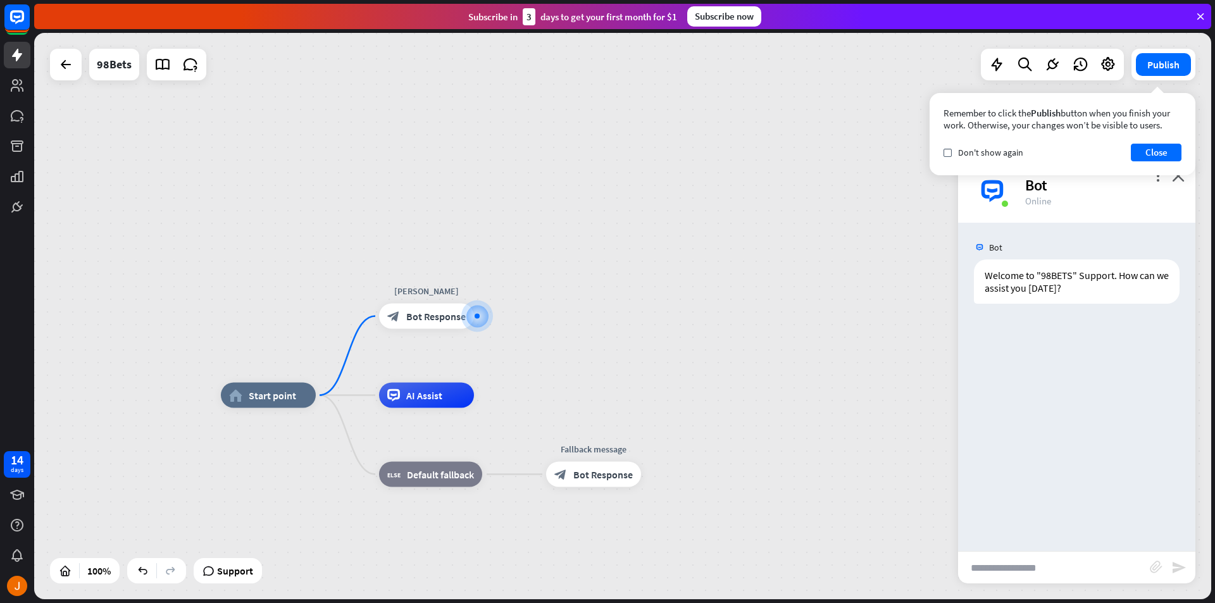
click at [1004, 569] on input "text" at bounding box center [1054, 568] width 192 height 32
type input "**"
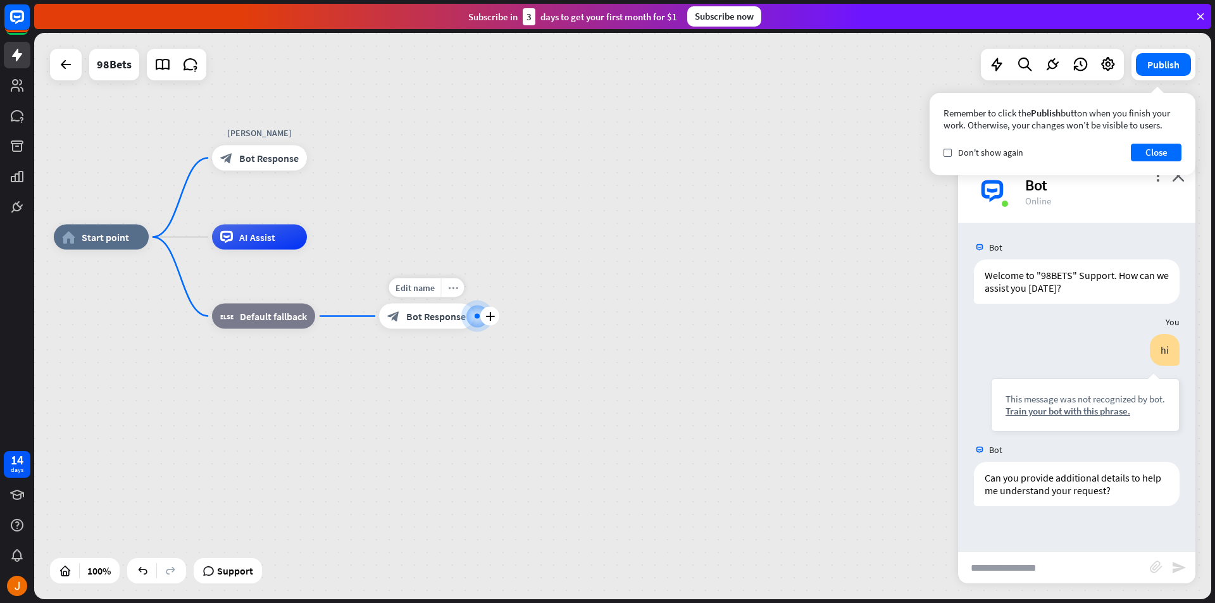
click at [454, 288] on icon "more_horiz" at bounding box center [453, 287] width 10 height 9
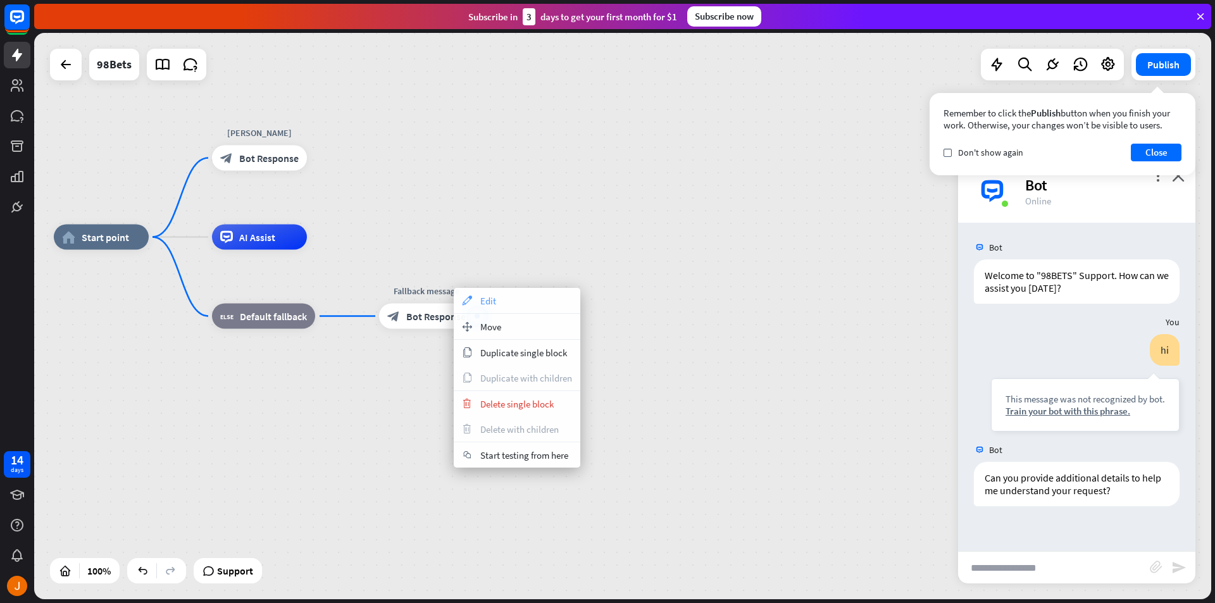
click at [511, 303] on div "appearance Edit" at bounding box center [517, 300] width 127 height 25
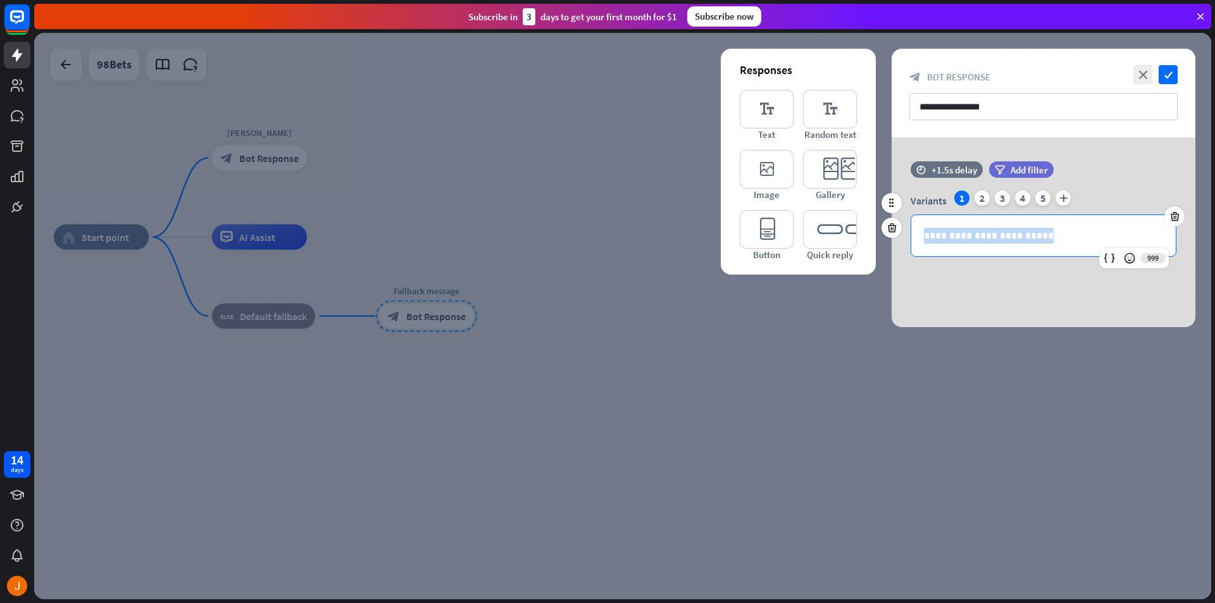
drag, startPoint x: 1044, startPoint y: 237, endPoint x: 908, endPoint y: 239, distance: 136.1
click at [908, 239] on div "**********" at bounding box center [1044, 223] width 304 height 66
copy p "**********"
click at [1006, 203] on div "3" at bounding box center [1002, 197] width 15 height 15
click at [1025, 200] on div "4" at bounding box center [1022, 197] width 15 height 15
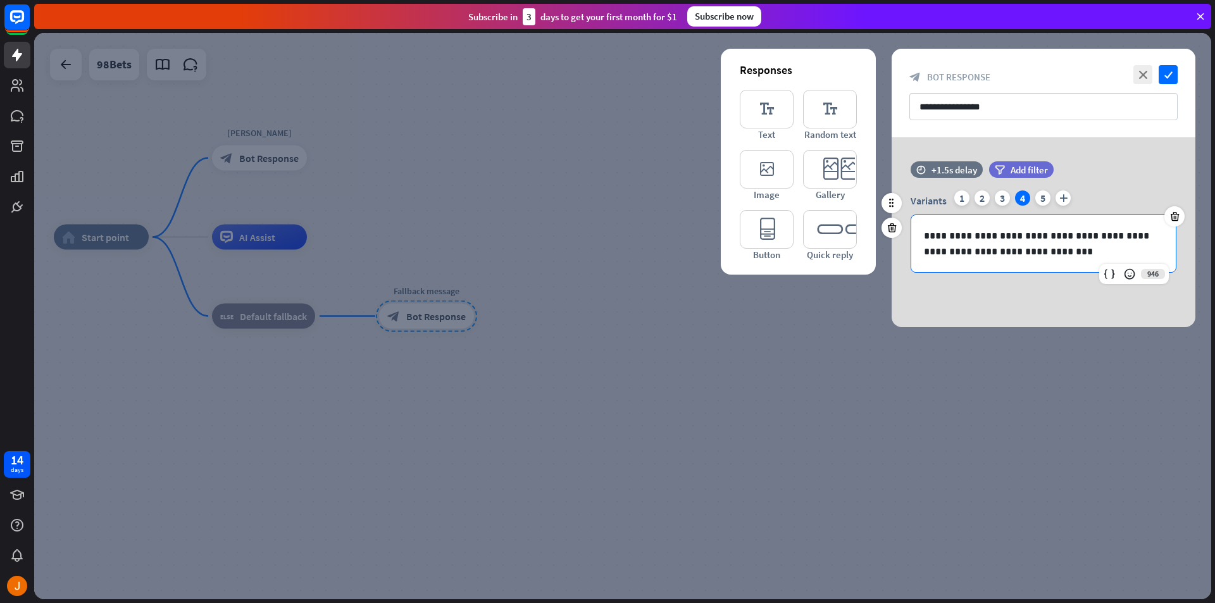
click at [1043, 247] on p "**********" at bounding box center [1043, 244] width 239 height 32
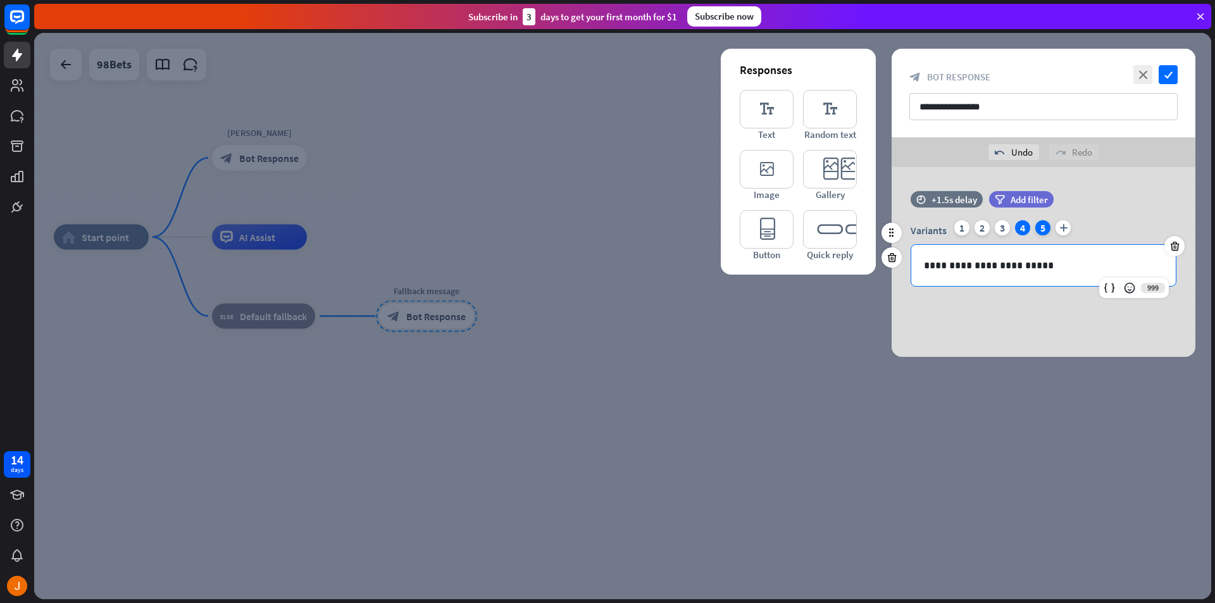
click at [1047, 231] on div "5" at bounding box center [1042, 227] width 15 height 15
click at [1040, 267] on p "**********" at bounding box center [1043, 274] width 239 height 32
click at [1168, 75] on icon "check" at bounding box center [1168, 74] width 19 height 19
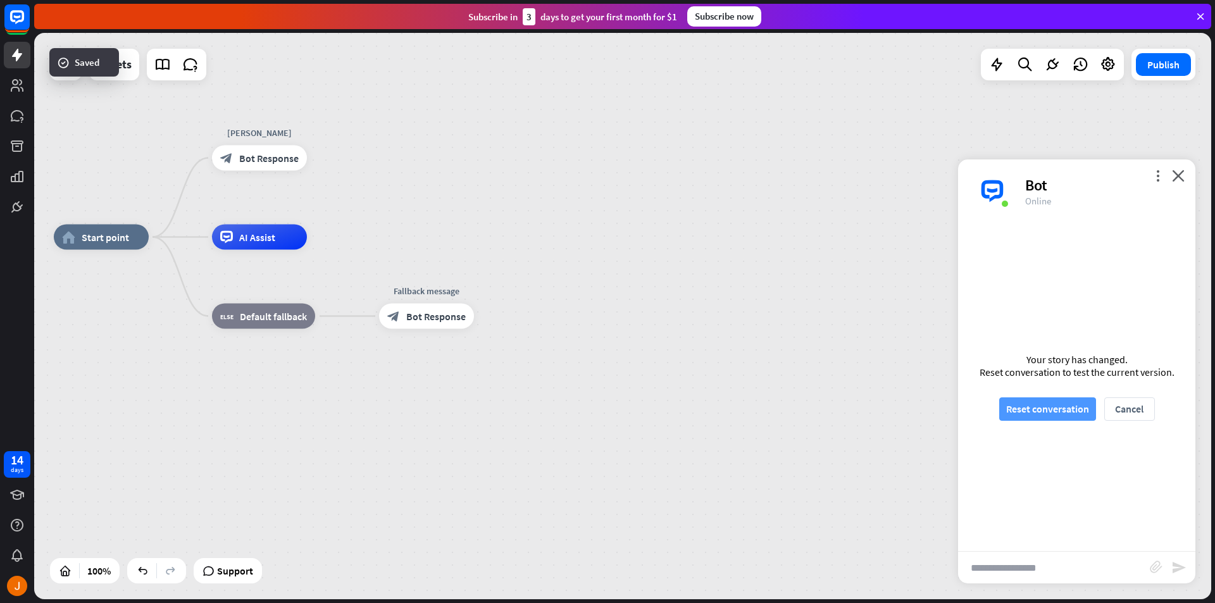
click at [1073, 405] on button "Reset conversation" at bounding box center [1047, 408] width 97 height 23
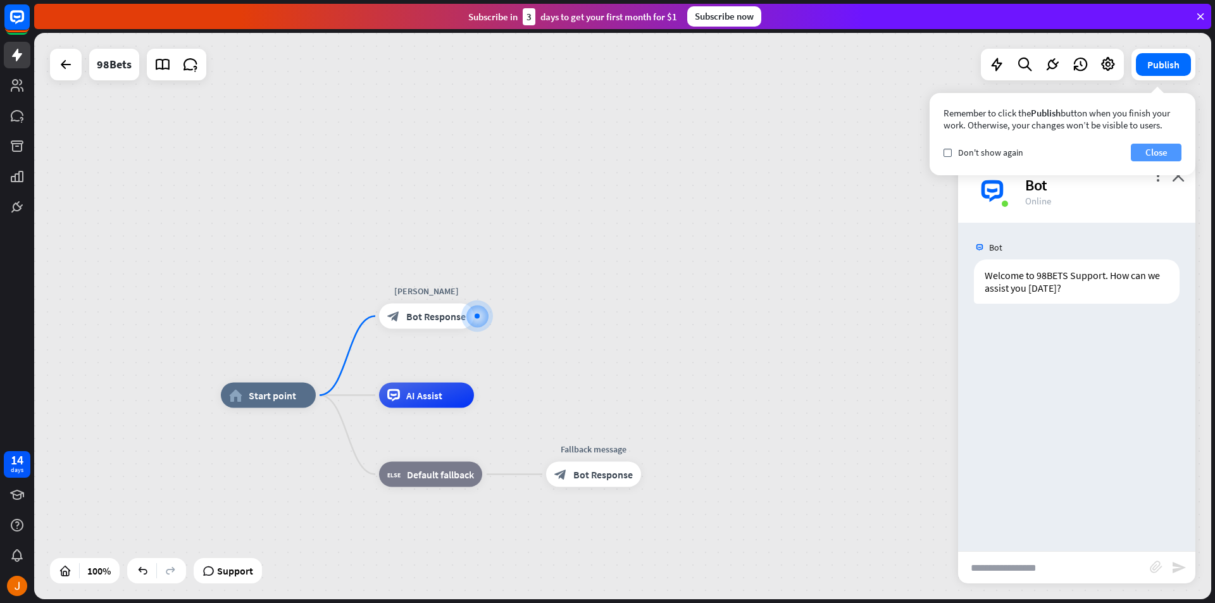
click at [1164, 149] on button "Close" at bounding box center [1156, 153] width 51 height 18
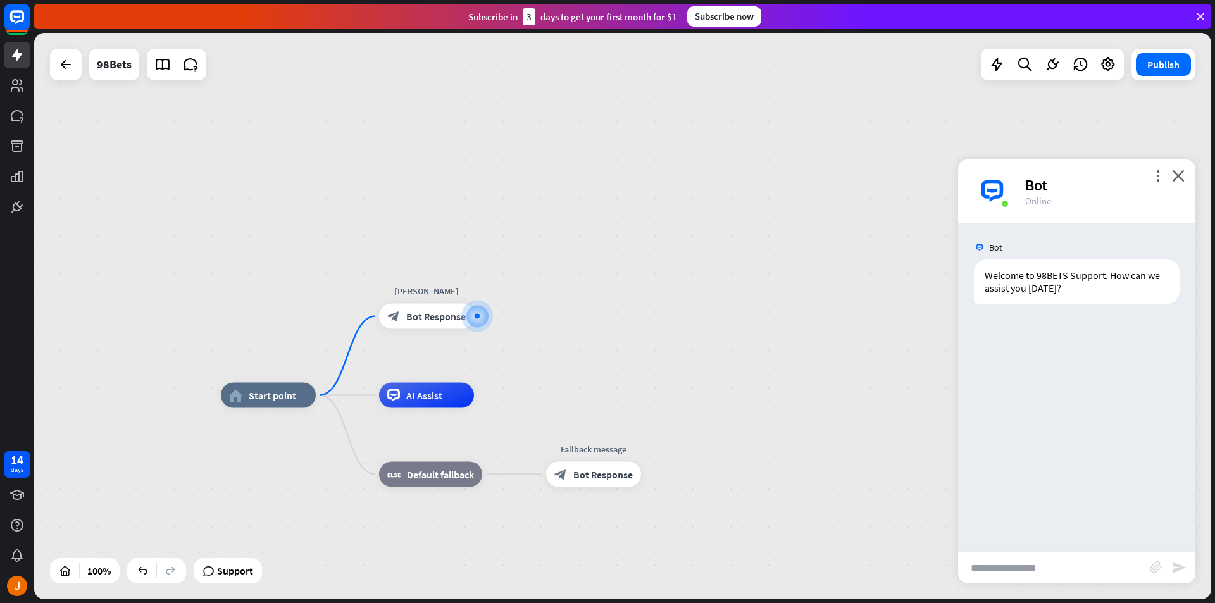
click at [1019, 565] on input "text" at bounding box center [1054, 568] width 192 height 32
type input "**"
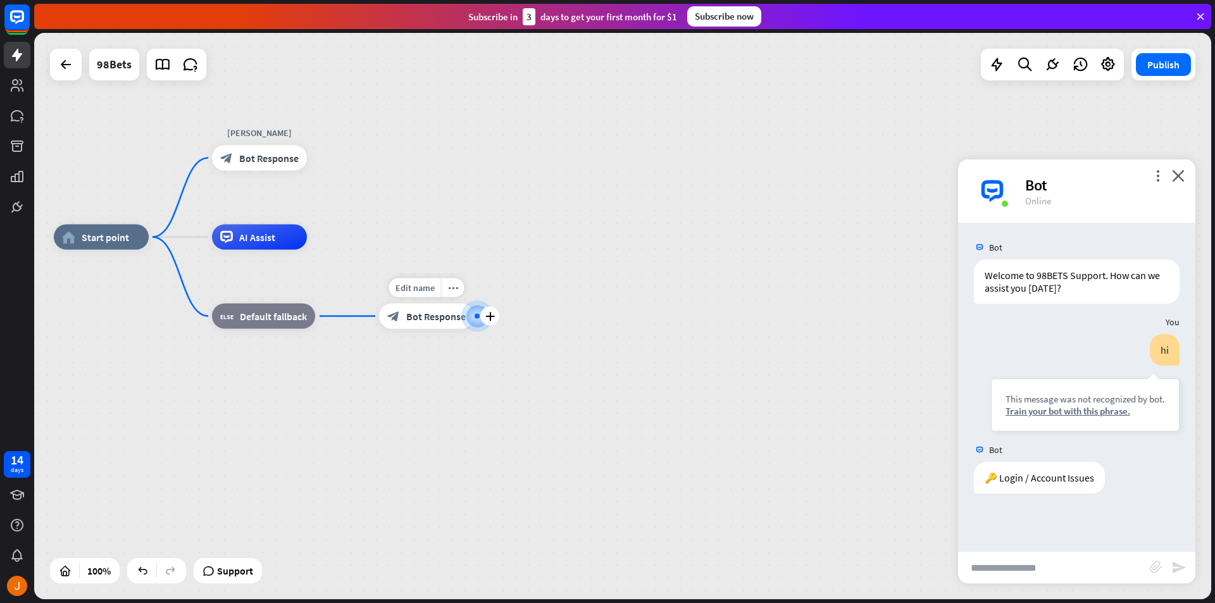
click at [428, 325] on div "block_bot_response Bot Response" at bounding box center [426, 316] width 95 height 25
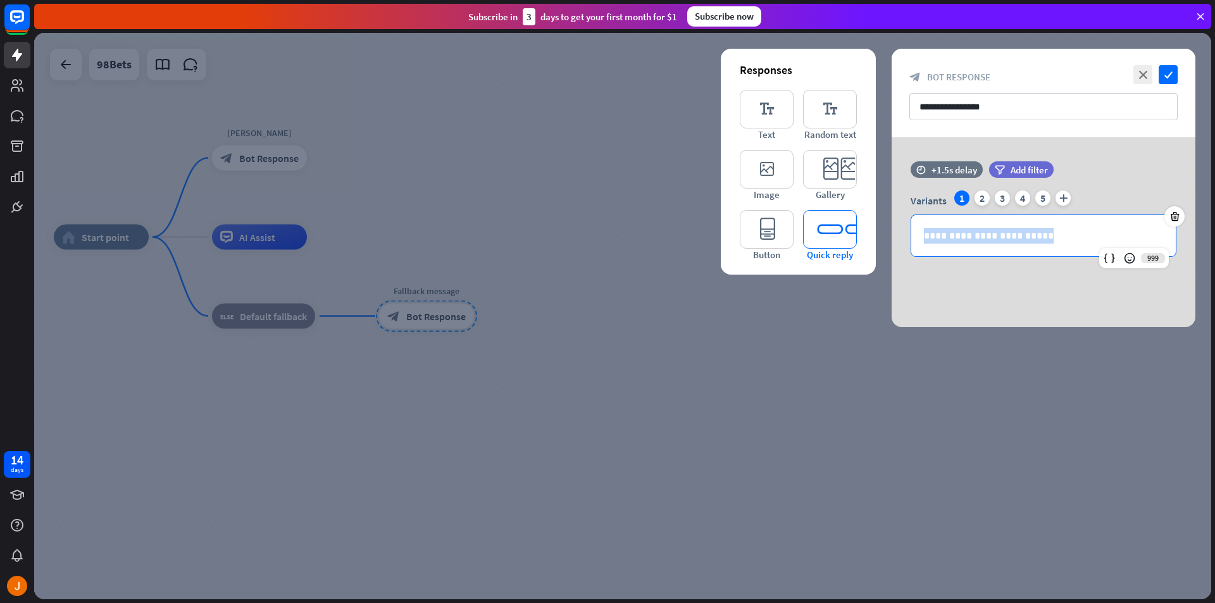
drag, startPoint x: 1059, startPoint y: 232, endPoint x: 811, endPoint y: 214, distance: 248.8
click at [892, 214] on div "**********" at bounding box center [1044, 232] width 304 height 190
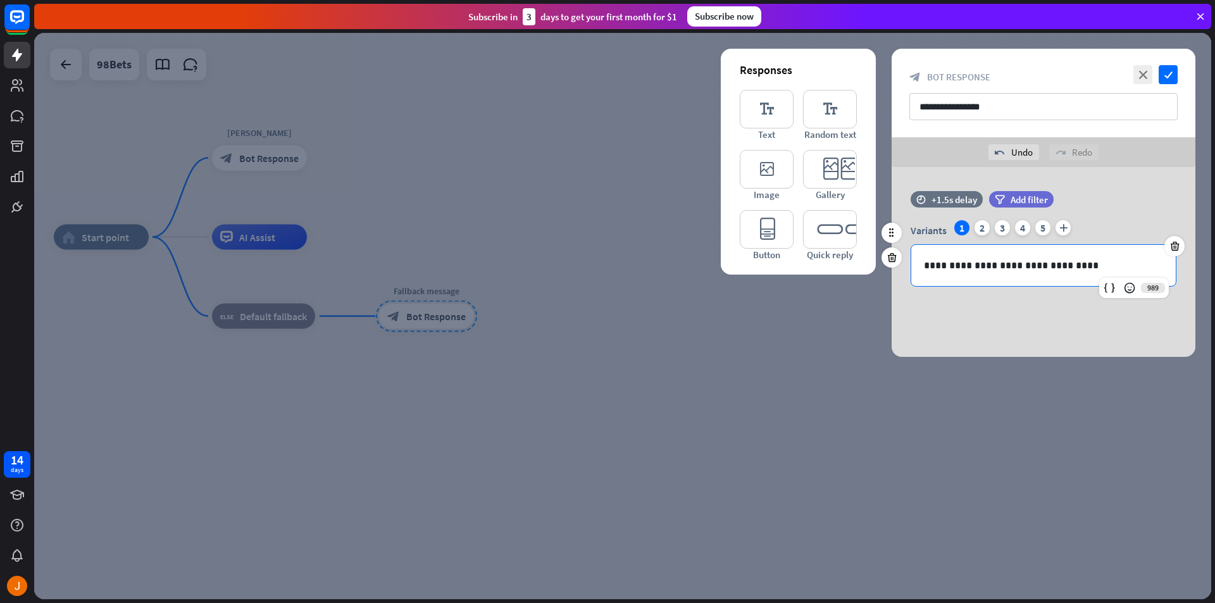
click at [1014, 265] on p "**********" at bounding box center [1043, 266] width 239 height 16
click at [983, 224] on div "2" at bounding box center [982, 227] width 15 height 15
click at [985, 268] on p "**********" at bounding box center [1043, 266] width 239 height 16
drag, startPoint x: 999, startPoint y: 228, endPoint x: 1005, endPoint y: 242, distance: 15.9
click at [999, 227] on div "3" at bounding box center [1002, 227] width 15 height 15
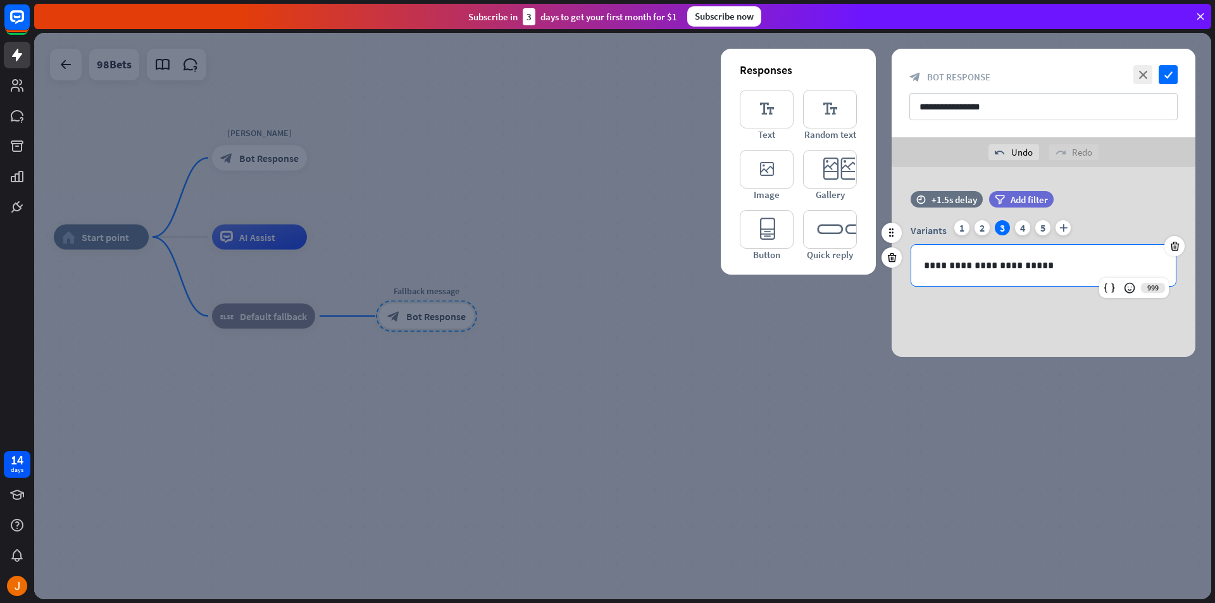
click at [1016, 263] on p "**********" at bounding box center [1043, 266] width 239 height 16
click at [1020, 228] on div "4" at bounding box center [1022, 227] width 15 height 15
click at [1028, 263] on p "**********" at bounding box center [1043, 266] width 239 height 16
click at [1041, 232] on div "5" at bounding box center [1042, 227] width 15 height 15
click at [1027, 263] on p "**********" at bounding box center [1043, 266] width 239 height 16
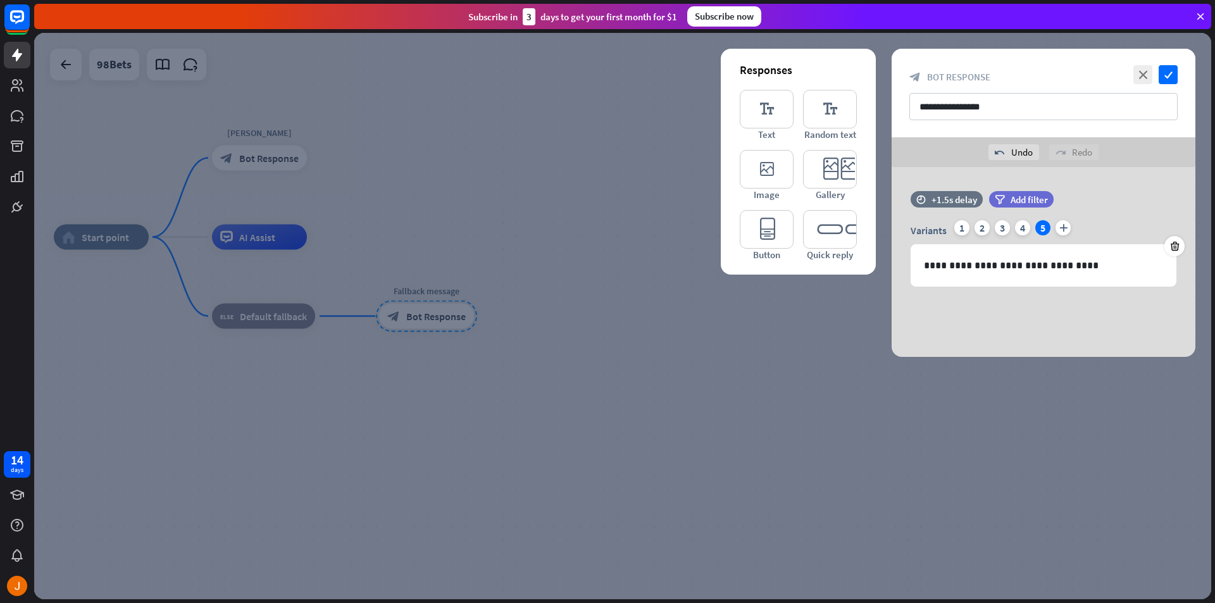
click at [1068, 323] on div "**********" at bounding box center [1044, 262] width 304 height 190
click at [1170, 72] on icon "check" at bounding box center [1168, 74] width 19 height 19
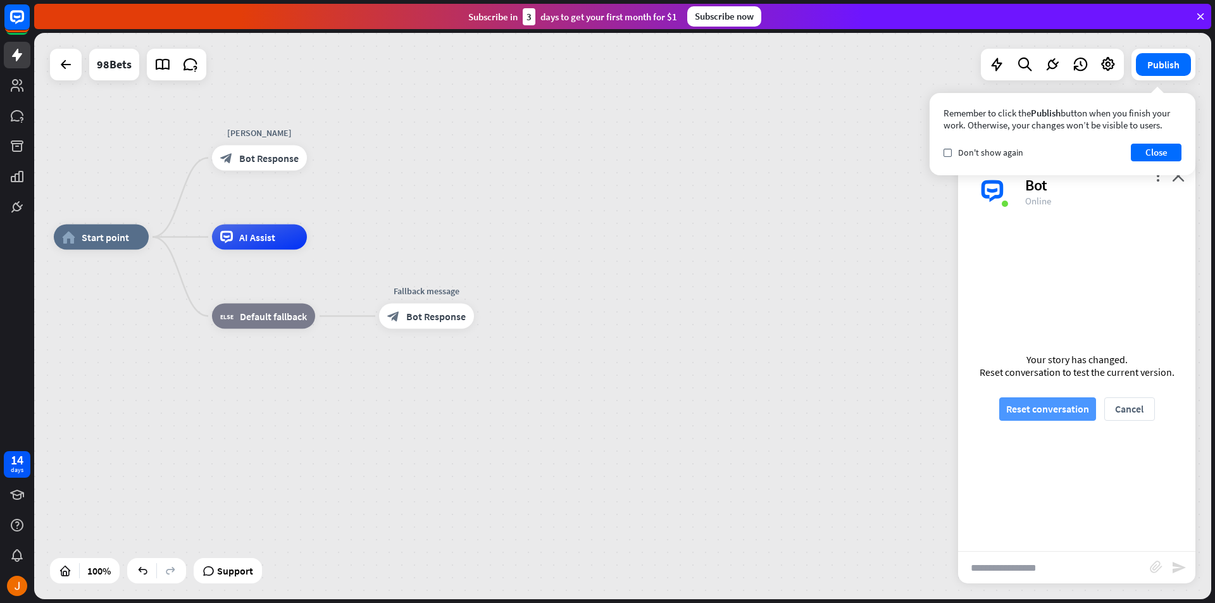
click at [1020, 411] on button "Reset conversation" at bounding box center [1047, 408] width 97 height 23
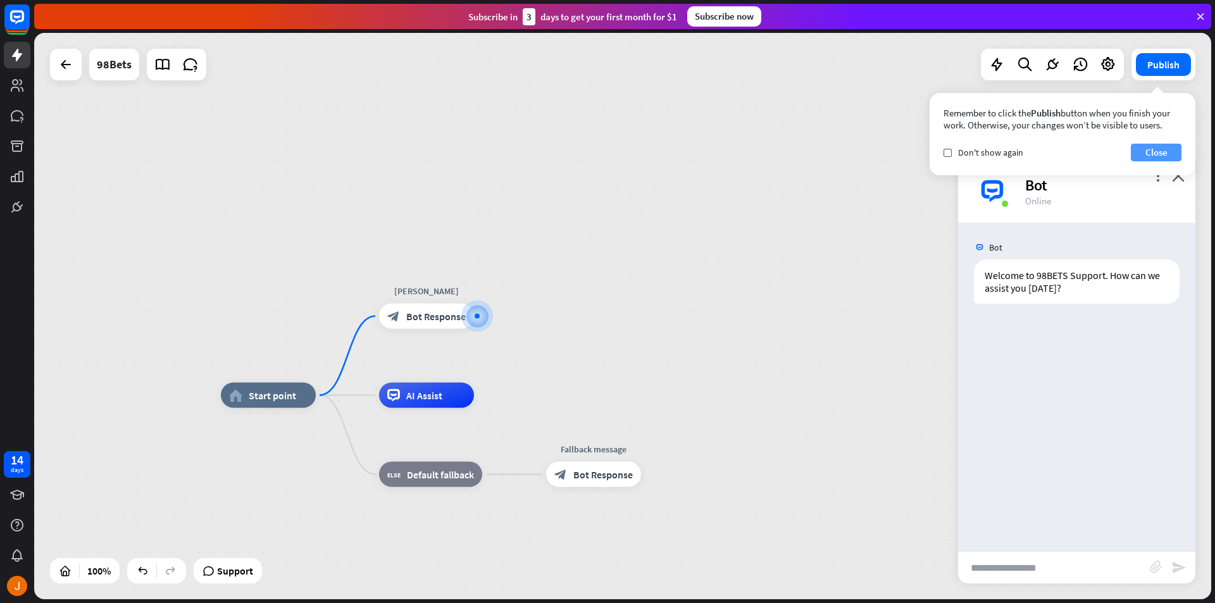
click at [1148, 153] on button "Close" at bounding box center [1156, 153] width 51 height 18
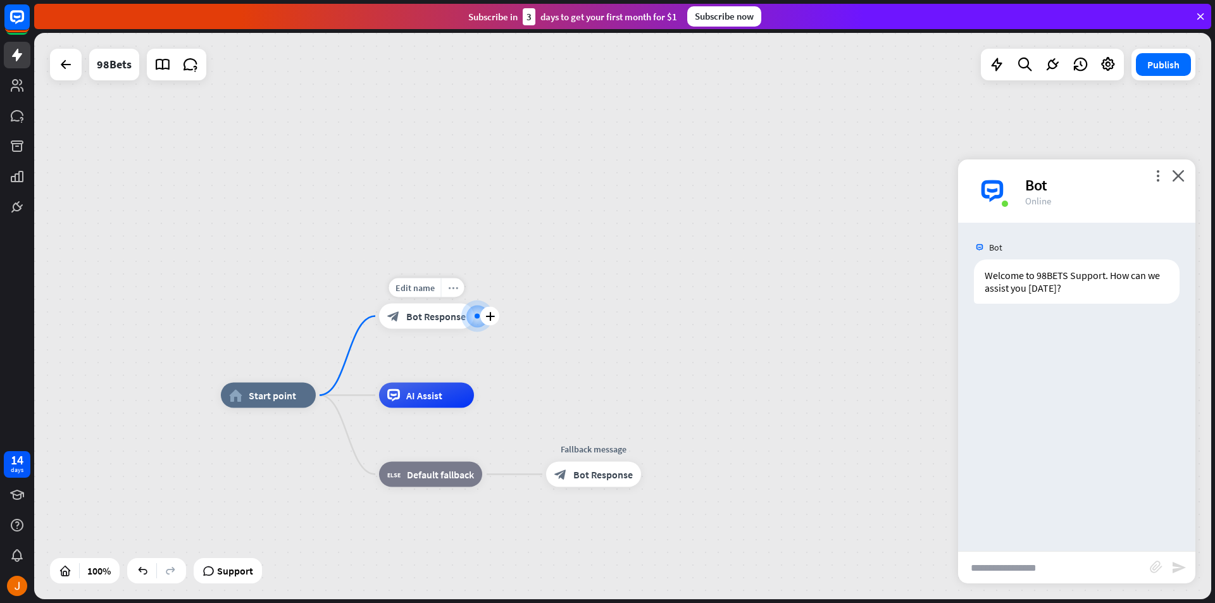
click at [449, 293] on div "more_horiz" at bounding box center [452, 287] width 23 height 19
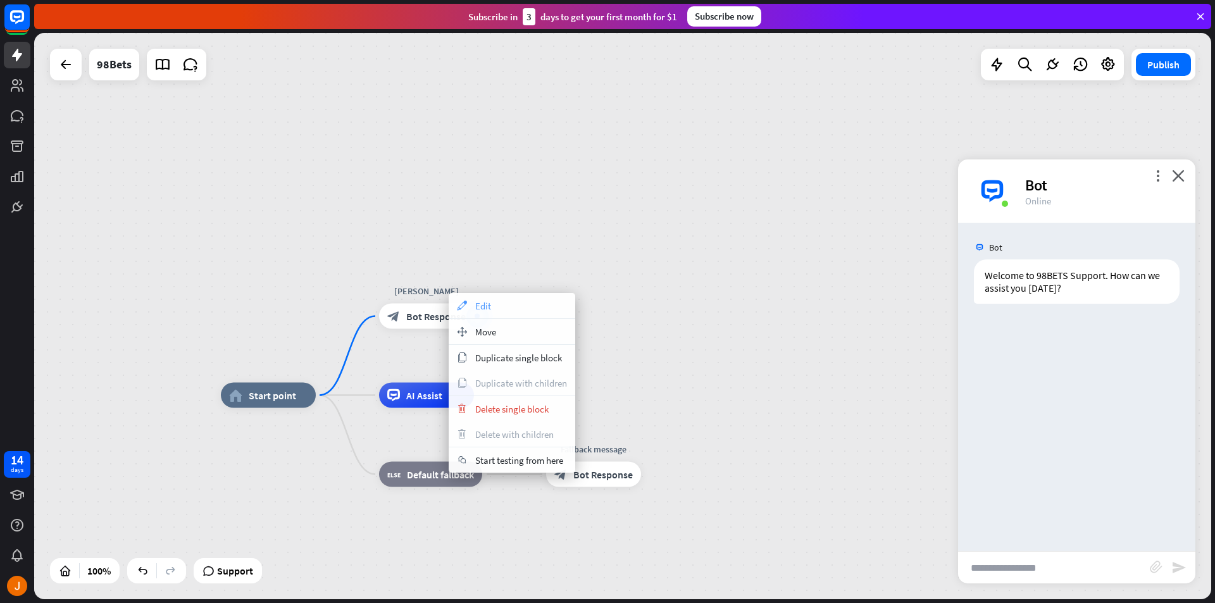
click at [508, 312] on div "appearance Edit" at bounding box center [512, 305] width 127 height 25
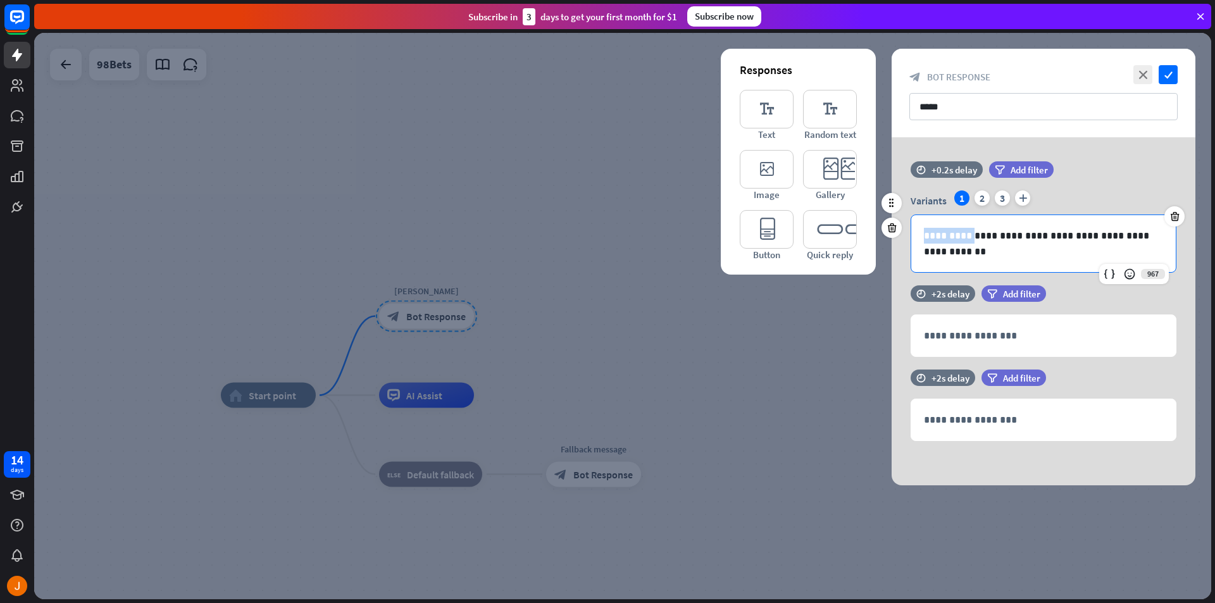
drag, startPoint x: 973, startPoint y: 232, endPoint x: 919, endPoint y: 230, distance: 54.5
click at [919, 230] on div "**********" at bounding box center [1043, 243] width 265 height 57
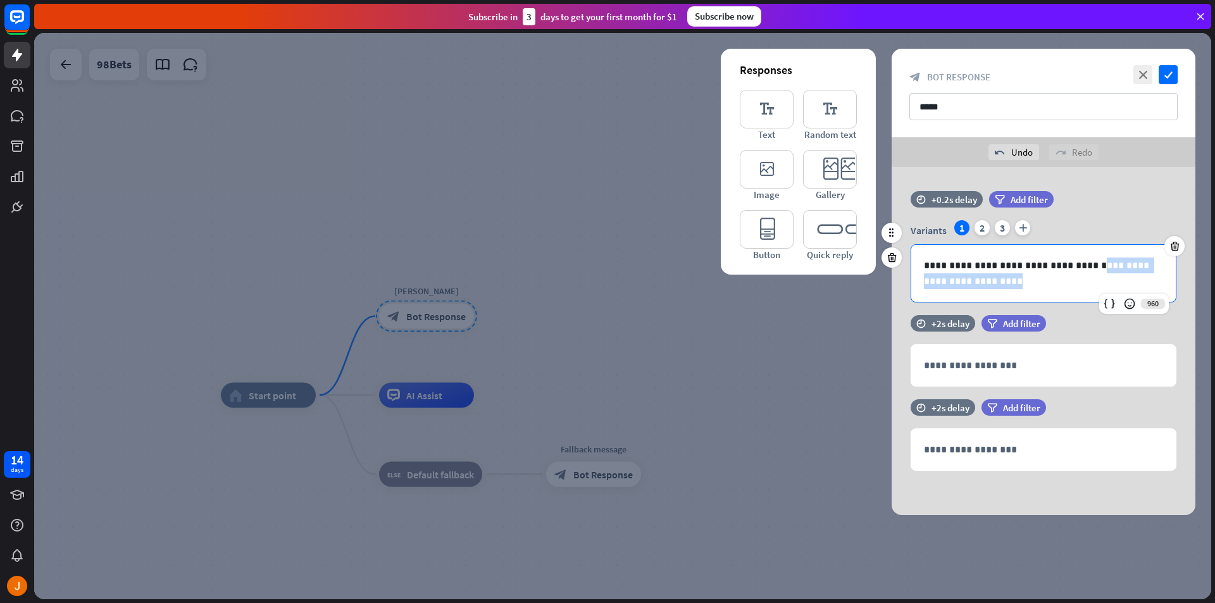
drag, startPoint x: 1086, startPoint y: 263, endPoint x: 1099, endPoint y: 280, distance: 22.1
click at [1099, 280] on p "**********" at bounding box center [1043, 274] width 239 height 32
drag, startPoint x: 1145, startPoint y: 263, endPoint x: 1170, endPoint y: 268, distance: 25.2
click at [1170, 268] on div "**********" at bounding box center [1043, 273] width 265 height 57
click at [1172, 75] on icon "check" at bounding box center [1168, 74] width 19 height 19
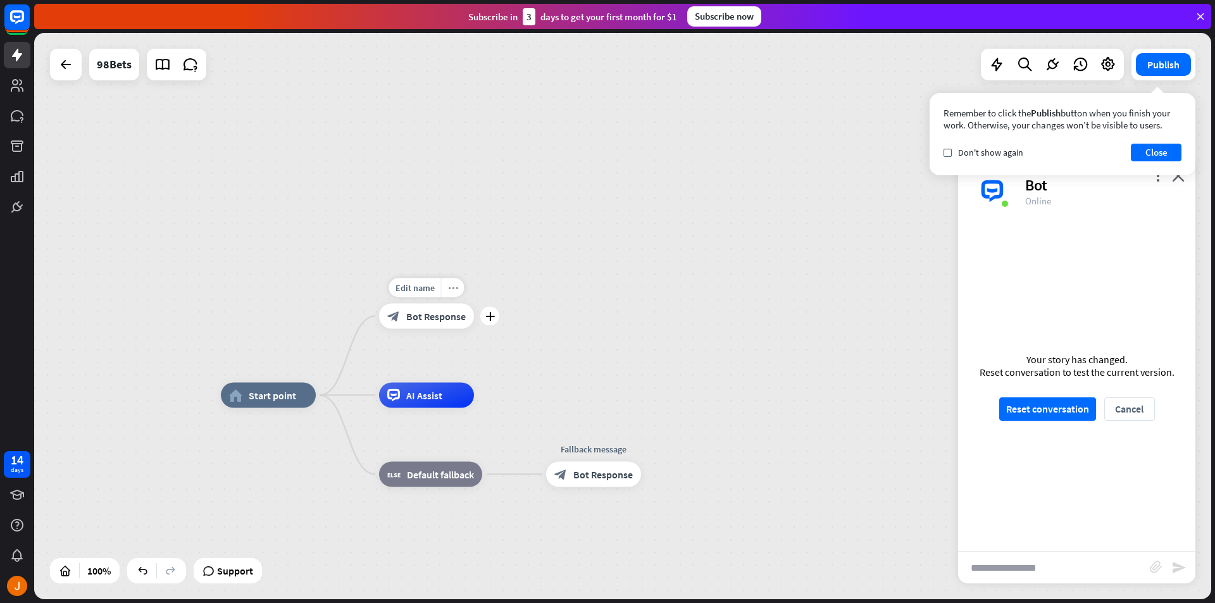
click at [455, 287] on icon "more_horiz" at bounding box center [453, 287] width 10 height 9
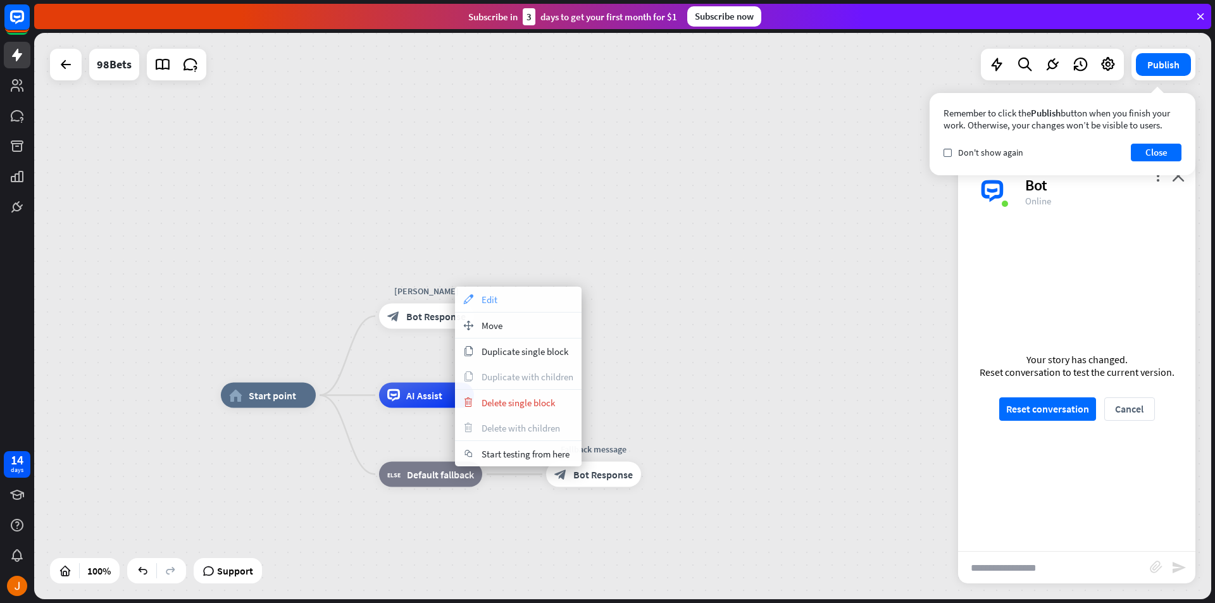
click at [485, 303] on span "Edit" at bounding box center [490, 300] width 16 height 12
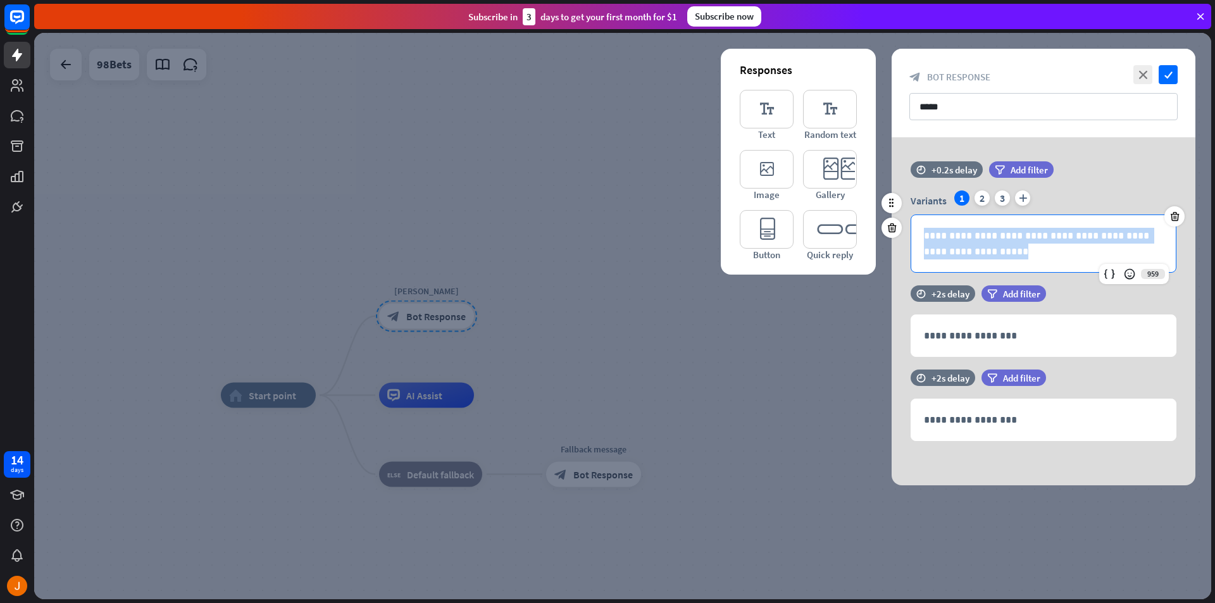
drag, startPoint x: 994, startPoint y: 255, endPoint x: 908, endPoint y: 209, distance: 96.8
click at [908, 209] on div "**********" at bounding box center [1044, 231] width 304 height 82
copy p "**********"
click at [978, 197] on div "2" at bounding box center [982, 197] width 15 height 15
drag, startPoint x: 977, startPoint y: 256, endPoint x: 901, endPoint y: 225, distance: 82.4
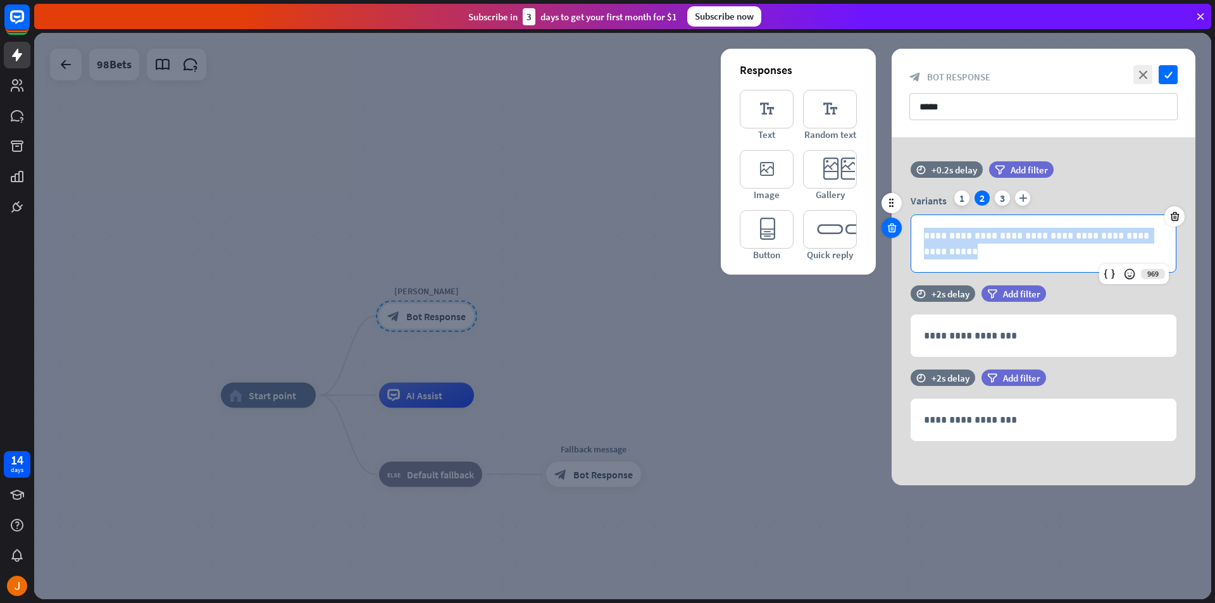
click at [901, 225] on div "**********" at bounding box center [1044, 223] width 304 height 124
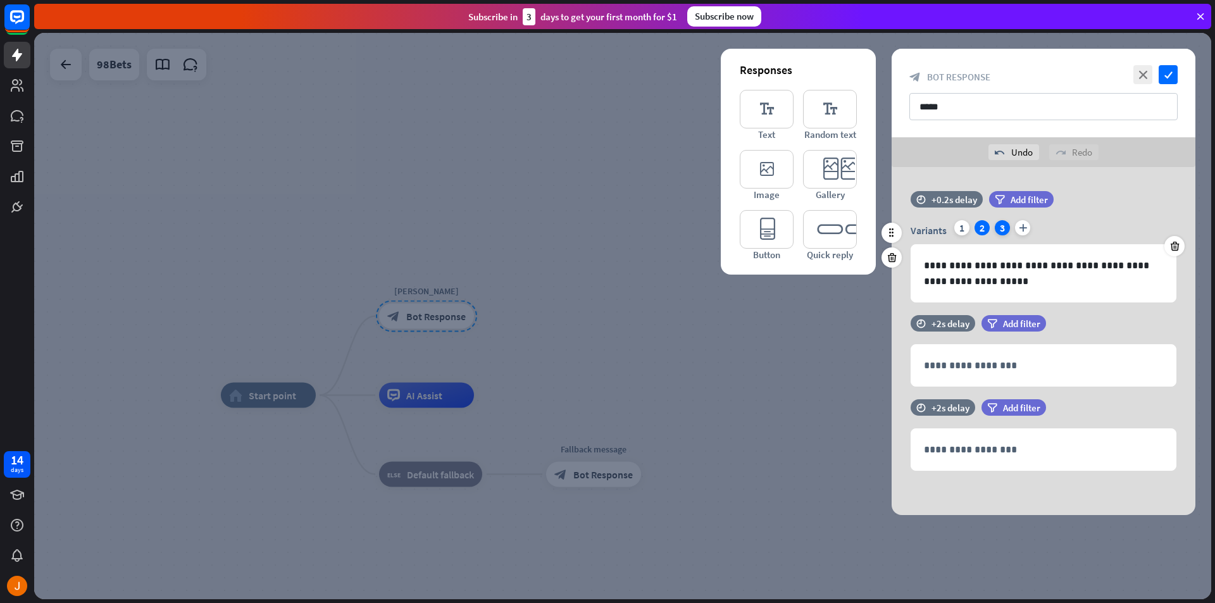
click at [1001, 230] on div "3" at bounding box center [1002, 227] width 15 height 15
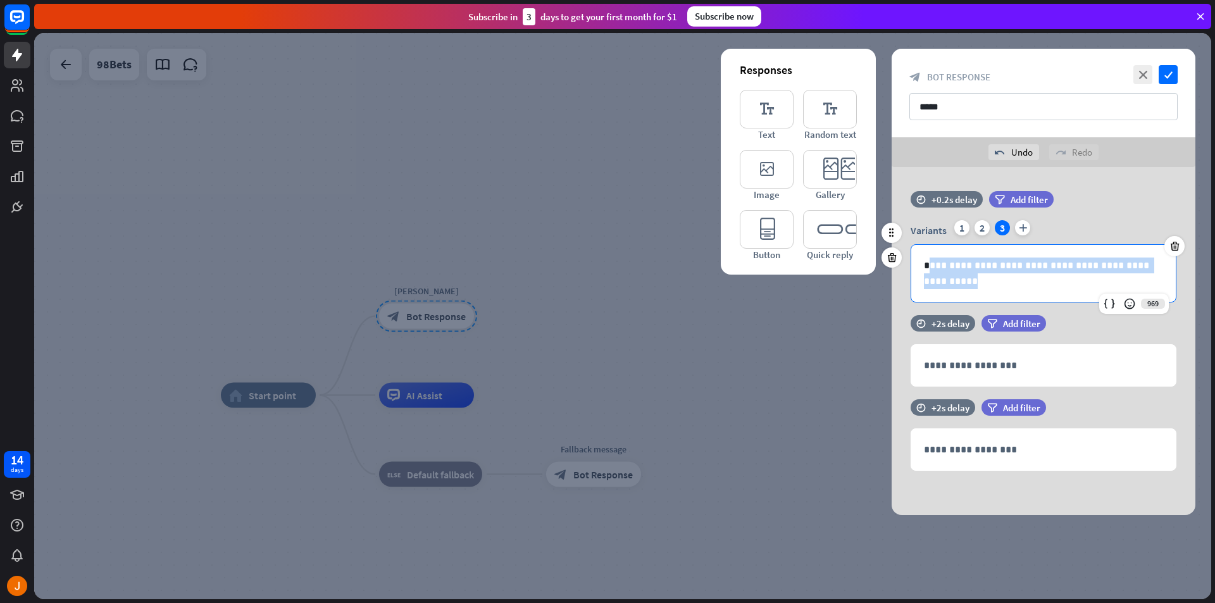
drag, startPoint x: 988, startPoint y: 282, endPoint x: 932, endPoint y: 245, distance: 66.7
click at [932, 245] on div "**********" at bounding box center [1043, 273] width 265 height 57
click at [975, 287] on p "**********" at bounding box center [1043, 274] width 239 height 32
drag, startPoint x: 988, startPoint y: 286, endPoint x: 904, endPoint y: 250, distance: 91.0
click at [904, 250] on div "**********" at bounding box center [1044, 261] width 304 height 82
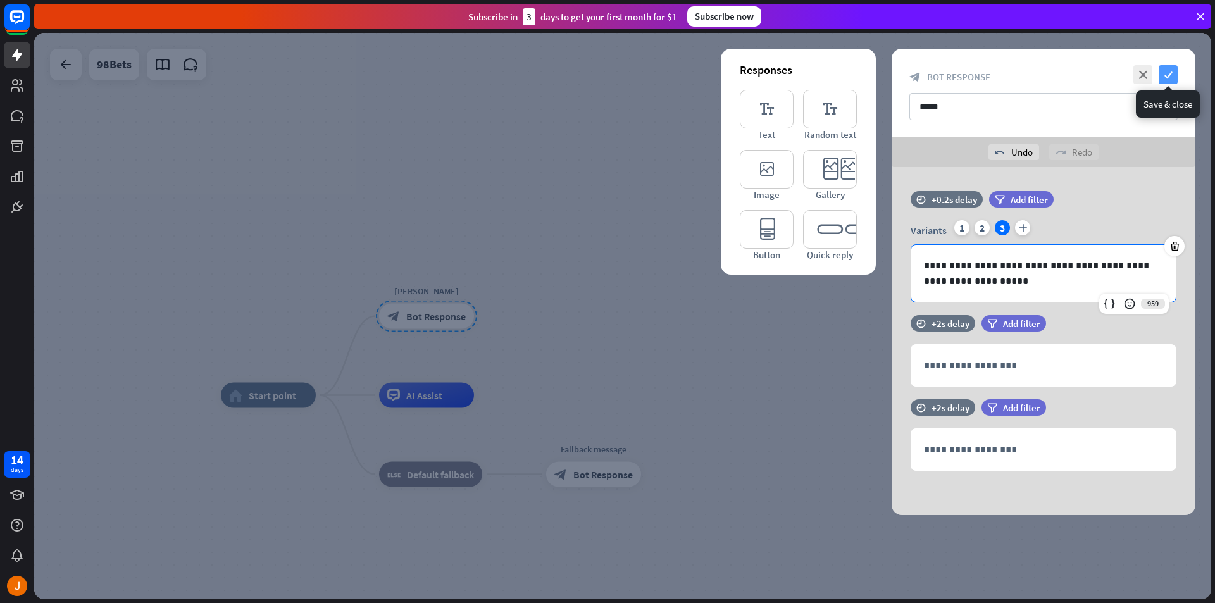
click at [1170, 75] on icon "check" at bounding box center [1168, 74] width 19 height 19
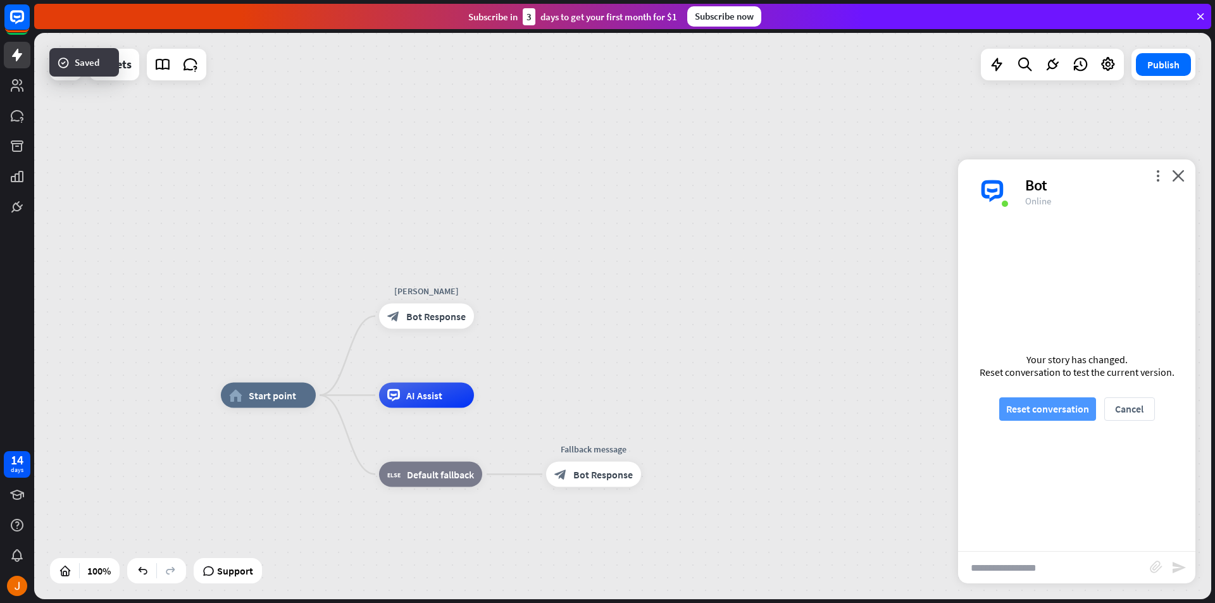
click at [1025, 410] on button "Reset conversation" at bounding box center [1047, 408] width 97 height 23
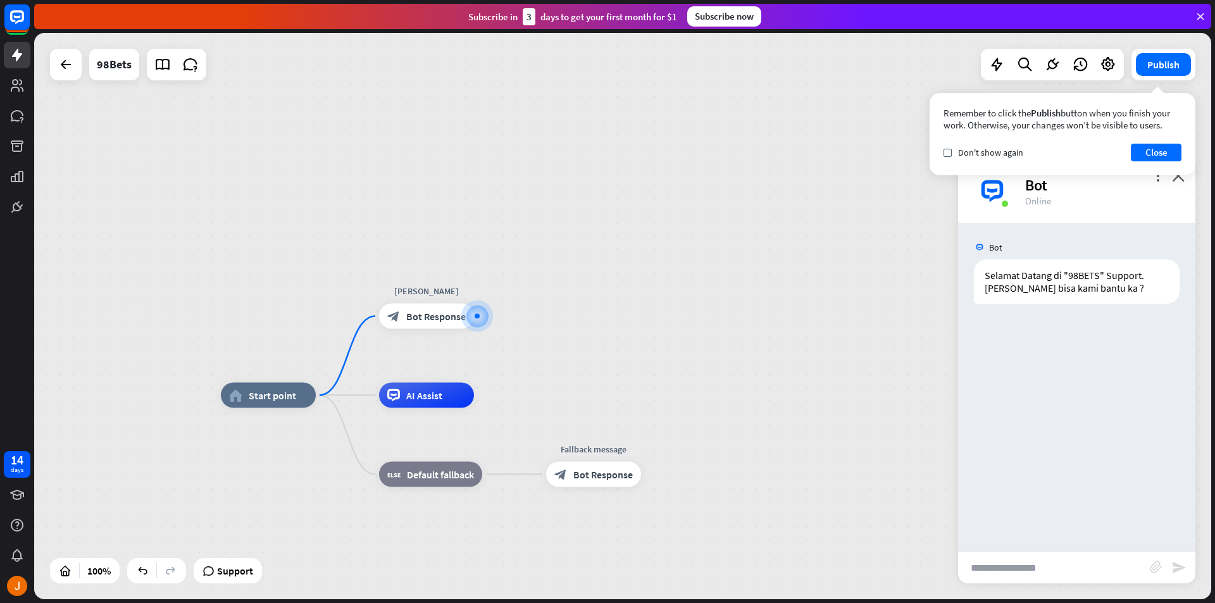
click at [1076, 566] on input "text" at bounding box center [1054, 568] width 192 height 32
type input "**"
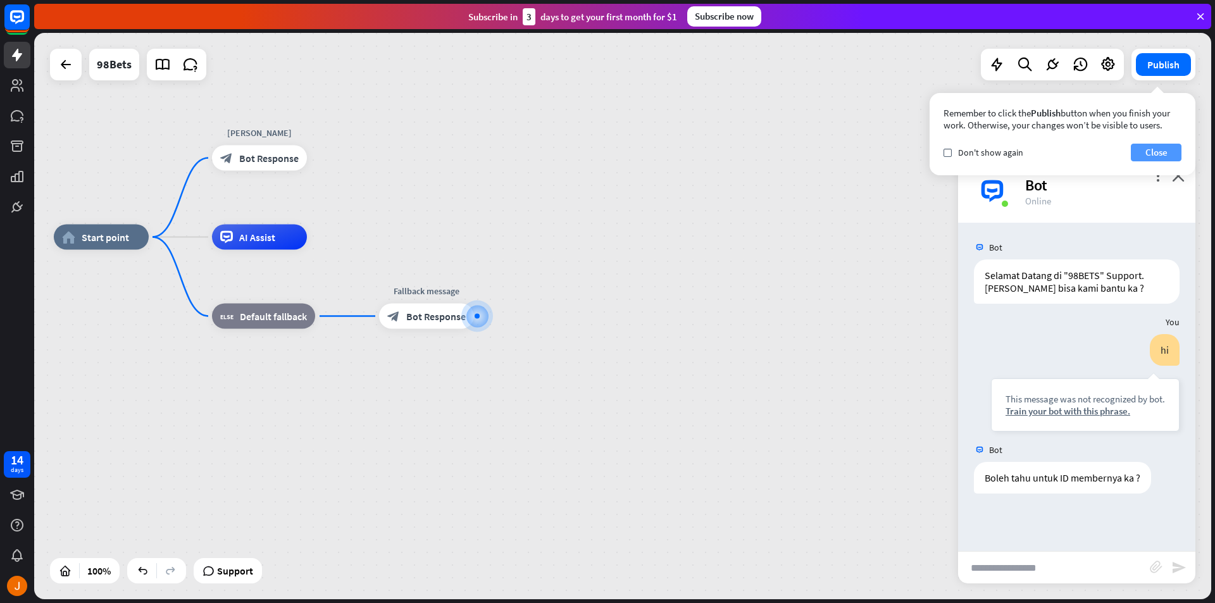
click at [1162, 158] on button "Close" at bounding box center [1156, 153] width 51 height 18
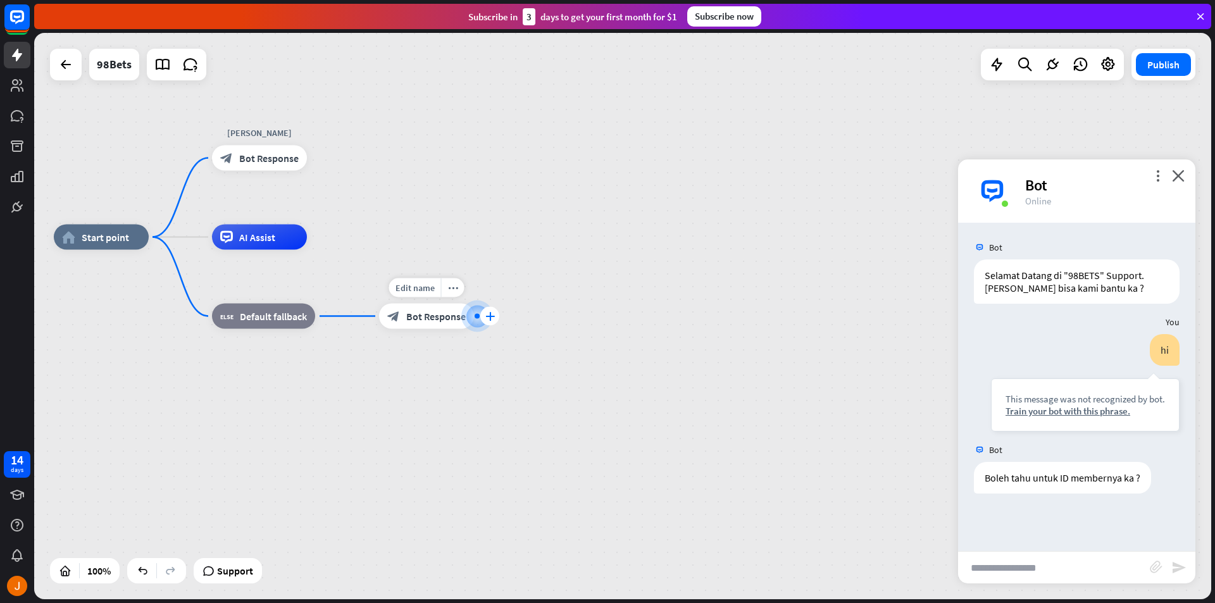
click at [490, 317] on icon "plus" at bounding box center [489, 316] width 9 height 9
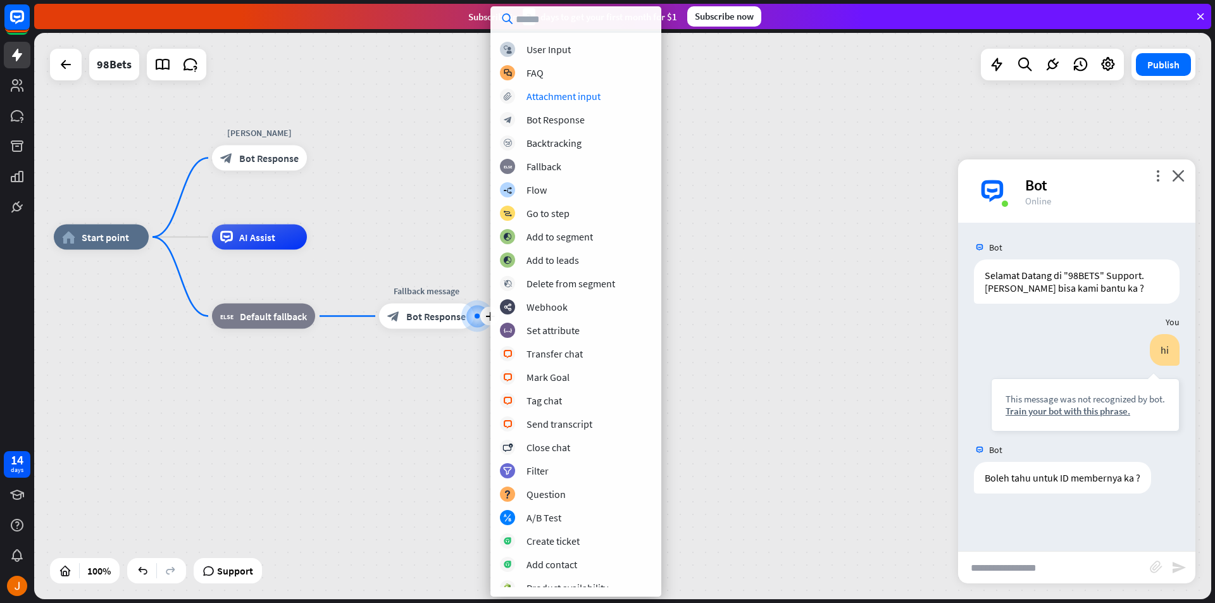
click at [744, 197] on div "home_2 Start point [PERSON_NAME] block_bot_response Bot Response AI Assist bloc…" at bounding box center [622, 316] width 1177 height 566
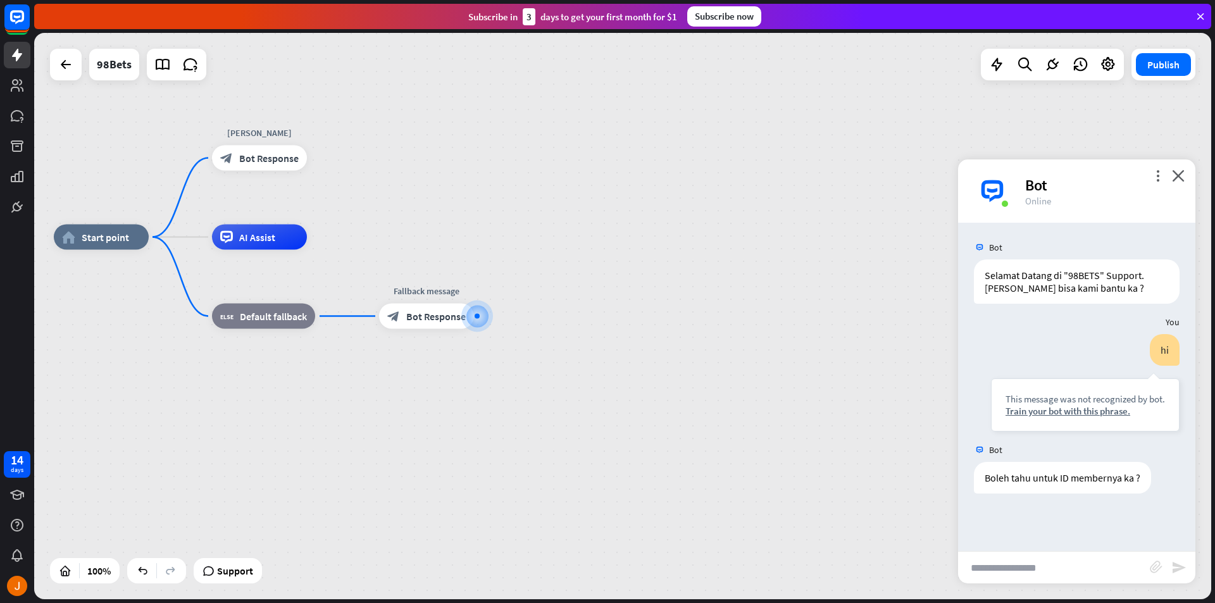
click at [1113, 563] on input "text" at bounding box center [1054, 568] width 192 height 32
type input "********"
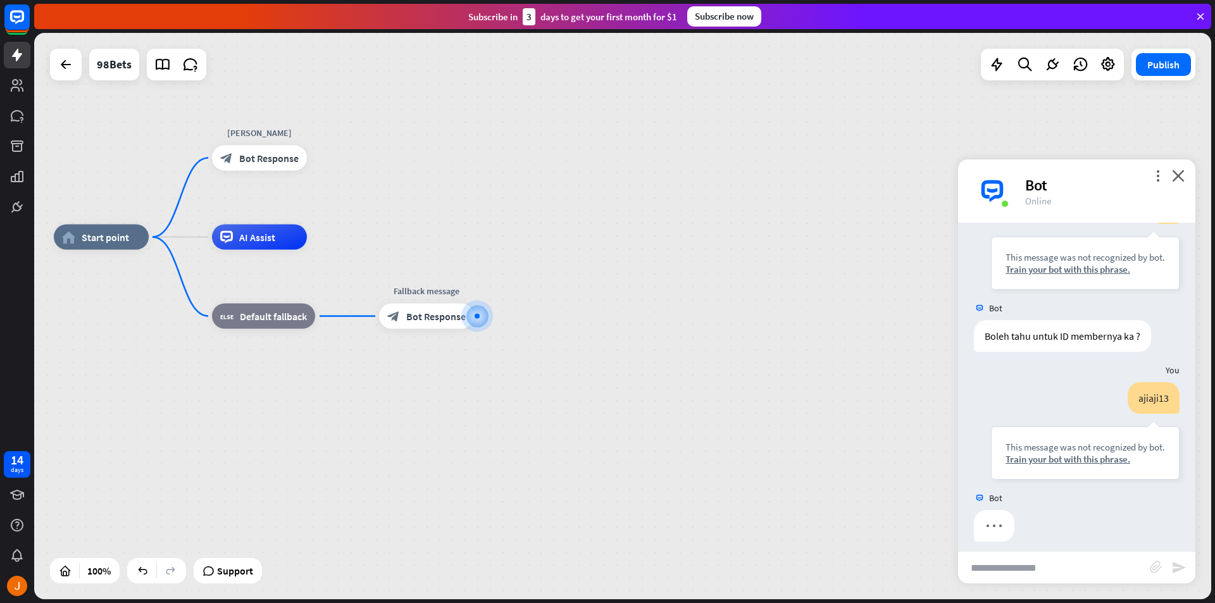
scroll to position [151, 0]
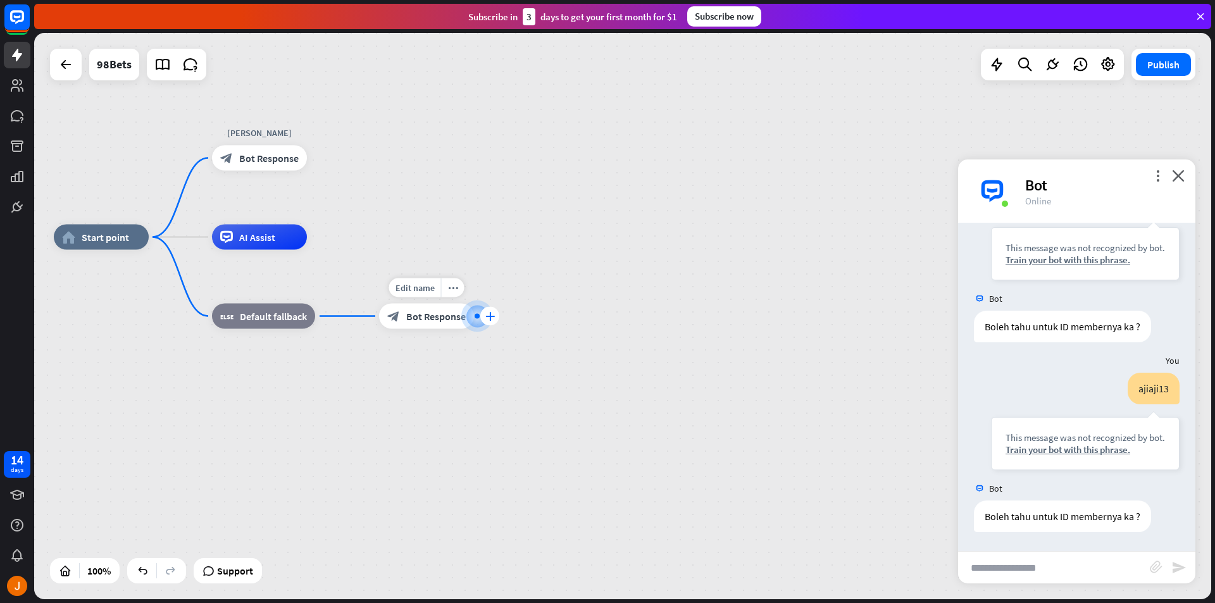
click at [494, 316] on icon "plus" at bounding box center [489, 316] width 9 height 9
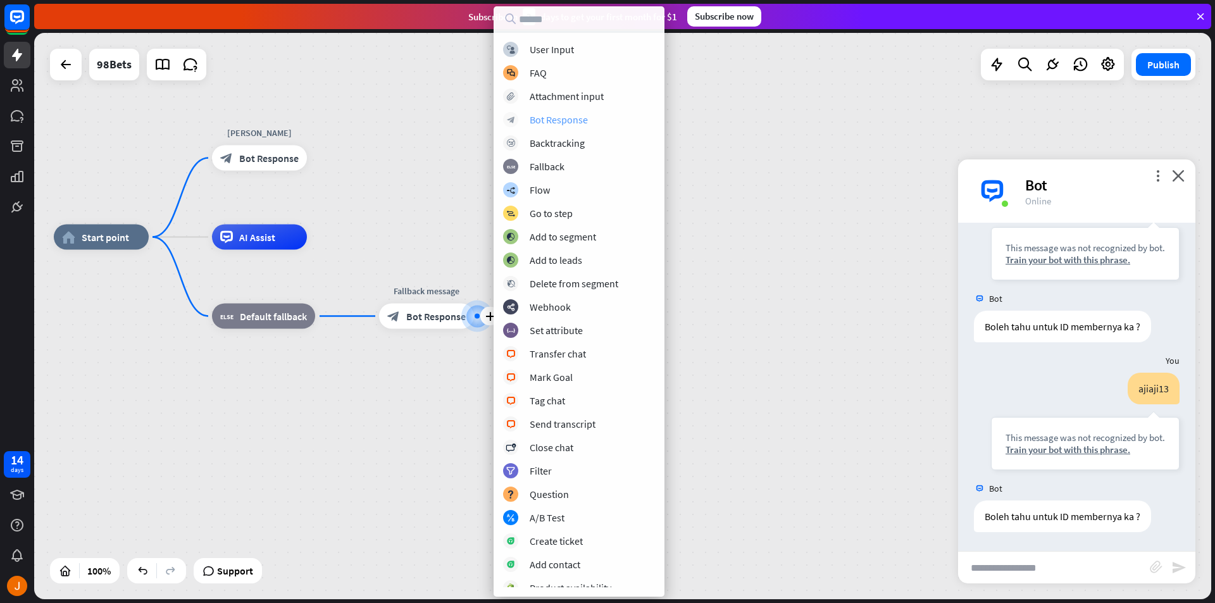
click at [571, 125] on div "Bot Response" at bounding box center [559, 119] width 58 height 13
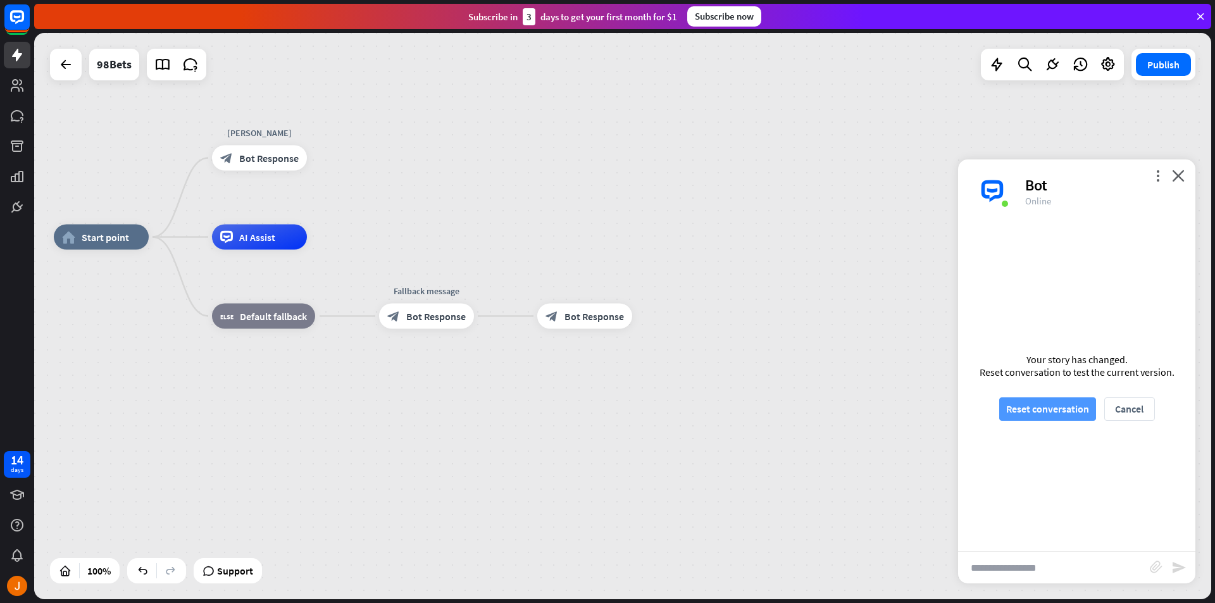
click at [1070, 409] on button "Reset conversation" at bounding box center [1047, 408] width 97 height 23
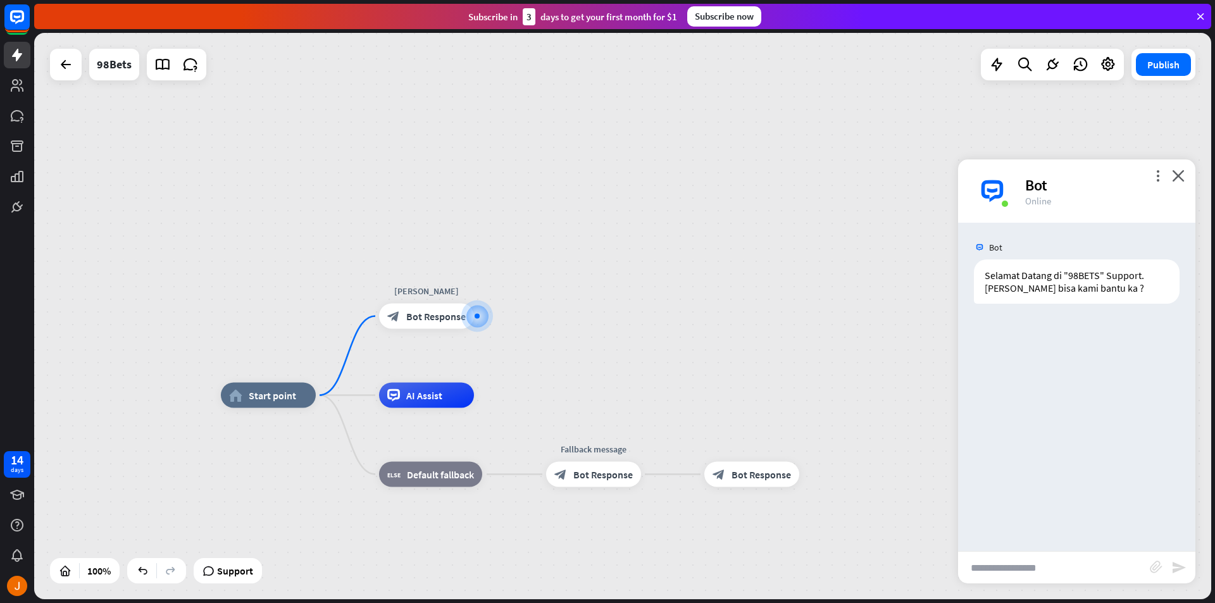
click at [1063, 561] on input "text" at bounding box center [1054, 568] width 192 height 32
type input "*******"
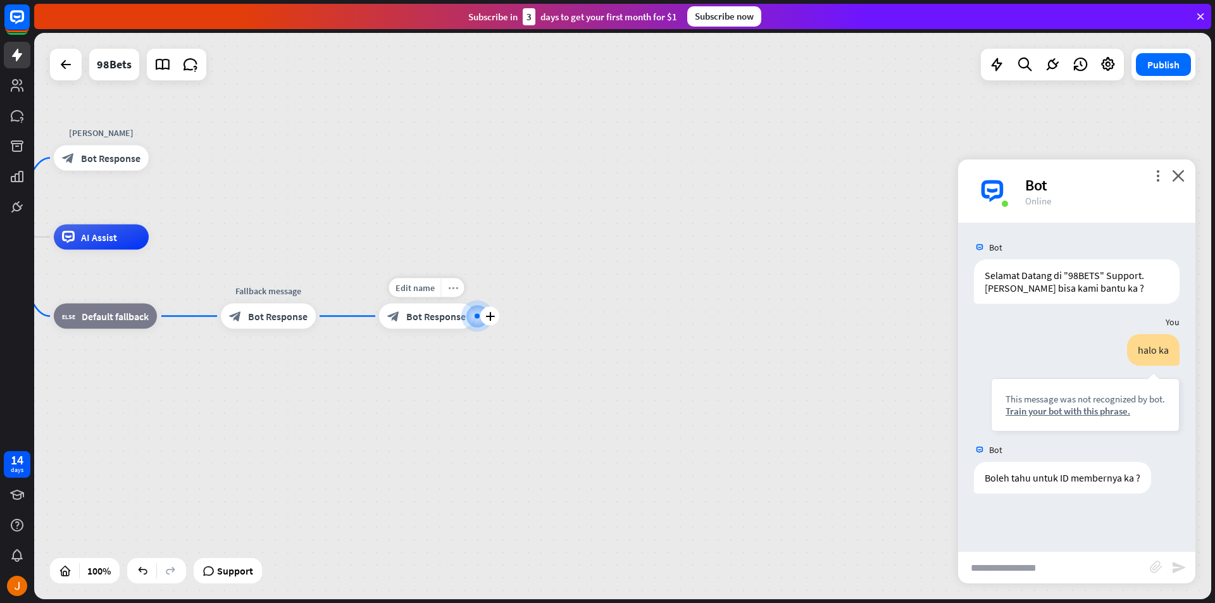
click at [453, 286] on icon "more_horiz" at bounding box center [453, 287] width 10 height 9
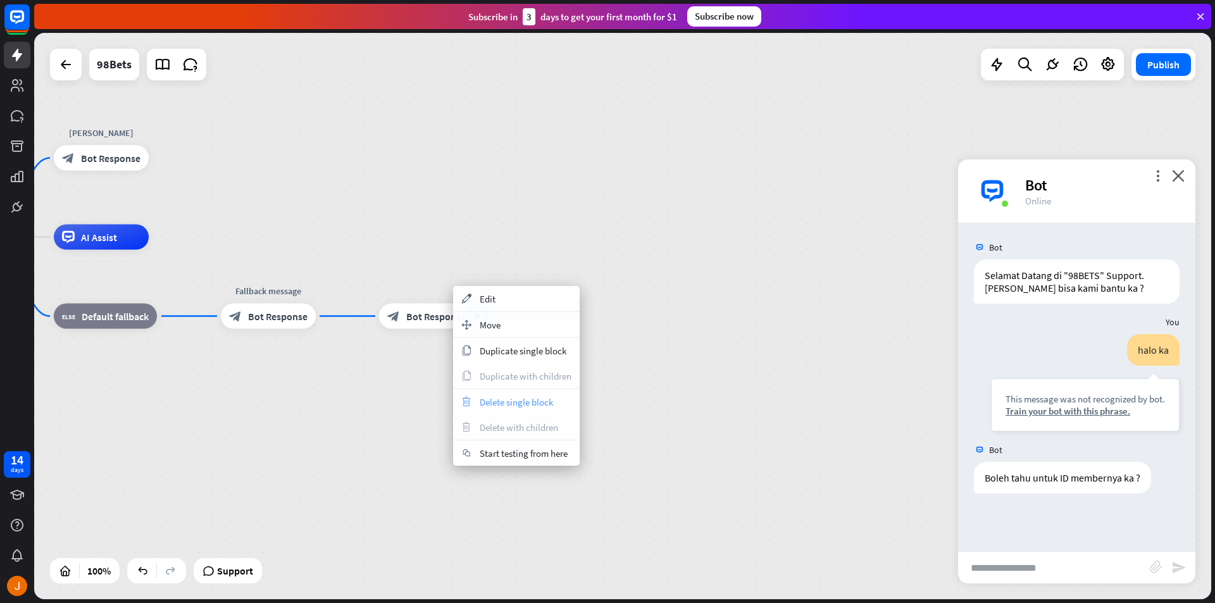
click at [514, 401] on span "Delete single block" at bounding box center [516, 402] width 73 height 12
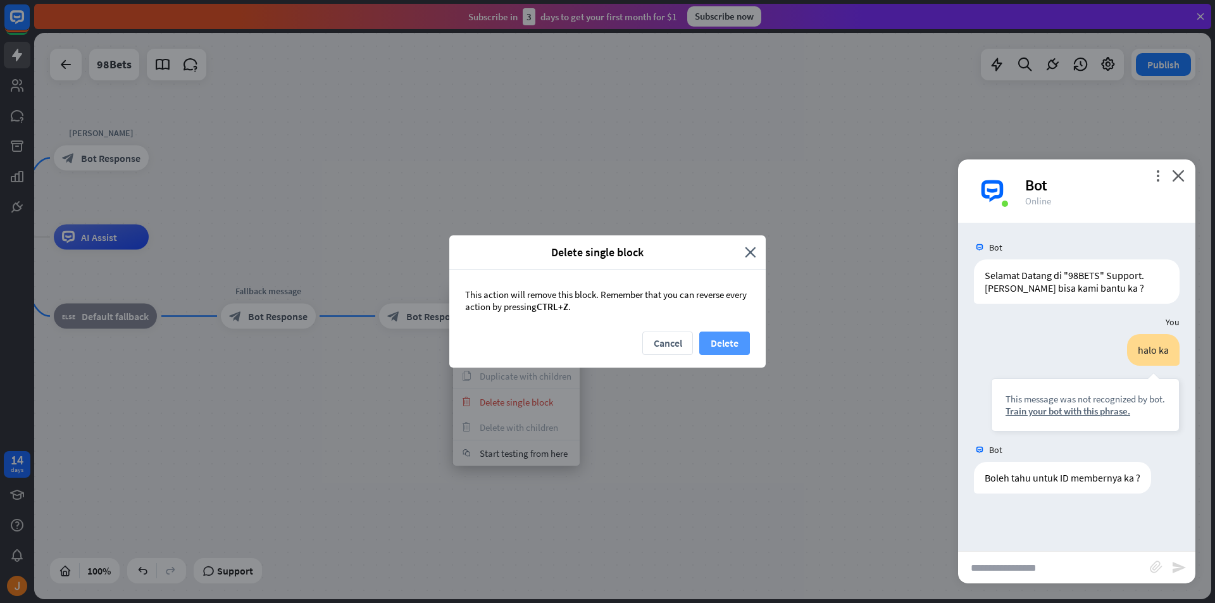
click at [725, 341] on button "Delete" at bounding box center [724, 343] width 51 height 23
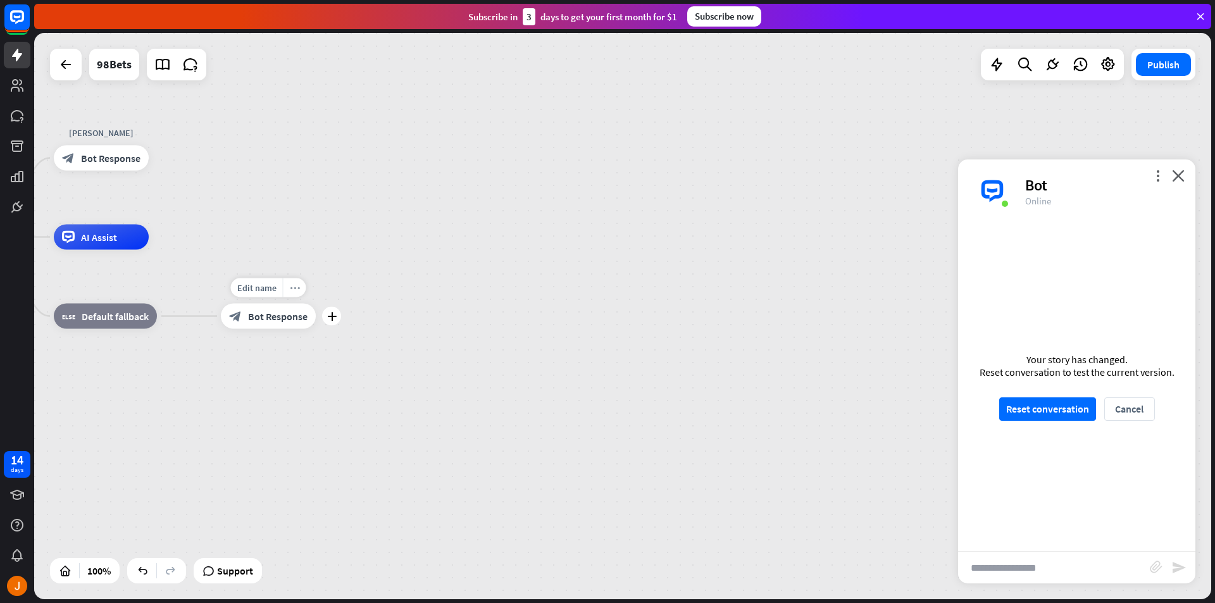
click at [298, 290] on icon "more_horiz" at bounding box center [295, 287] width 10 height 9
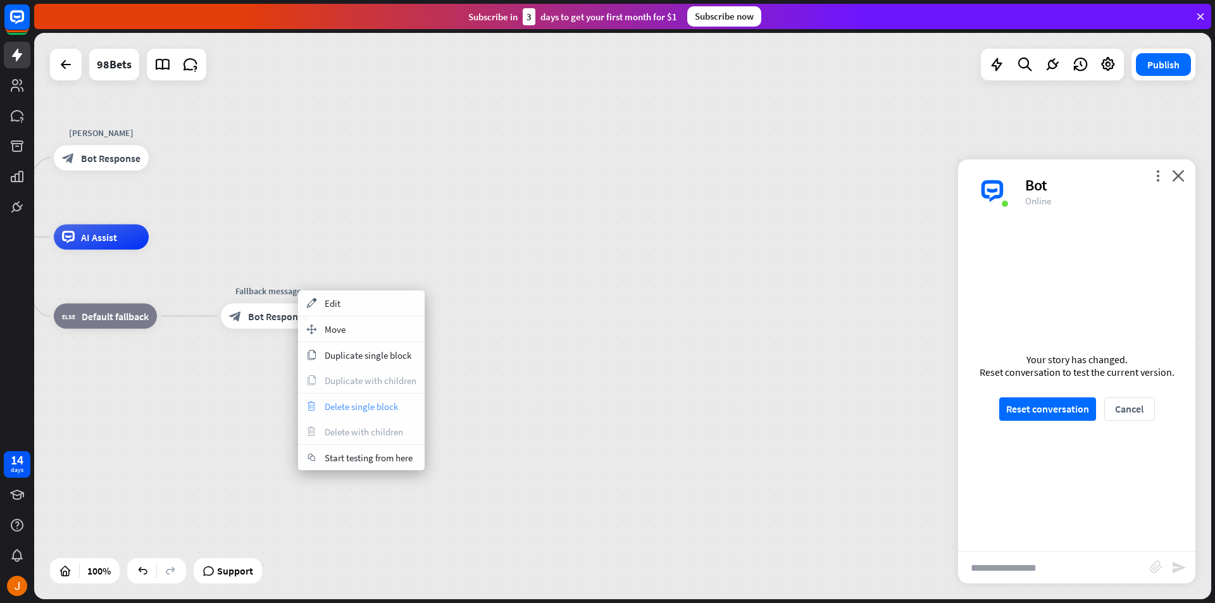
click at [383, 404] on span "Delete single block" at bounding box center [361, 407] width 73 height 12
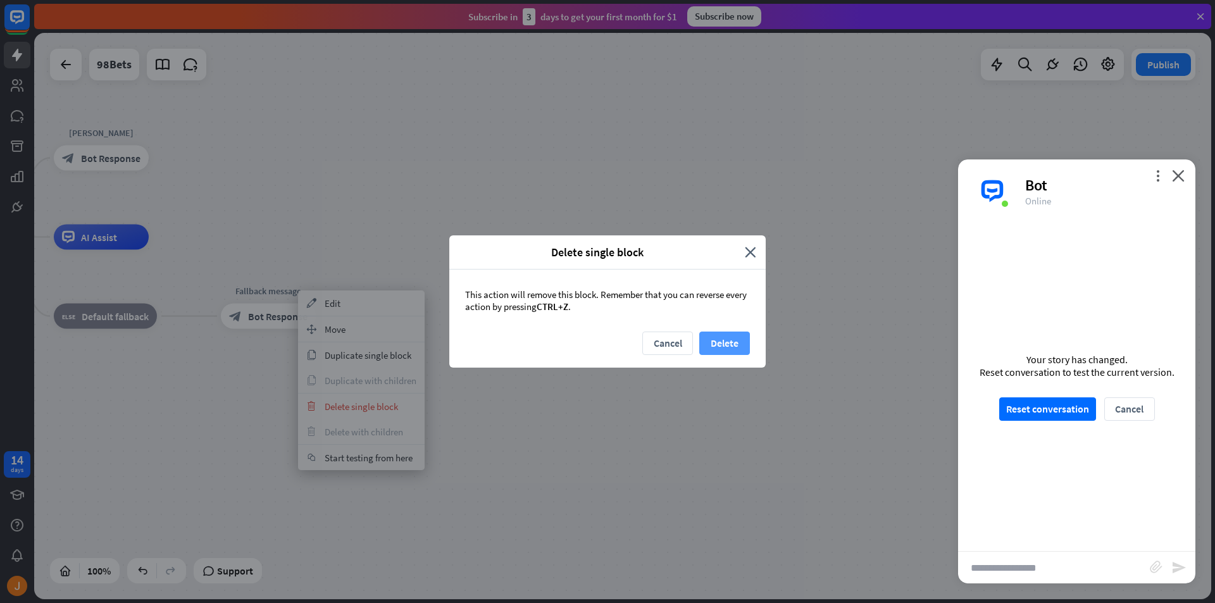
click at [715, 347] on button "Delete" at bounding box center [724, 343] width 51 height 23
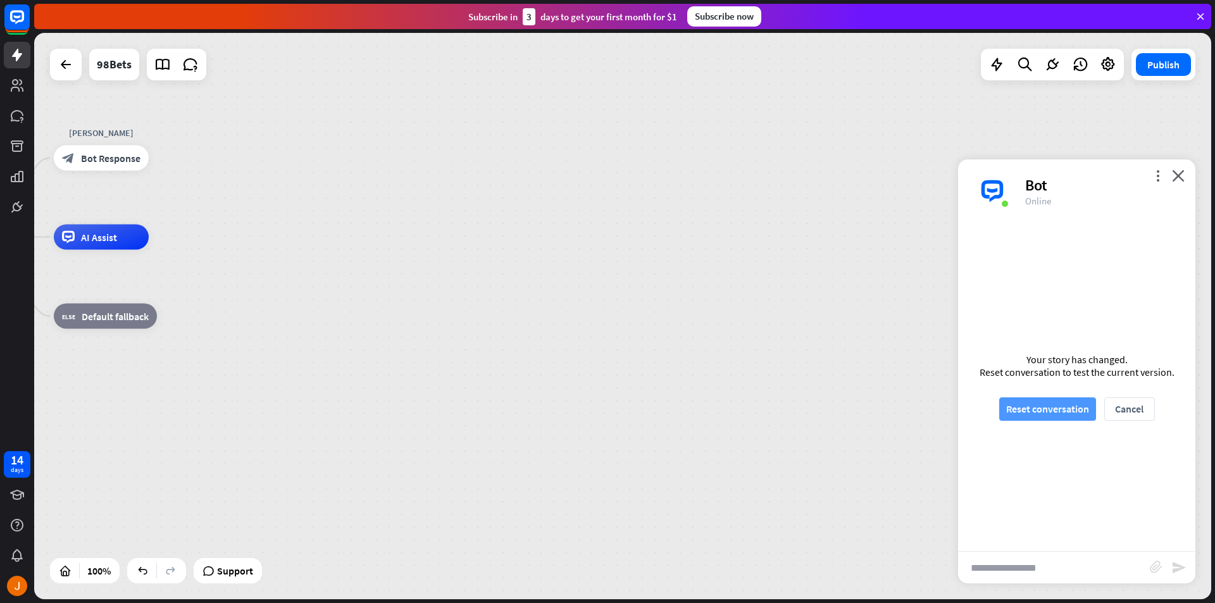
click at [1066, 415] on button "Reset conversation" at bounding box center [1047, 408] width 97 height 23
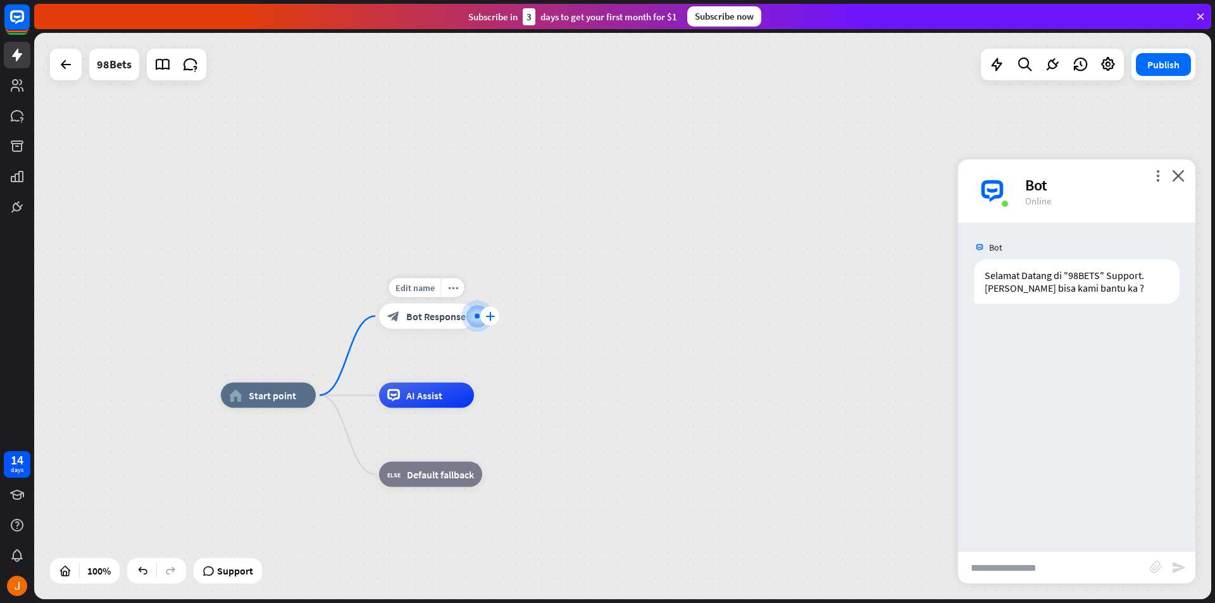
click at [494, 321] on div "plus" at bounding box center [489, 316] width 19 height 19
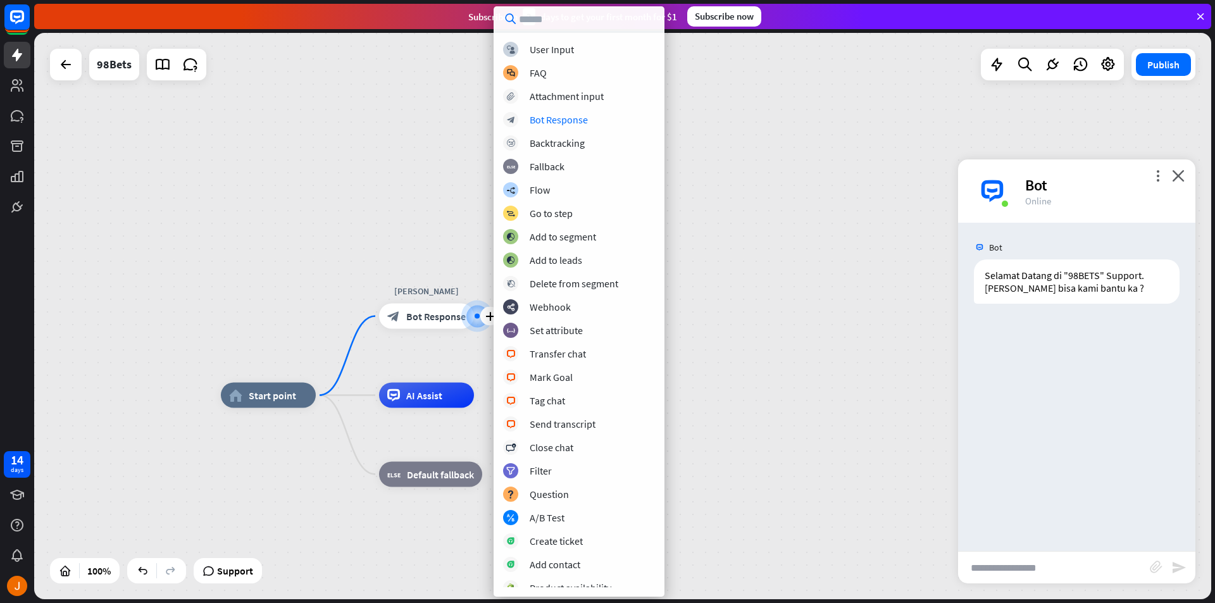
click at [563, 128] on div "block_user_input User Input block_faq FAQ block_attachment Attachment input blo…" at bounding box center [579, 315] width 171 height 546
click at [554, 126] on div "block_bot_response Bot Response" at bounding box center [579, 119] width 152 height 15
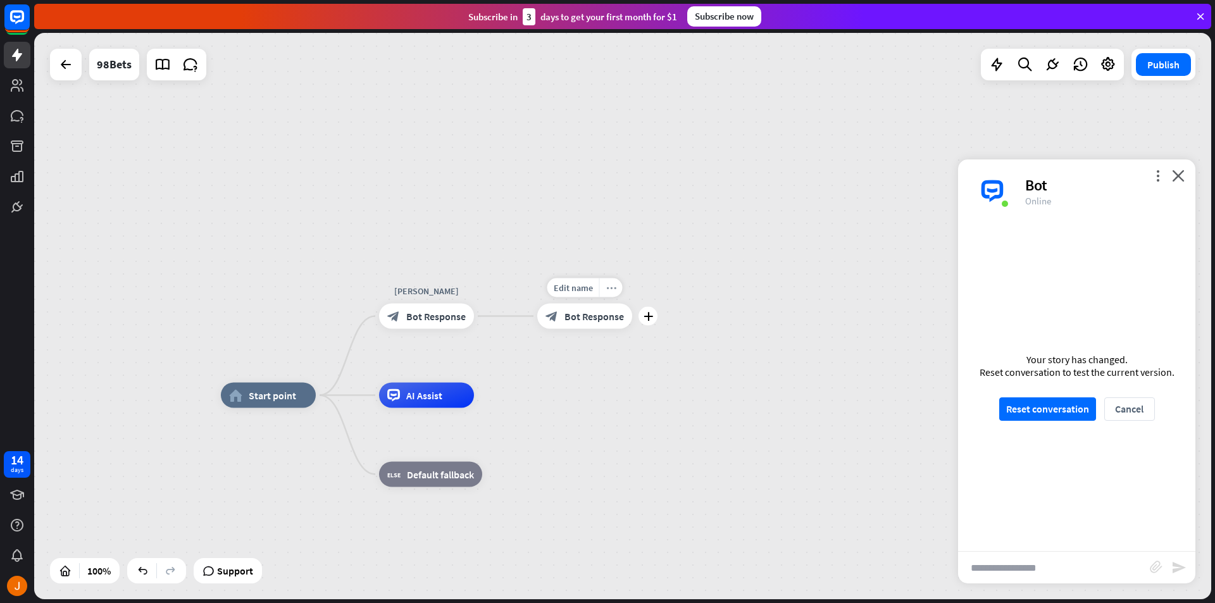
click at [610, 292] on icon "more_horiz" at bounding box center [611, 287] width 10 height 9
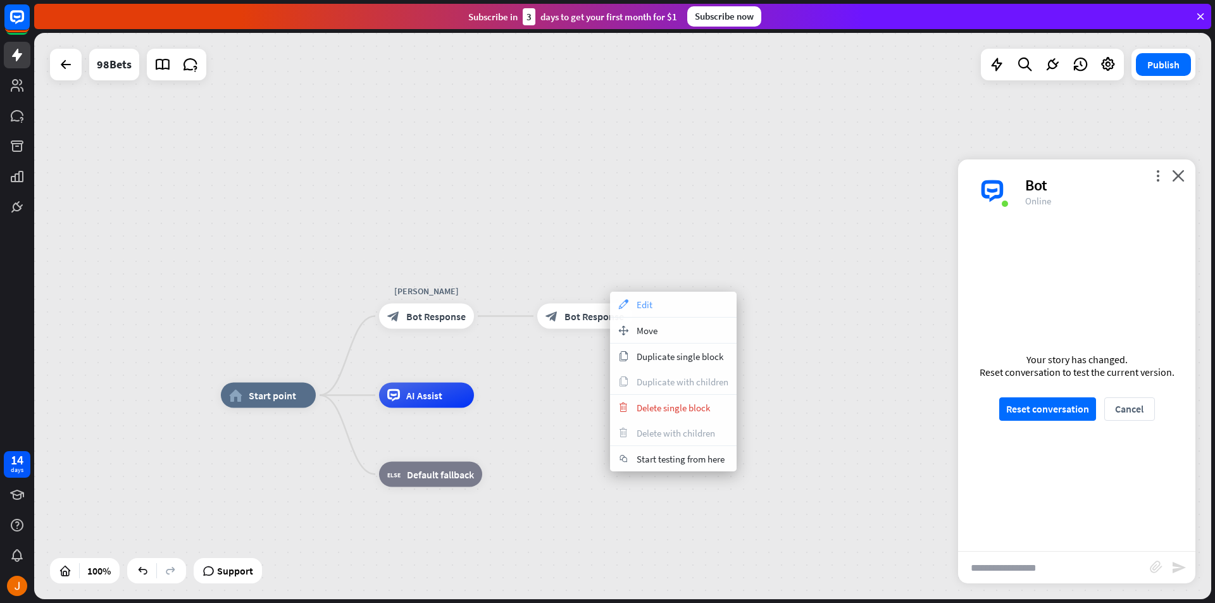
click at [653, 314] on div "appearance Edit" at bounding box center [673, 304] width 127 height 25
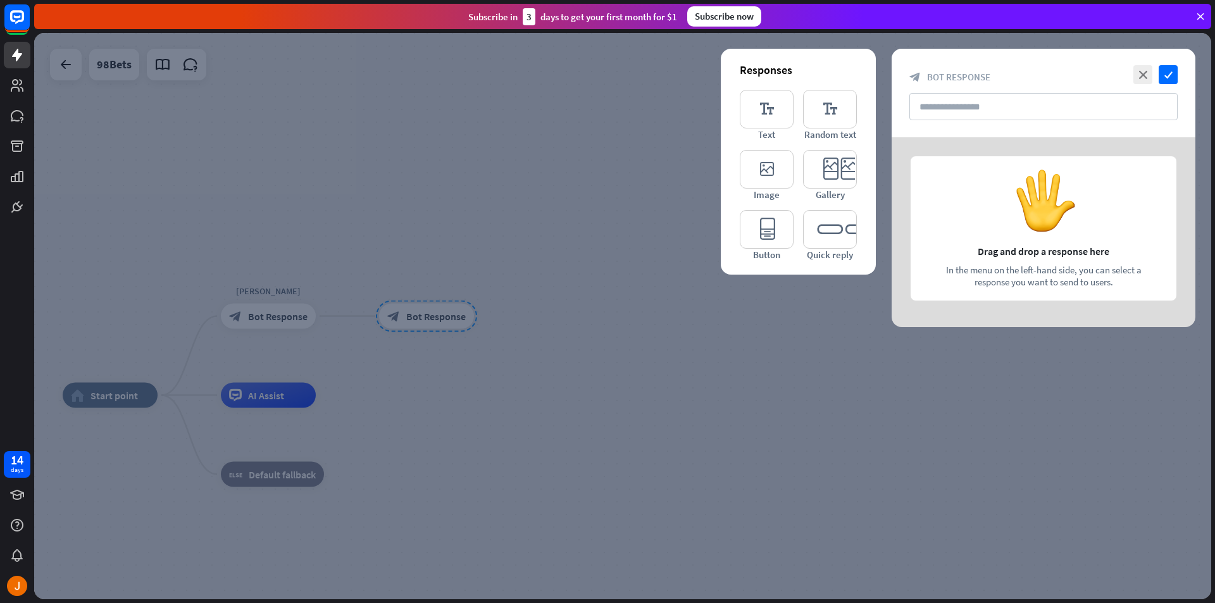
click at [1037, 229] on div at bounding box center [1044, 232] width 304 height 190
drag, startPoint x: 1023, startPoint y: 262, endPoint x: 1014, endPoint y: 247, distance: 17.3
click at [1014, 247] on div at bounding box center [1044, 232] width 304 height 190
click at [1033, 214] on div at bounding box center [1044, 232] width 304 height 190
drag, startPoint x: 1037, startPoint y: 203, endPoint x: 1010, endPoint y: 139, distance: 70.1
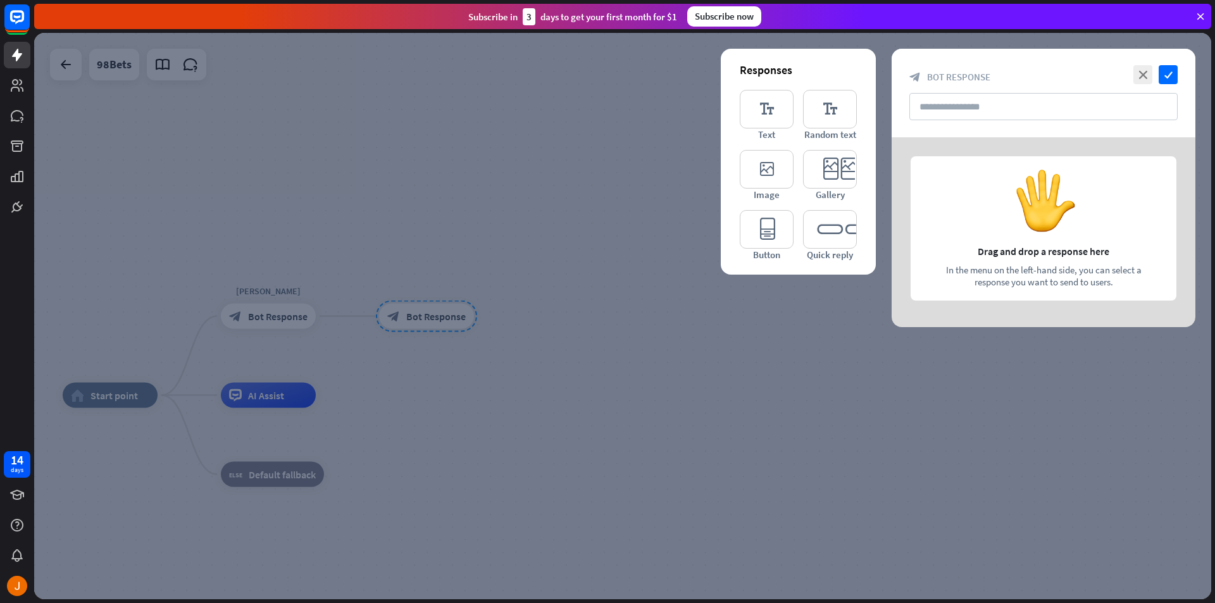
click at [1028, 175] on div at bounding box center [1044, 232] width 304 height 190
click at [989, 101] on input "text" at bounding box center [1043, 106] width 268 height 27
paste input "**********"
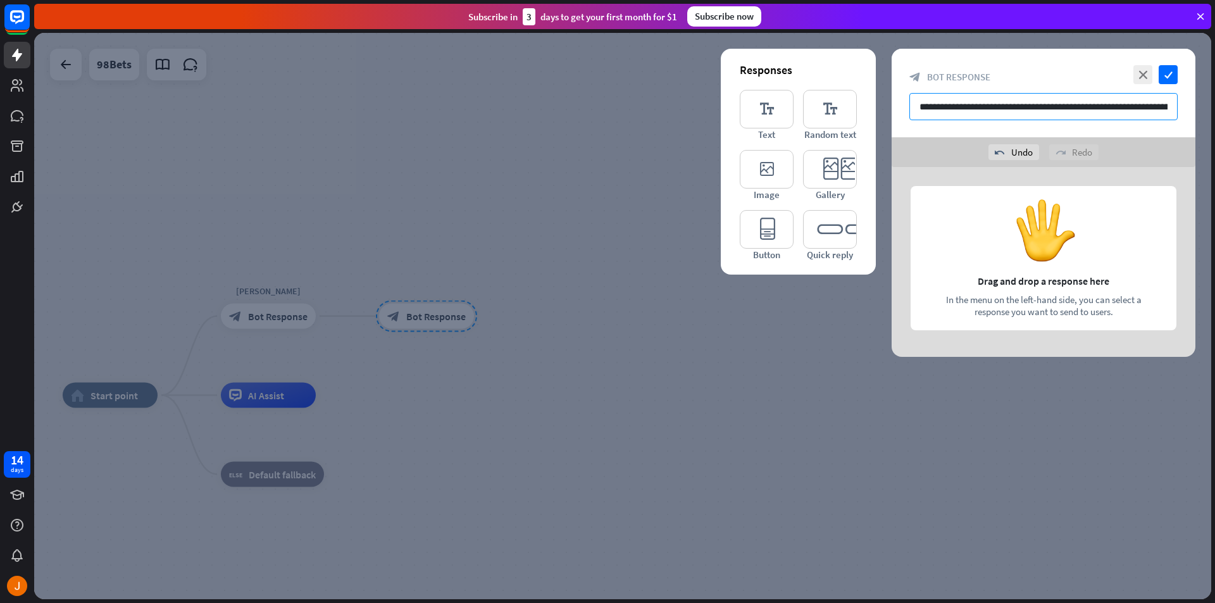
scroll to position [0, 300]
type input "**********"
click at [1167, 84] on icon "check" at bounding box center [1168, 74] width 19 height 19
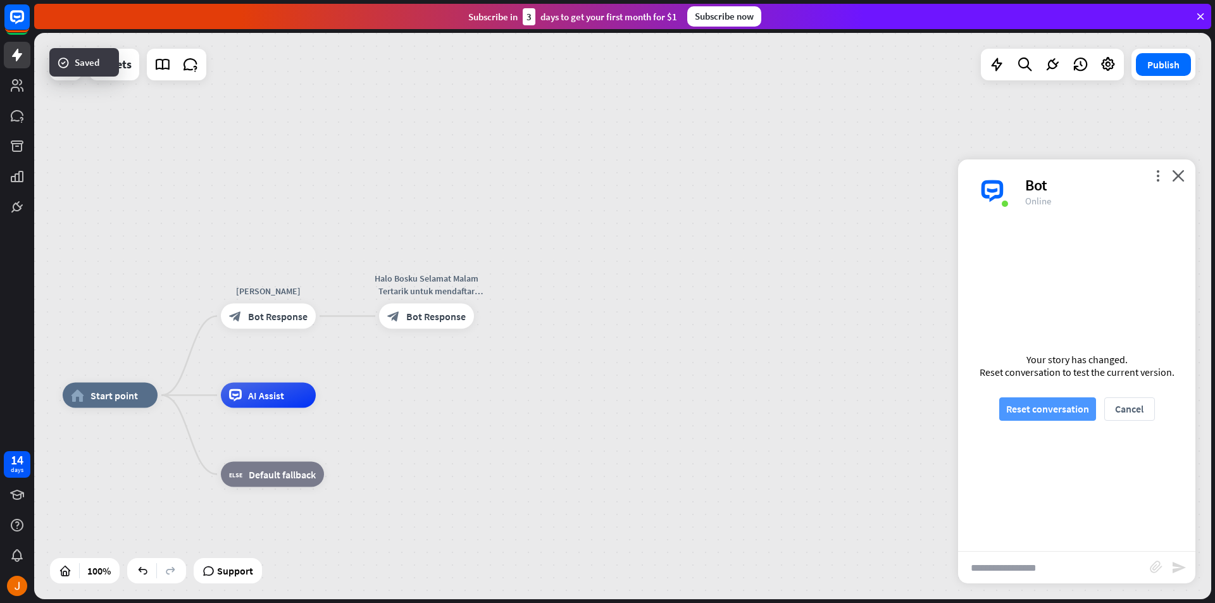
click at [1061, 413] on button "Reset conversation" at bounding box center [1047, 408] width 97 height 23
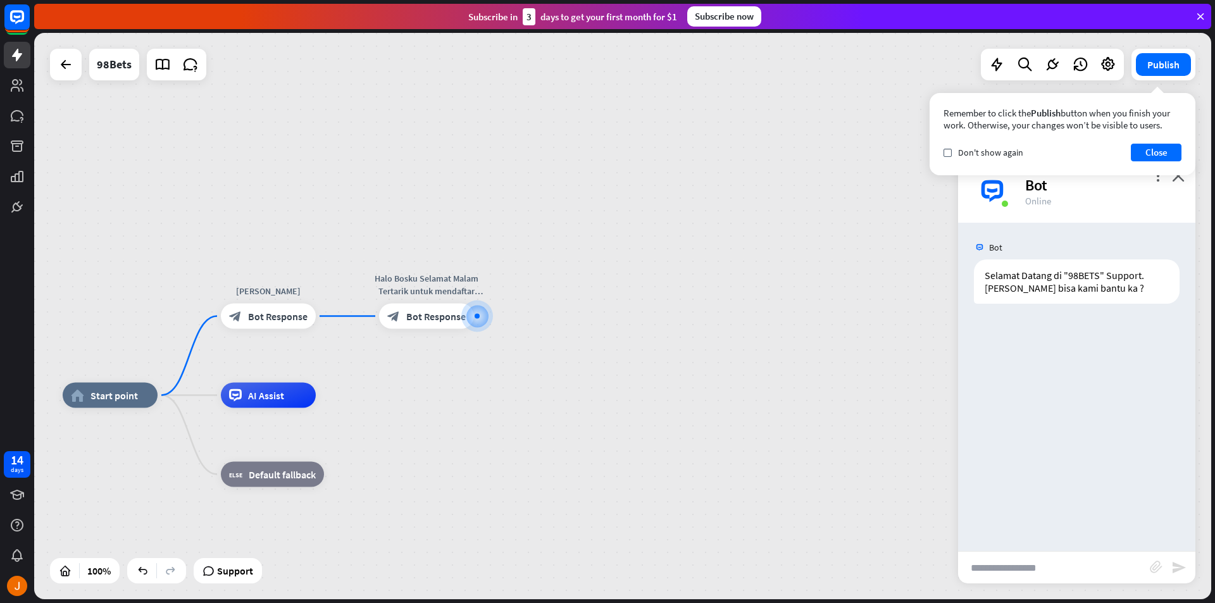
click at [1105, 578] on input "text" at bounding box center [1054, 568] width 192 height 32
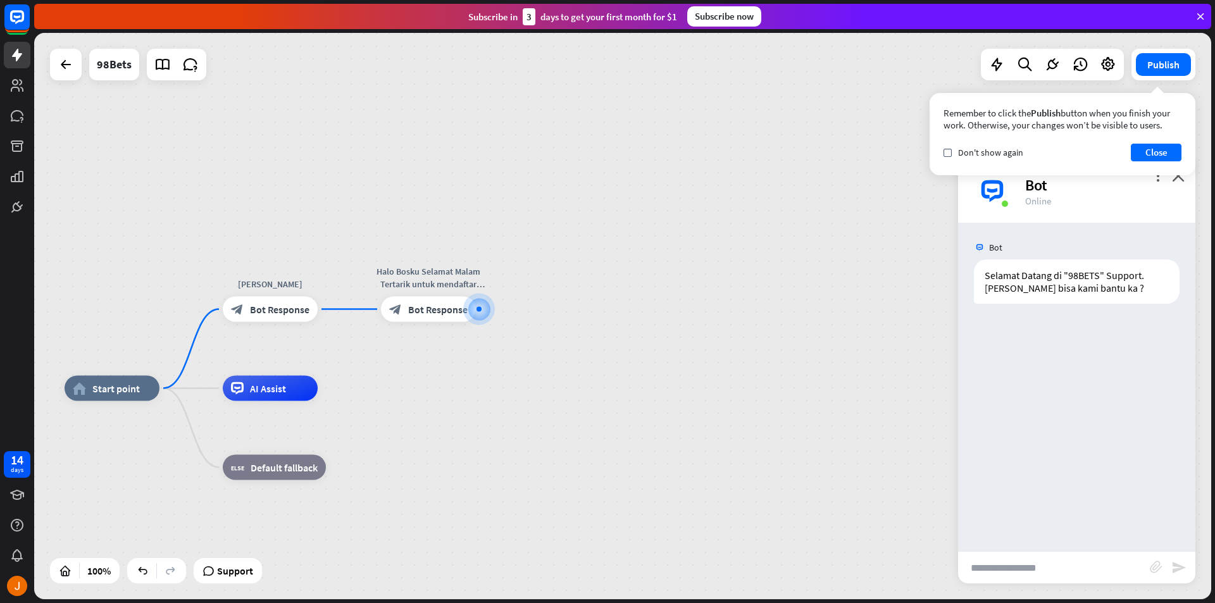
click at [84, 329] on div "home_2 Start point [PERSON_NAME] block_bot_response Bot Response Halo Bosku Sel…" at bounding box center [622, 316] width 1177 height 566
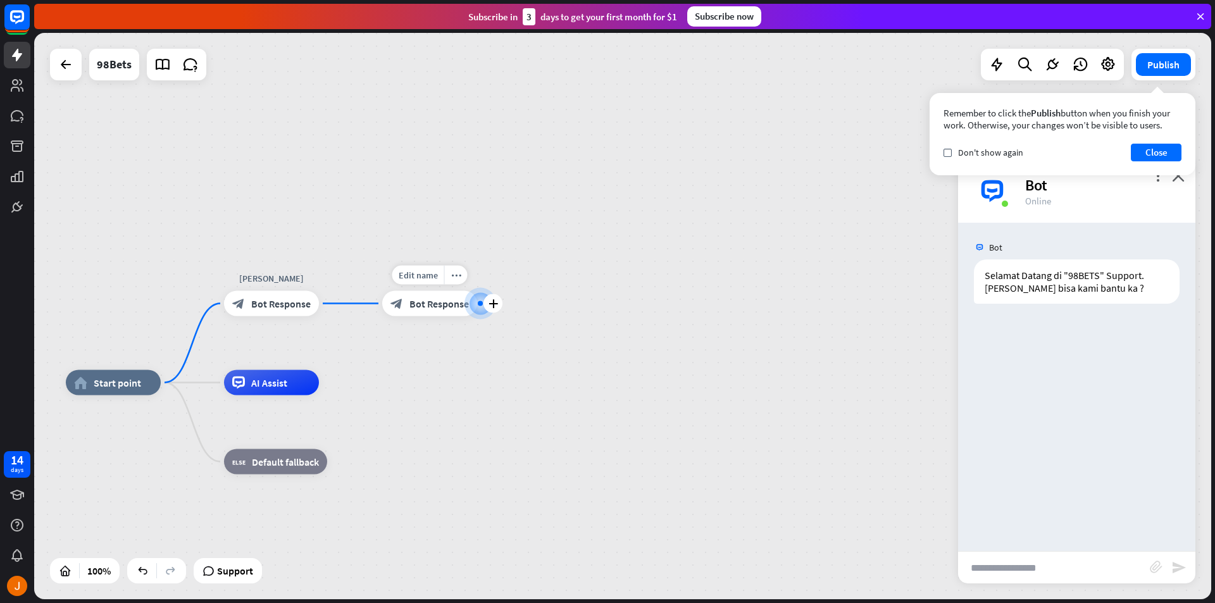
click at [432, 303] on span "Bot Response" at bounding box center [438, 303] width 59 height 13
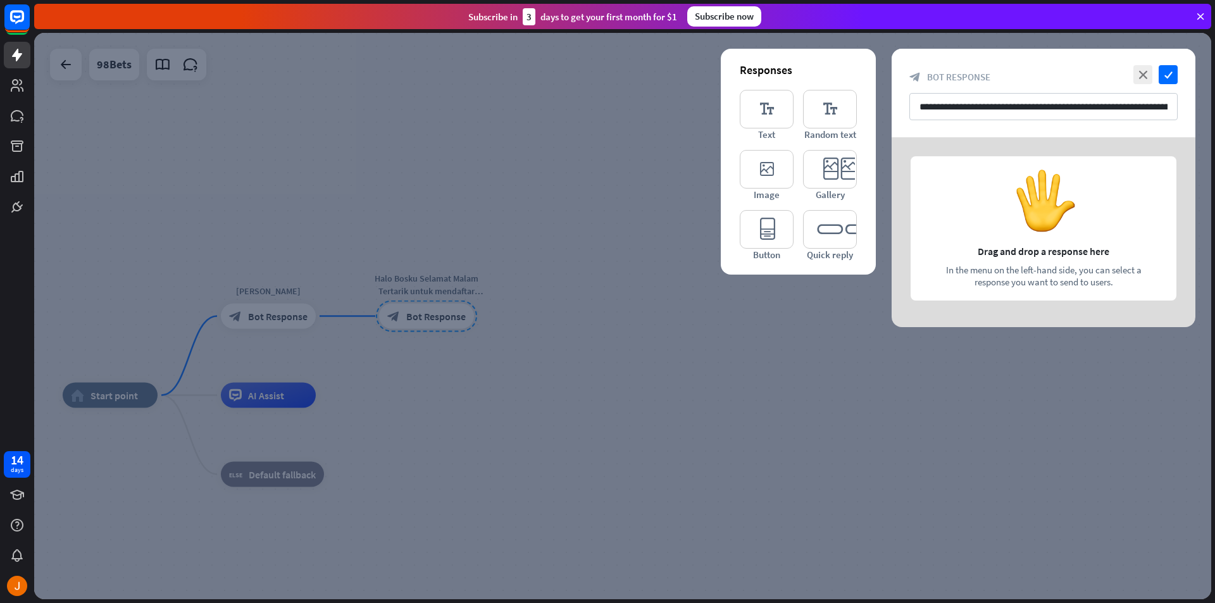
click at [1032, 210] on div at bounding box center [1044, 232] width 304 height 190
click at [1139, 73] on icon "close" at bounding box center [1142, 74] width 19 height 19
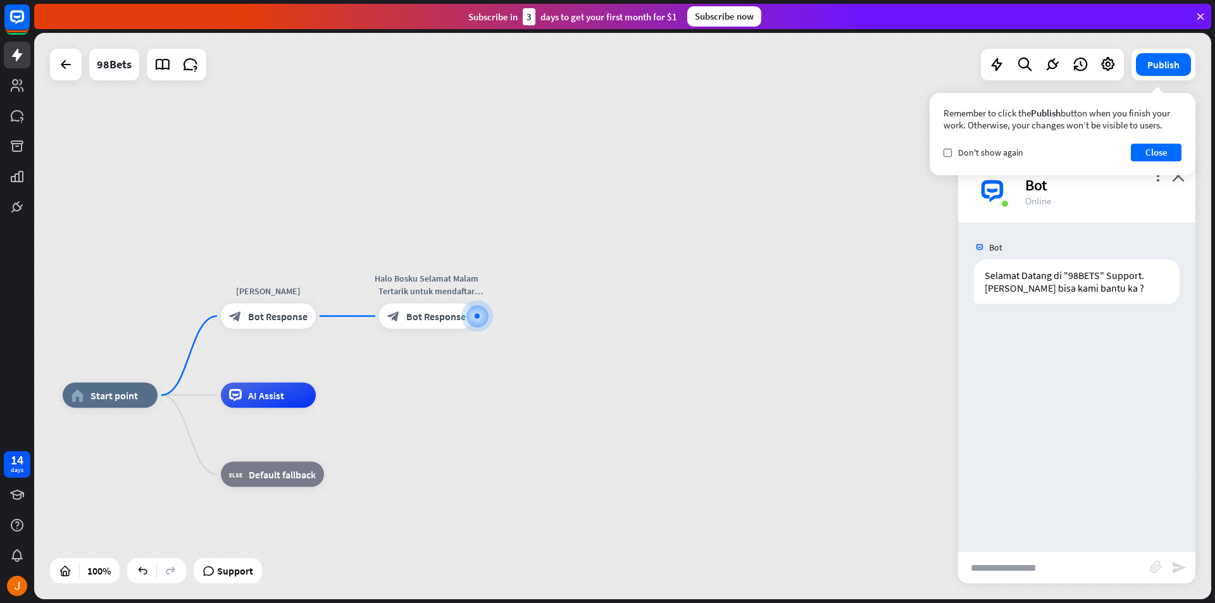
click at [1040, 575] on input "text" at bounding box center [1054, 568] width 192 height 32
click at [448, 283] on icon "more_horiz" at bounding box center [453, 287] width 10 height 9
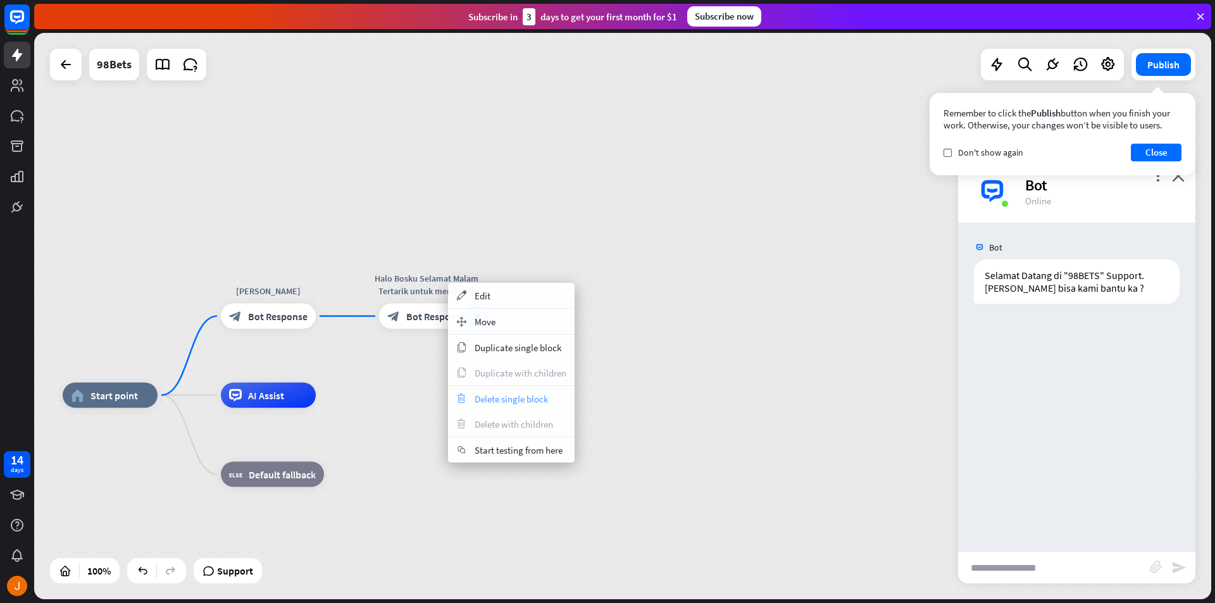
click at [533, 396] on span "Delete single block" at bounding box center [511, 399] width 73 height 12
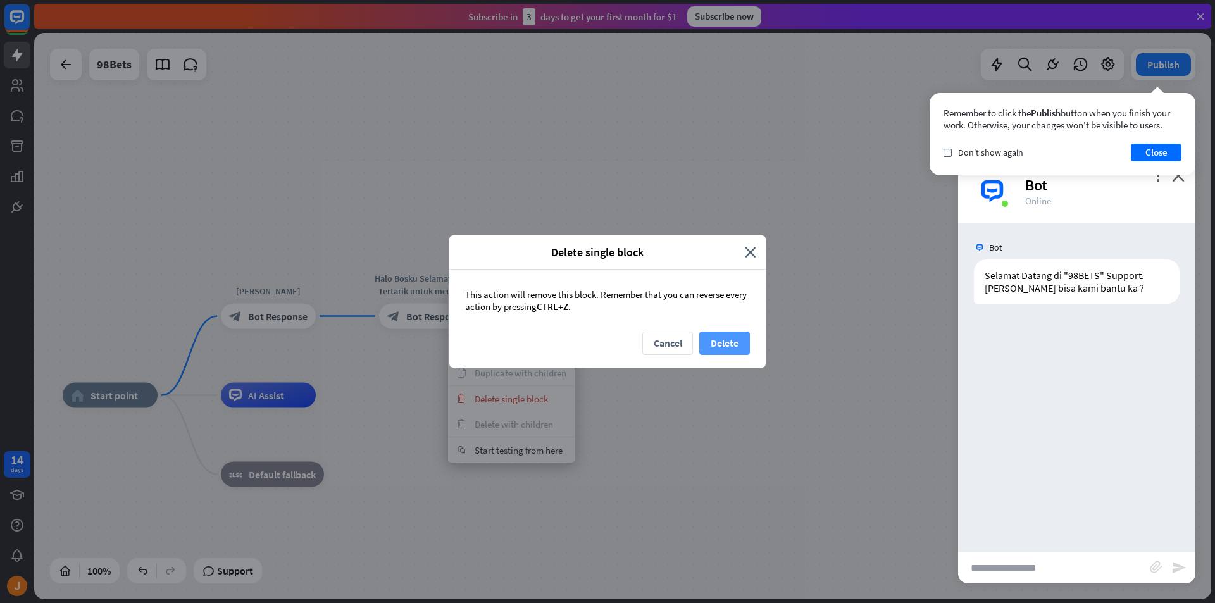
click at [721, 339] on button "Delete" at bounding box center [724, 343] width 51 height 23
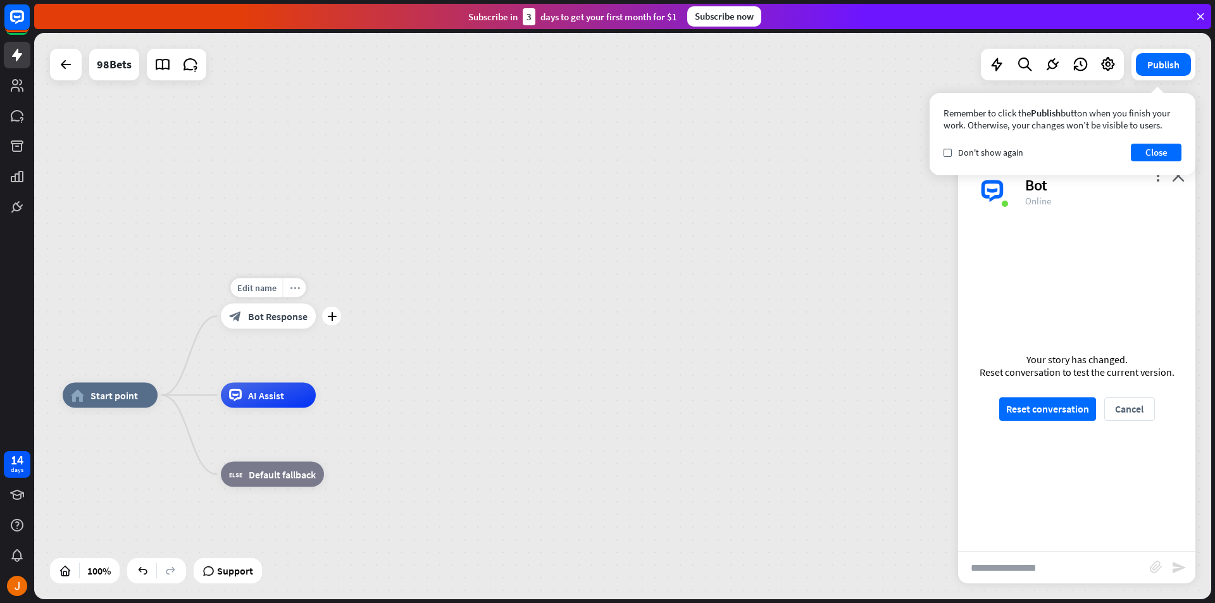
click at [297, 292] on icon "more_horiz" at bounding box center [295, 287] width 10 height 9
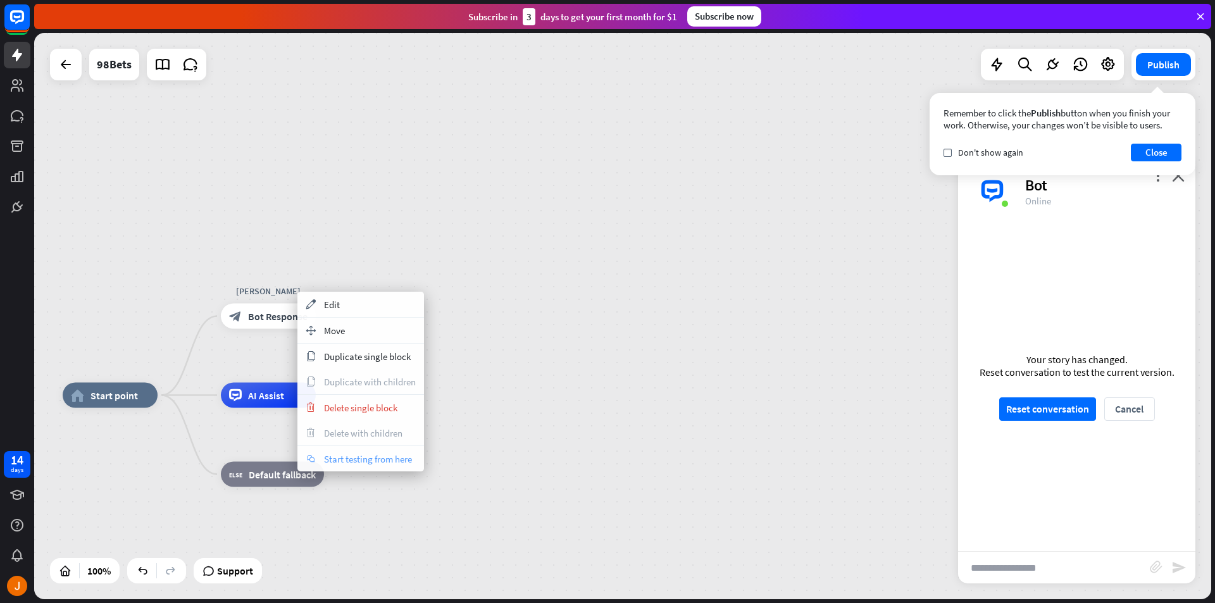
click at [389, 466] on div "chat Start testing from here" at bounding box center [360, 458] width 127 height 25
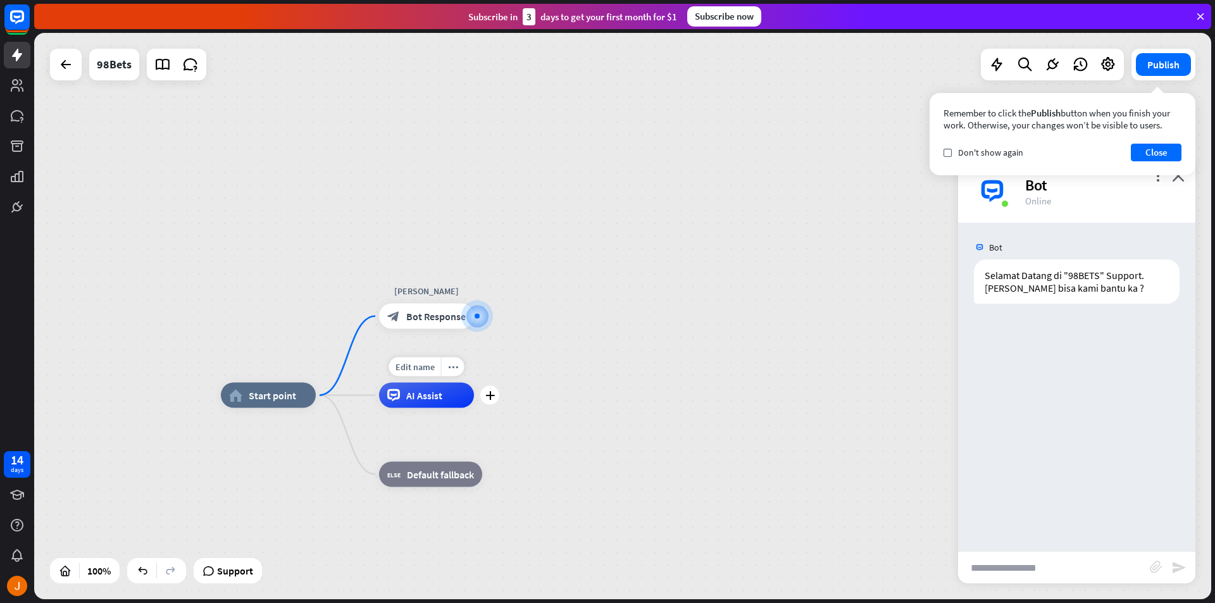
click at [413, 402] on div "AI Assist" at bounding box center [426, 395] width 95 height 25
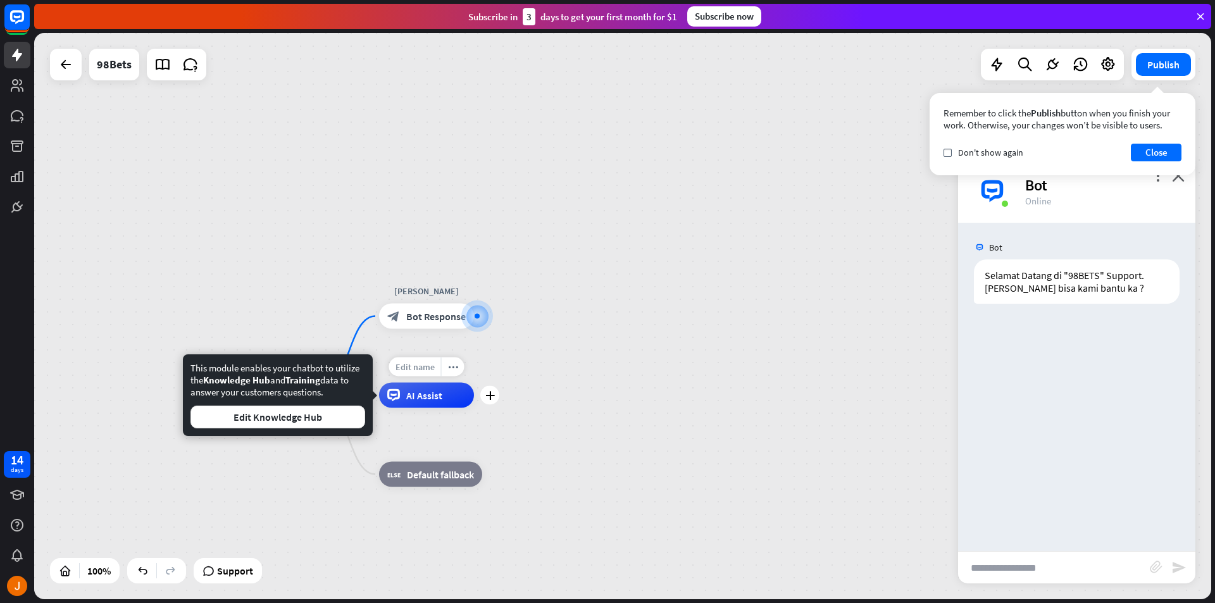
click at [425, 367] on span "Edit name" at bounding box center [415, 366] width 39 height 11
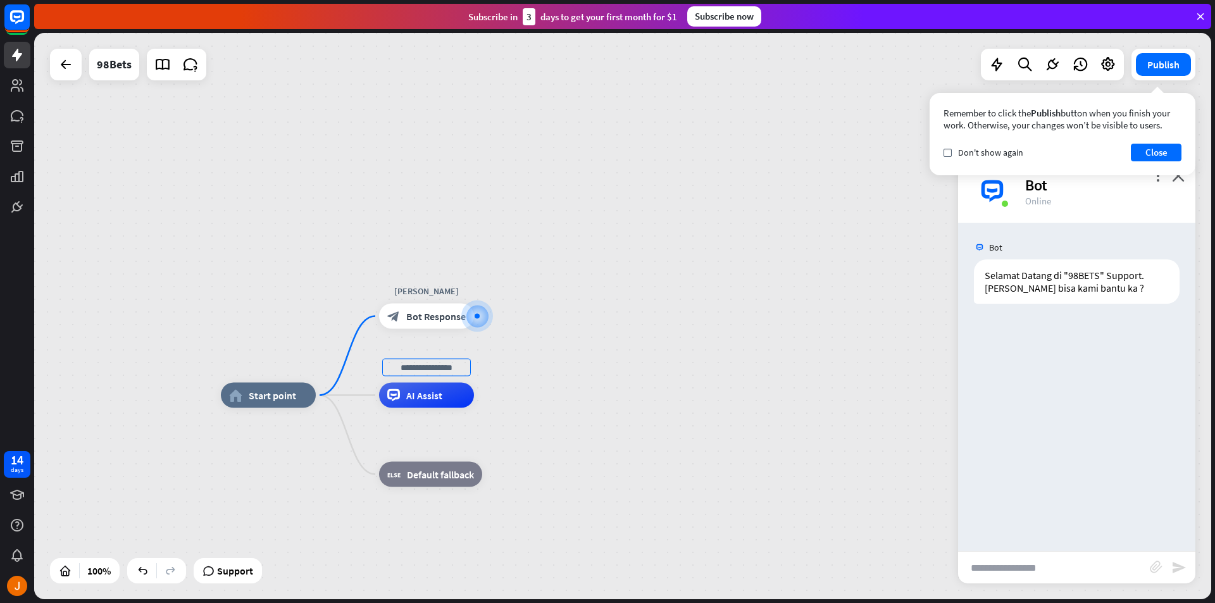
click at [552, 369] on div "home_2 Start point [PERSON_NAME] block_bot_response Bot Response AI Assist bloc…" at bounding box center [622, 316] width 1177 height 566
click at [456, 373] on div "more_horiz" at bounding box center [452, 367] width 23 height 19
click at [494, 389] on span "Start testing from here" at bounding box center [526, 386] width 88 height 12
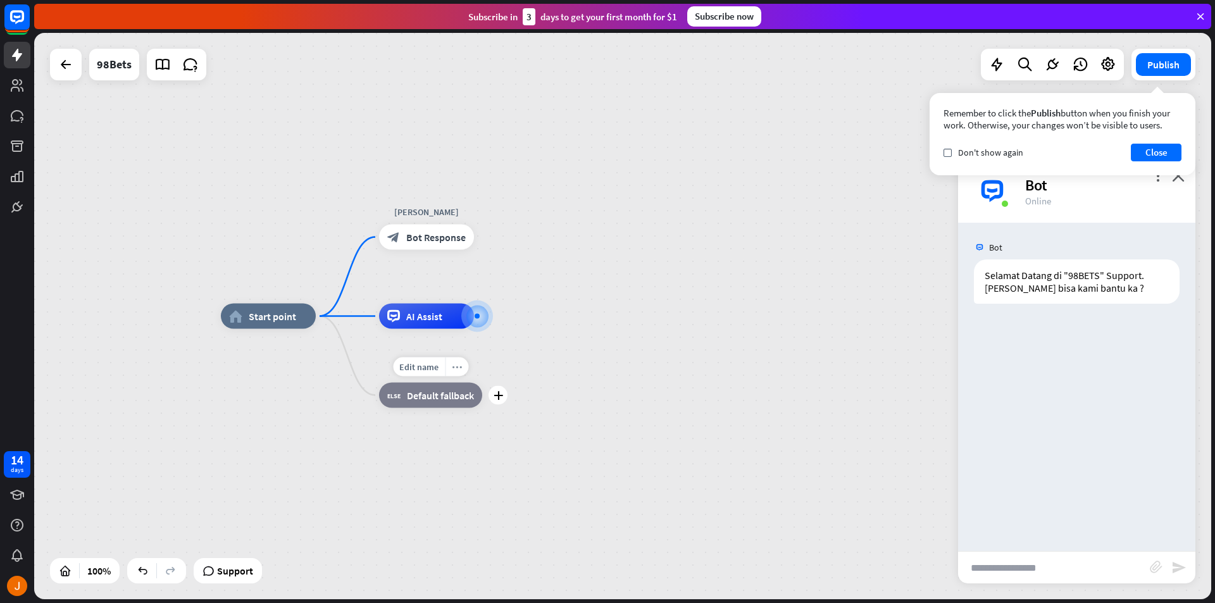
click at [458, 368] on icon "more_horiz" at bounding box center [457, 366] width 10 height 9
click at [494, 378] on span "Start testing from here" at bounding box center [528, 381] width 88 height 12
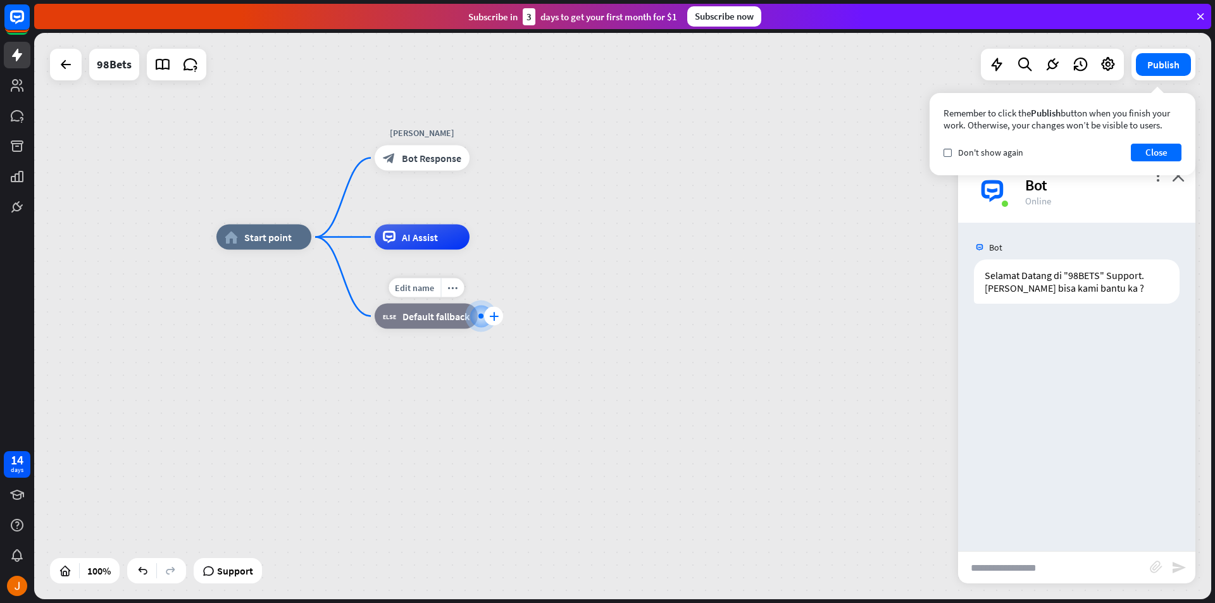
click at [490, 315] on icon "plus" at bounding box center [493, 316] width 9 height 9
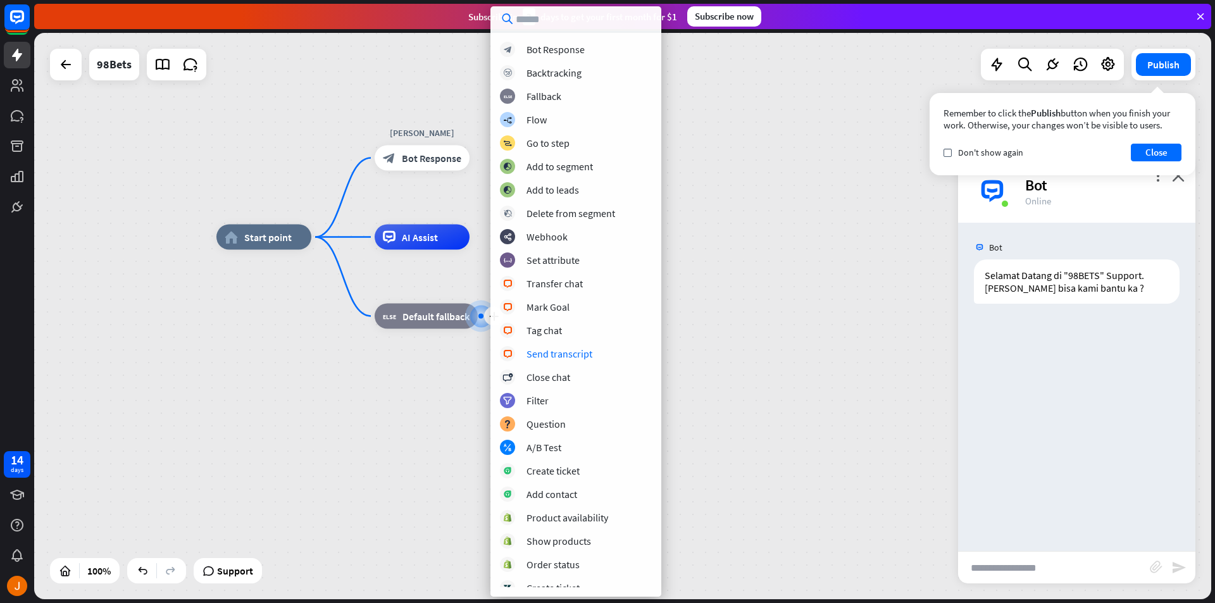
click at [301, 373] on div "home_2 Start point [PERSON_NAME] block_bot_response Bot Response AI Assist Edit…" at bounding box center [804, 520] width 1177 height 566
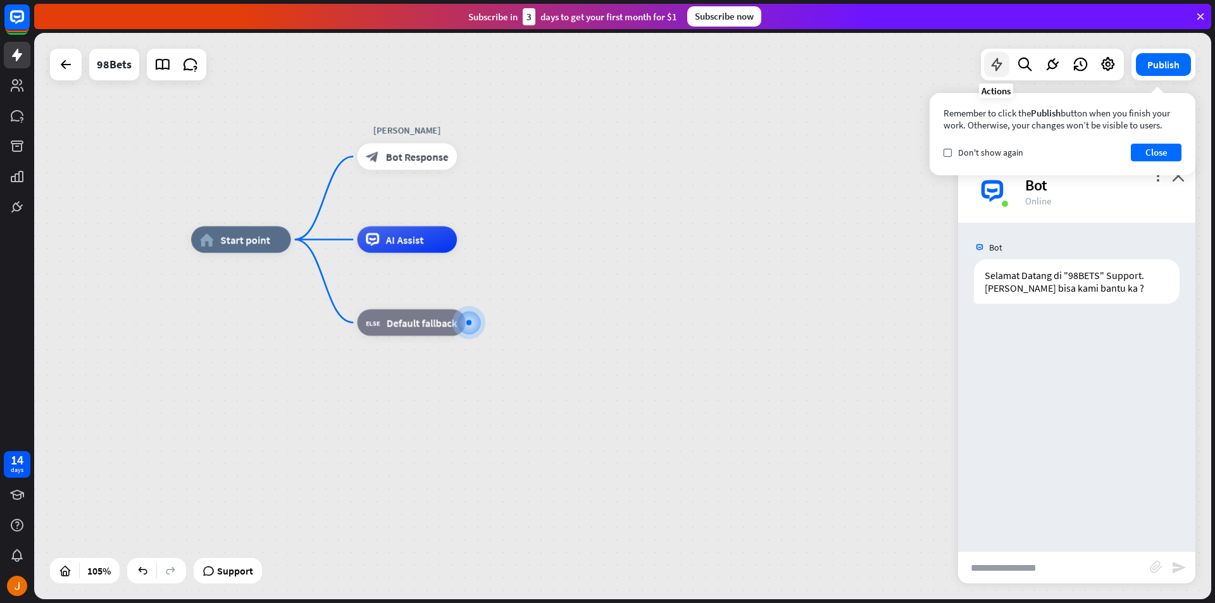
click at [999, 66] on icon at bounding box center [997, 64] width 16 height 16
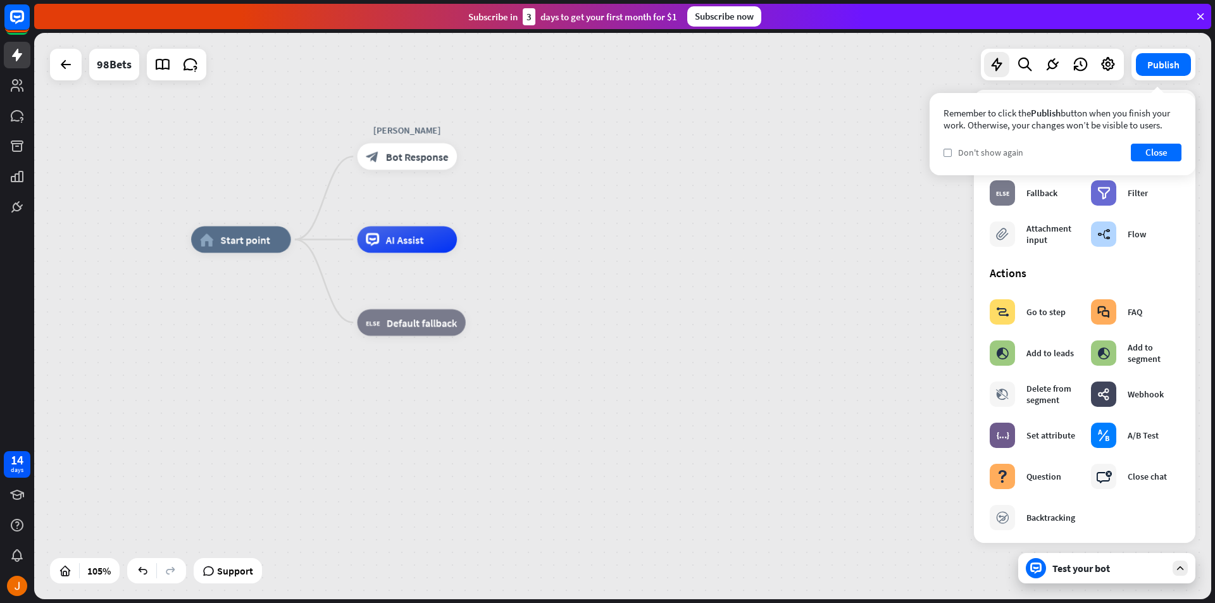
click at [975, 147] on span "Don't show again" at bounding box center [990, 152] width 65 height 11
click at [1152, 157] on button "Close" at bounding box center [1156, 153] width 51 height 18
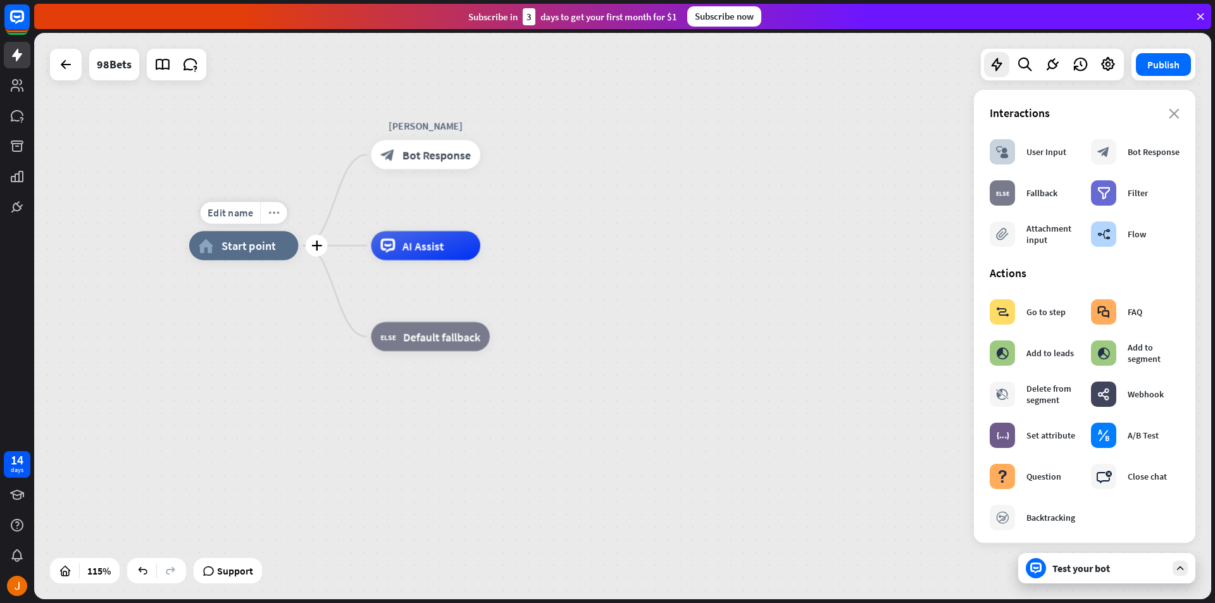
click at [279, 208] on icon "more_horiz" at bounding box center [273, 213] width 11 height 11
click at [313, 281] on div "chat Start testing from here" at bounding box center [342, 271] width 127 height 25
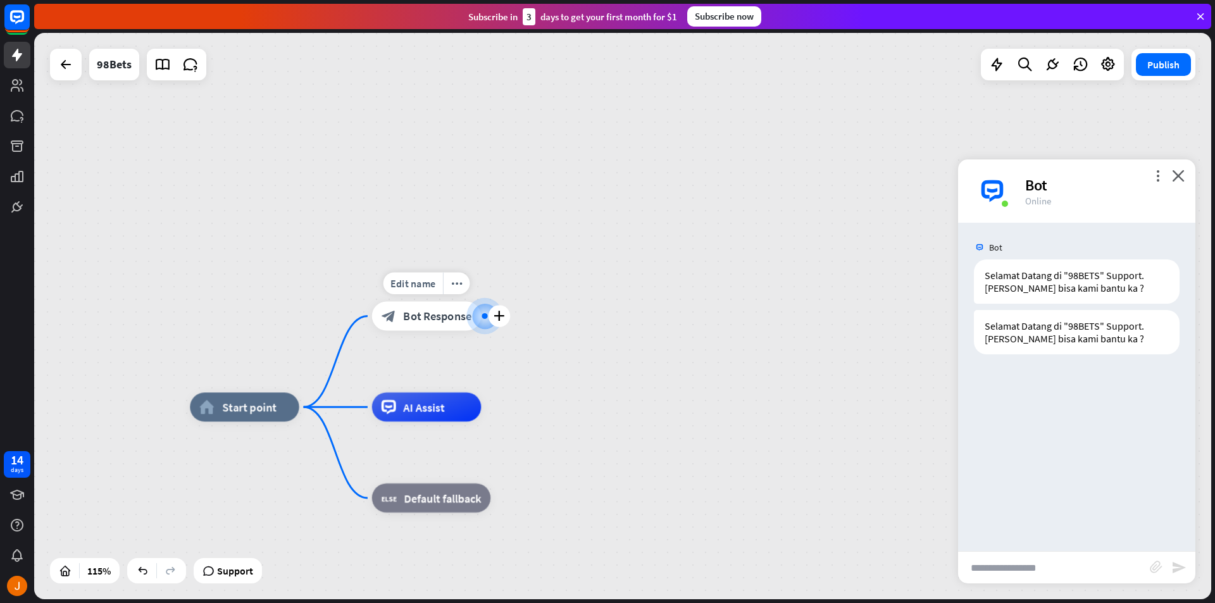
click at [456, 316] on span "Bot Response" at bounding box center [437, 316] width 68 height 15
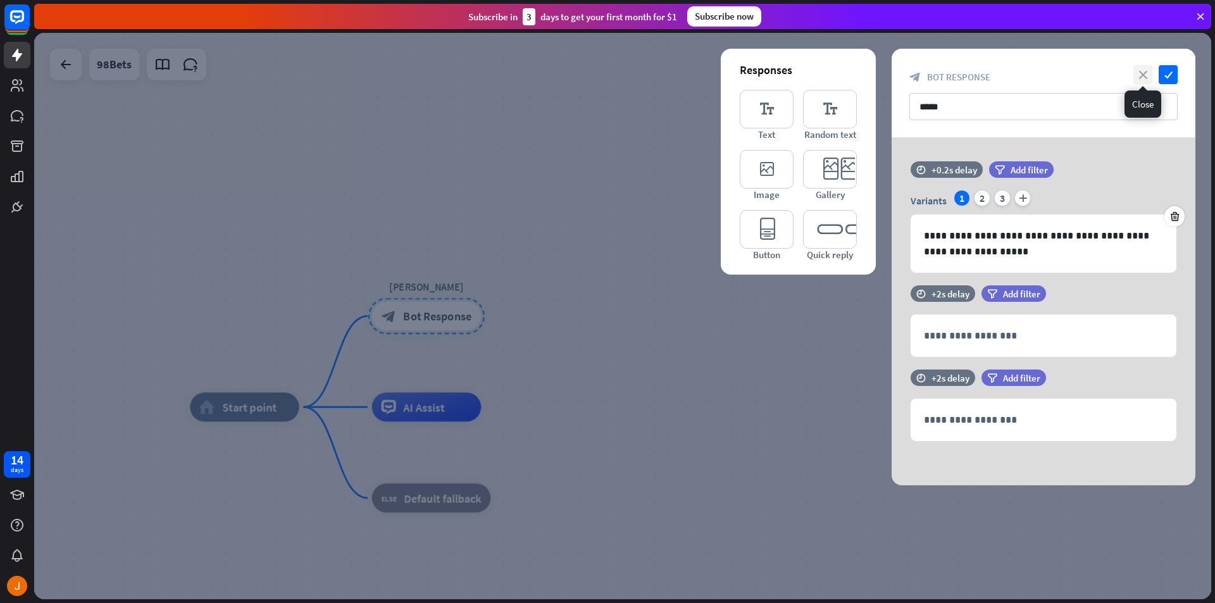
click at [1151, 72] on icon "close" at bounding box center [1142, 74] width 19 height 19
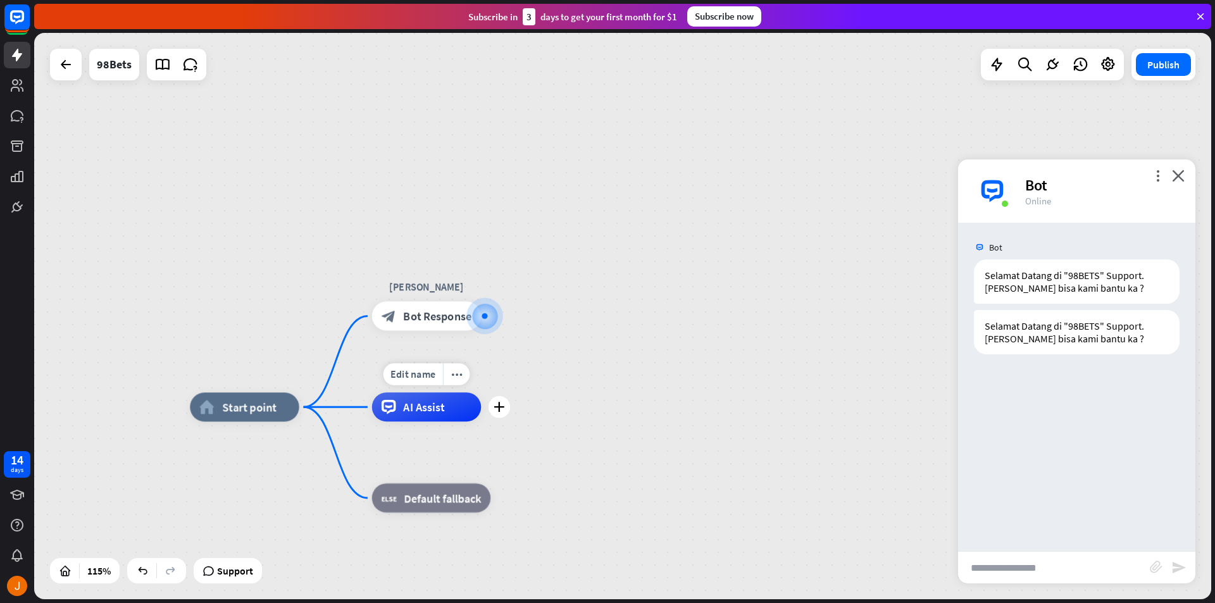
click at [448, 409] on div "AI Assist" at bounding box center [426, 406] width 109 height 29
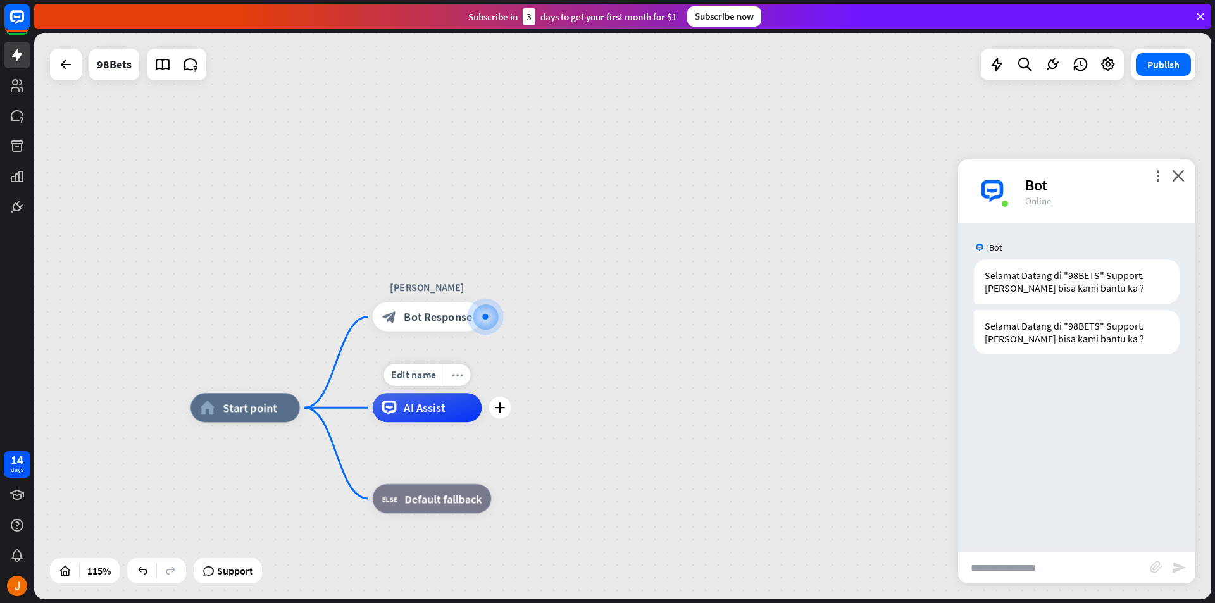
click at [452, 380] on icon "more_horiz" at bounding box center [457, 375] width 11 height 11
click at [654, 366] on div "home_2 Start point [PERSON_NAME] block_bot_response Bot Response AI Assist bloc…" at bounding box center [622, 316] width 1177 height 566
click at [513, 506] on div "plus" at bounding box center [510, 499] width 22 height 22
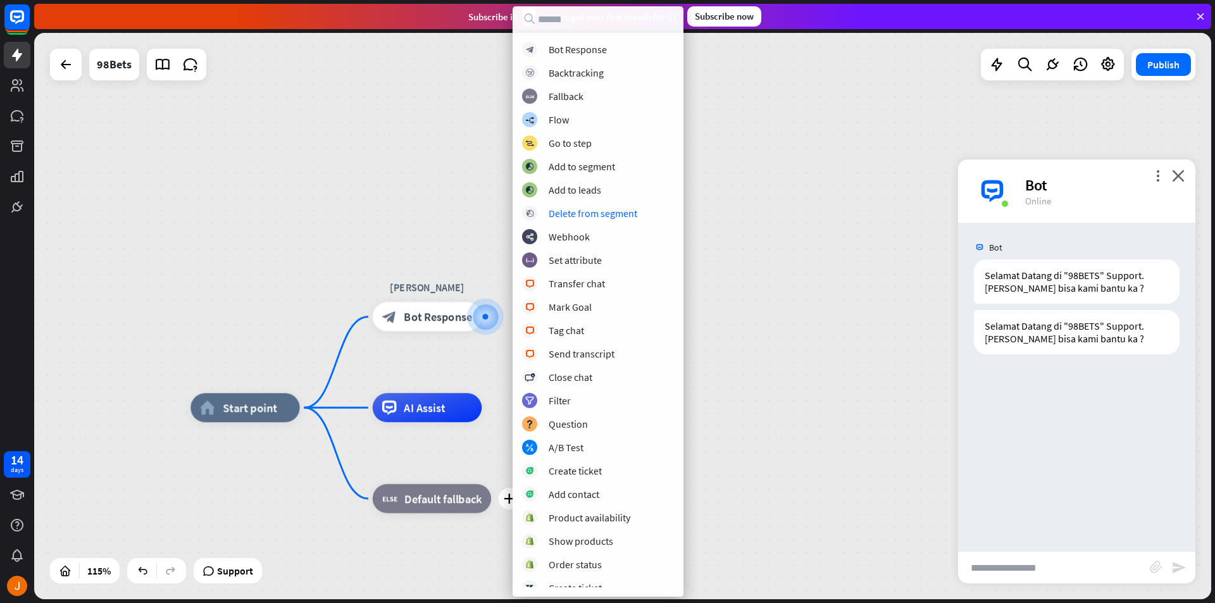
click at [418, 180] on div "home_2 Start point [PERSON_NAME] block_bot_response Bot Response AI Assist plus…" at bounding box center [622, 316] width 1177 height 566
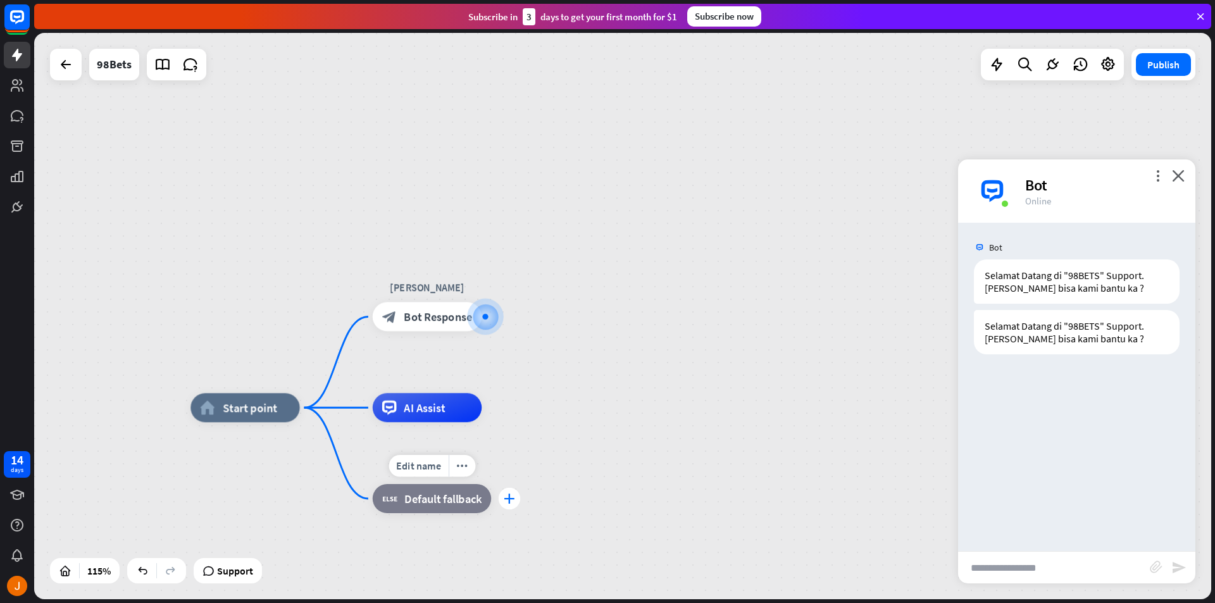
click at [509, 504] on div "plus" at bounding box center [510, 499] width 22 height 22
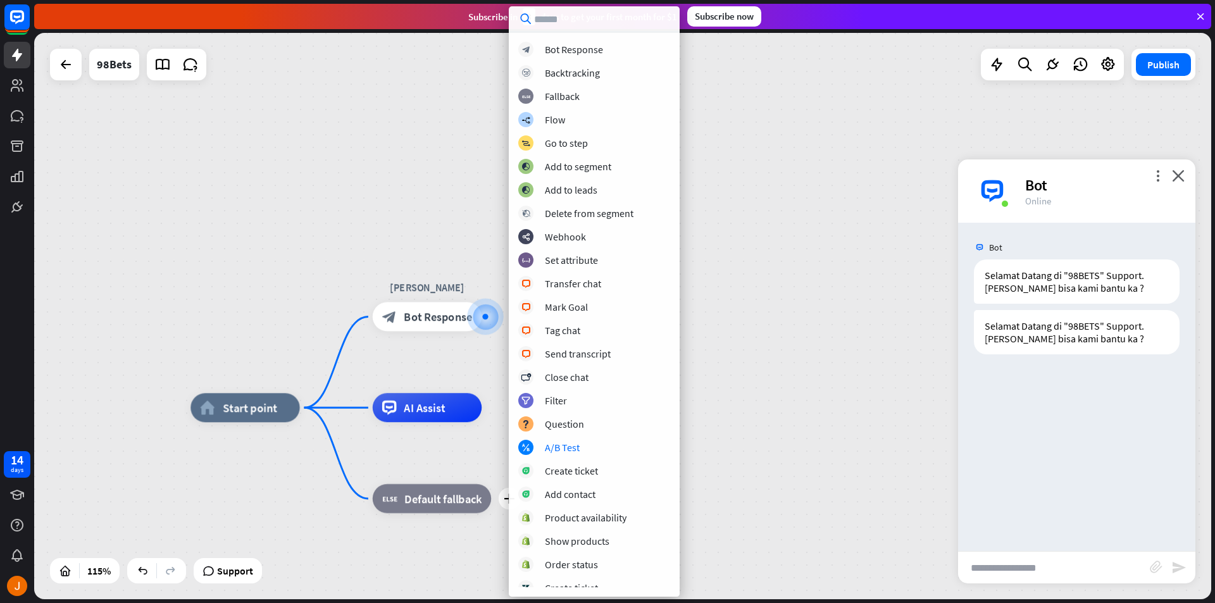
click at [1069, 563] on input "text" at bounding box center [1054, 568] width 192 height 32
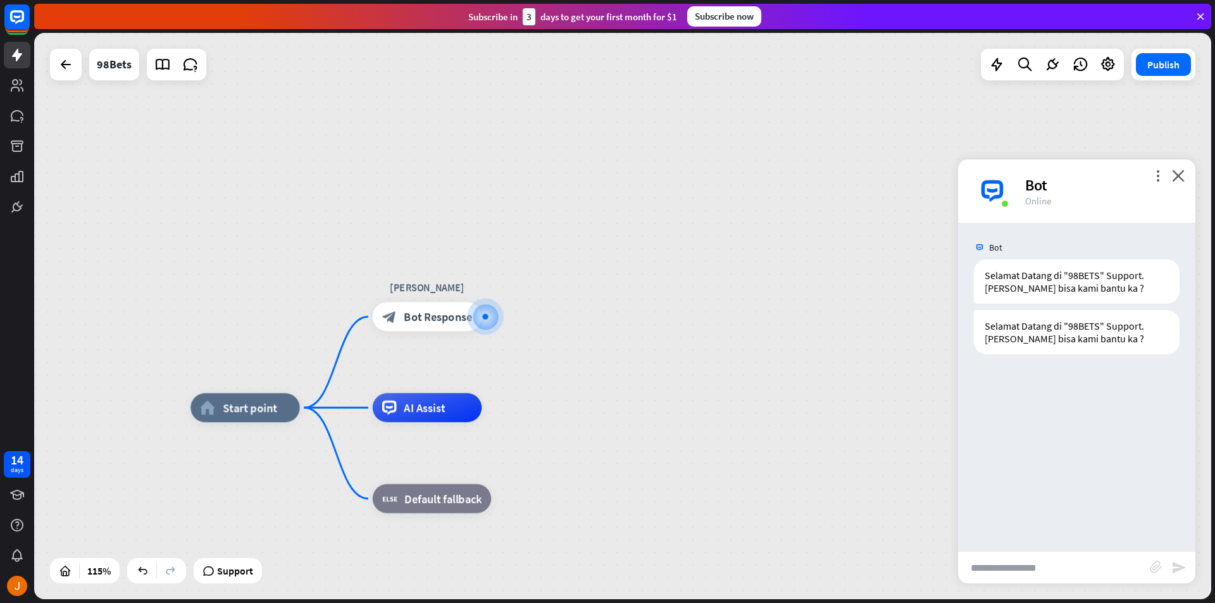
click at [1097, 570] on input "text" at bounding box center [1054, 568] width 192 height 32
type input "*******"
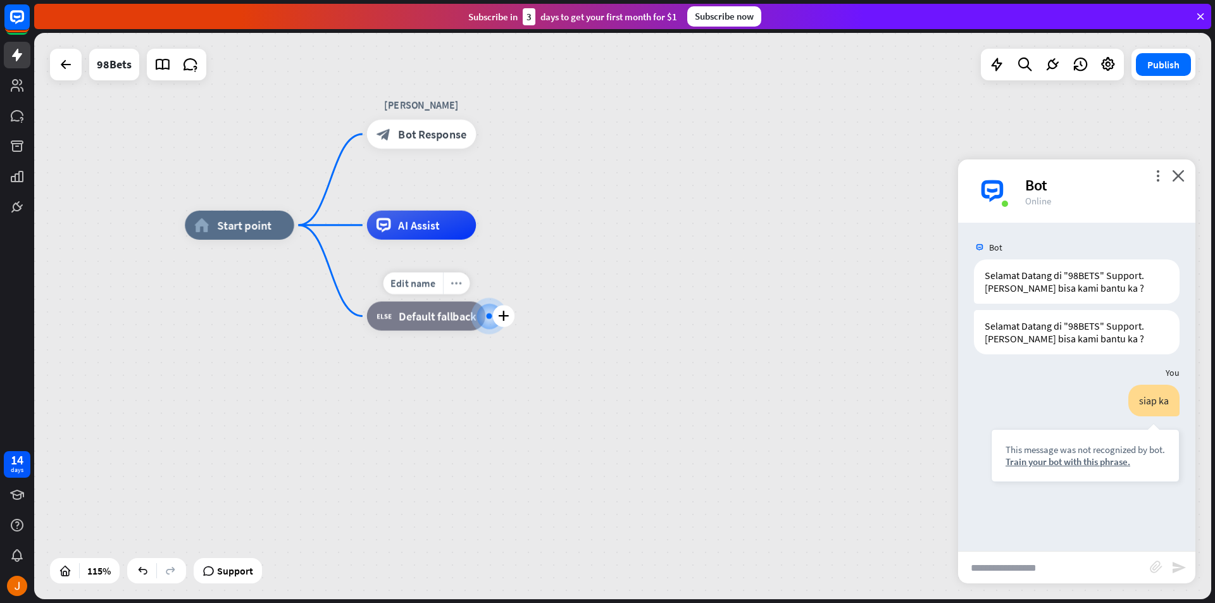
click at [458, 289] on icon "more_horiz" at bounding box center [456, 283] width 11 height 11
click at [483, 310] on div "chat Start testing from here" at bounding box center [521, 301] width 127 height 25
click at [1032, 466] on div "Train your bot with this phrase." at bounding box center [1085, 462] width 159 height 12
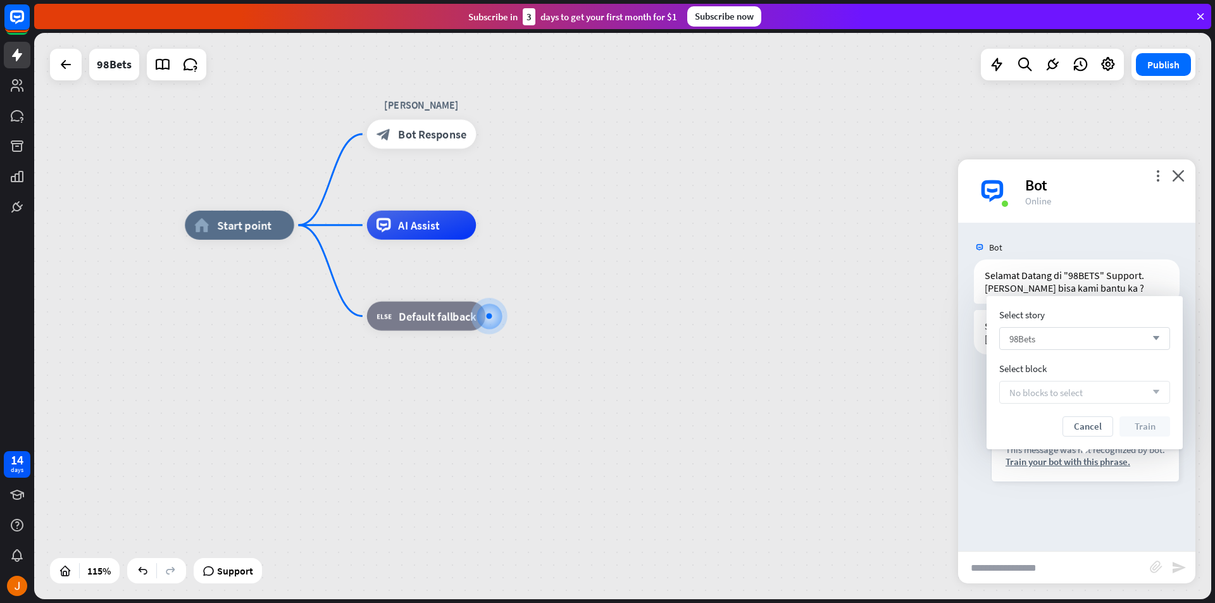
click at [1149, 341] on icon "arrow_down" at bounding box center [1153, 339] width 14 height 8
click at [1150, 342] on icon "search" at bounding box center [1153, 338] width 13 height 13
click at [1095, 430] on button "Cancel" at bounding box center [1088, 426] width 51 height 20
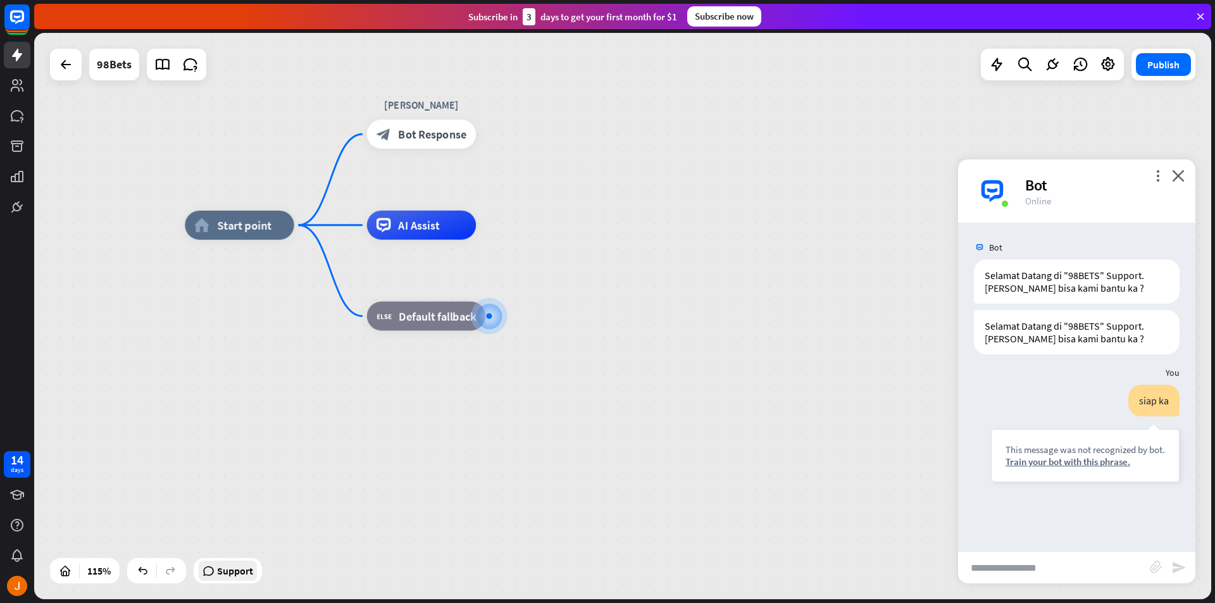
click at [237, 568] on span "Support" at bounding box center [235, 571] width 36 height 20
click at [1083, 463] on div "Train your bot with this phrase." at bounding box center [1085, 462] width 159 height 12
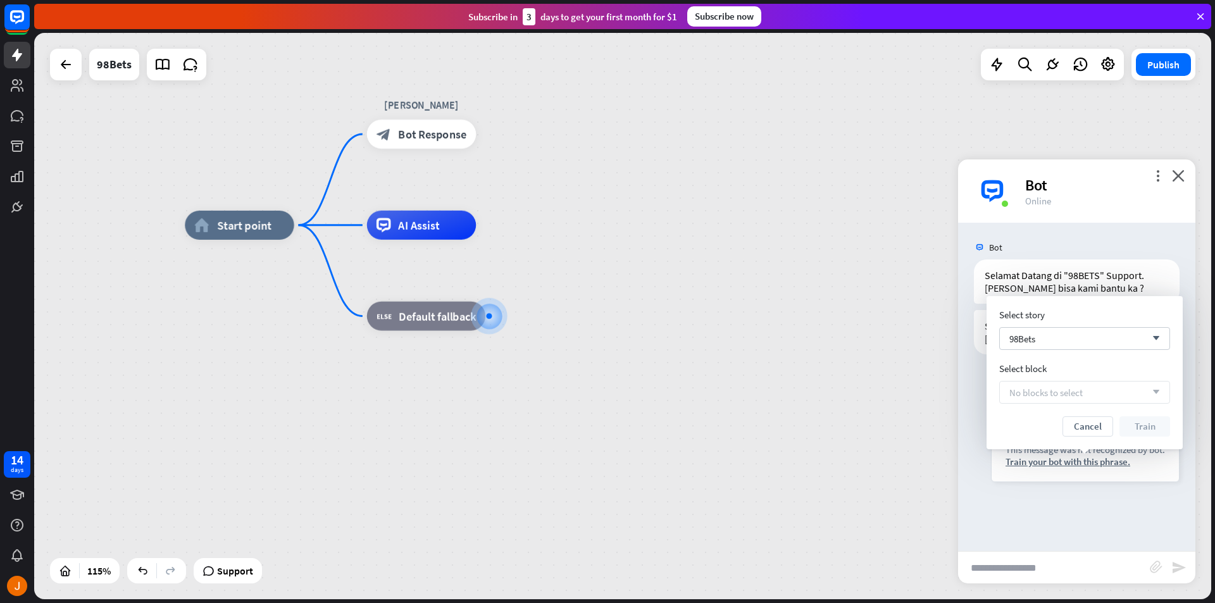
click at [1141, 388] on div "No blocks to select arrow_down" at bounding box center [1084, 392] width 171 height 23
click at [1092, 424] on button "Cancel" at bounding box center [1088, 426] width 51 height 20
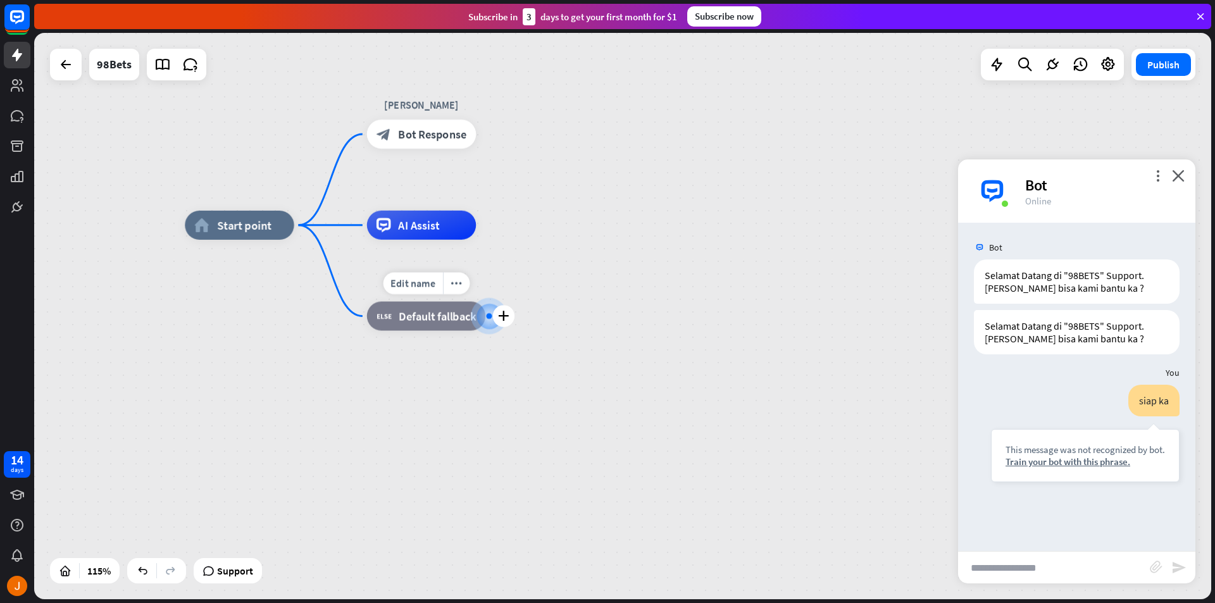
click at [491, 315] on div at bounding box center [489, 316] width 6 height 6
click at [489, 323] on div at bounding box center [489, 316] width 15 height 15
click at [458, 287] on icon "more_horiz" at bounding box center [456, 283] width 11 height 11
click at [521, 350] on div "home_2 Start point [PERSON_NAME] block_bot_response Bot Response AI Assist bloc…" at bounding box center [862, 550] width 1354 height 651
click at [485, 321] on div "Edit name more_horiz plus block_fallback Default fallback" at bounding box center [426, 316] width 118 height 29
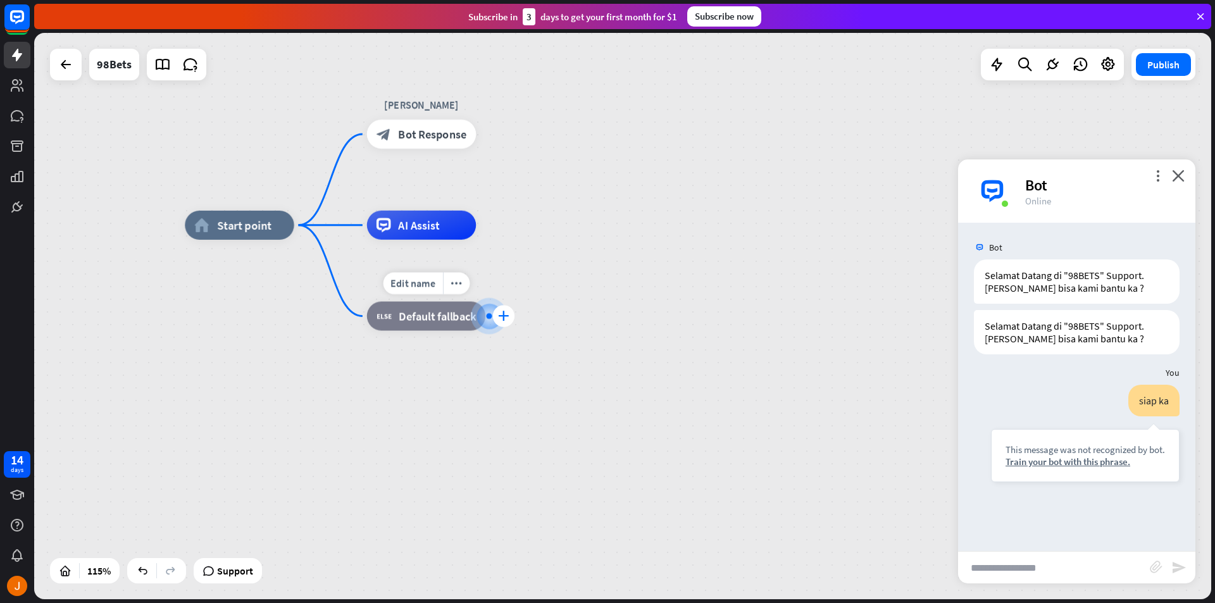
click at [507, 317] on icon "plus" at bounding box center [503, 316] width 11 height 10
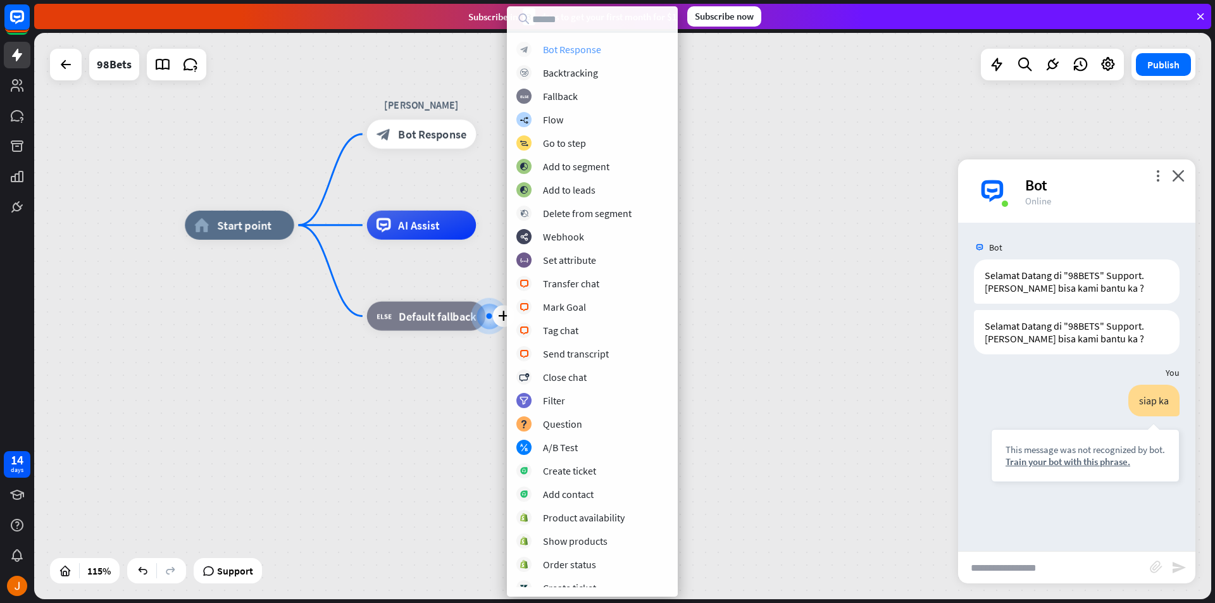
click at [579, 53] on div "Bot Response" at bounding box center [572, 49] width 58 height 13
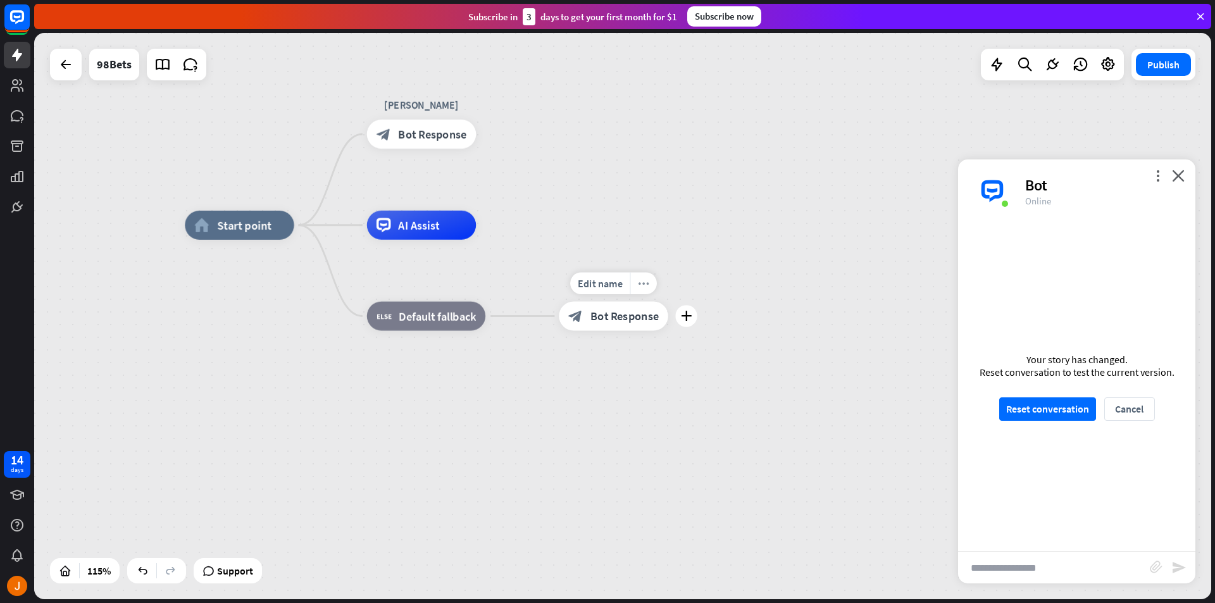
click at [642, 285] on icon "more_horiz" at bounding box center [643, 283] width 11 height 11
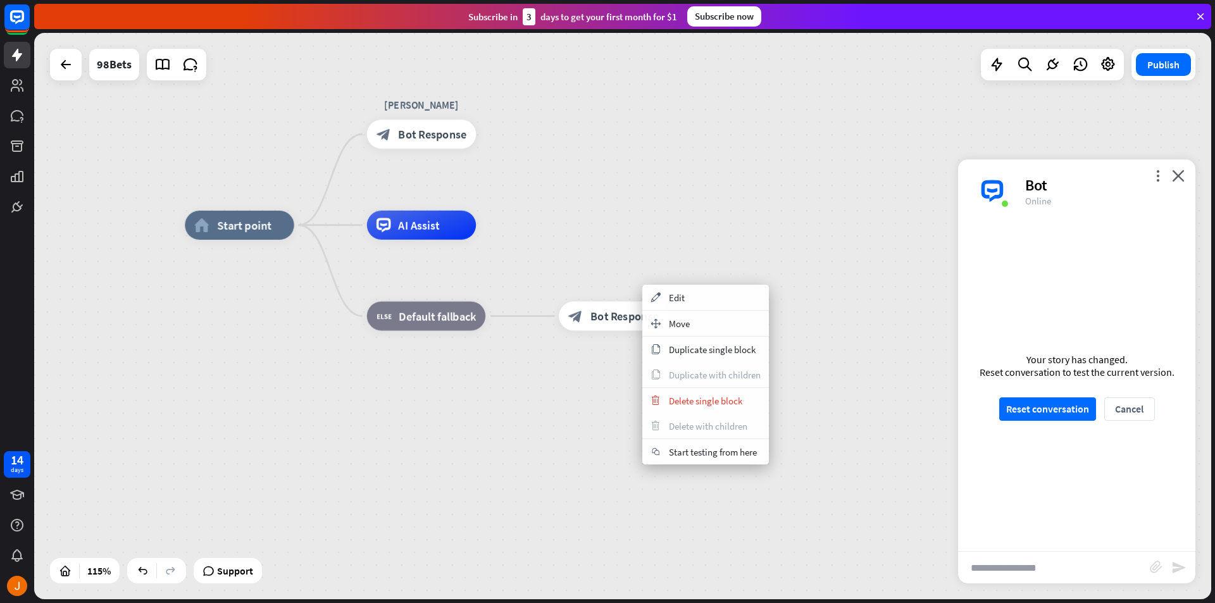
click at [590, 416] on div "home_2 Start point [PERSON_NAME] block_bot_response Bot Response AI Assist bloc…" at bounding box center [862, 550] width 1354 height 651
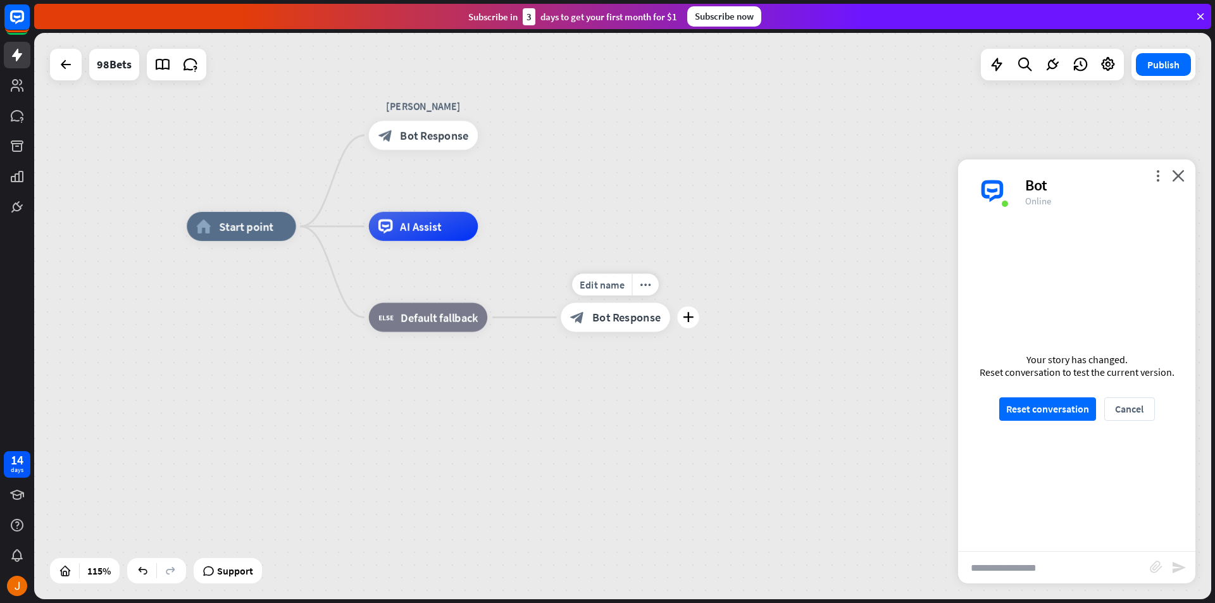
click at [658, 320] on span "Bot Response" at bounding box center [626, 317] width 68 height 15
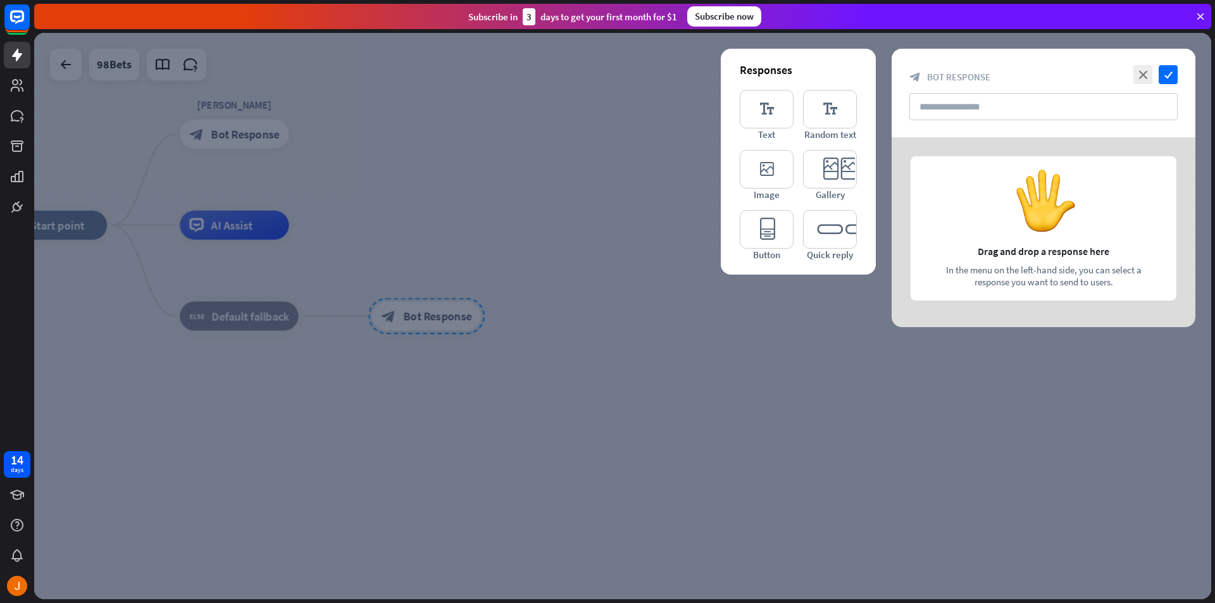
click at [1055, 215] on div at bounding box center [1044, 232] width 304 height 190
drag, startPoint x: 1025, startPoint y: 244, endPoint x: 1046, endPoint y: 204, distance: 44.7
click at [1046, 204] on div at bounding box center [1044, 232] width 304 height 190
click at [1017, 274] on div at bounding box center [1044, 232] width 304 height 190
click at [1052, 225] on div at bounding box center [1044, 232] width 304 height 190
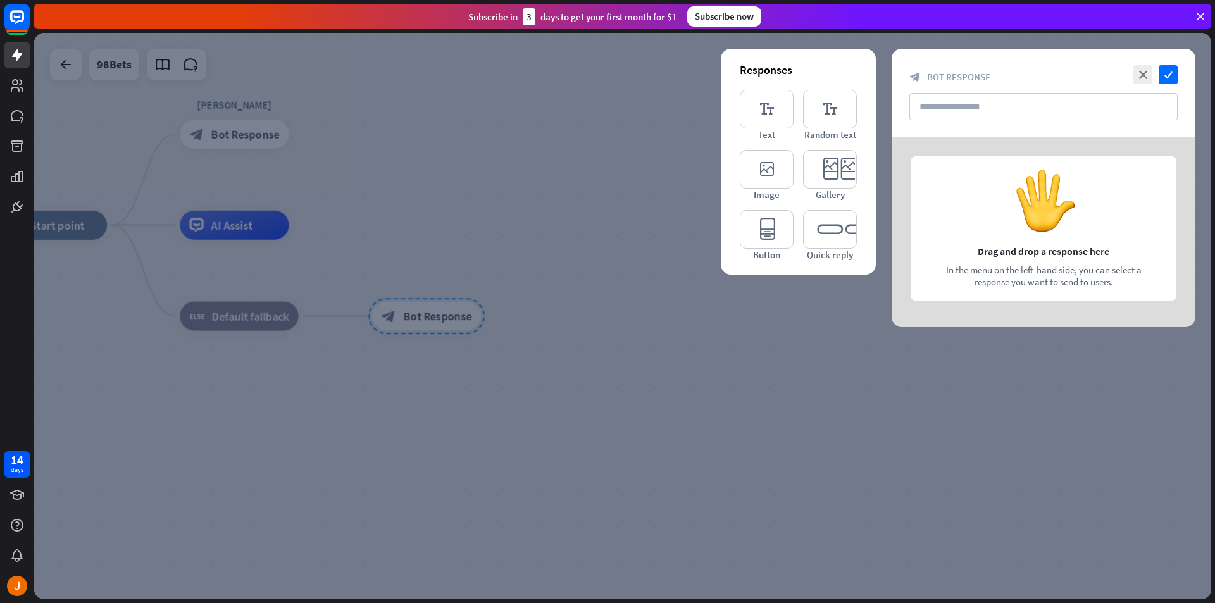
click at [1106, 271] on div at bounding box center [1044, 232] width 304 height 190
drag, startPoint x: 1039, startPoint y: 109, endPoint x: 1083, endPoint y: 94, distance: 47.4
click at [1037, 109] on input "text" at bounding box center [1043, 106] width 268 height 27
click at [1144, 72] on icon "close" at bounding box center [1142, 74] width 19 height 19
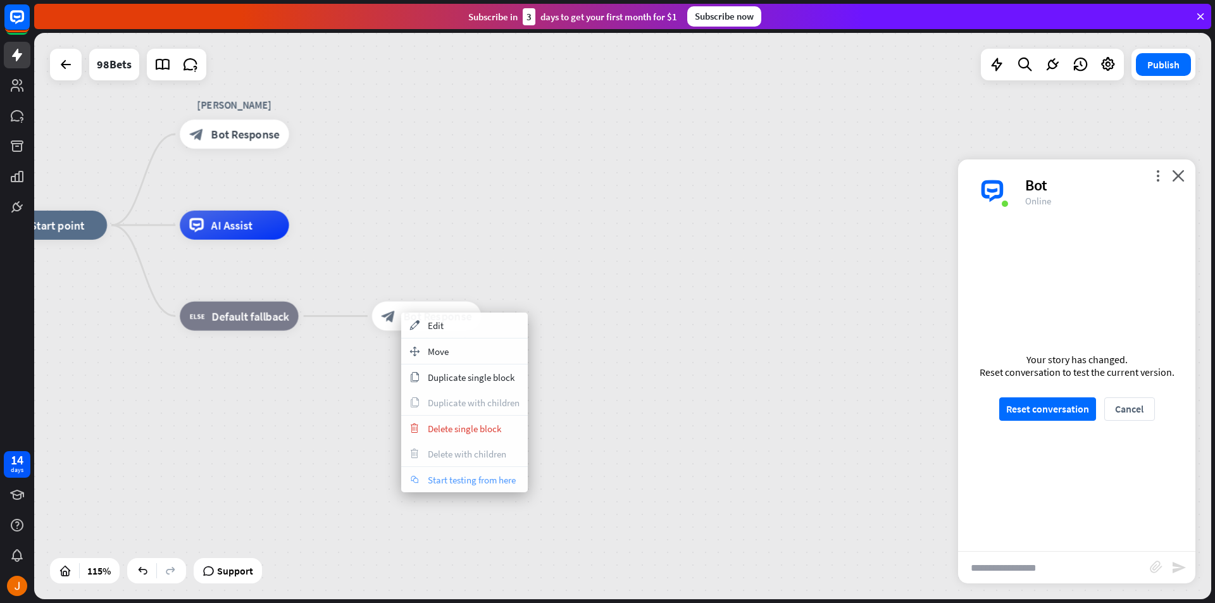
click at [460, 485] on span "Start testing from here" at bounding box center [472, 480] width 88 height 12
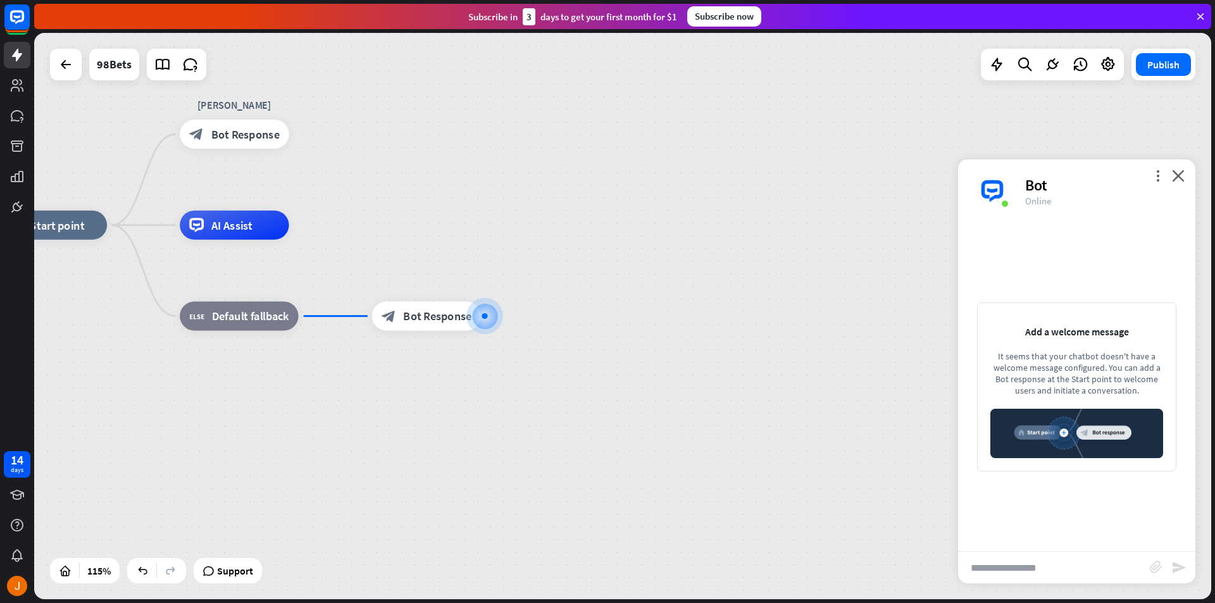
click at [1085, 572] on input "text" at bounding box center [1054, 568] width 192 height 32
click at [444, 218] on div "home_2 Start point [PERSON_NAME] block_bot_response Bot Response AI Assist bloc…" at bounding box center [622, 316] width 1177 height 566
click at [1034, 570] on input "text" at bounding box center [1054, 568] width 192 height 32
click at [216, 135] on span "Bot Response" at bounding box center [245, 134] width 68 height 15
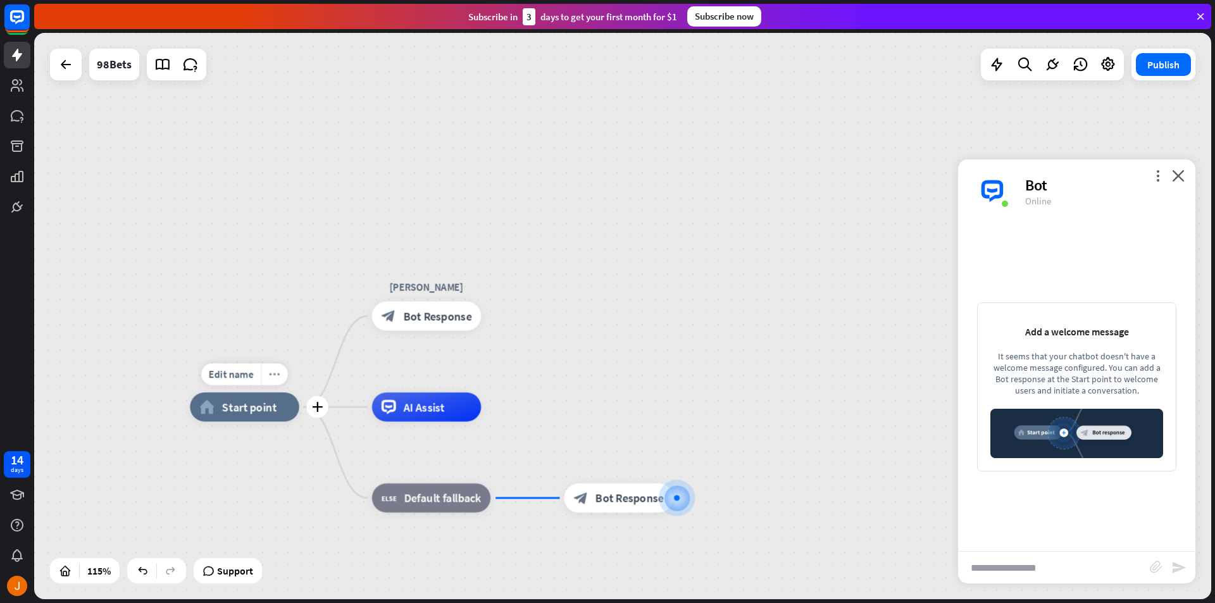
click at [284, 379] on div "more_horiz" at bounding box center [274, 374] width 27 height 22
click at [967, 426] on div "Add a welcome message It seems that your chatbot doesn't have a welcome message…" at bounding box center [1076, 387] width 237 height 328
click at [1184, 178] on icon "close" at bounding box center [1178, 176] width 13 height 12
